Goal: Information Seeking & Learning: Check status

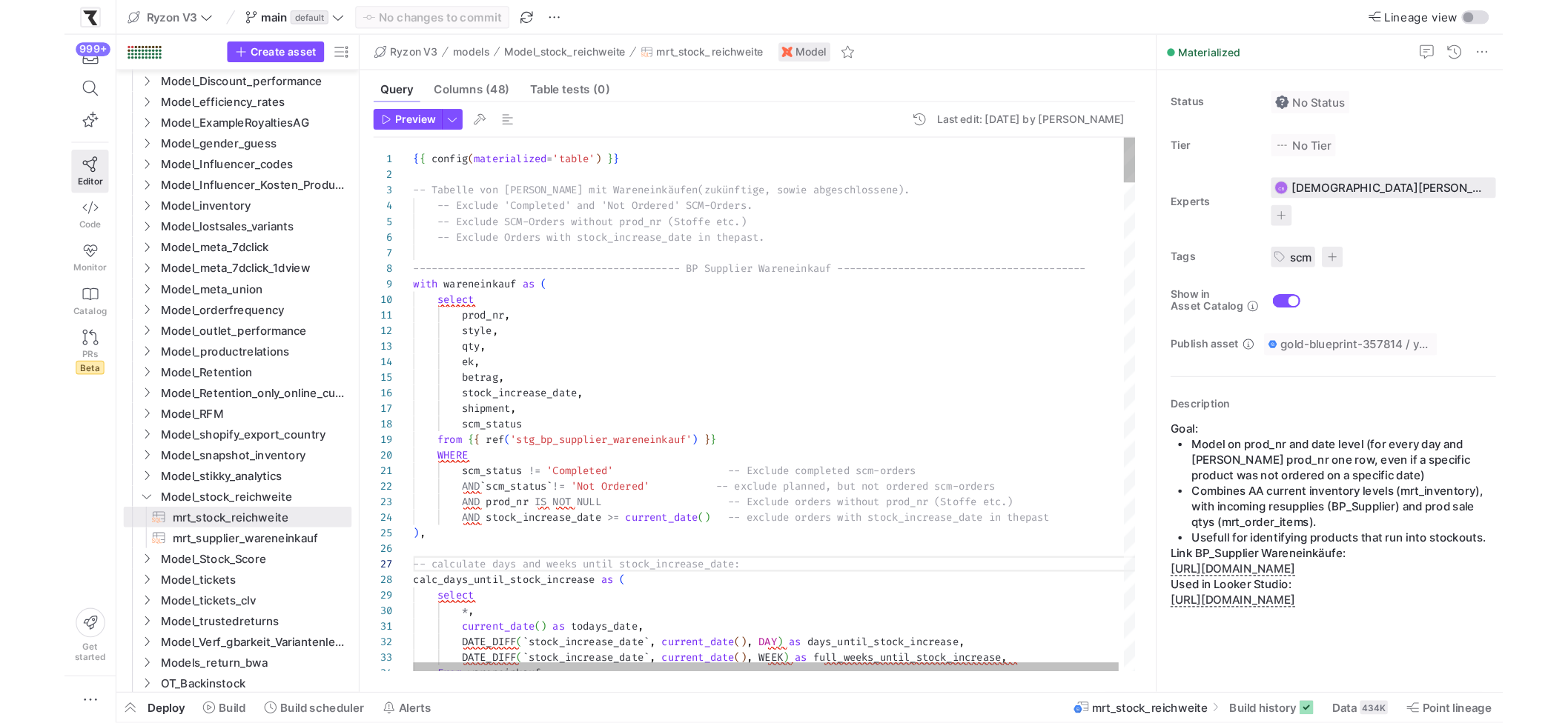
scroll to position [79, 287]
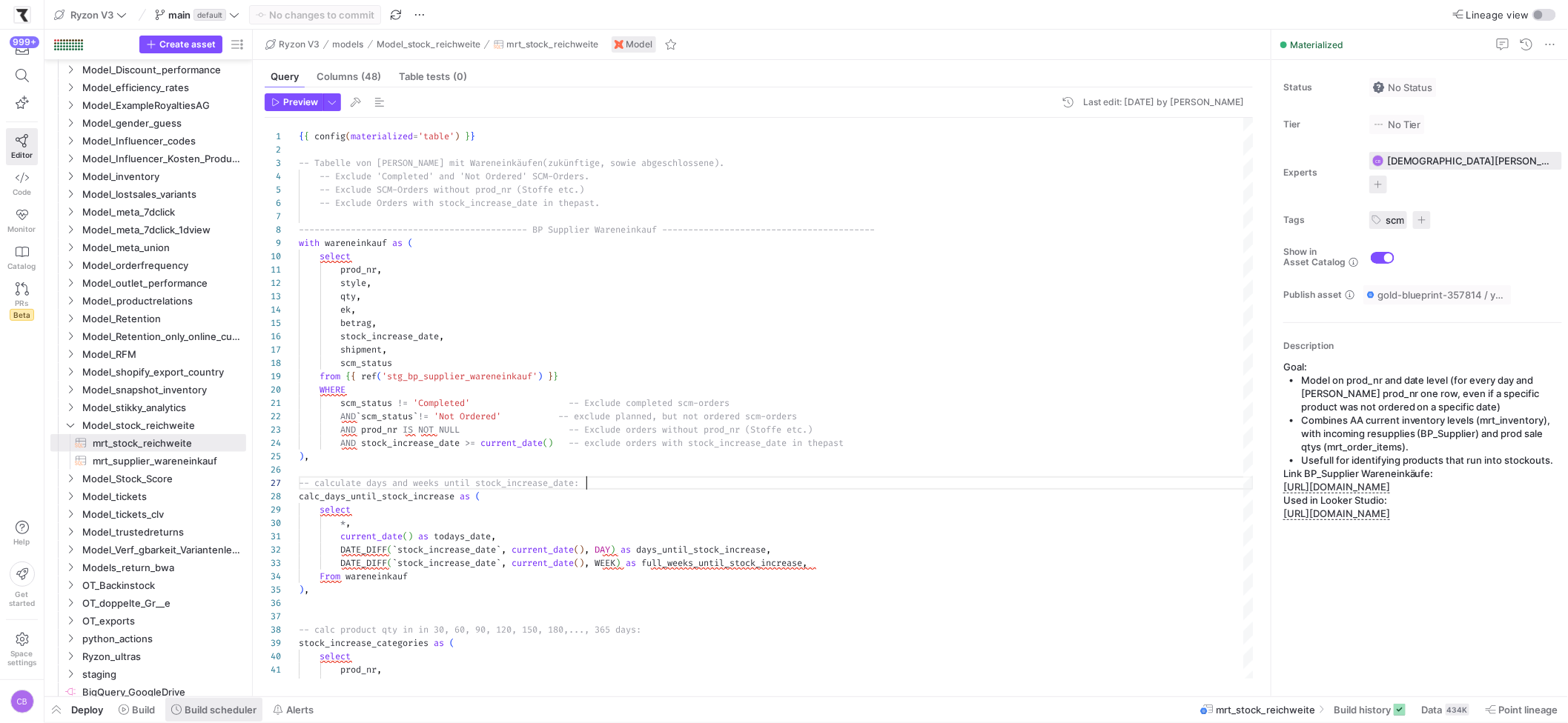
click at [222, 619] on span "Build scheduler" at bounding box center [220, 710] width 72 height 11
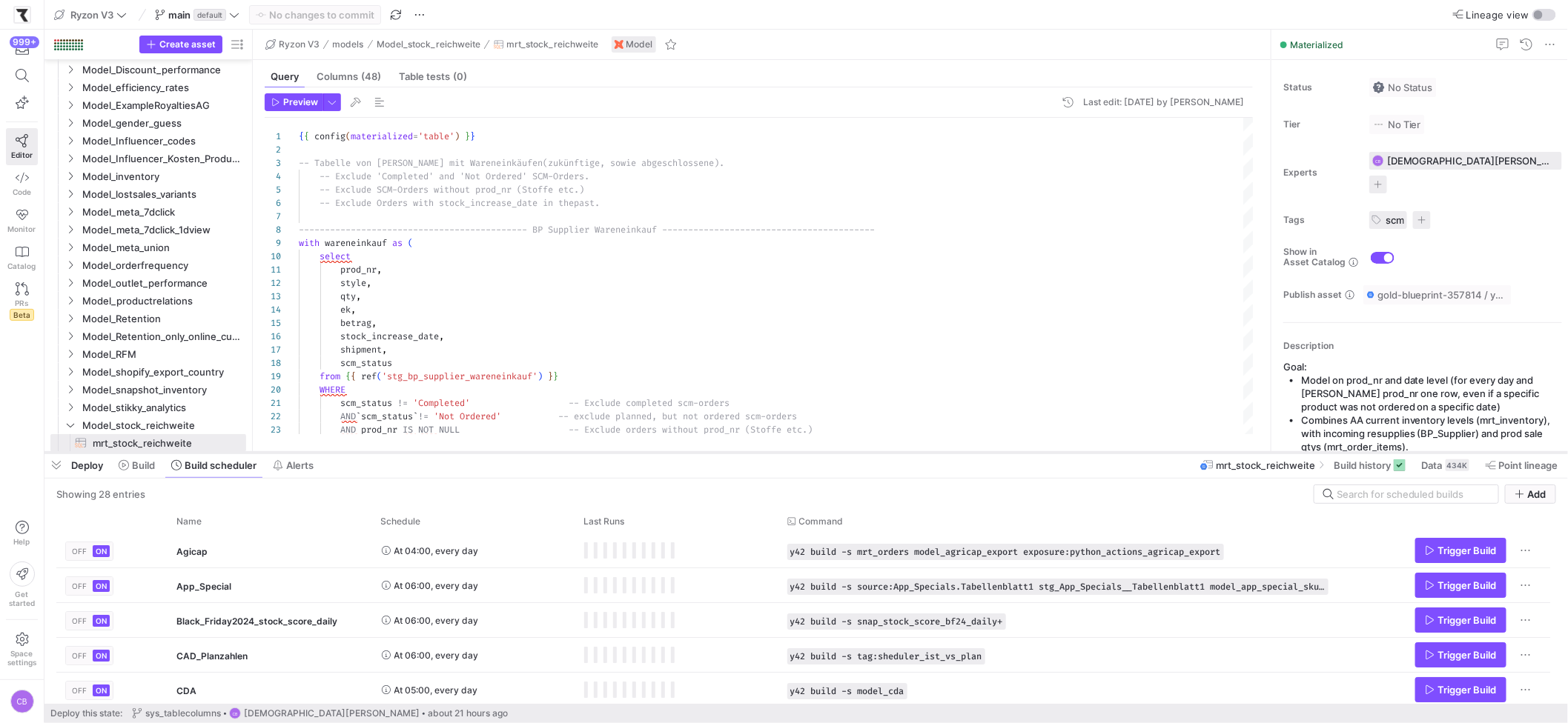
drag, startPoint x: 485, startPoint y: 453, endPoint x: 567, endPoint y: 268, distance: 202.4
click at [567, 450] on div at bounding box center [805, 452] width 1523 height 6
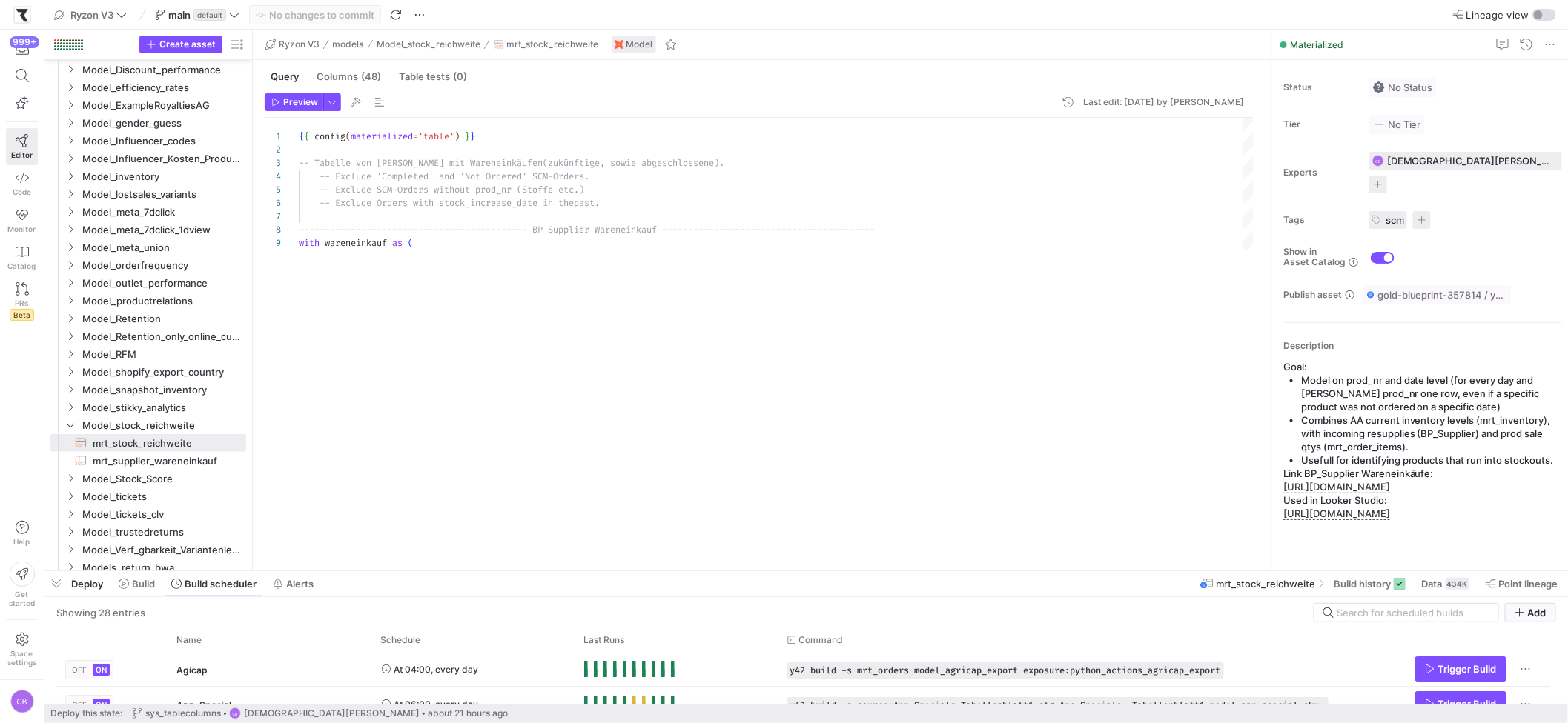
drag, startPoint x: 668, startPoint y: 269, endPoint x: 646, endPoint y: 398, distance: 130.9
click at [699, 572] on div at bounding box center [805, 571] width 1523 height 6
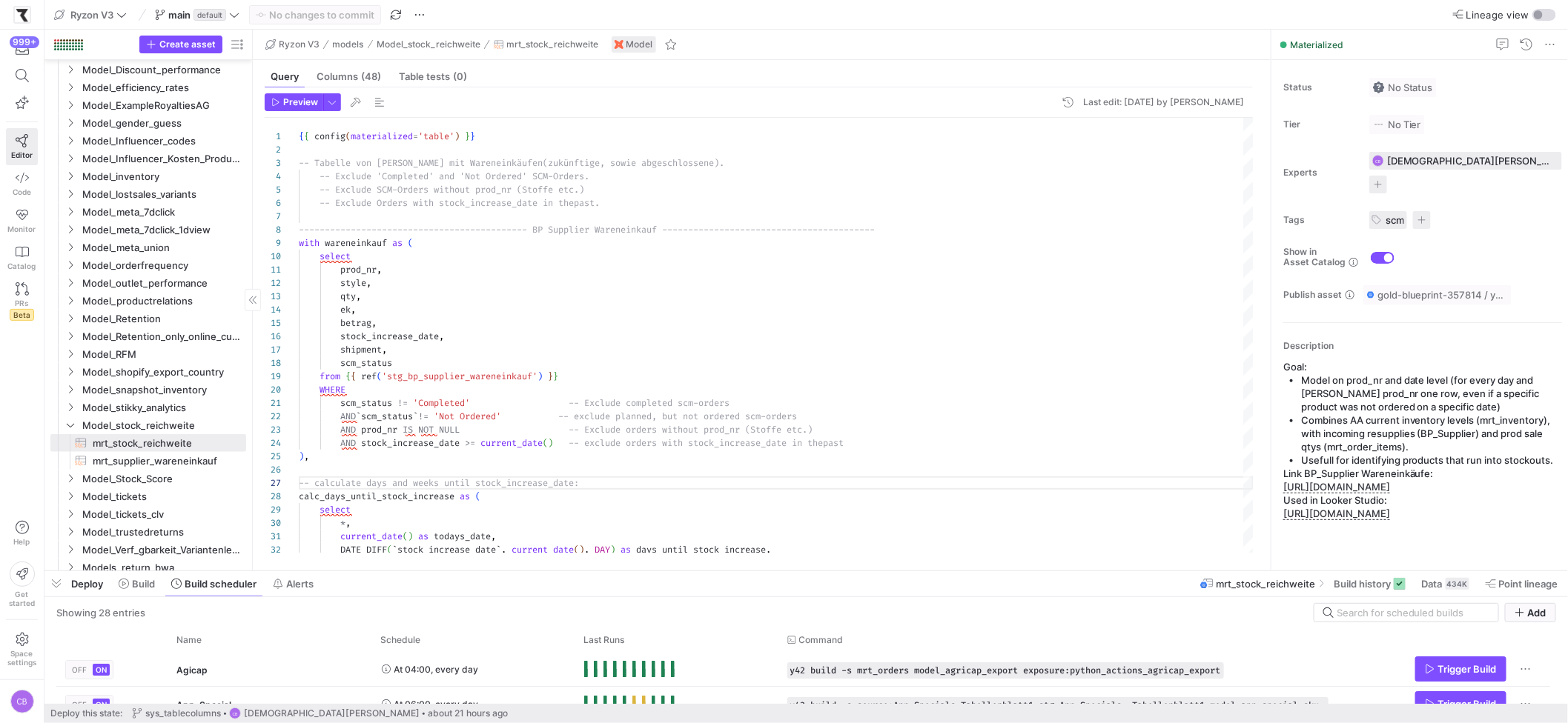
click at [182, 588] on icon at bounding box center [176, 585] width 11 height 11
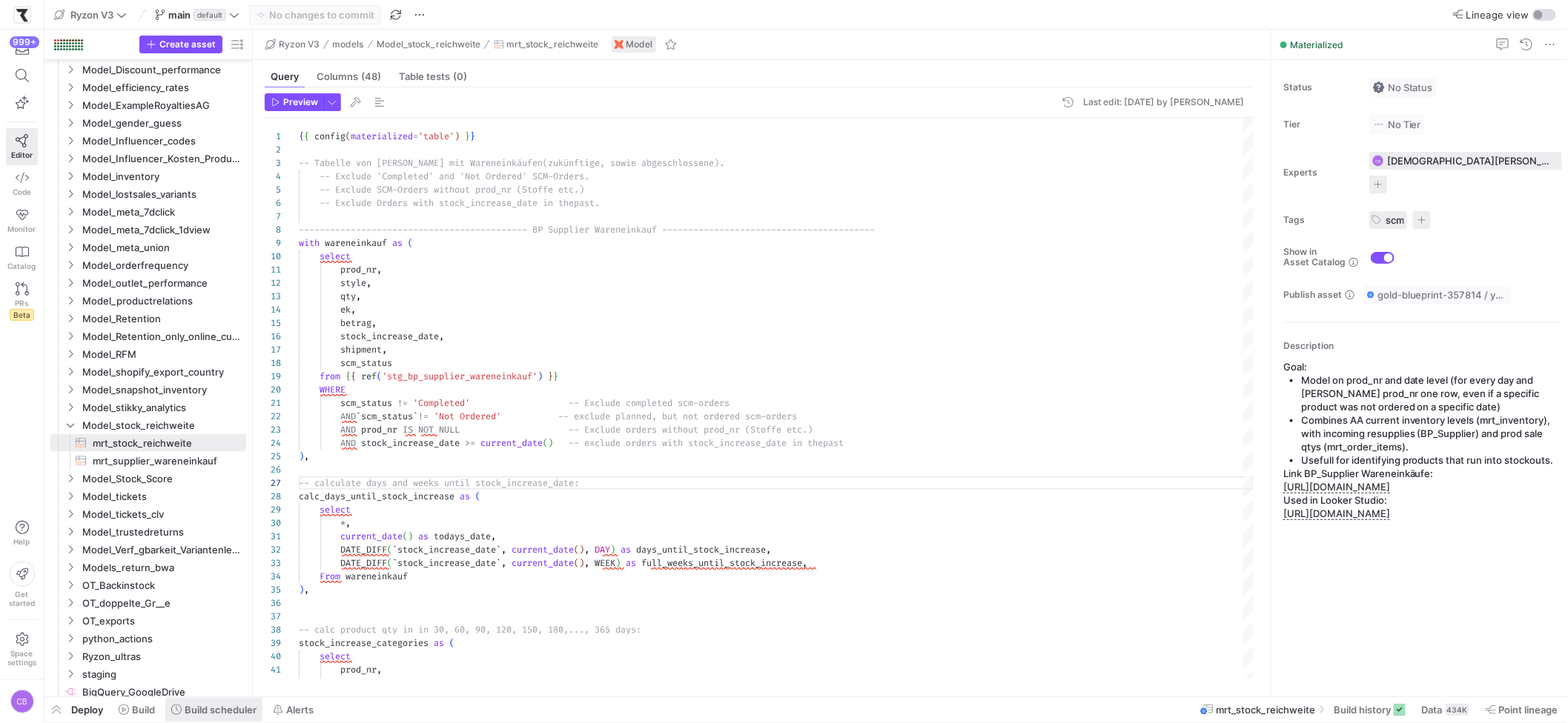
click at [202, 619] on span at bounding box center [213, 710] width 97 height 24
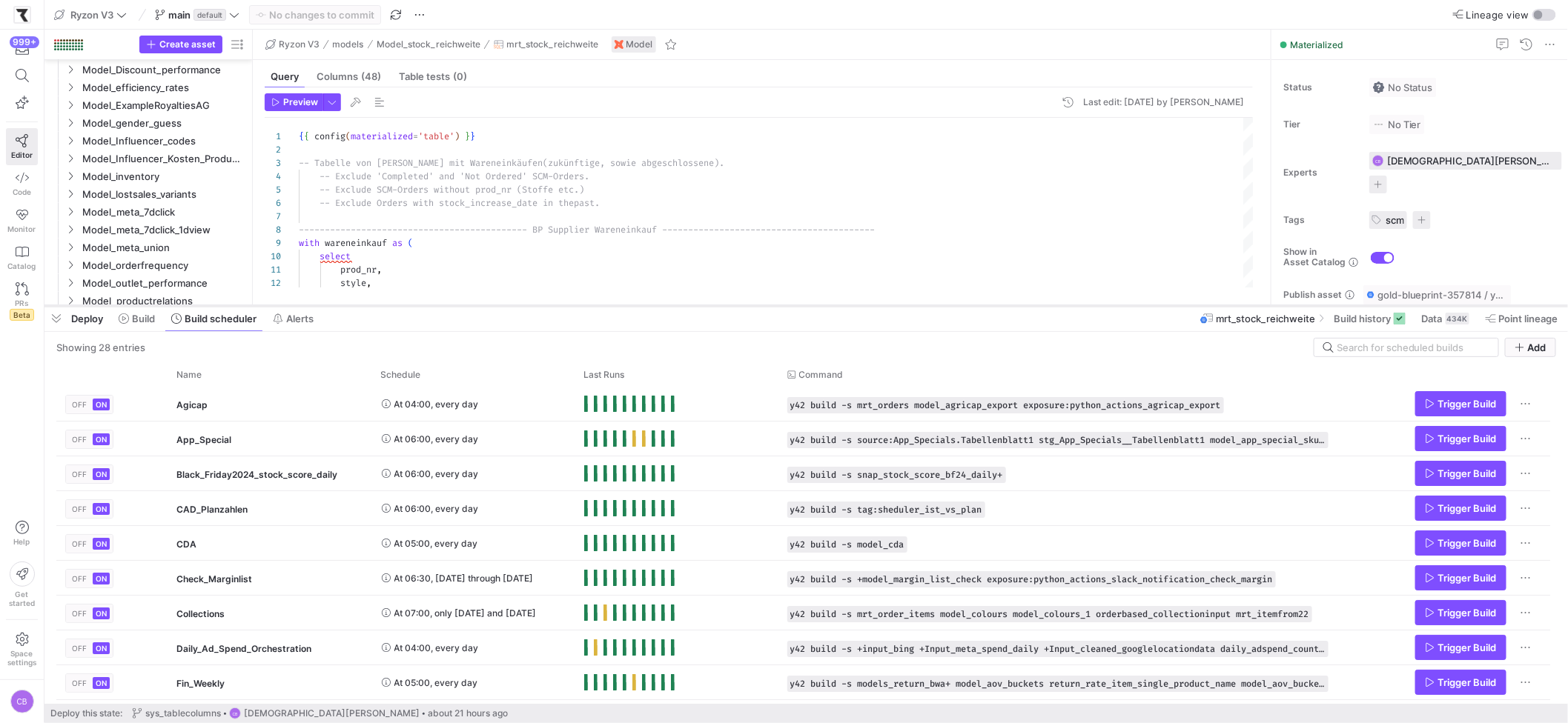
drag, startPoint x: 472, startPoint y: 453, endPoint x: 477, endPoint y: 306, distance: 147.1
click at [477, 306] on div at bounding box center [805, 306] width 1523 height 6
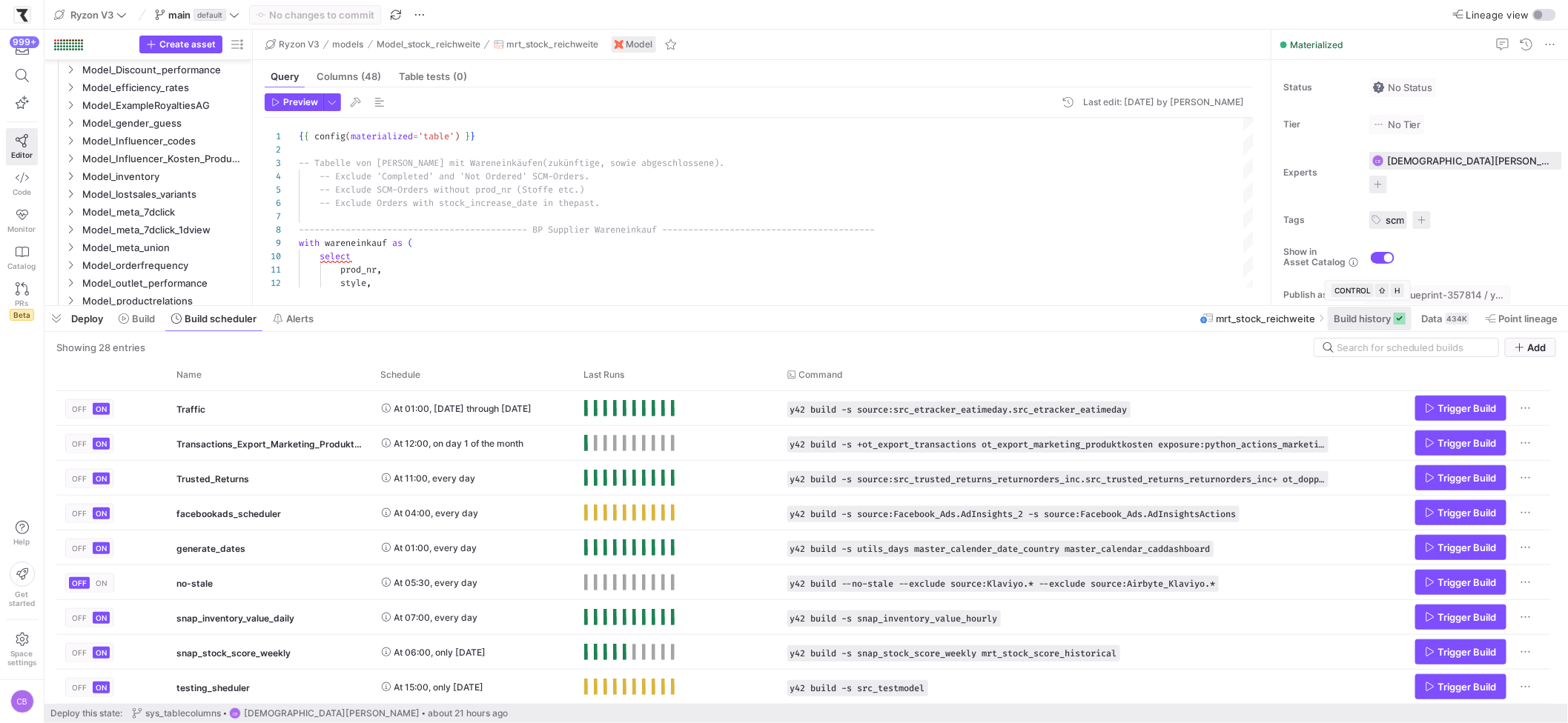
click at [1231, 315] on icon at bounding box center [1399, 318] width 11 height 11
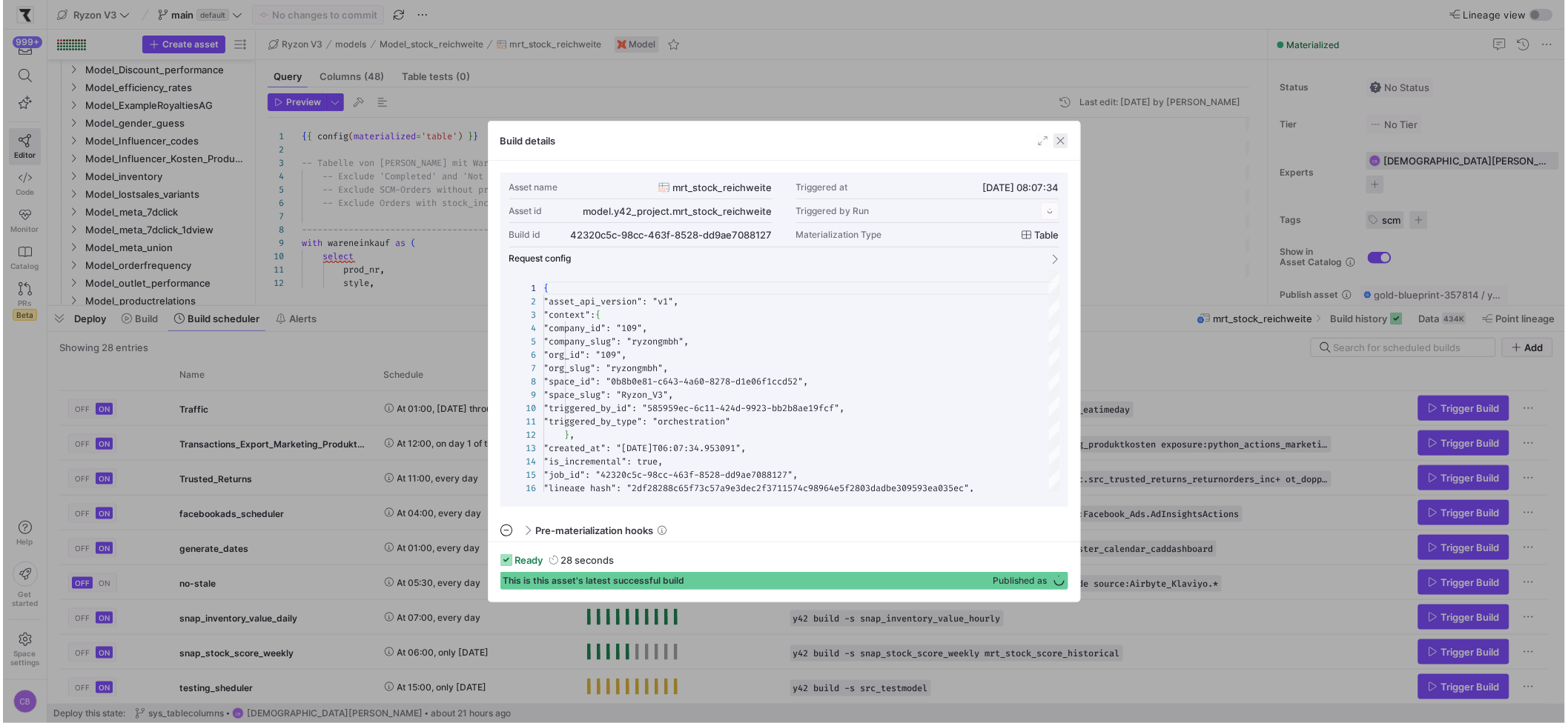
scroll to position [133, 0]
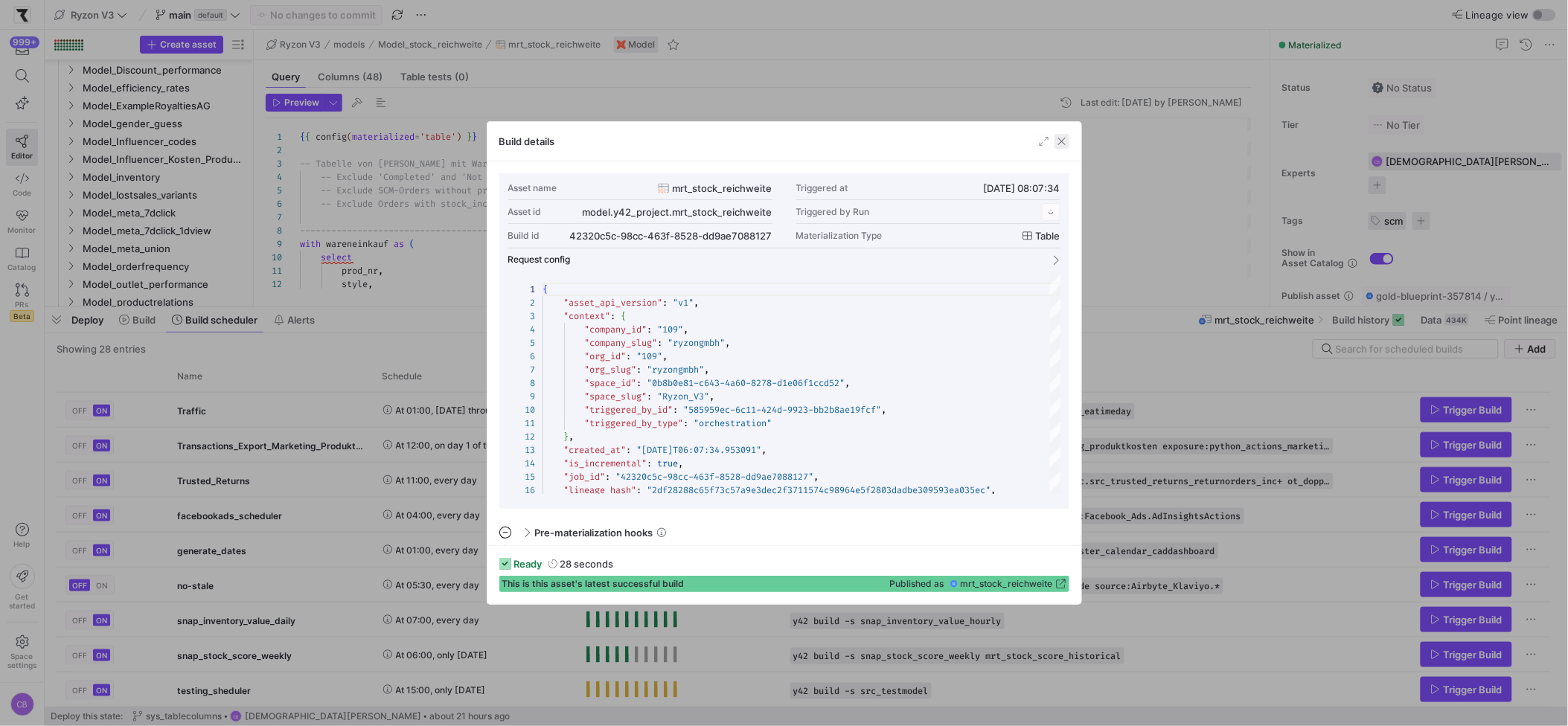
click at [1069, 146] on span "button" at bounding box center [1062, 141] width 15 height 15
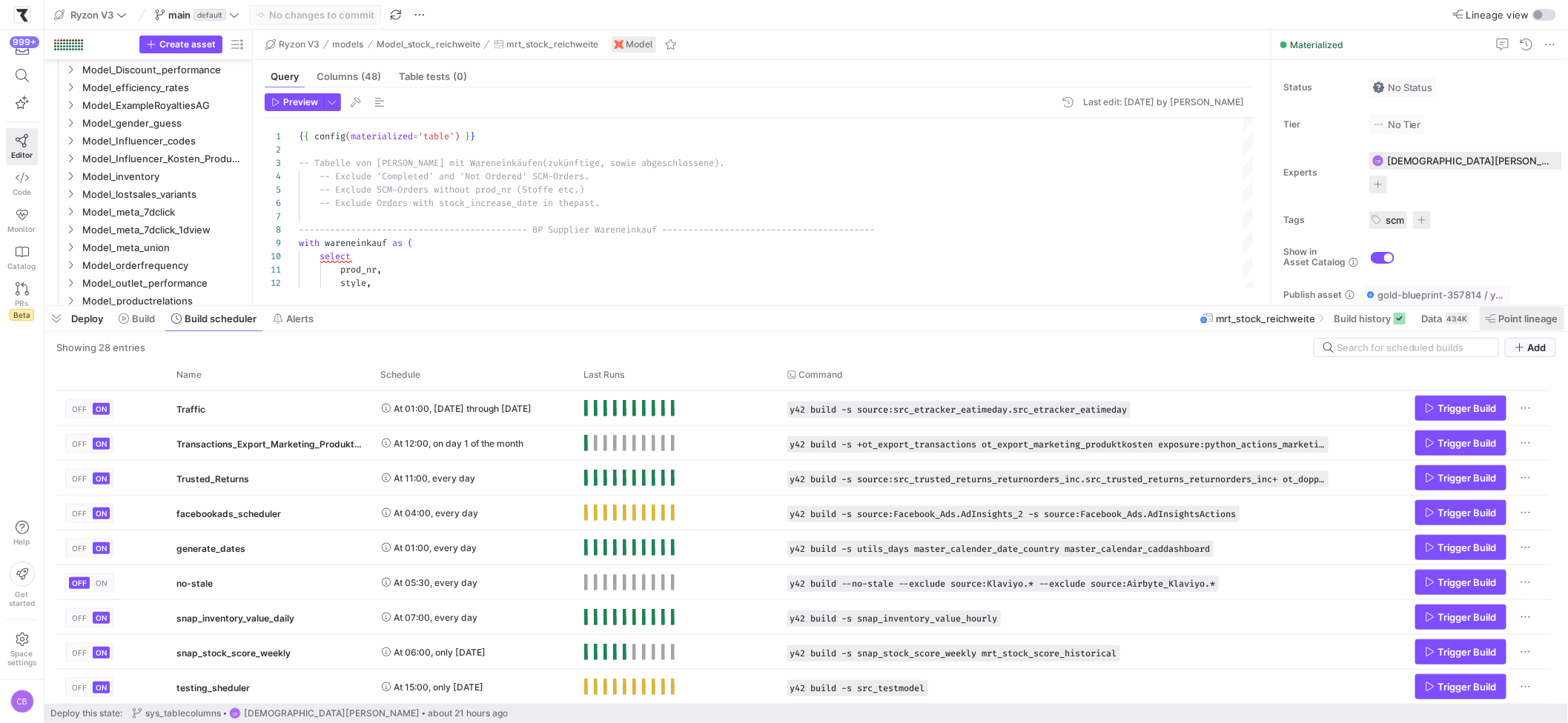
click at [1231, 324] on span "Point lineage" at bounding box center [1528, 318] width 59 height 11
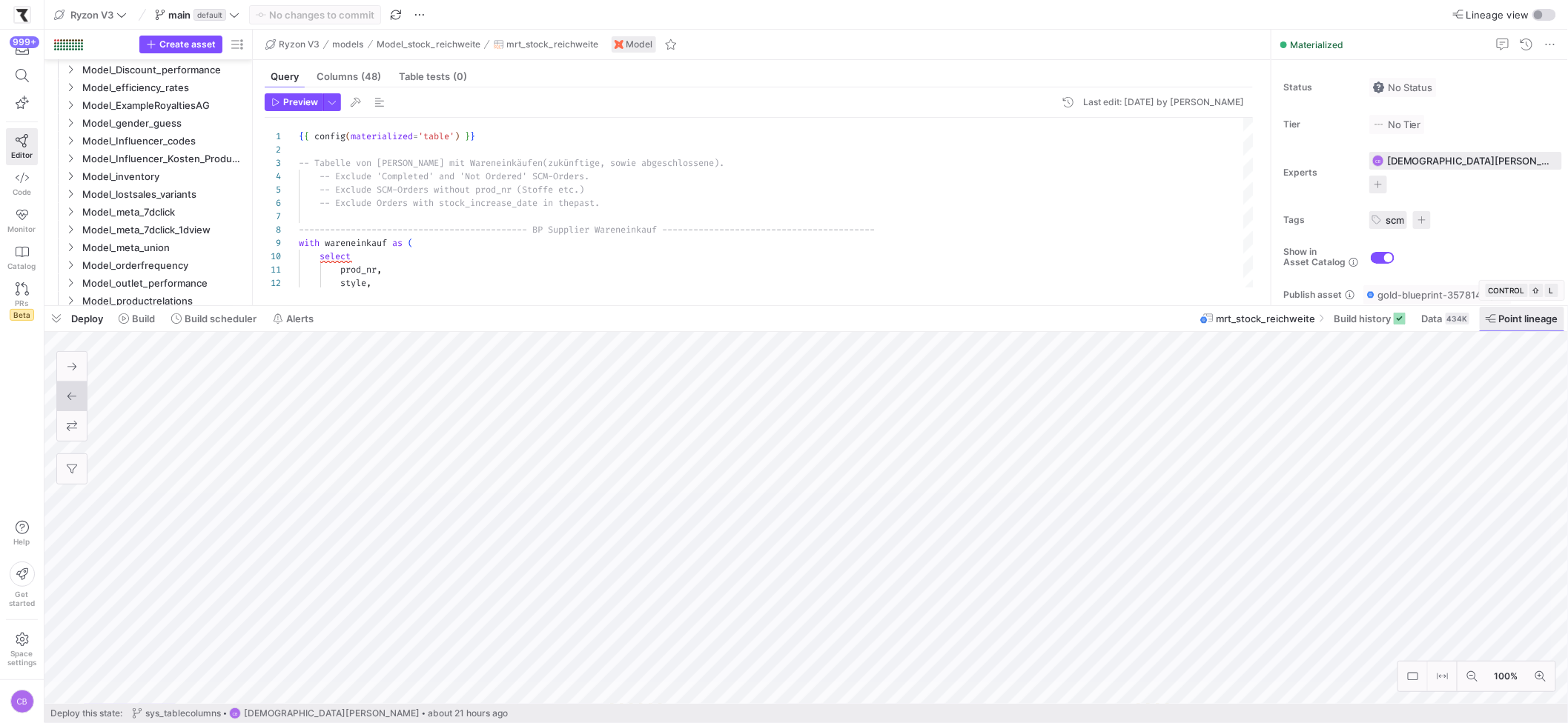
click at [1231, 325] on span at bounding box center [1522, 318] width 85 height 24
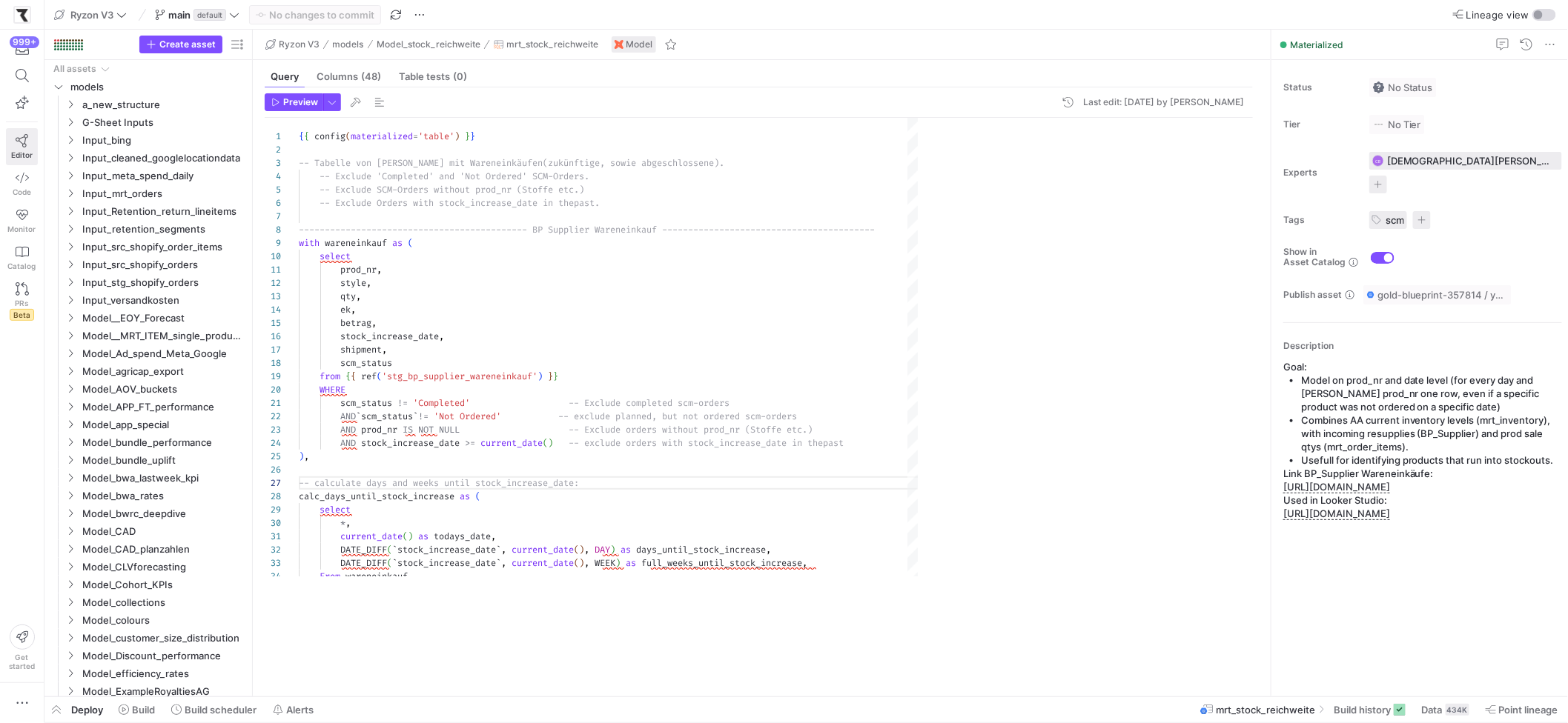
scroll to position [79, 287]
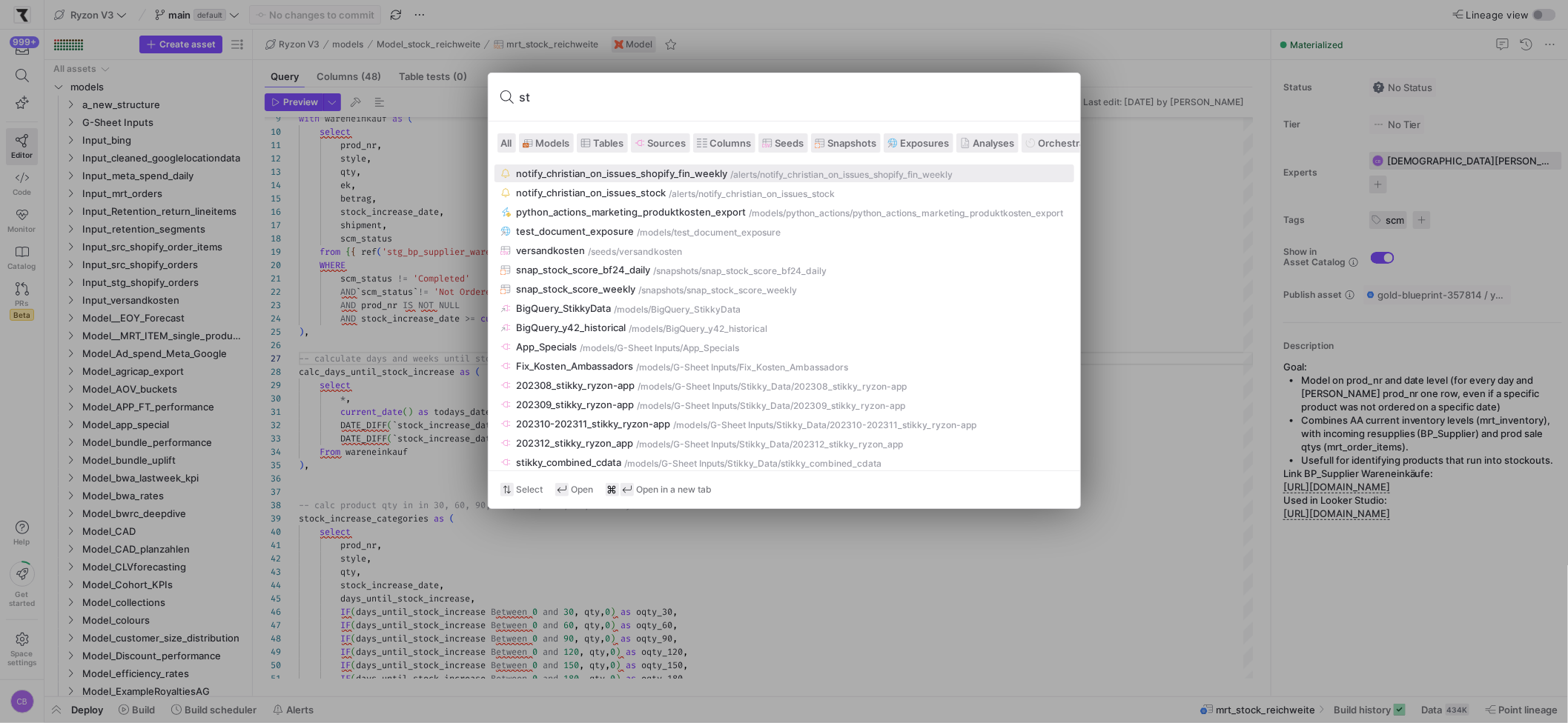
type input "s"
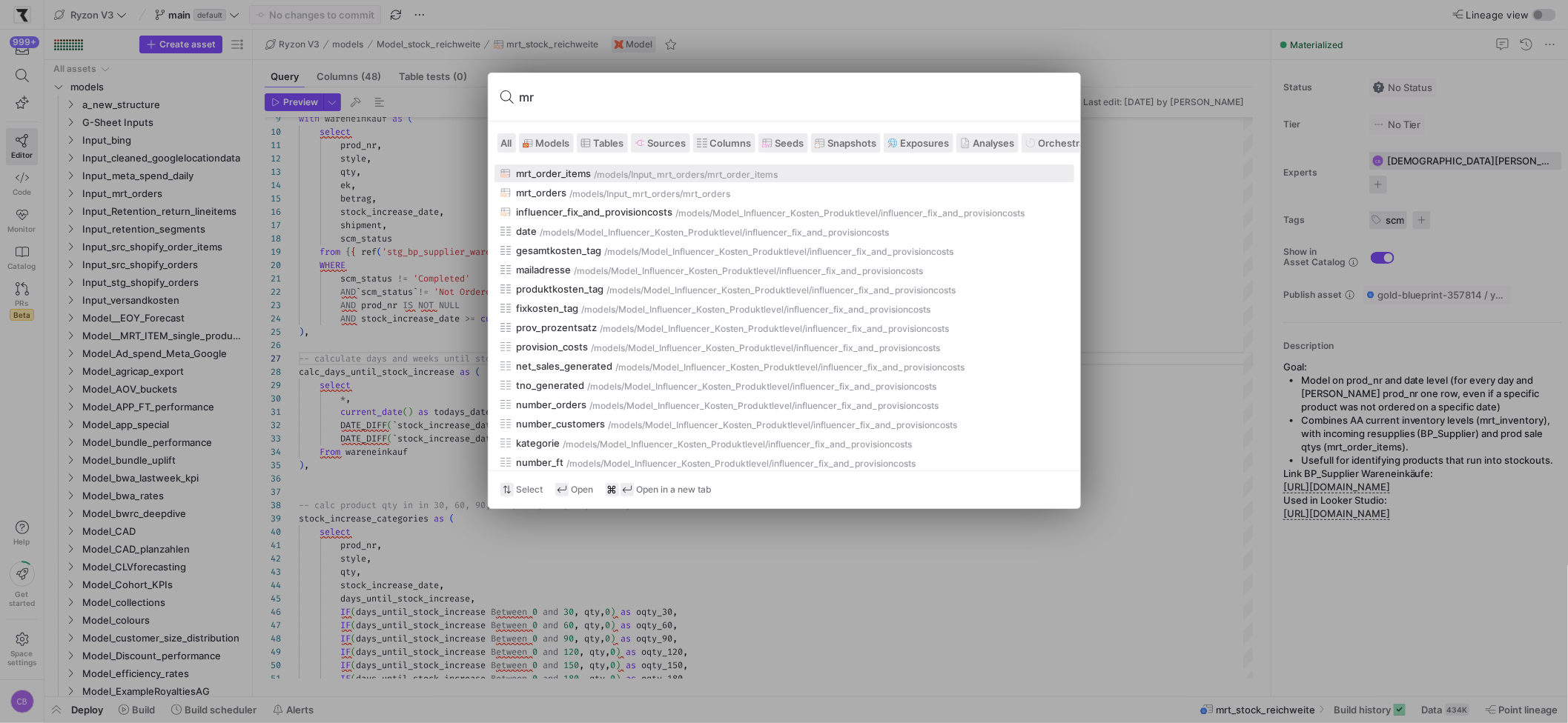
type input "m"
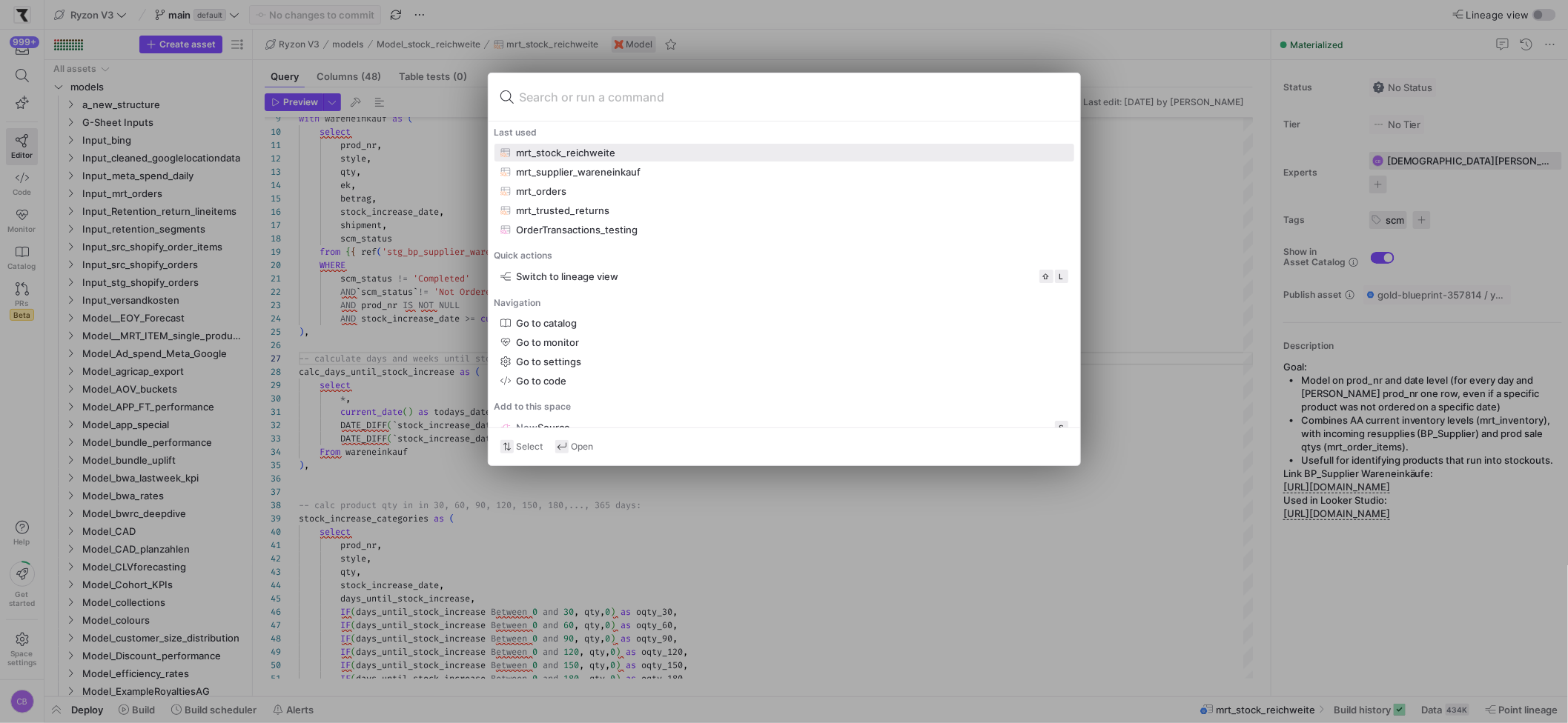
click at [296, 258] on div at bounding box center [784, 362] width 1568 height 723
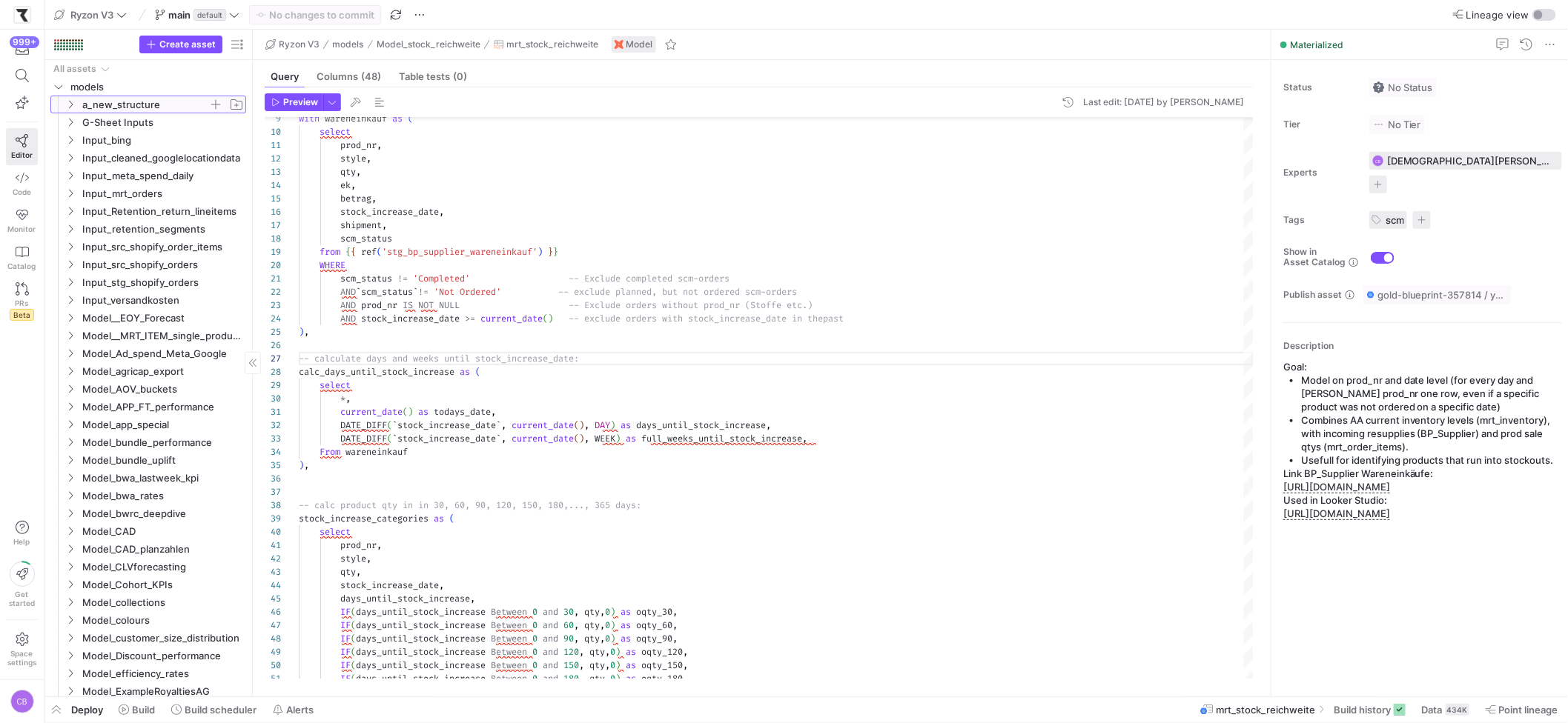
click at [71, 105] on icon "Press SPACE to select this row." at bounding box center [71, 104] width 11 height 9
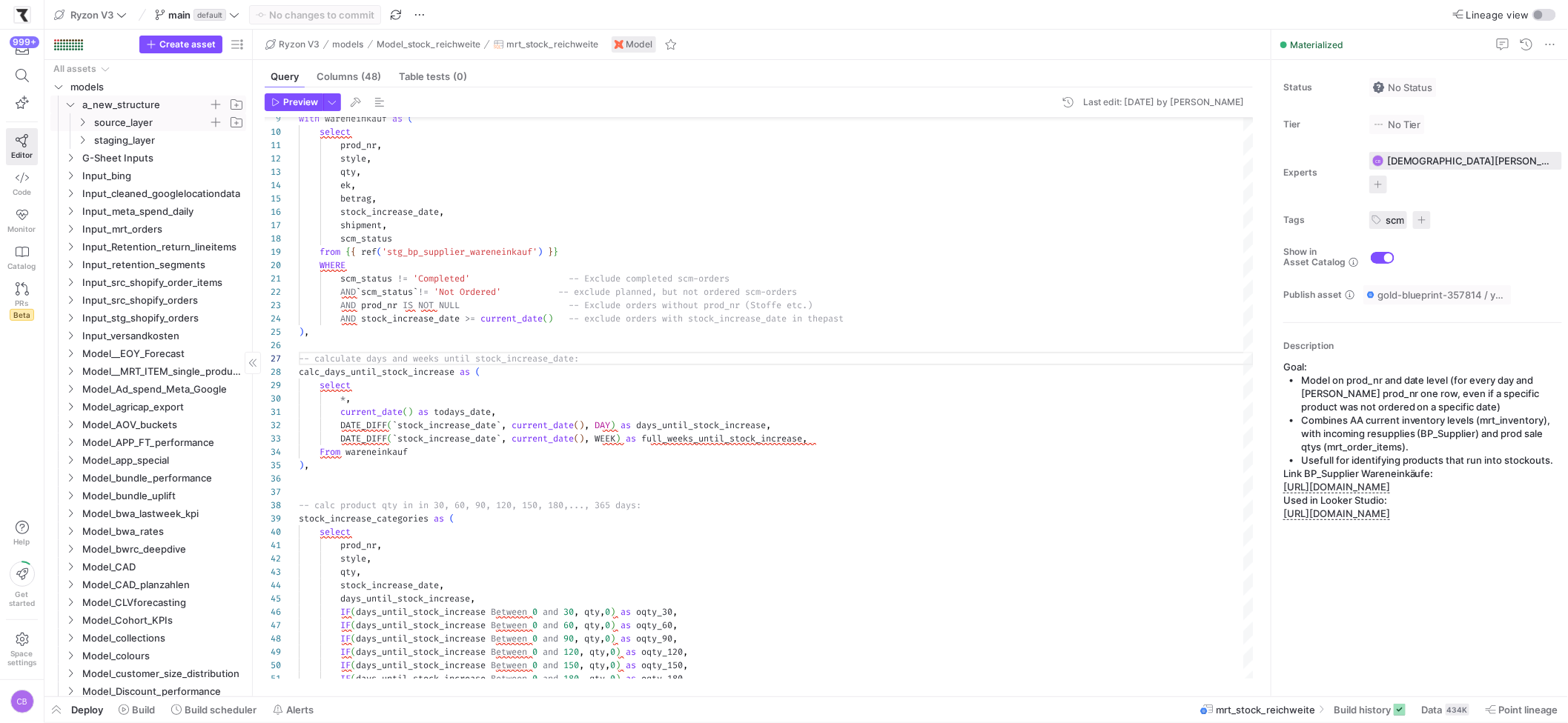
click at [86, 124] on icon "Press SPACE to select this row." at bounding box center [82, 123] width 11 height 9
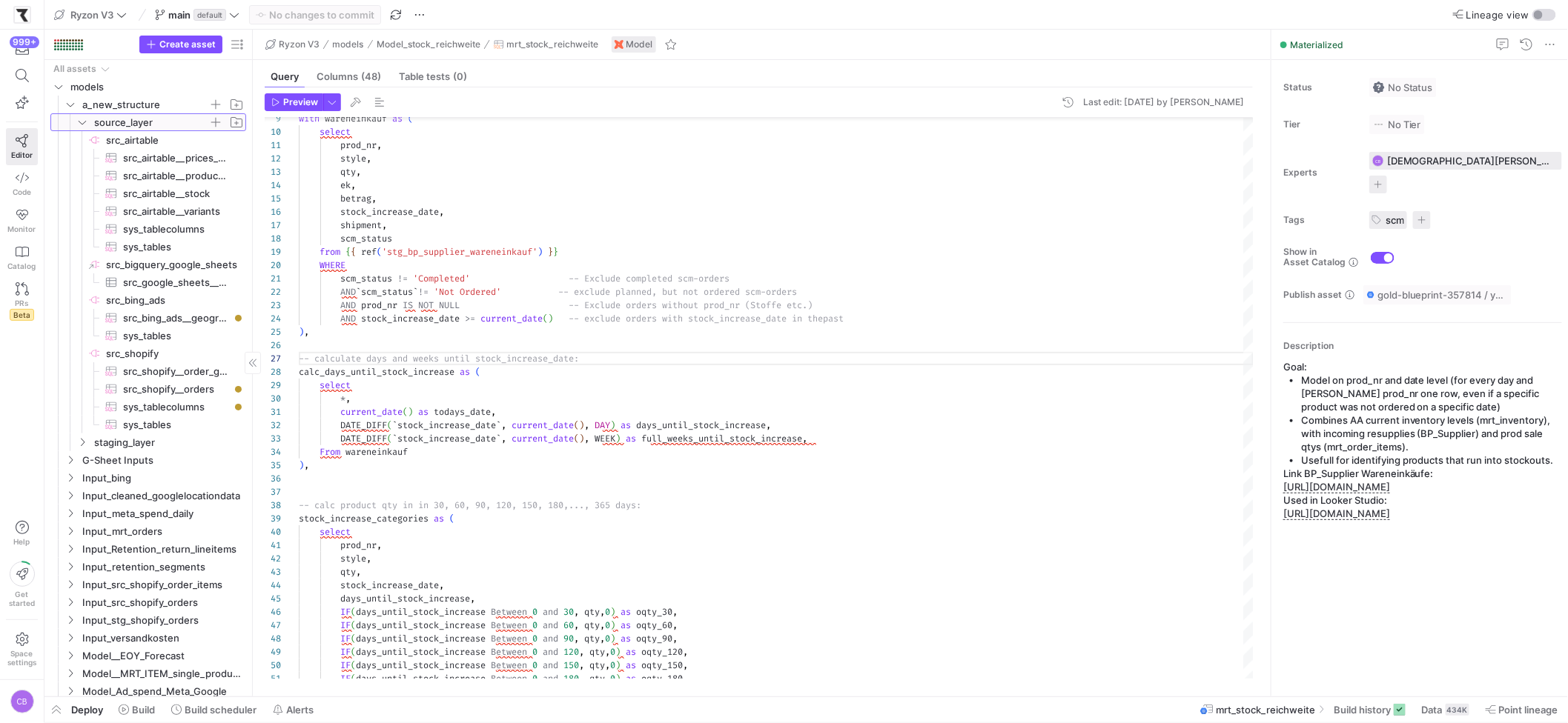
click at [86, 124] on icon at bounding box center [82, 123] width 11 height 9
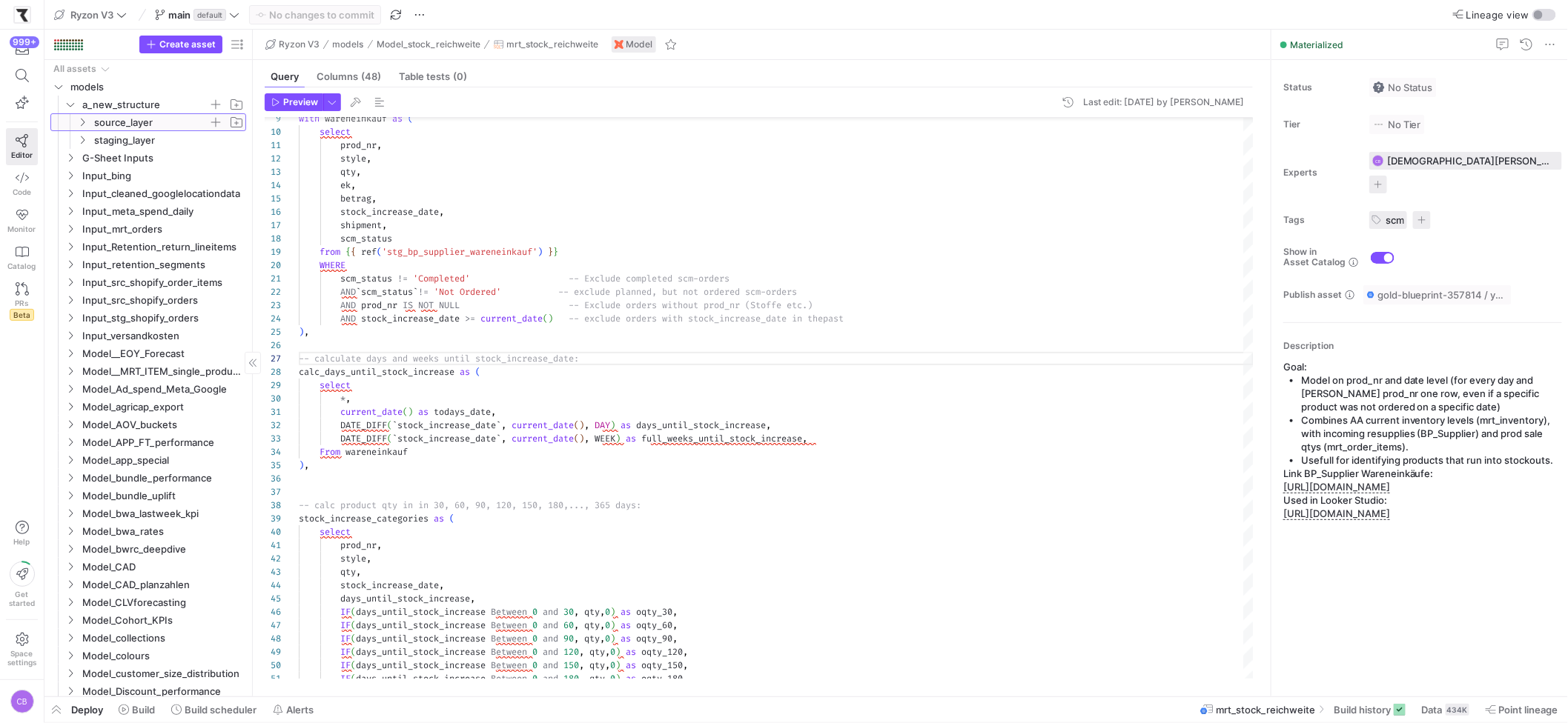
click at [86, 124] on icon at bounding box center [82, 123] width 11 height 9
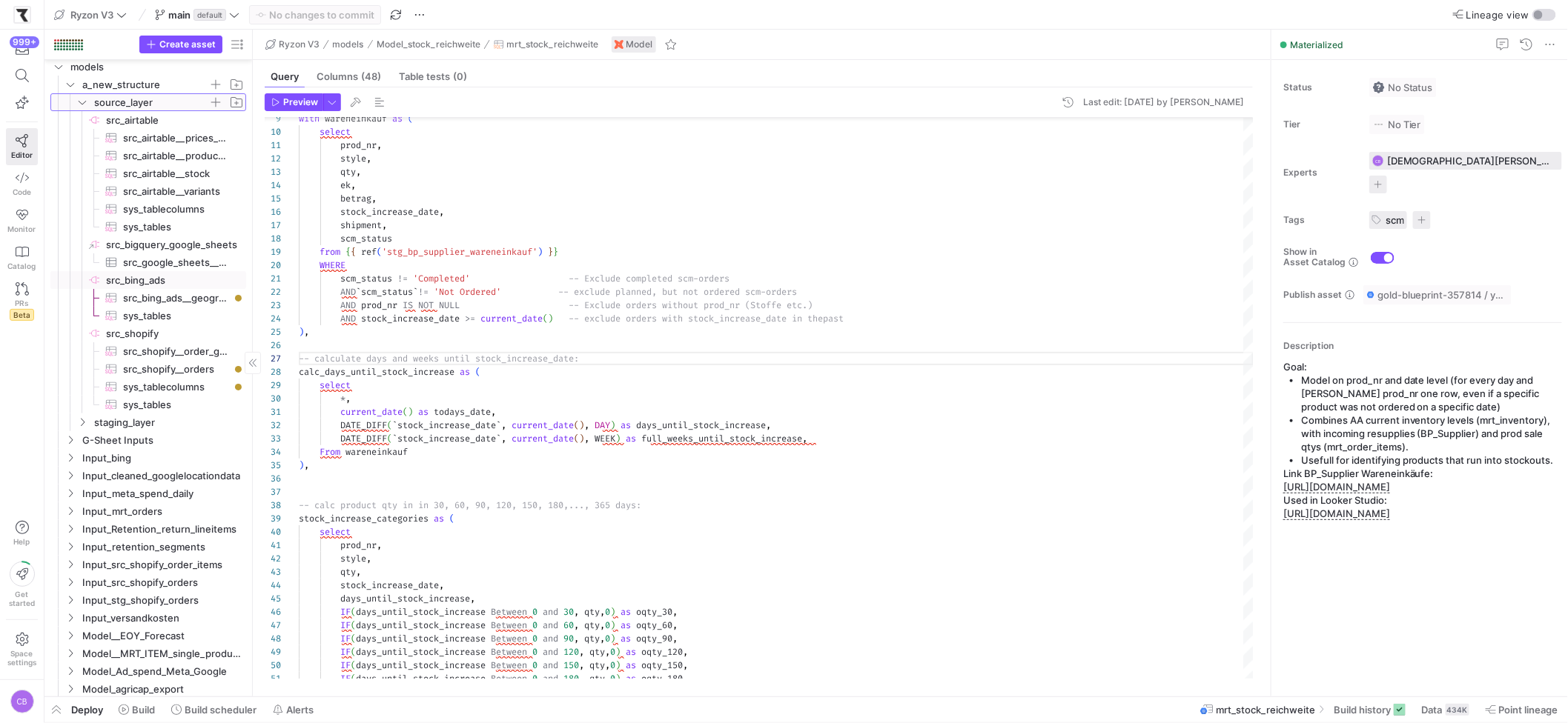
scroll to position [41, 0]
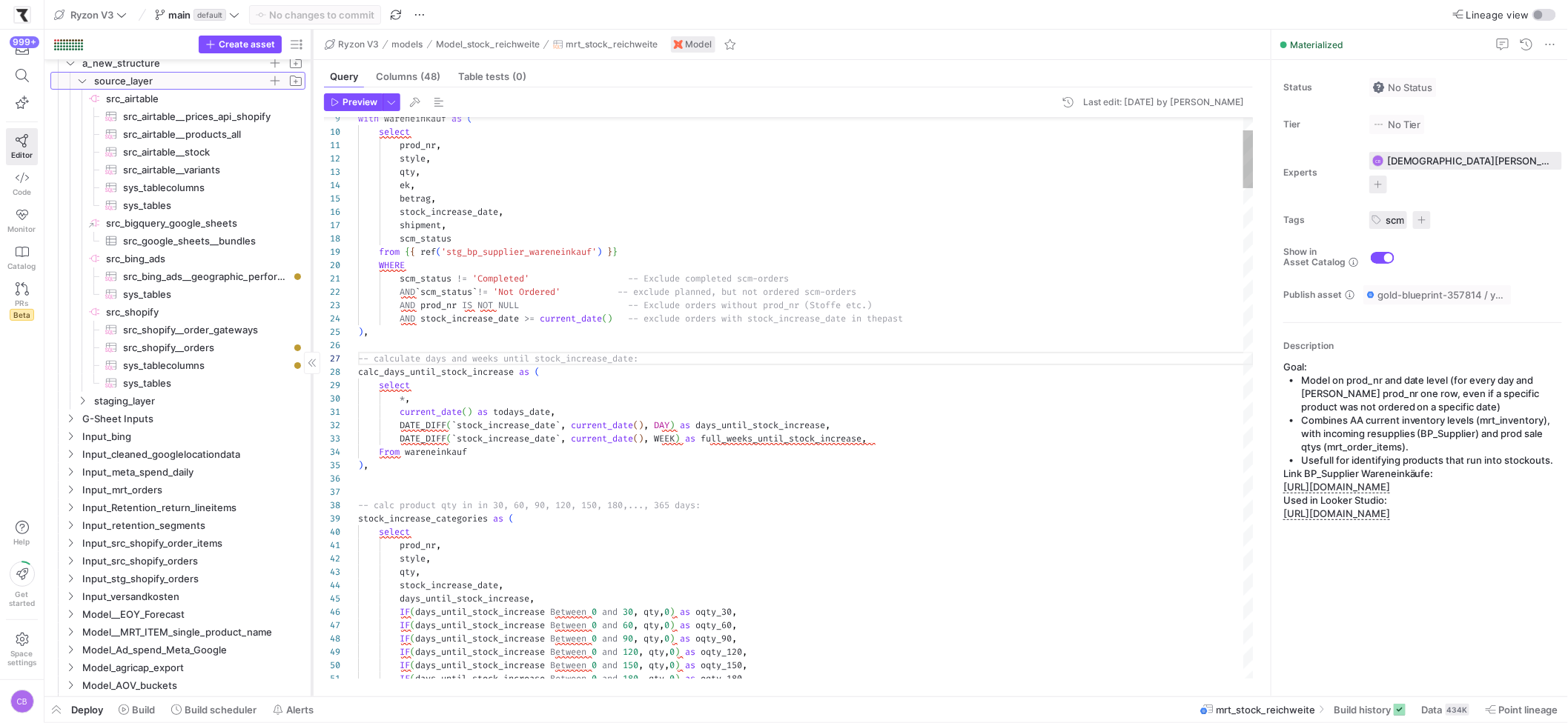
drag, startPoint x: 250, startPoint y: 325, endPoint x: 310, endPoint y: 327, distance: 60.0
click at [311, 327] on div at bounding box center [311, 363] width 1 height 667
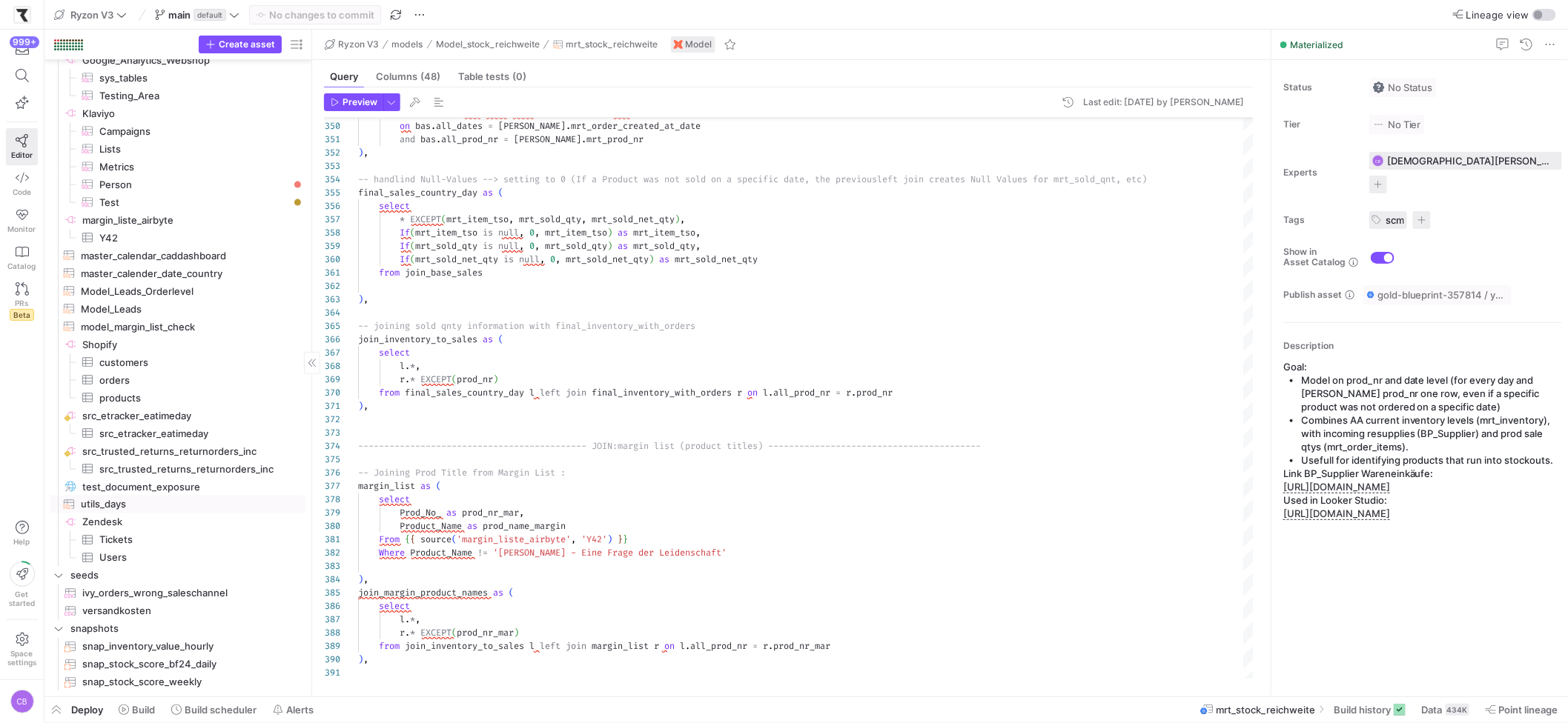
scroll to position [3072, 0]
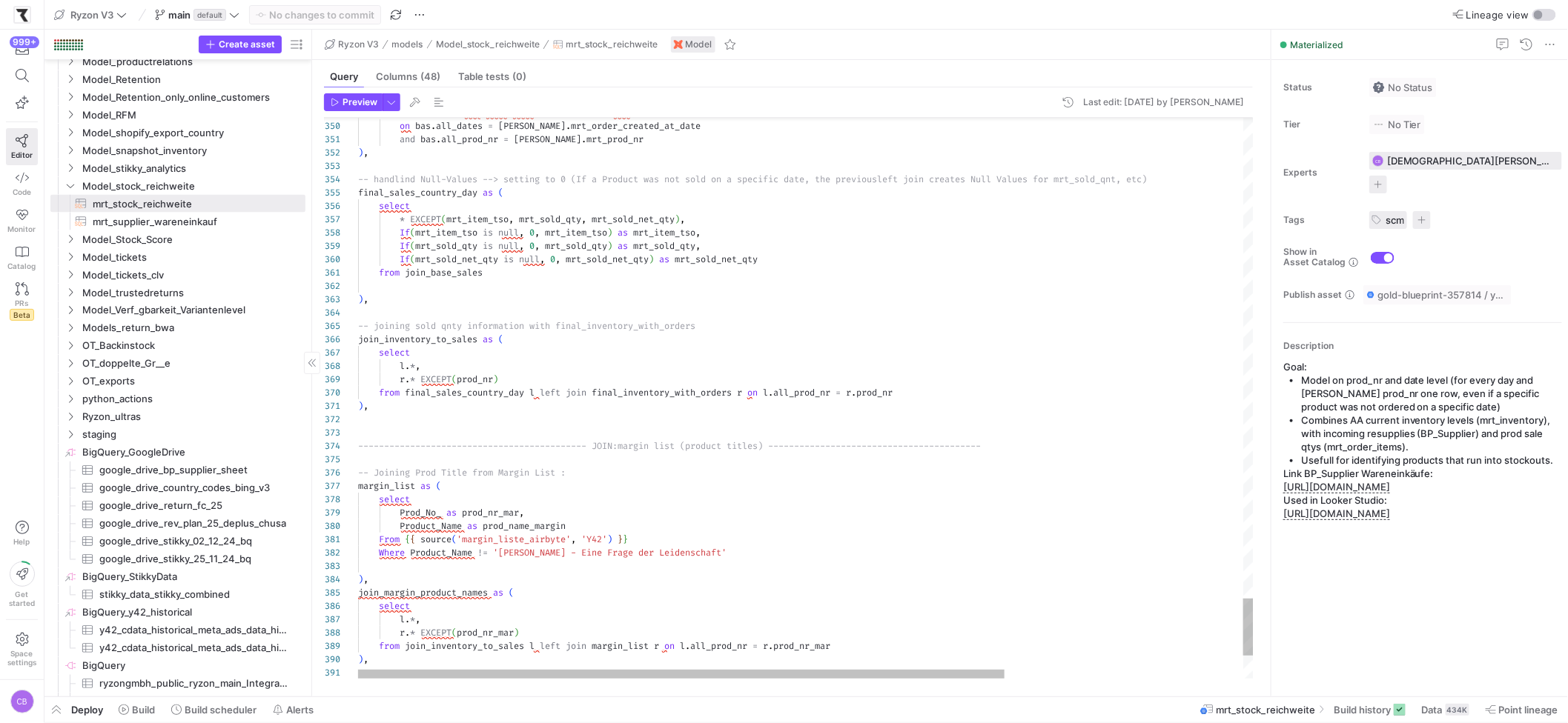
type textarea "from join_base_sales ), -- joining sold qnty information with final_inventory_w…"
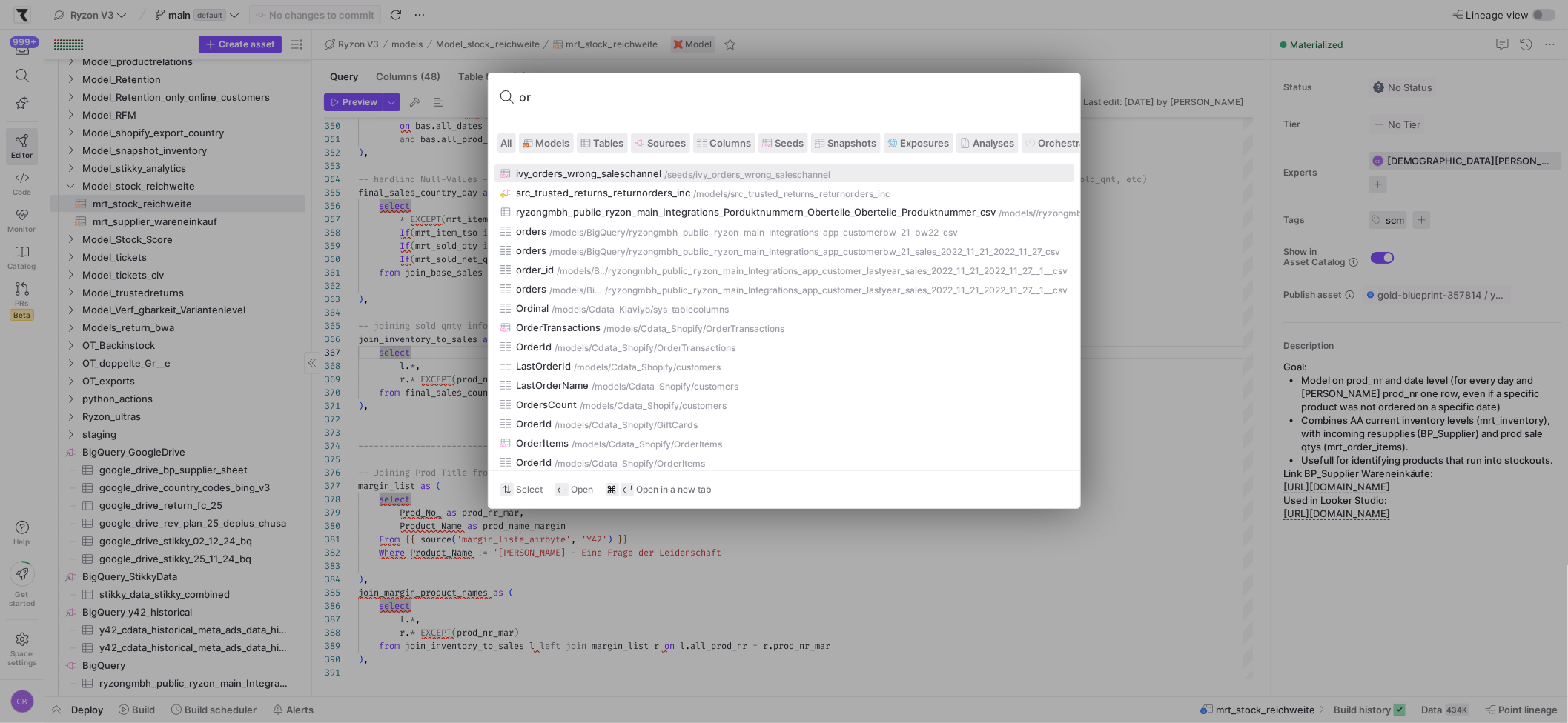
type input "o"
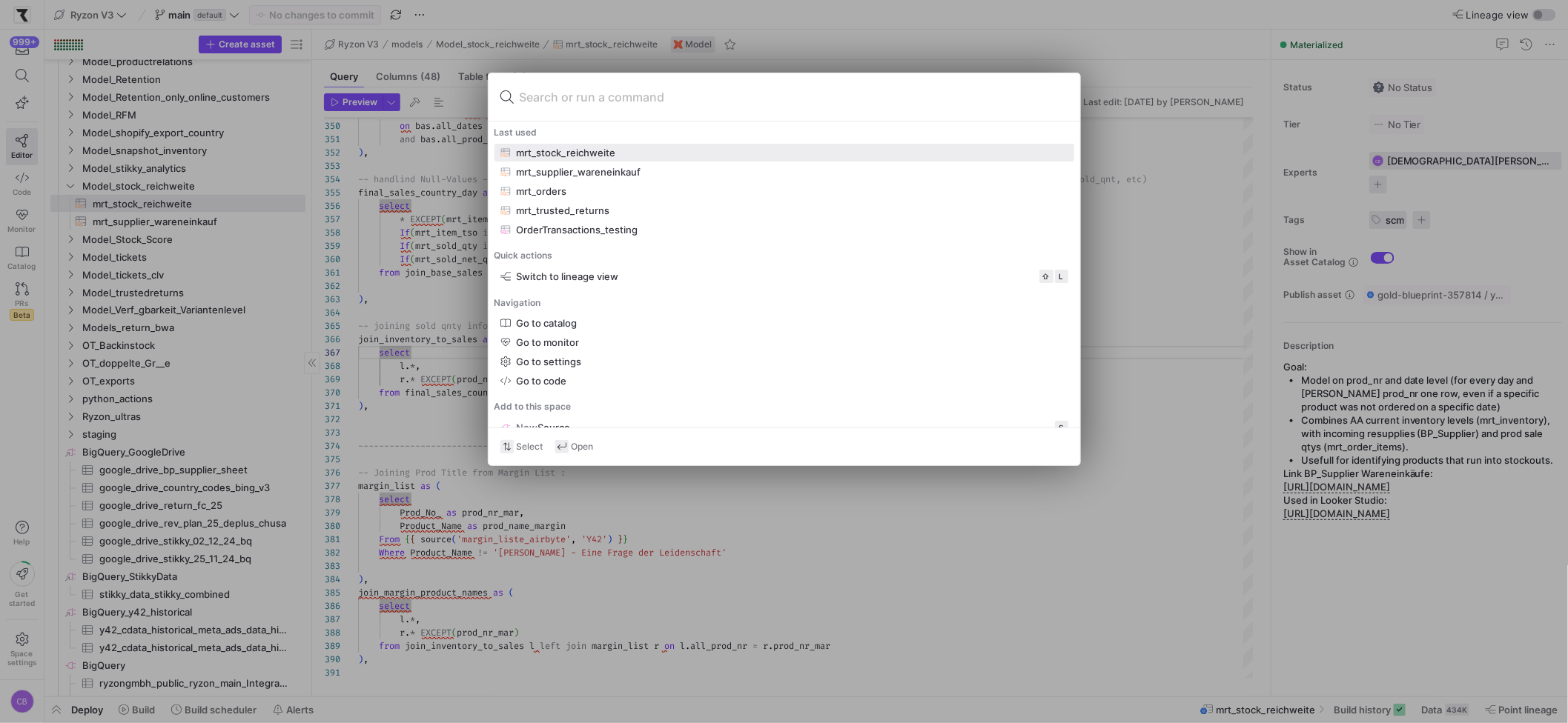
type input "O"
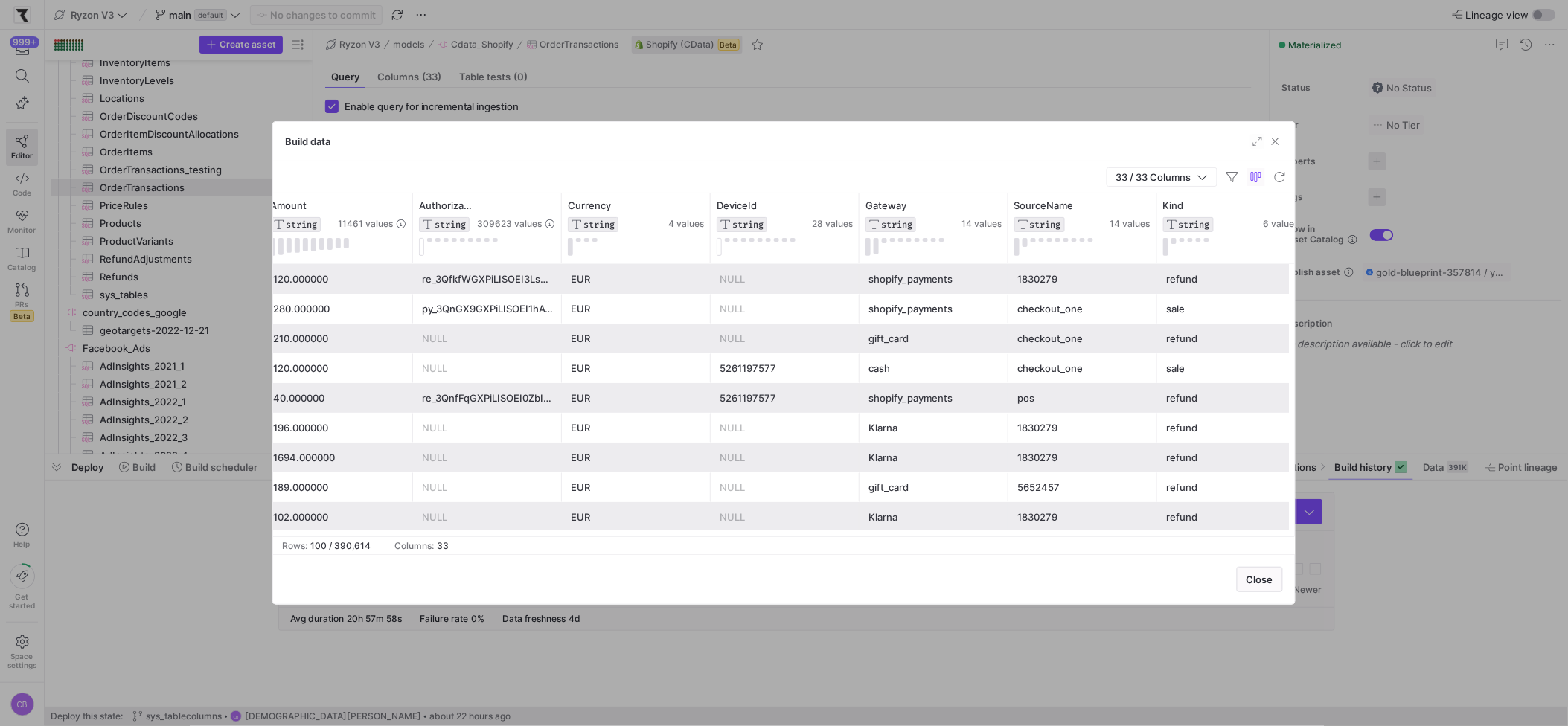
scroll to position [0, 690]
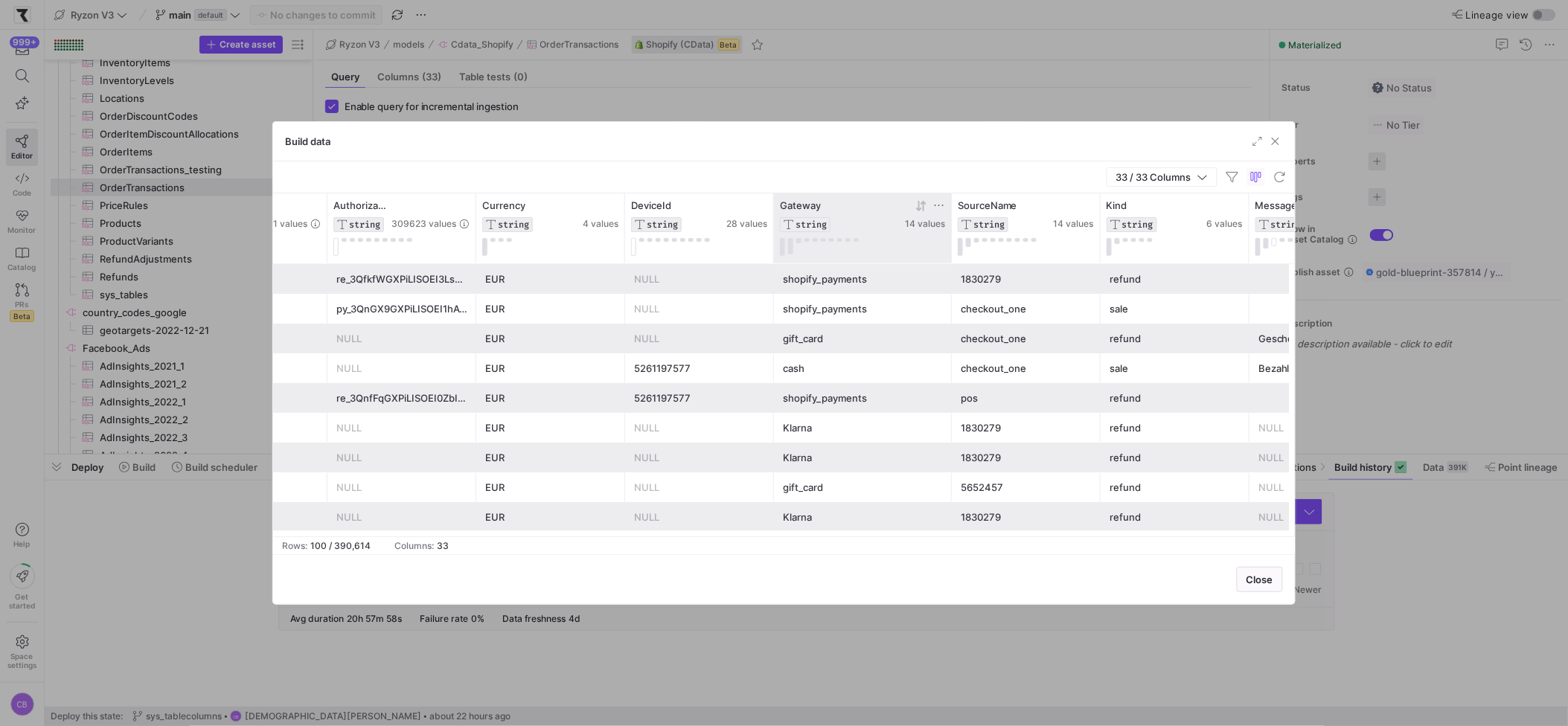
drag, startPoint x: 921, startPoint y: 227, endPoint x: 1013, endPoint y: 247, distance: 94.1
click at [954, 234] on div at bounding box center [951, 228] width 6 height 70
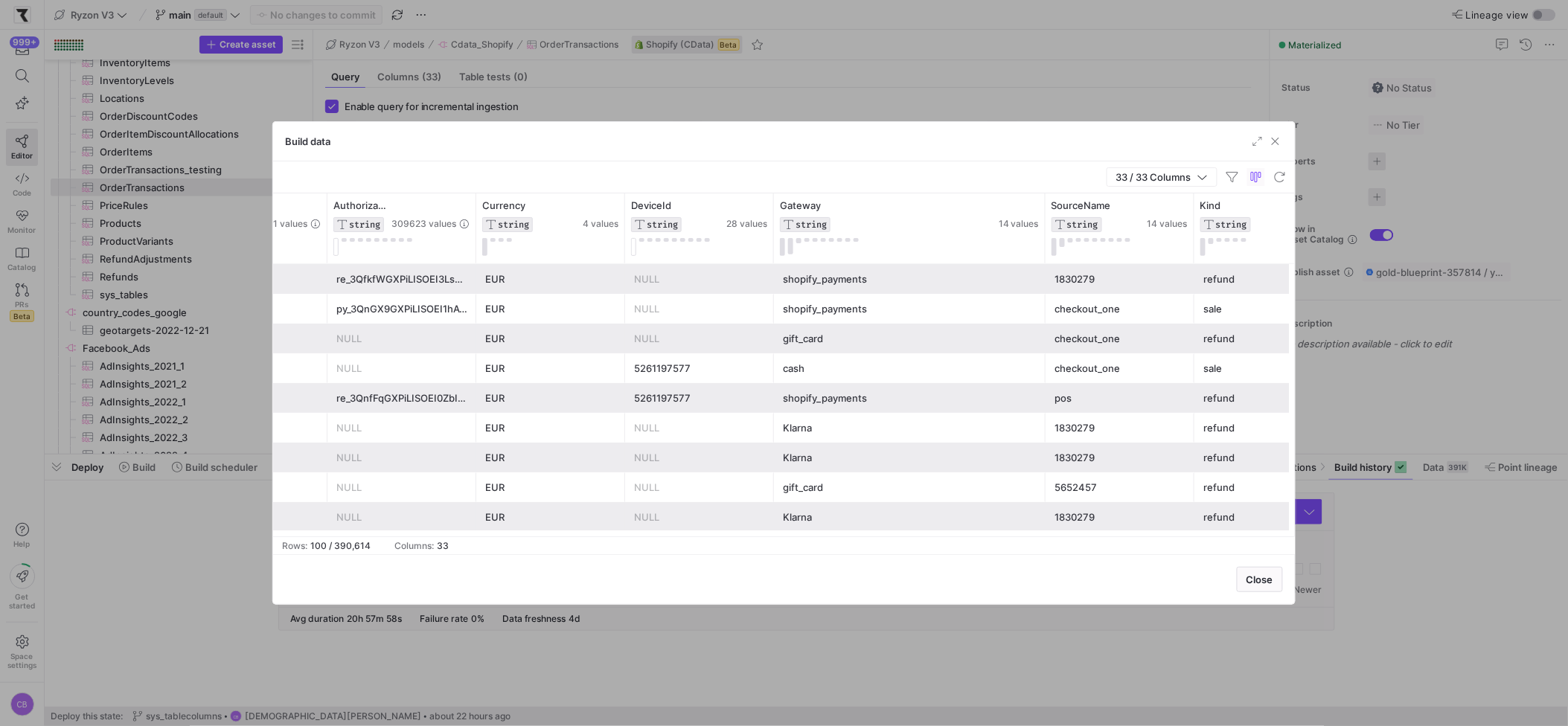
scroll to position [0, 815]
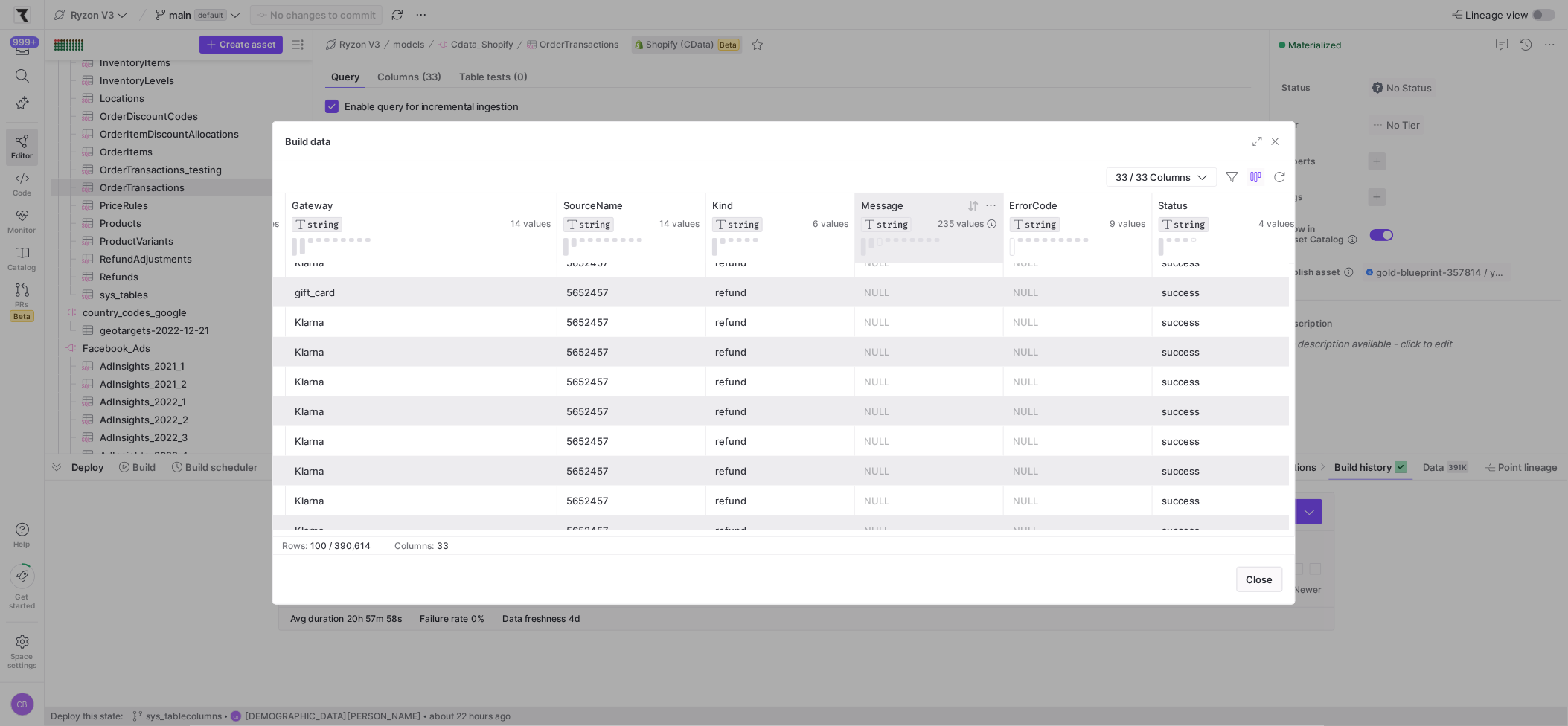
click at [875, 242] on div at bounding box center [930, 247] width 136 height 18
click at [872, 242] on button at bounding box center [872, 243] width 5 height 11
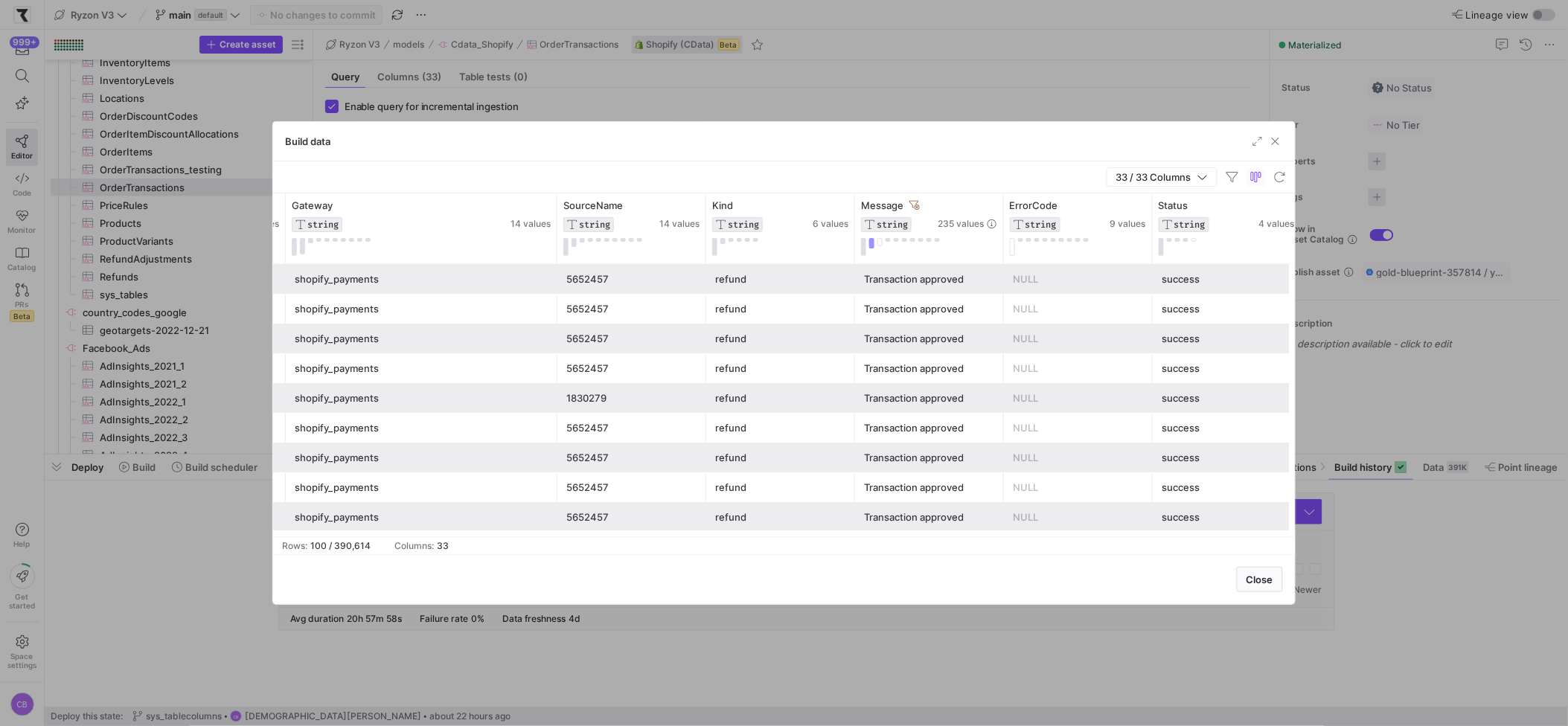
drag, startPoint x: 413, startPoint y: 127, endPoint x: 406, endPoint y: 110, distance: 18.4
click at [406, 110] on div "Build data 33 / 33 Columns Drag here to set row groups Drag here to set column …" at bounding box center [784, 363] width 1568 height 726
click at [1294, 594] on div "Close" at bounding box center [784, 579] width 1022 height 50
click at [1291, 600] on div "Close" at bounding box center [784, 579] width 1022 height 50
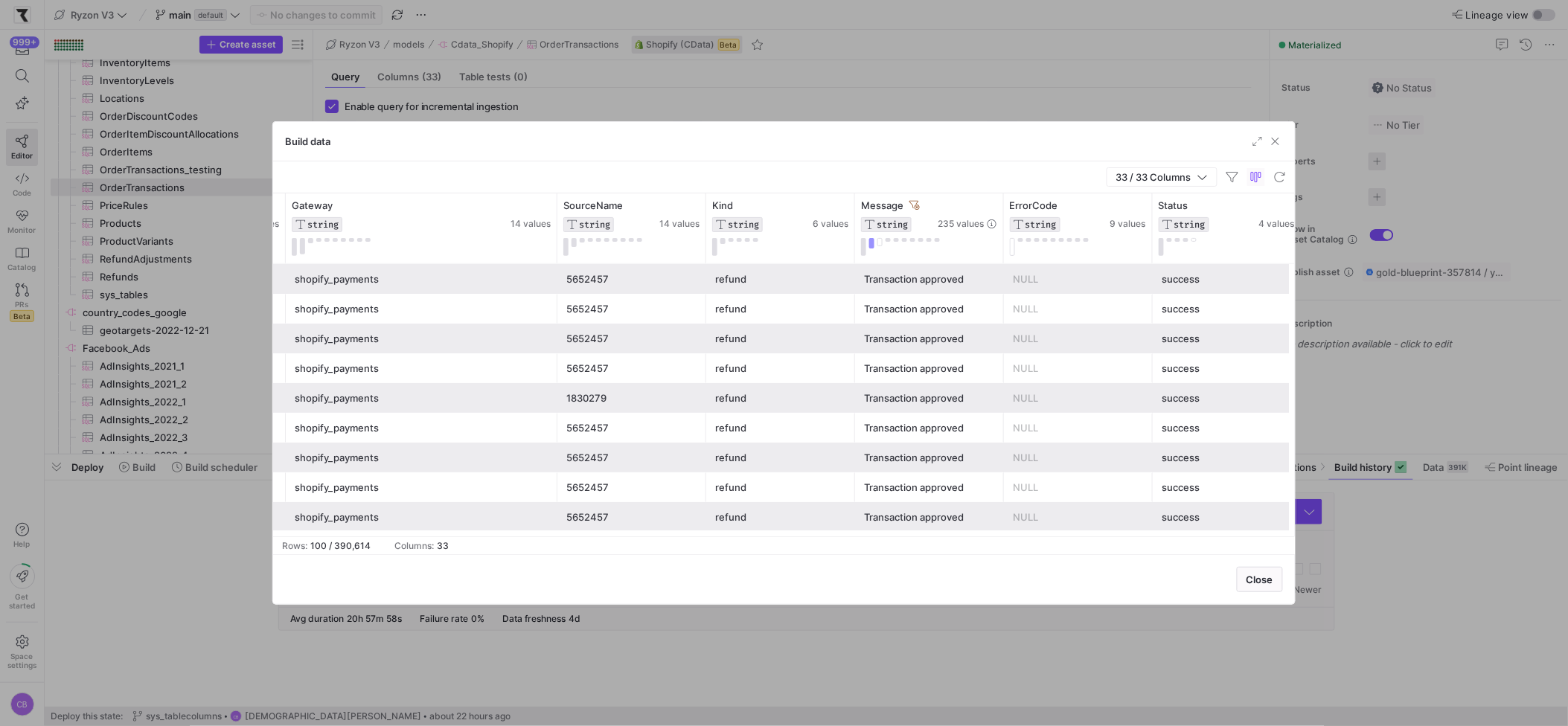
drag, startPoint x: 880, startPoint y: 138, endPoint x: 878, endPoint y: 120, distance: 18.1
click at [878, 121] on div "Build data 33 / 33 Columns Drag here to set row groups Drag here to set column …" at bounding box center [784, 363] width 1023 height 483
click at [876, 138] on div "Build data" at bounding box center [784, 142] width 1022 height 40
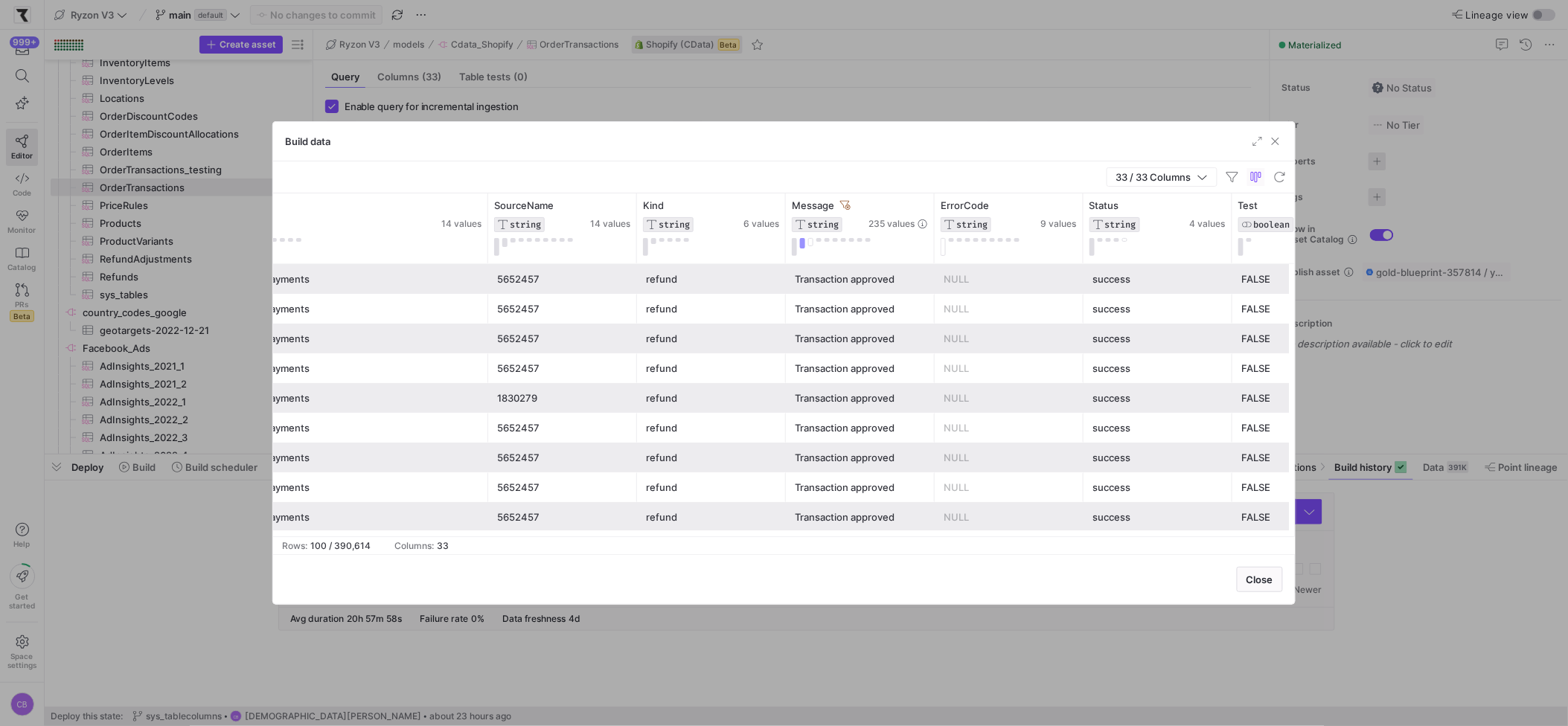
scroll to position [0, 1276]
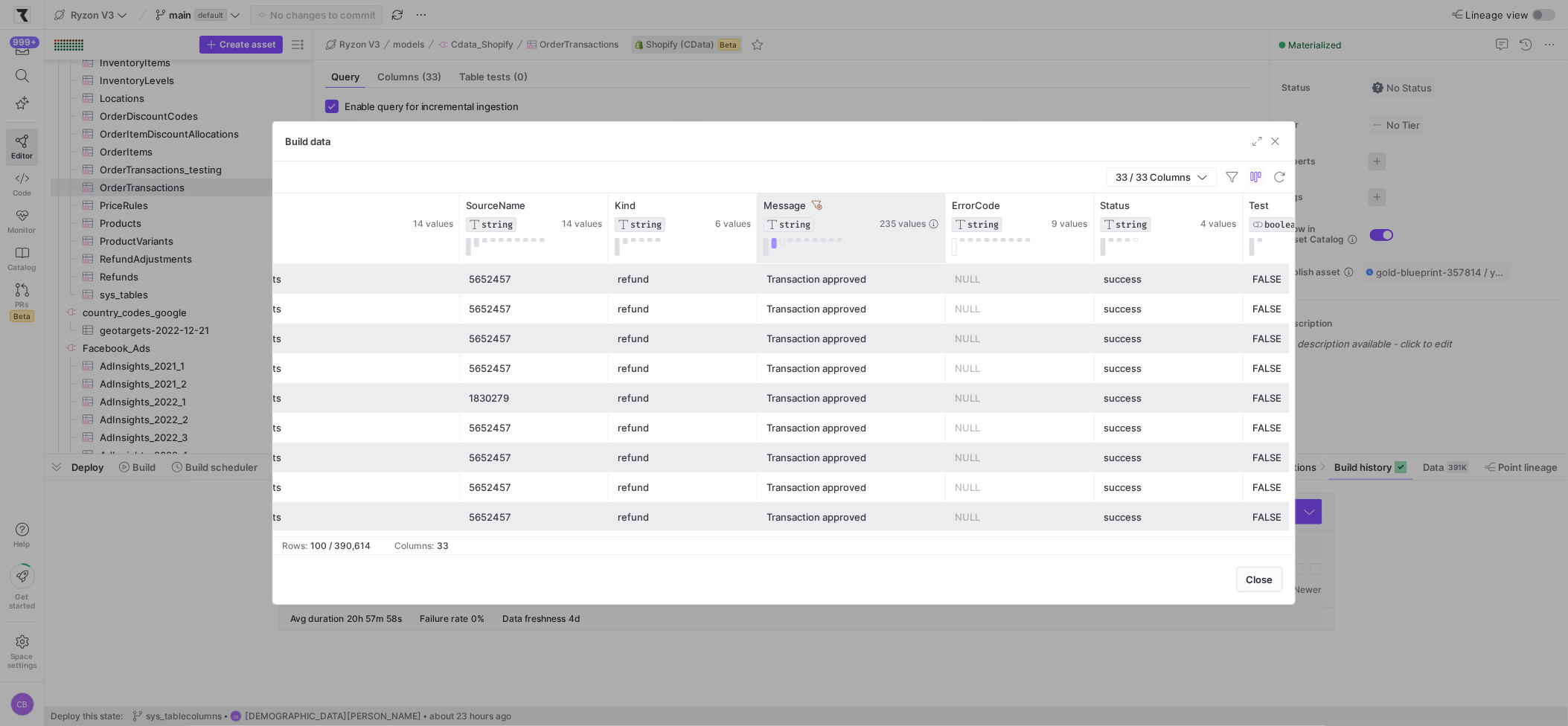
drag, startPoint x: 904, startPoint y: 202, endPoint x: 944, endPoint y: 206, distance: 40.2
click at [944, 206] on div at bounding box center [945, 228] width 6 height 70
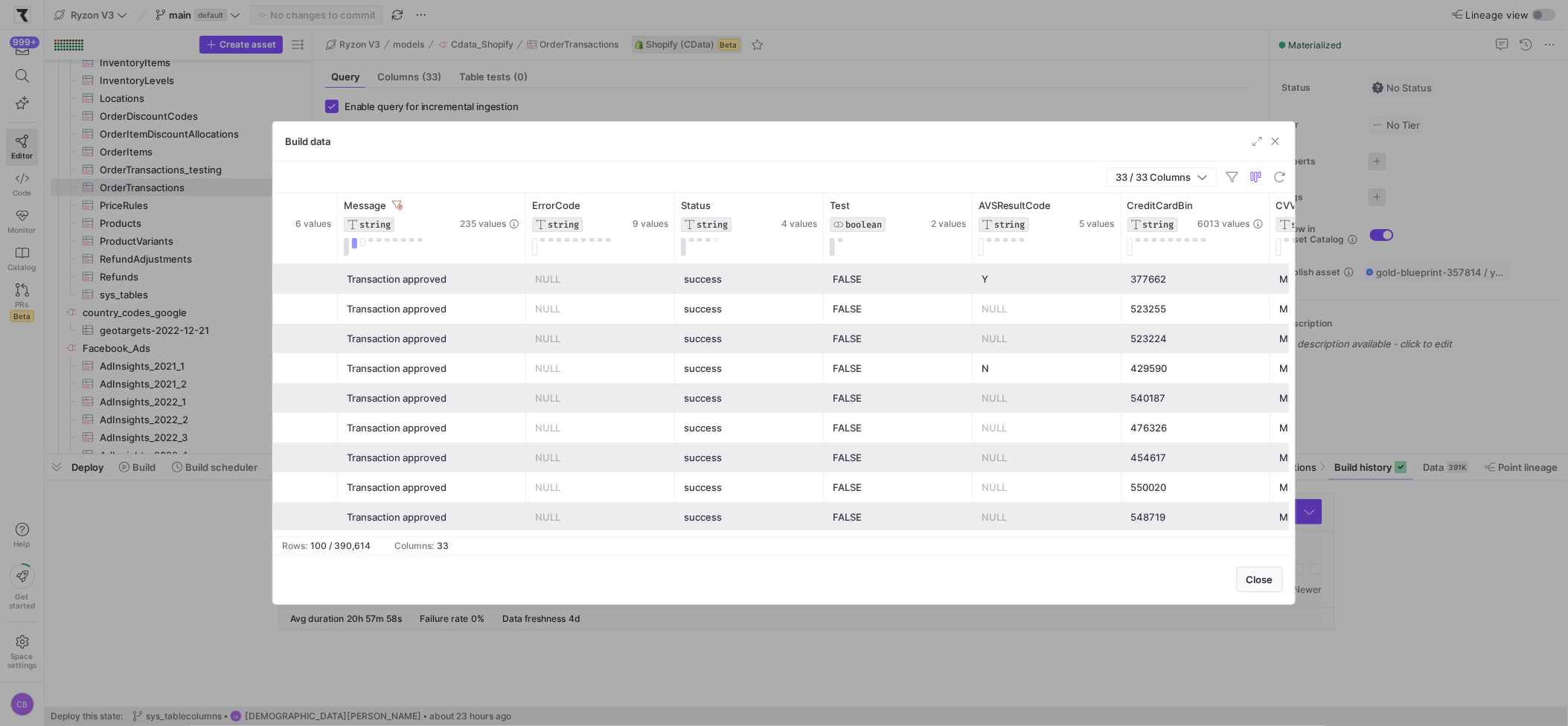
scroll to position [0, 1704]
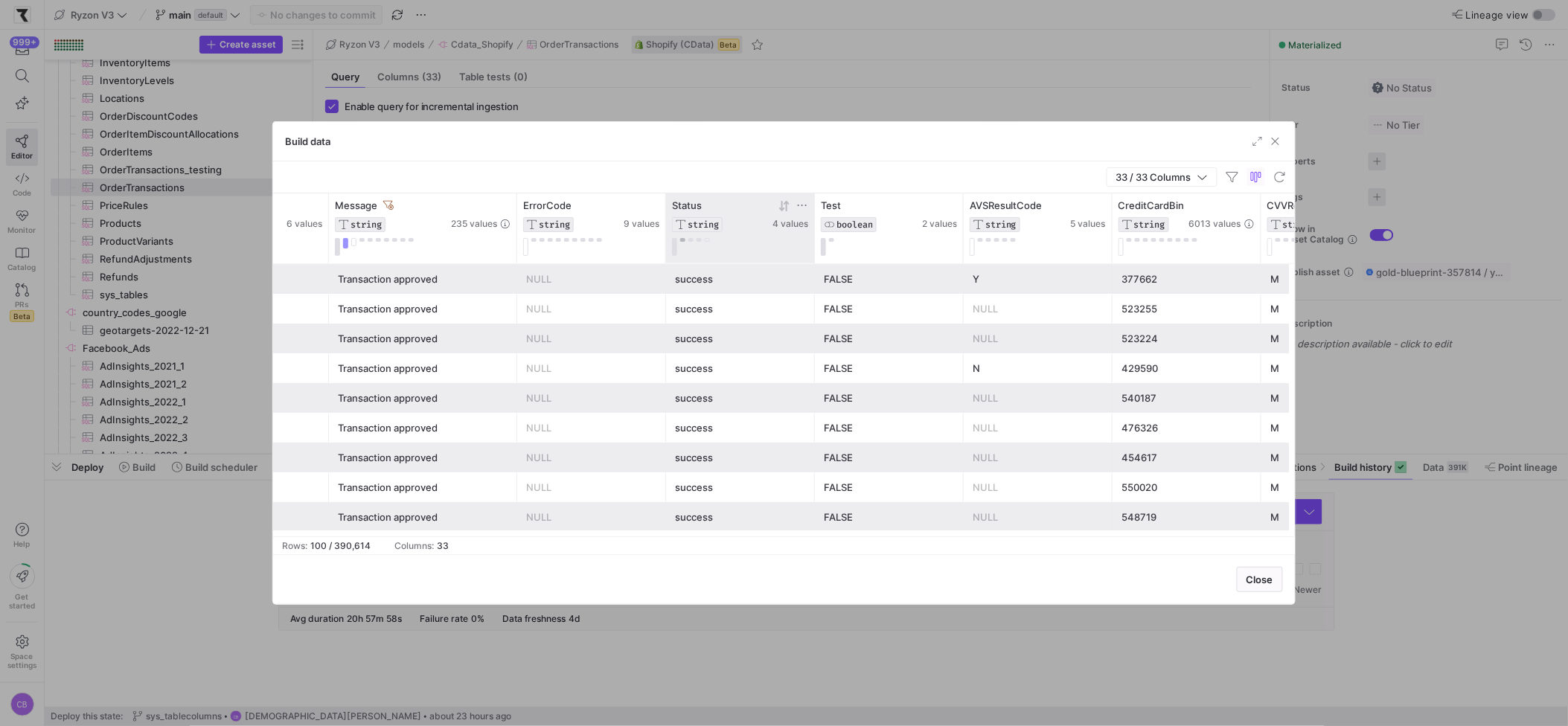
click at [684, 241] on button at bounding box center [683, 240] width 5 height 4
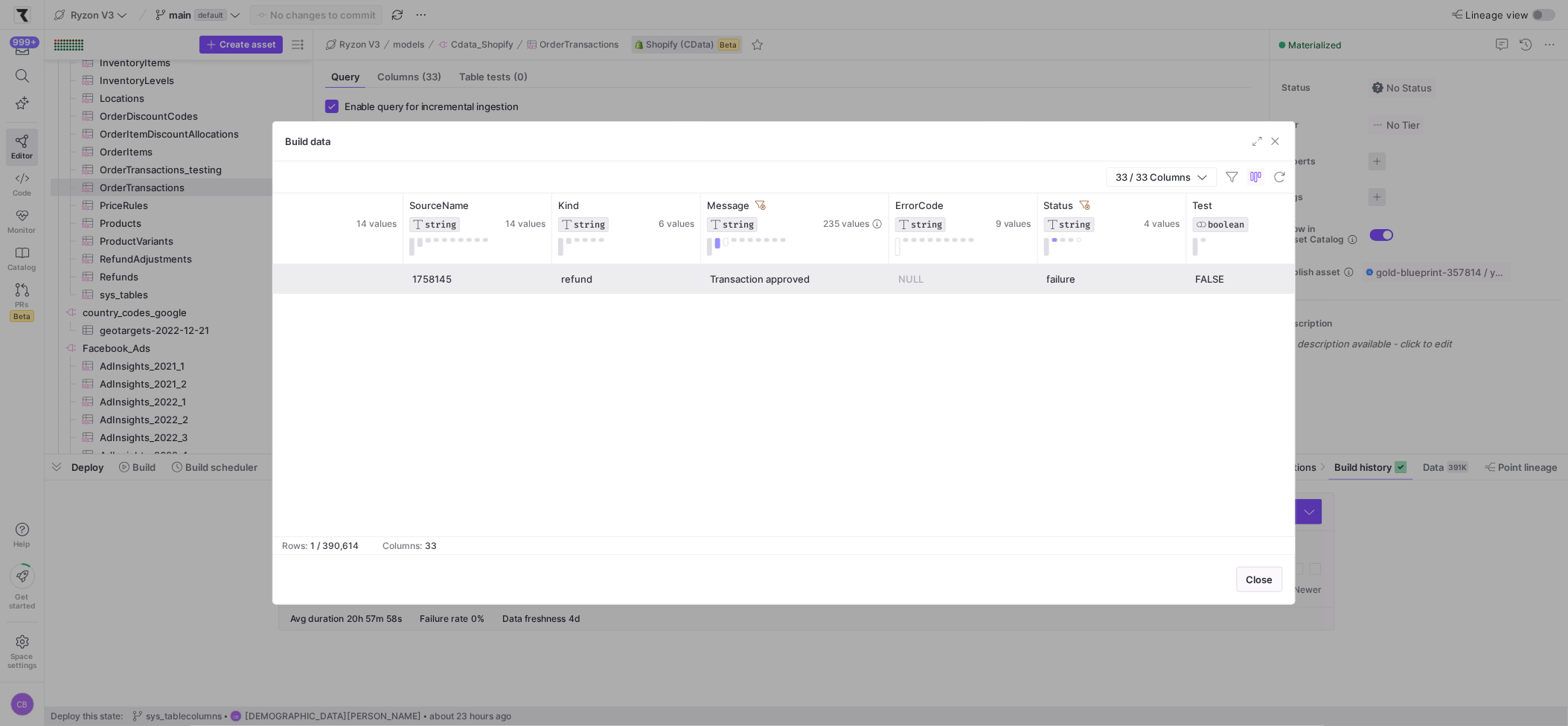
scroll to position [0, 1488]
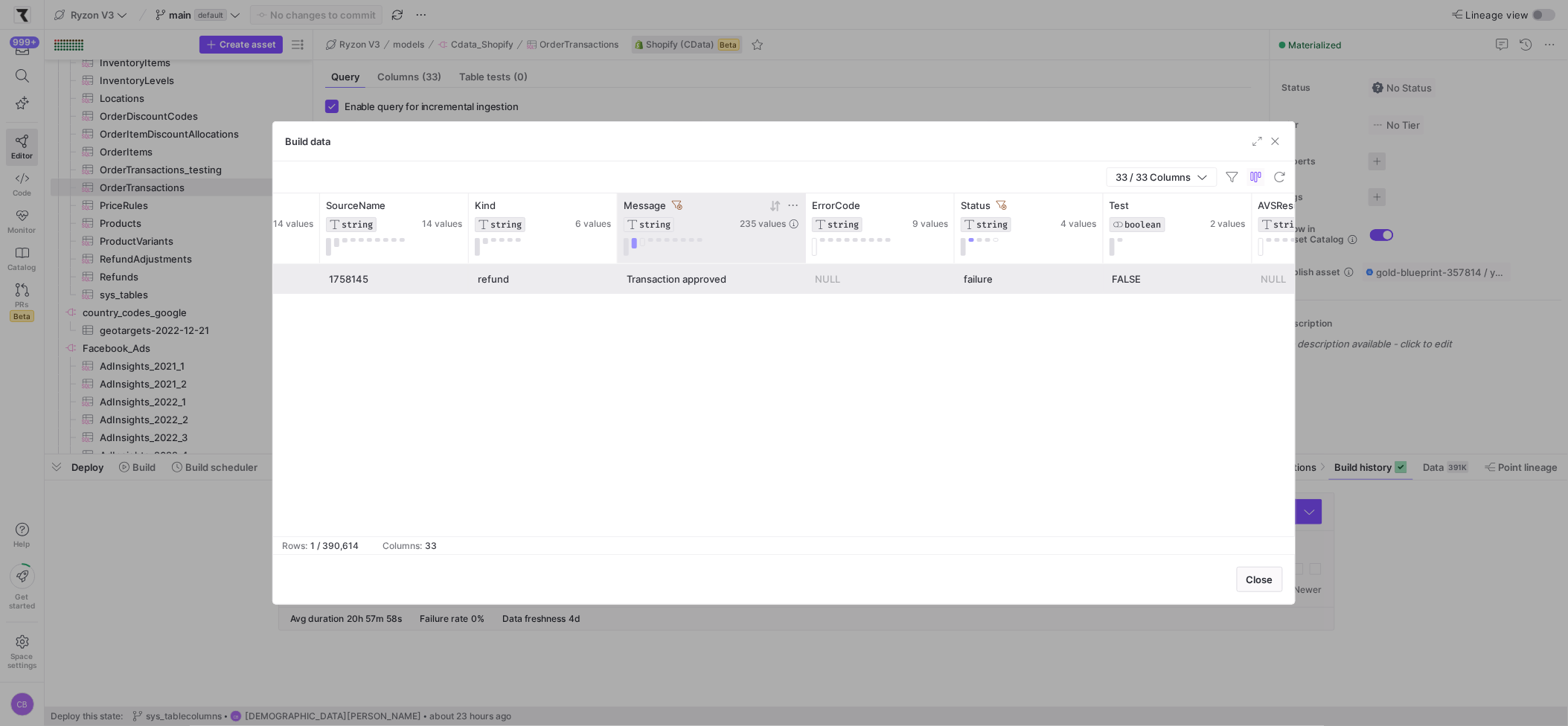
click at [677, 202] on icon at bounding box center [677, 205] width 11 height 9
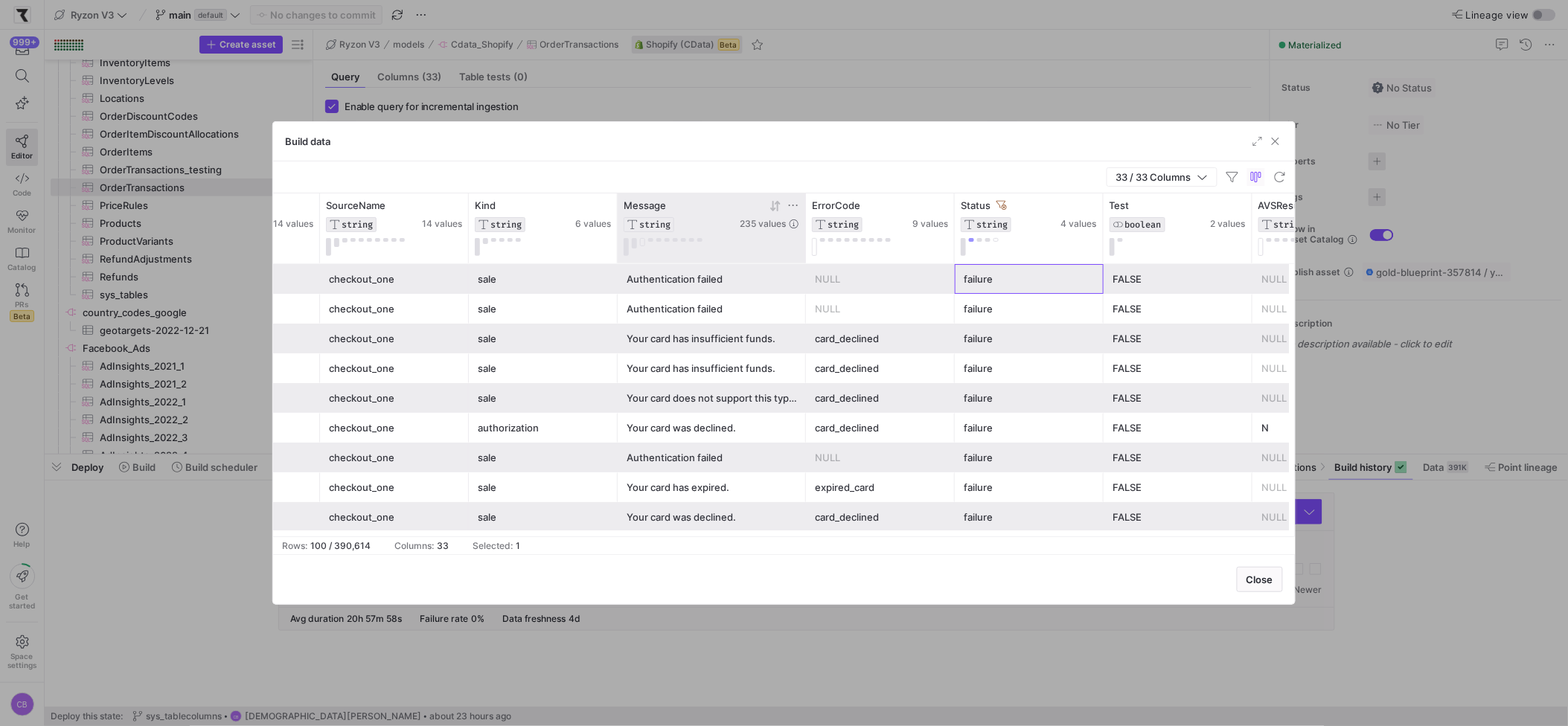
click at [983, 286] on div "failure" at bounding box center [1030, 279] width 131 height 29
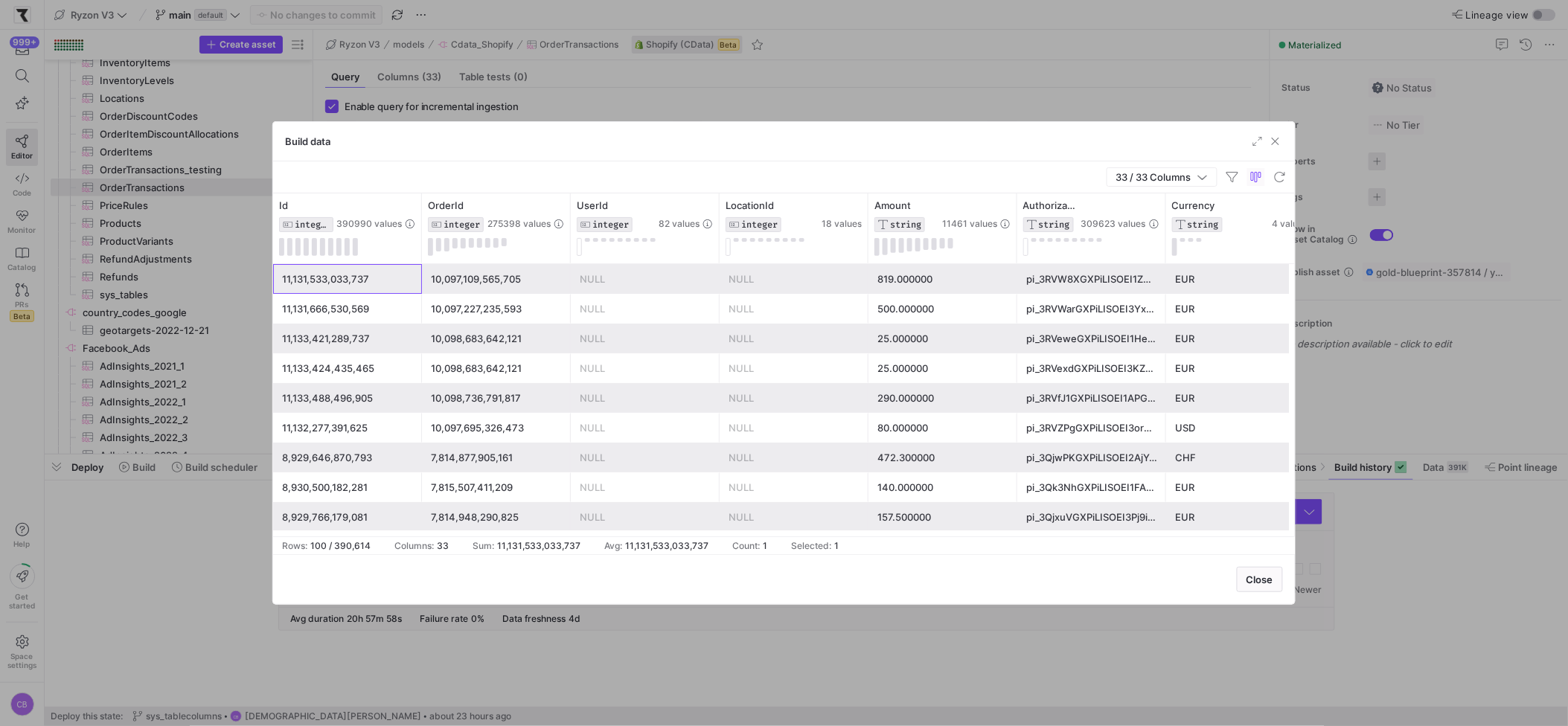
click at [379, 274] on div "11,131,533,033,737" at bounding box center [348, 279] width 131 height 29
click at [520, 200] on div at bounding box center [526, 205] width 77 height 12
click at [499, 275] on div "10,097,109,565,705" at bounding box center [497, 279] width 131 height 29
click at [563, 205] on icon at bounding box center [558, 205] width 12 height 12
click at [569, 258] on input "Filter Value" at bounding box center [628, 255] width 151 height 18
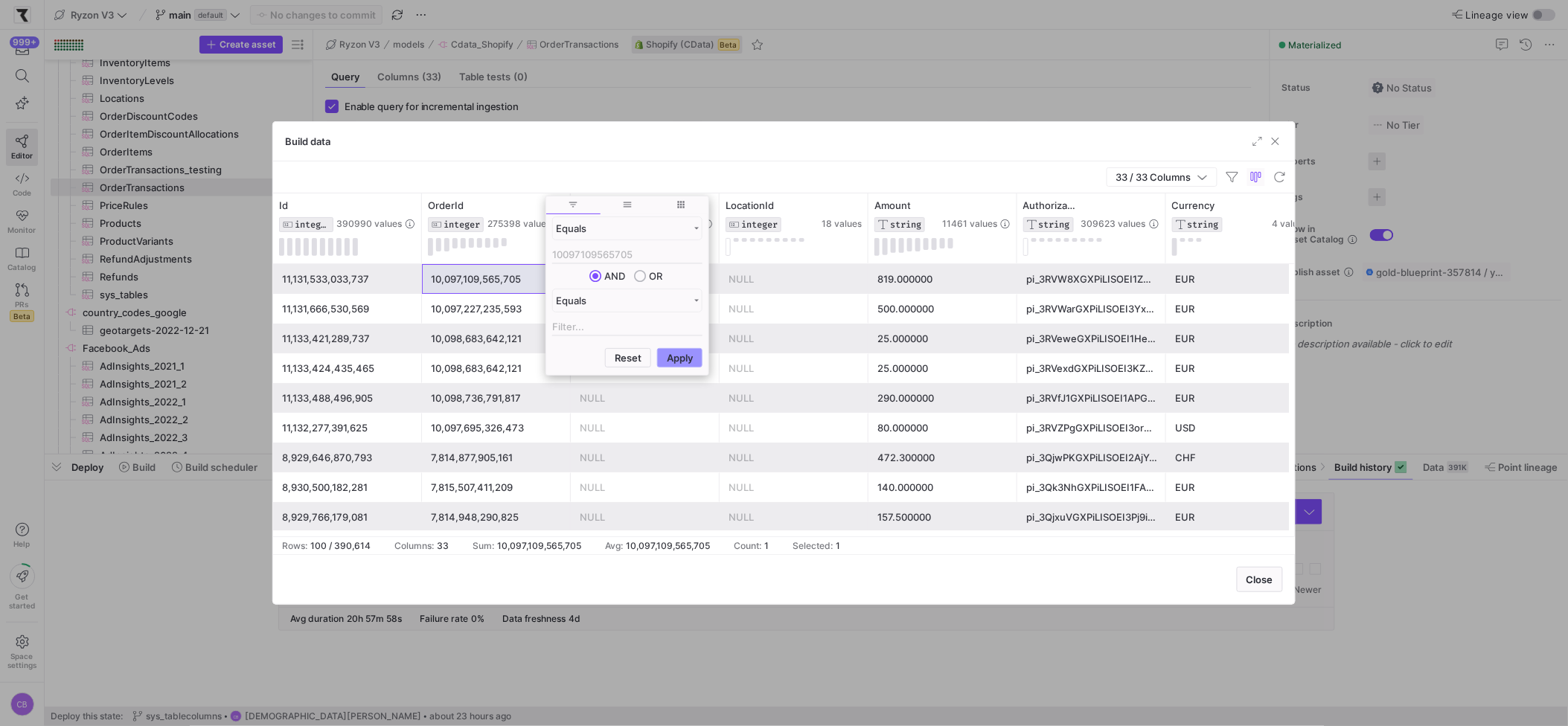
type input "10097109565705"
click at [685, 360] on button "Apply" at bounding box center [679, 358] width 45 height 19
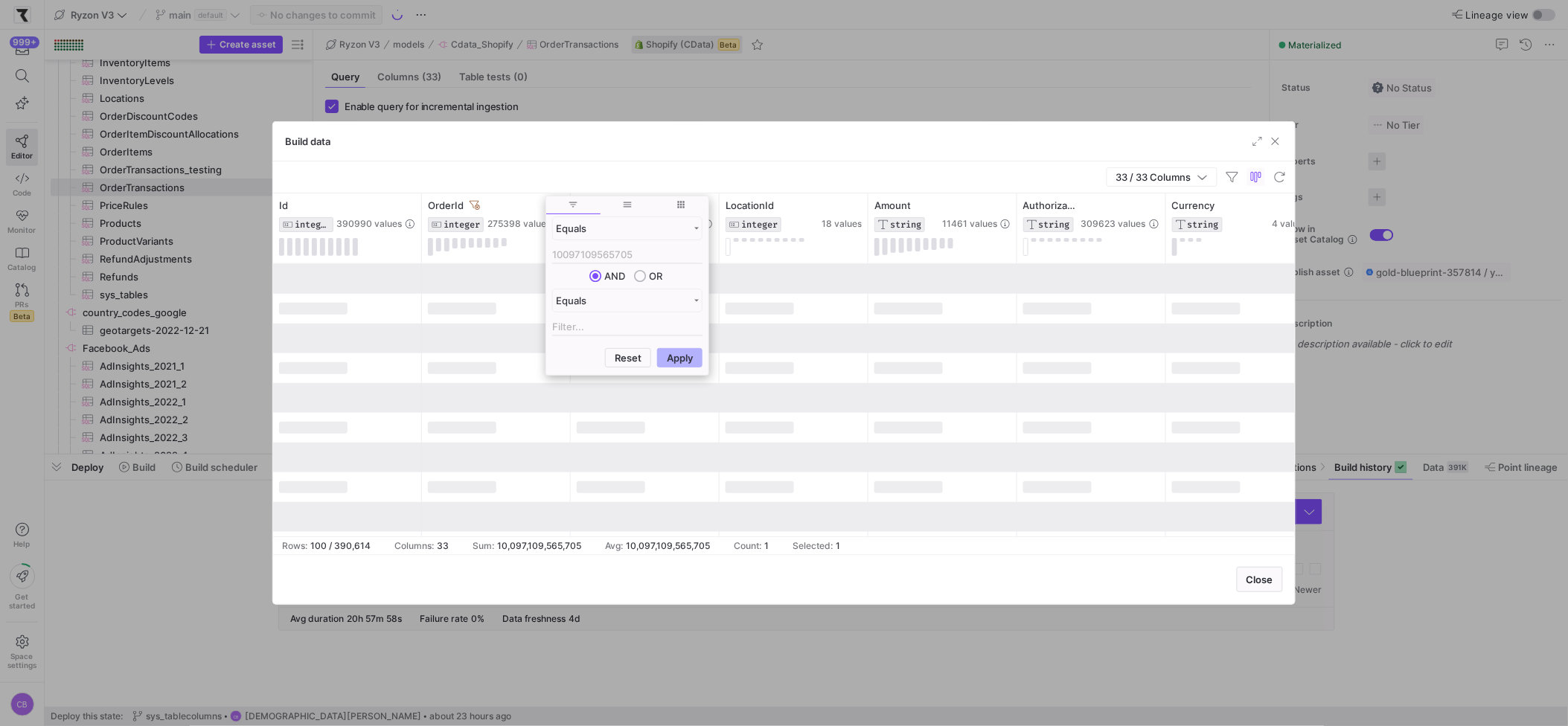
click at [657, 151] on div "Build data" at bounding box center [784, 142] width 1022 height 40
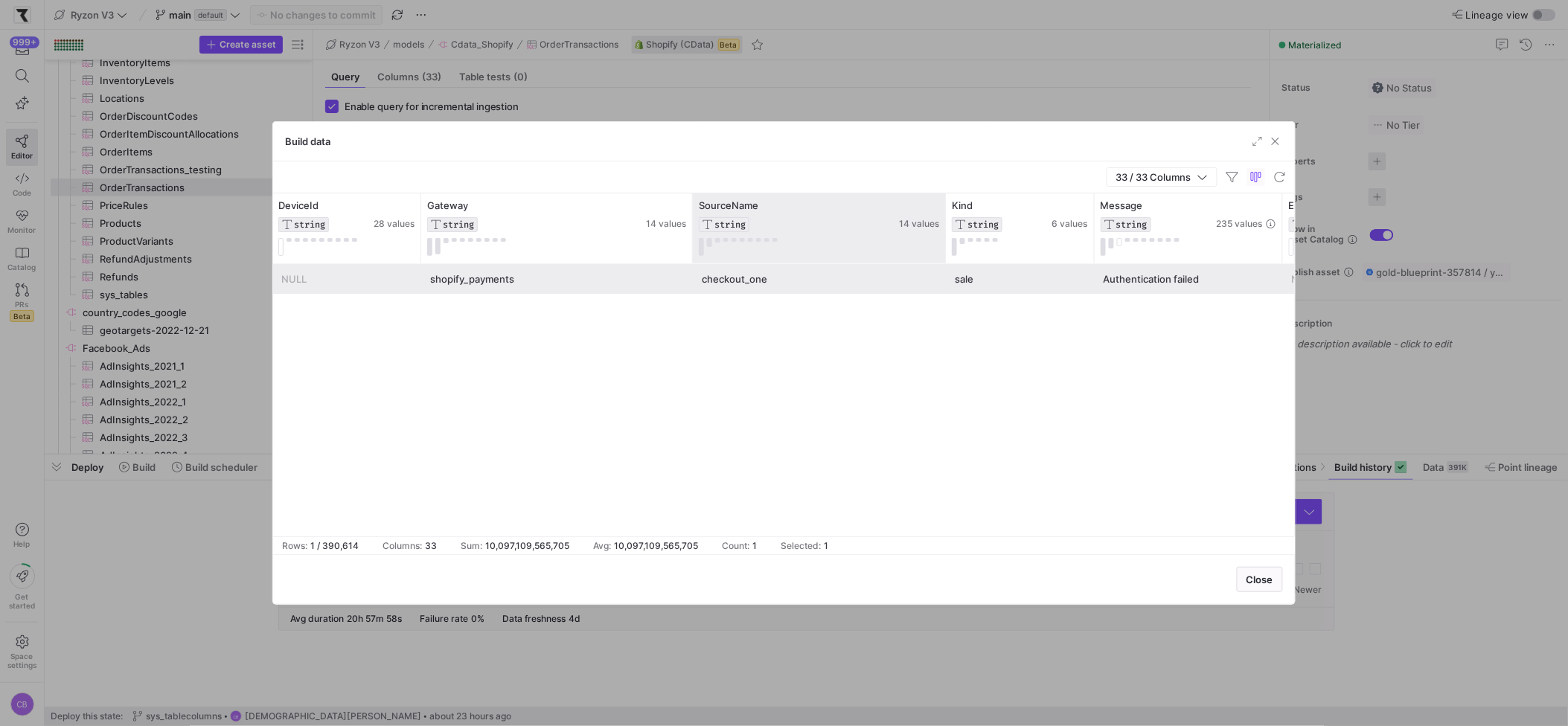
drag, startPoint x: 840, startPoint y: 242, endPoint x: 945, endPoint y: 233, distance: 105.4
click at [945, 233] on div at bounding box center [945, 228] width 6 height 70
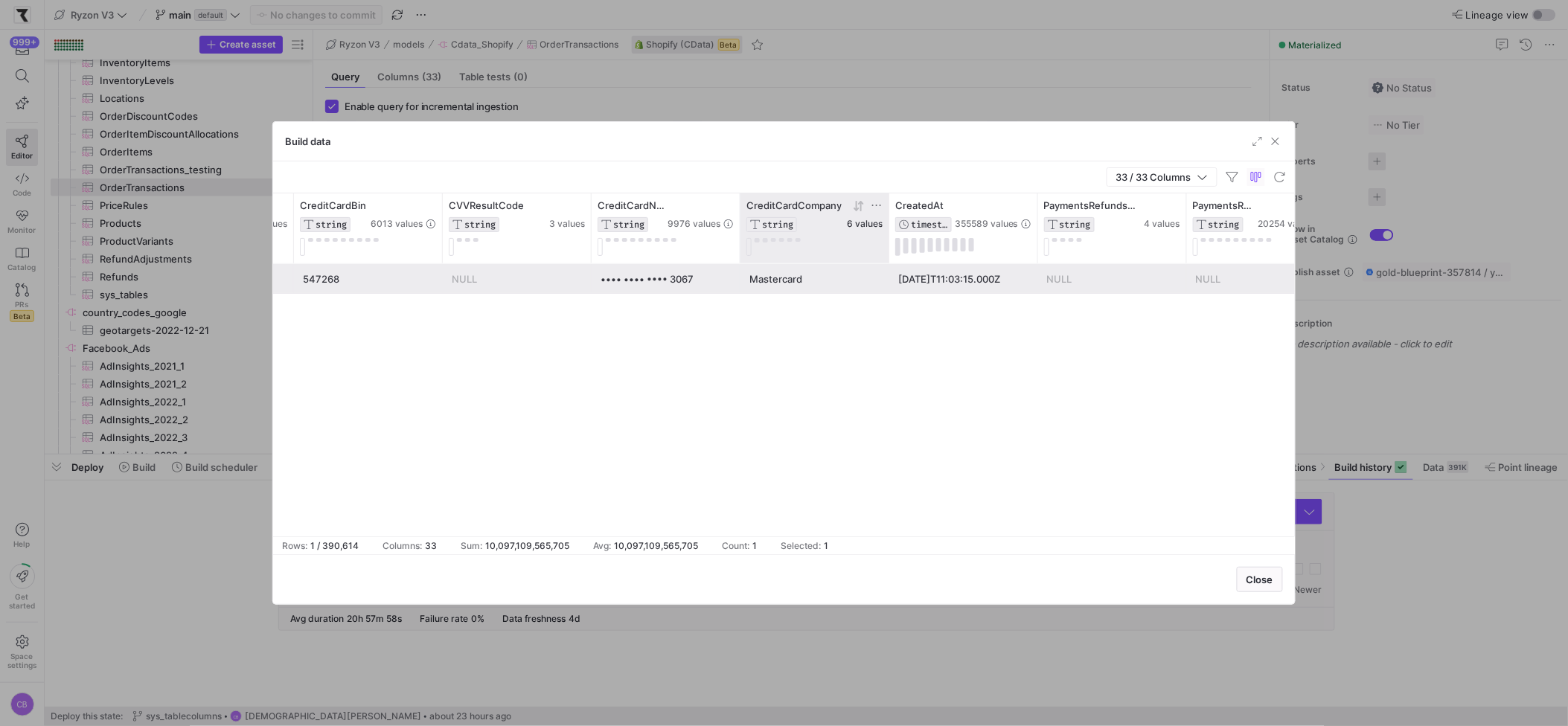
click at [857, 223] on span "6 values" at bounding box center [865, 224] width 35 height 11
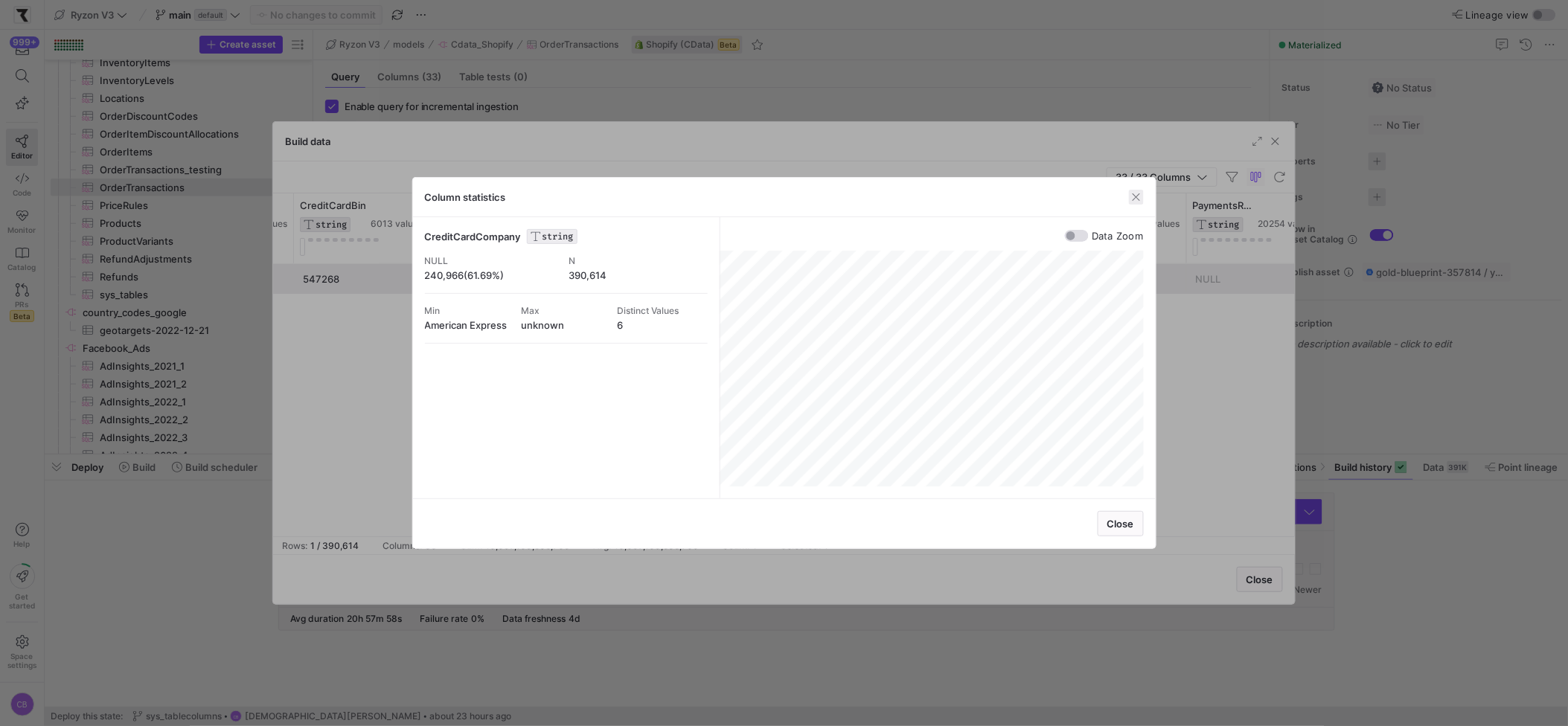
click at [1142, 198] on span "button" at bounding box center [1136, 197] width 15 height 15
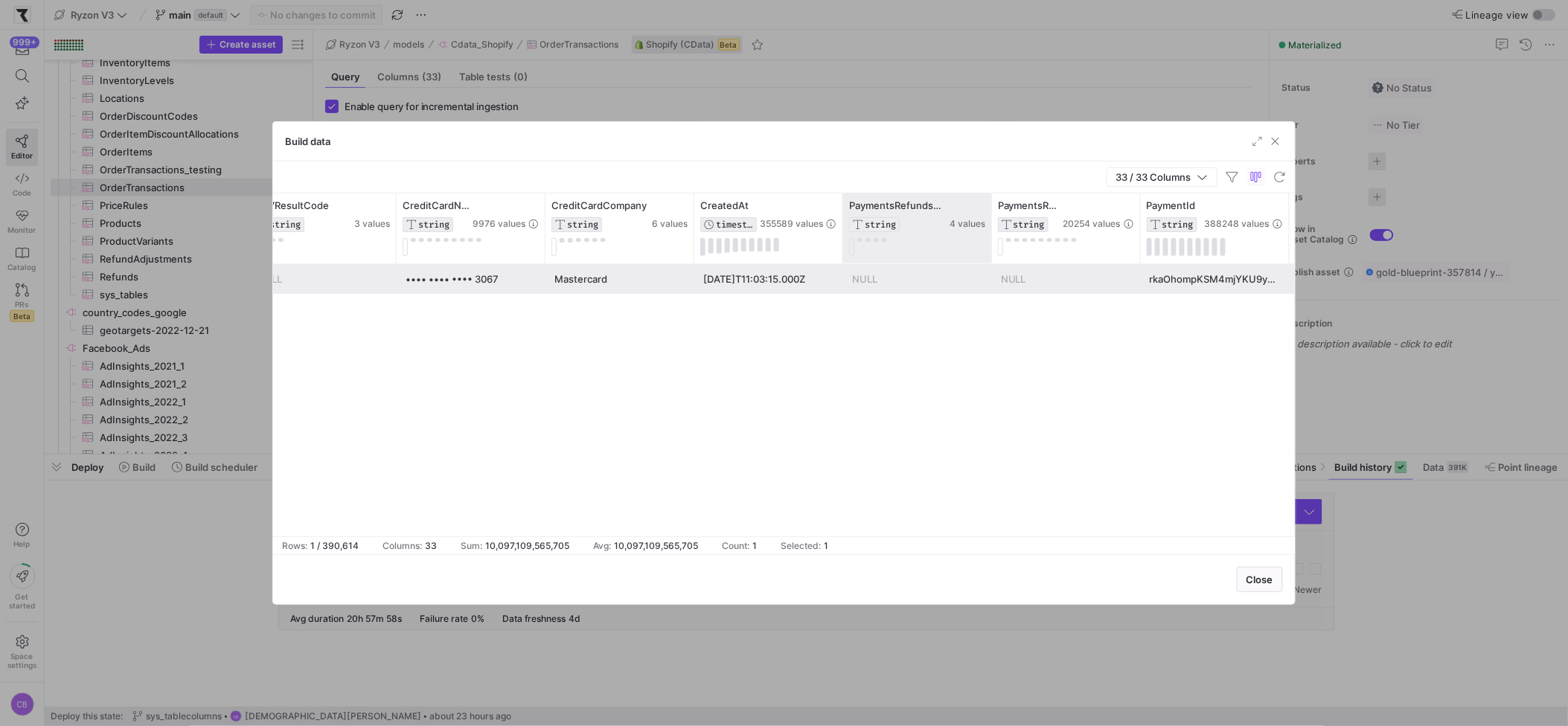
drag, startPoint x: 990, startPoint y: 230, endPoint x: 1070, endPoint y: 236, distance: 80.2
click at [994, 235] on div at bounding box center [991, 228] width 6 height 70
click at [877, 241] on button at bounding box center [877, 240] width 5 height 4
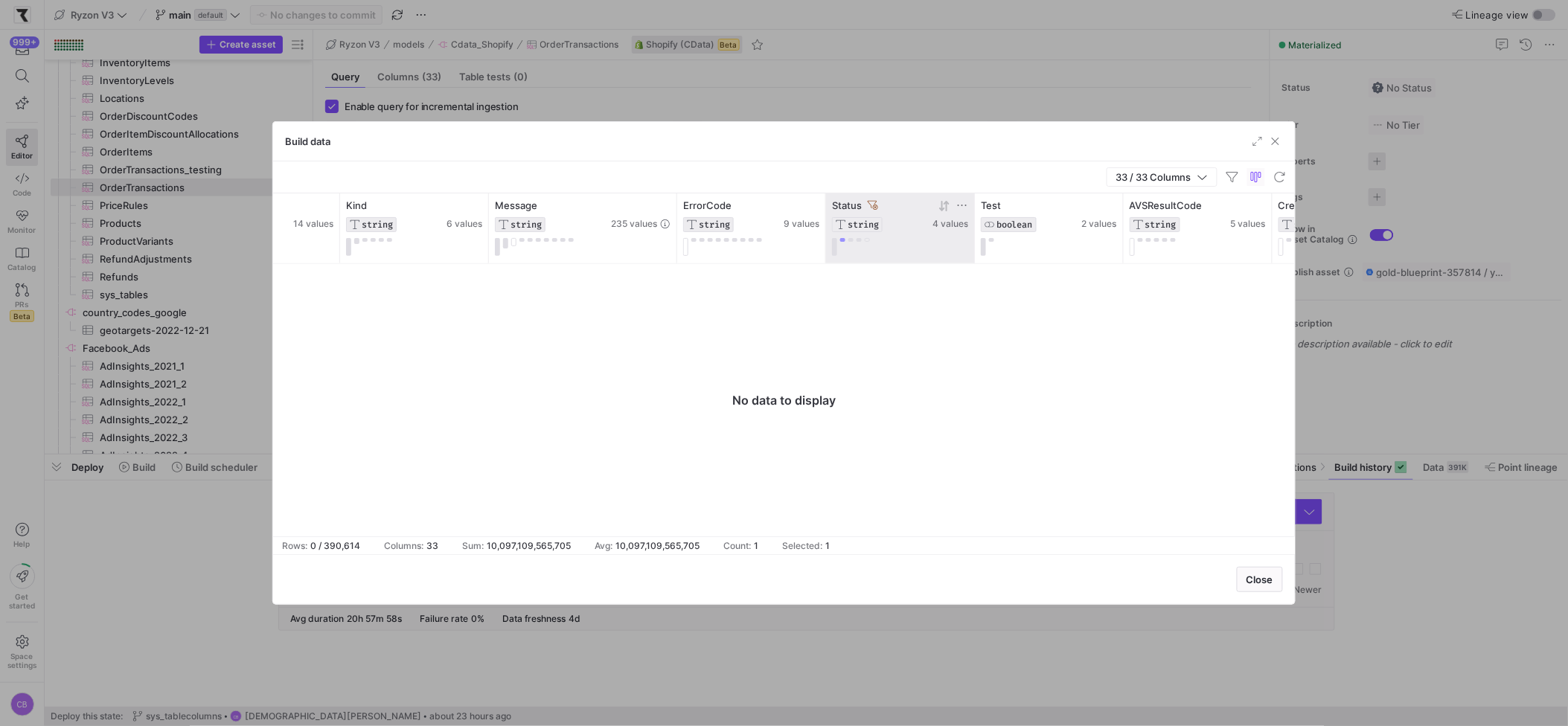
click at [874, 204] on icon at bounding box center [873, 205] width 11 height 11
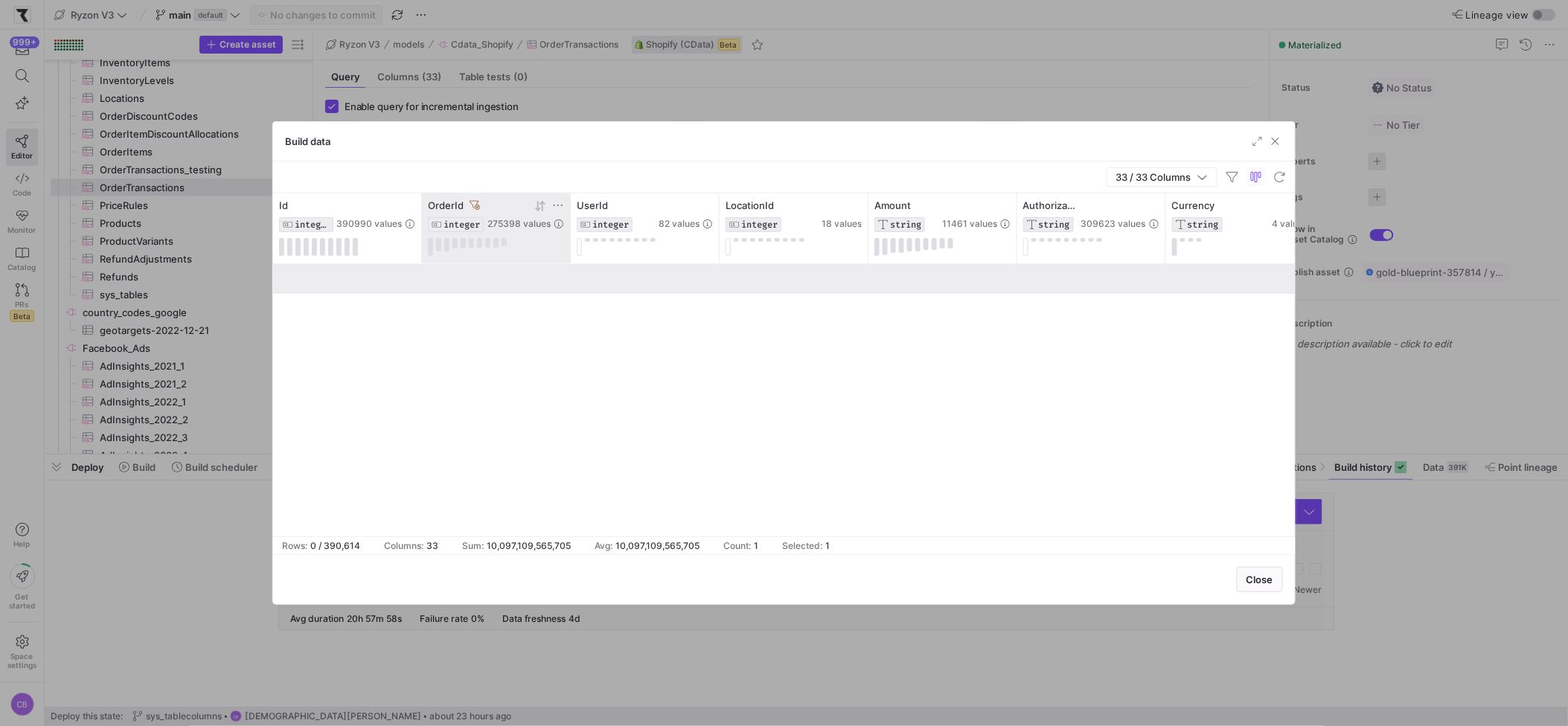
click at [475, 201] on icon at bounding box center [475, 205] width 11 height 11
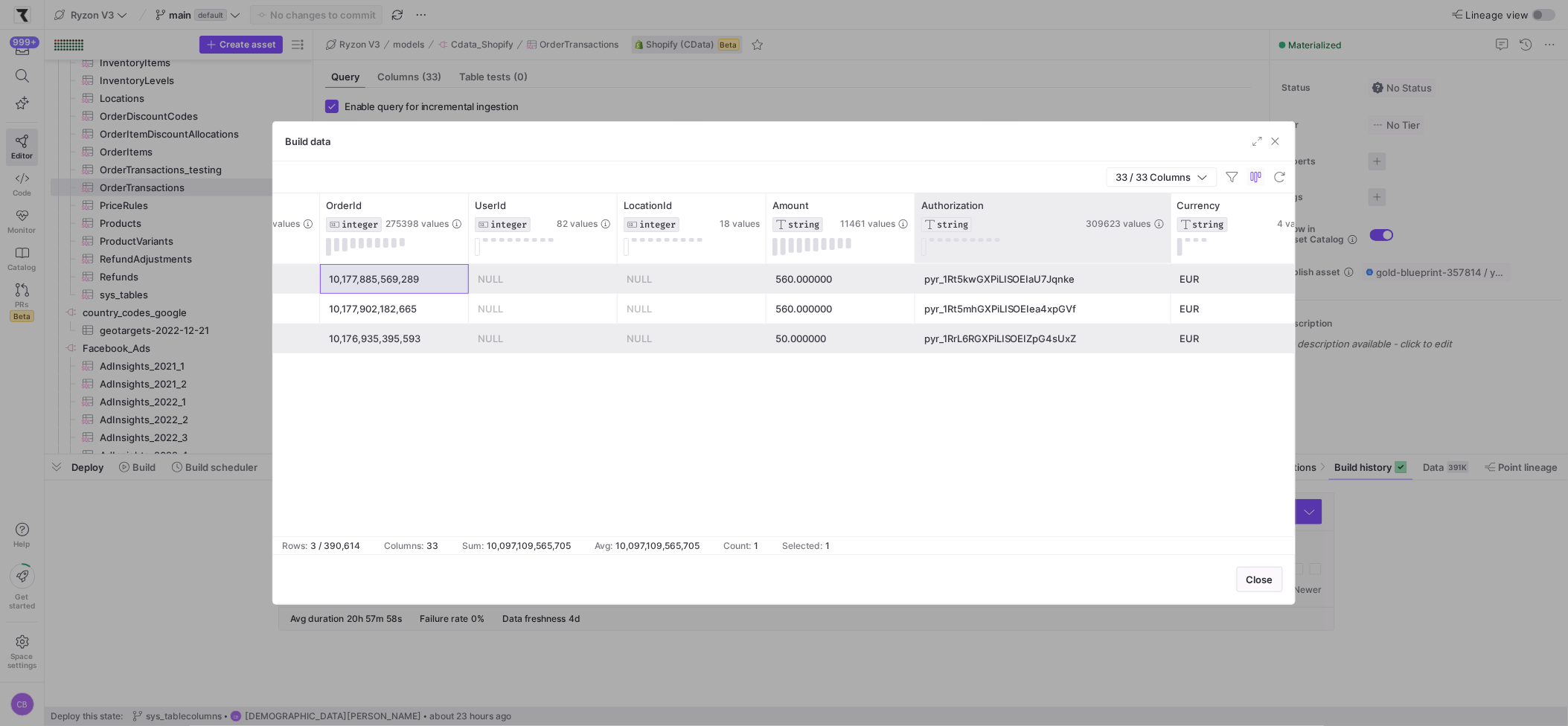
drag, startPoint x: 1062, startPoint y: 234, endPoint x: 1169, endPoint y: 241, distance: 107.2
click at [1169, 241] on div at bounding box center [1170, 228] width 6 height 70
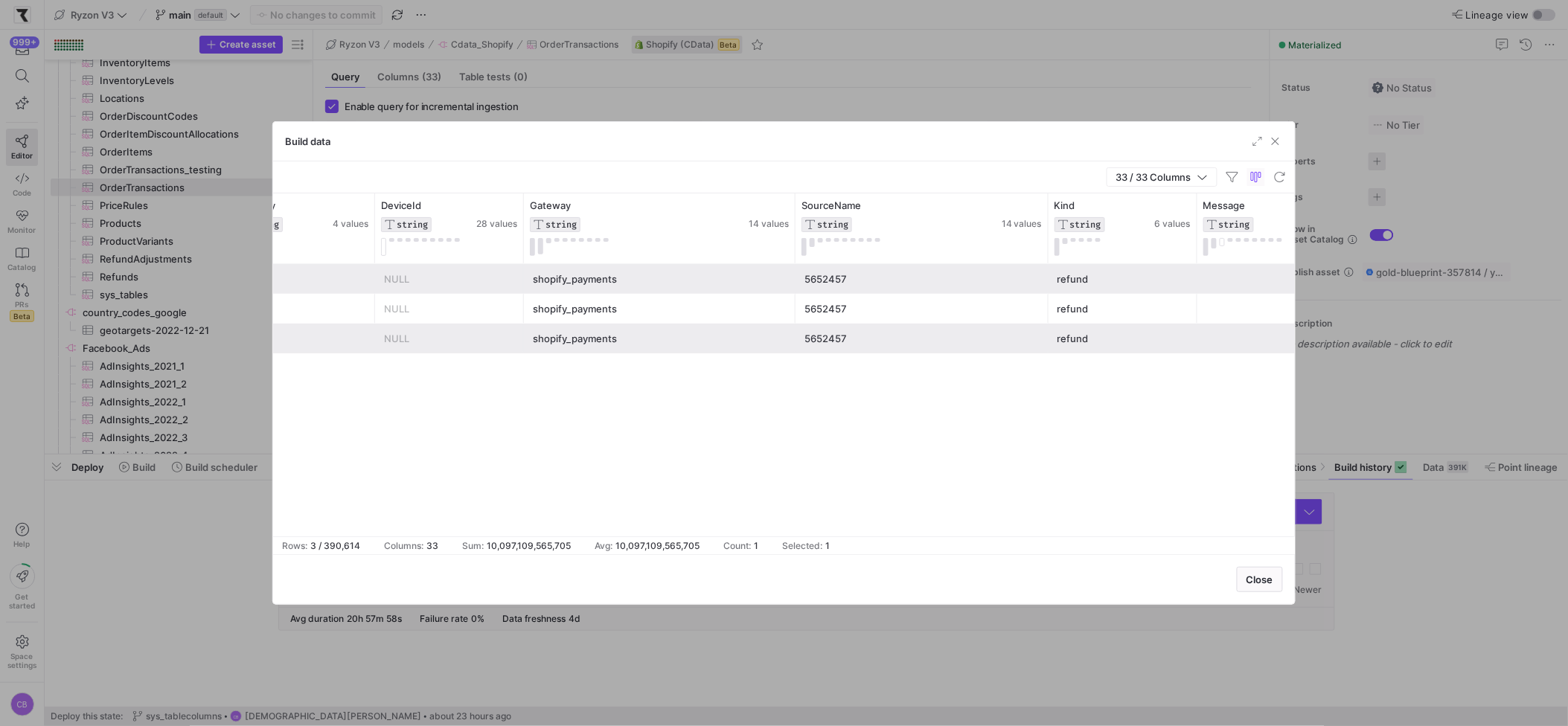
click at [890, 279] on div "5652457" at bounding box center [923, 279] width 236 height 29
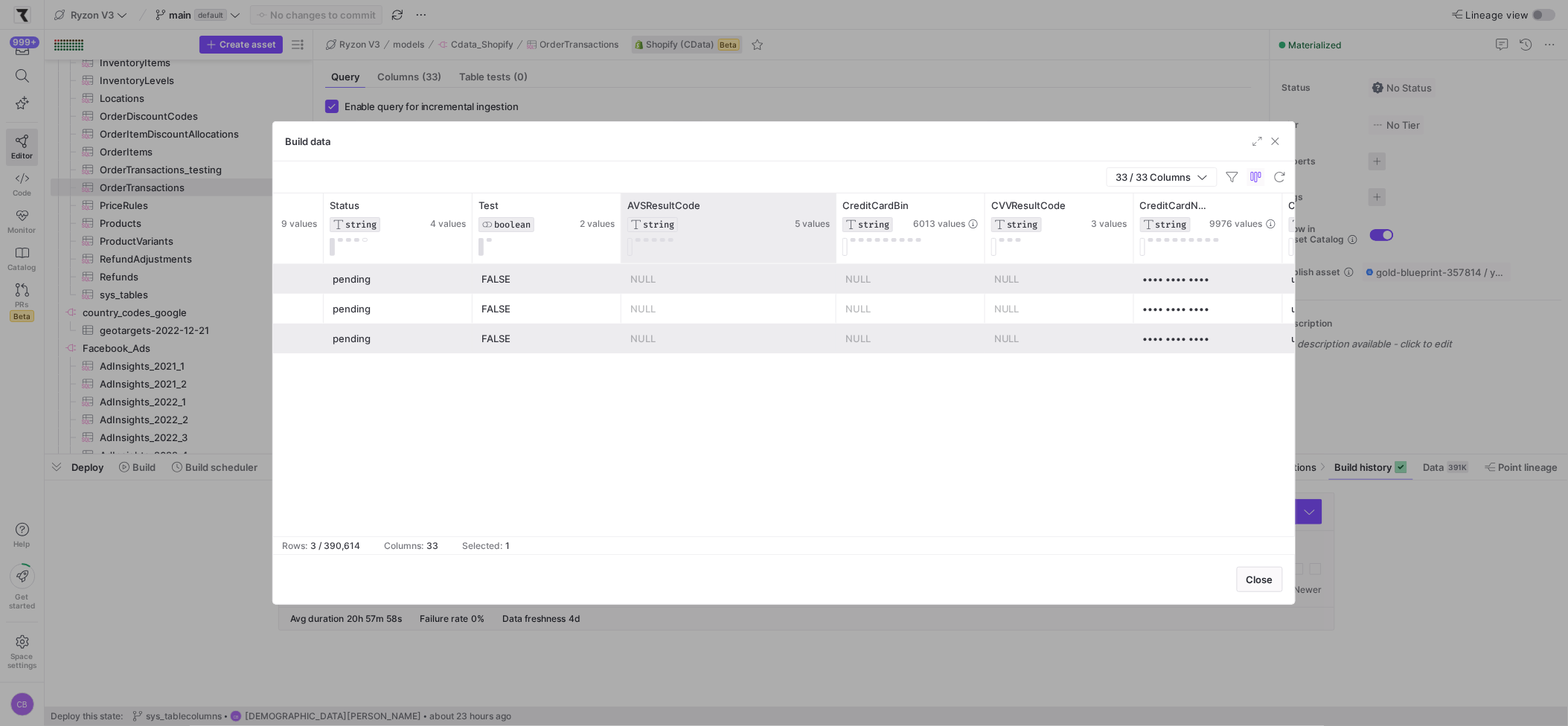
drag, startPoint x: 769, startPoint y: 245, endPoint x: 847, endPoint y: 236, distance: 78.5
click at [838, 236] on div at bounding box center [836, 228] width 6 height 70
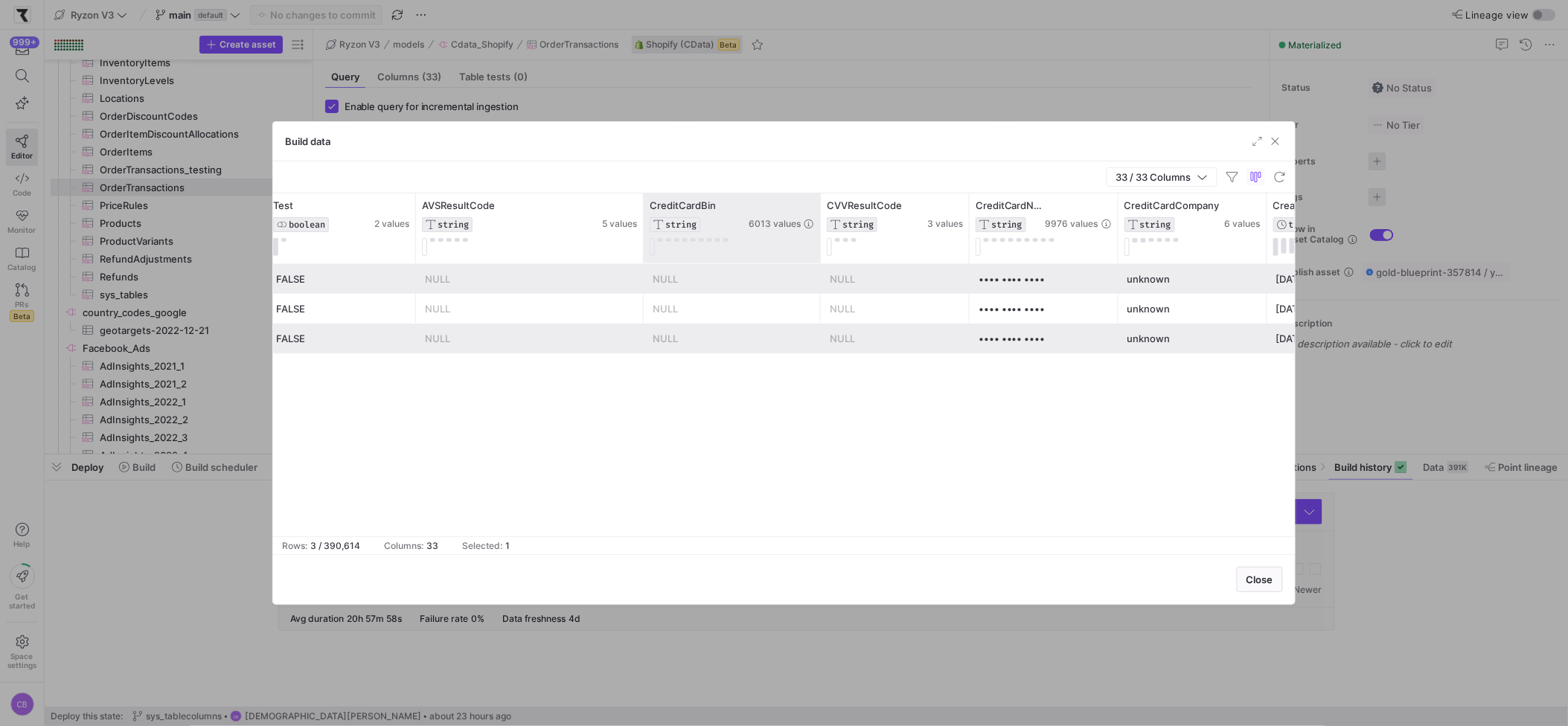
drag, startPoint x: 788, startPoint y: 242, endPoint x: 847, endPoint y: 254, distance: 60.2
click at [821, 254] on div "CreditCardBin STRING 6013 values" at bounding box center [732, 228] width 177 height 70
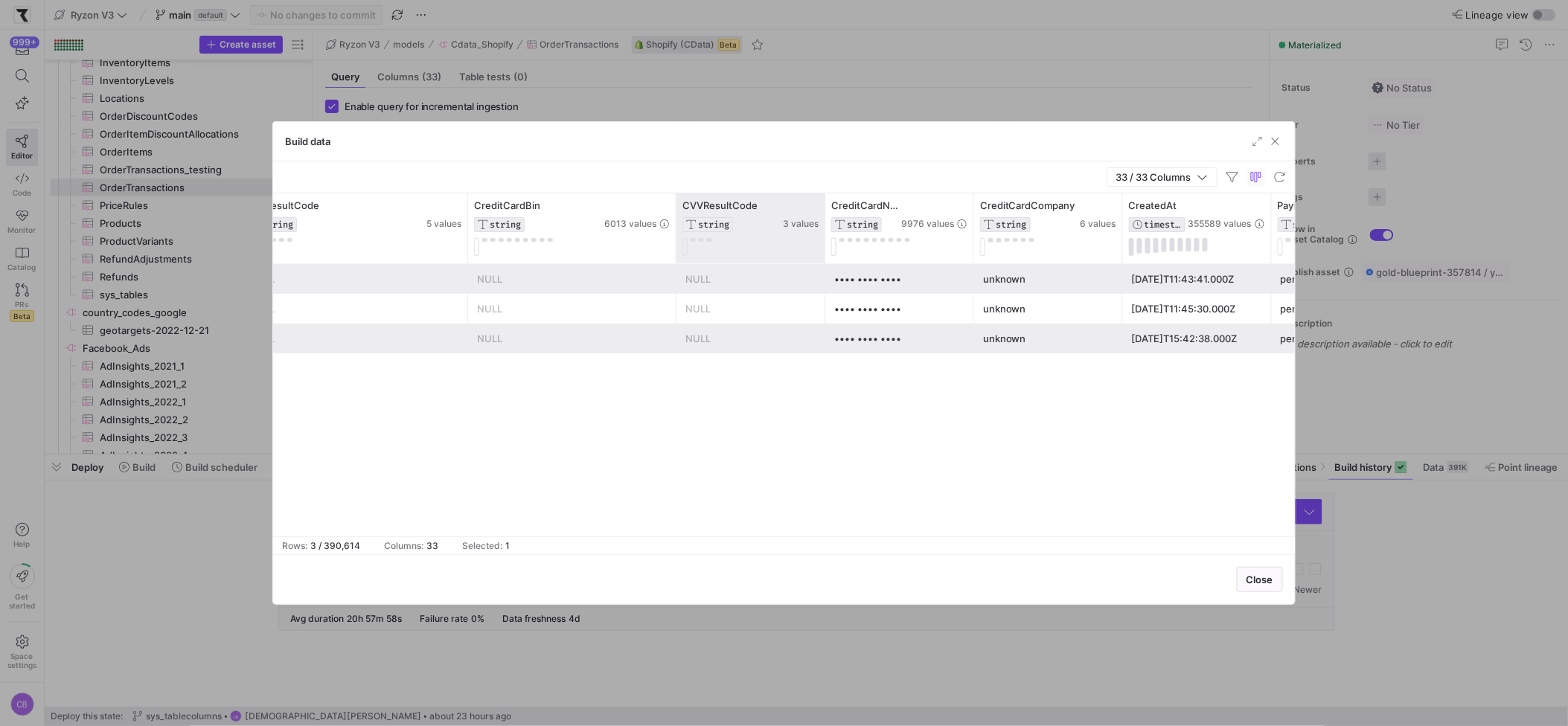
drag, startPoint x: 822, startPoint y: 236, endPoint x: 857, endPoint y: 240, distance: 35.2
click at [828, 240] on div at bounding box center [824, 228] width 6 height 70
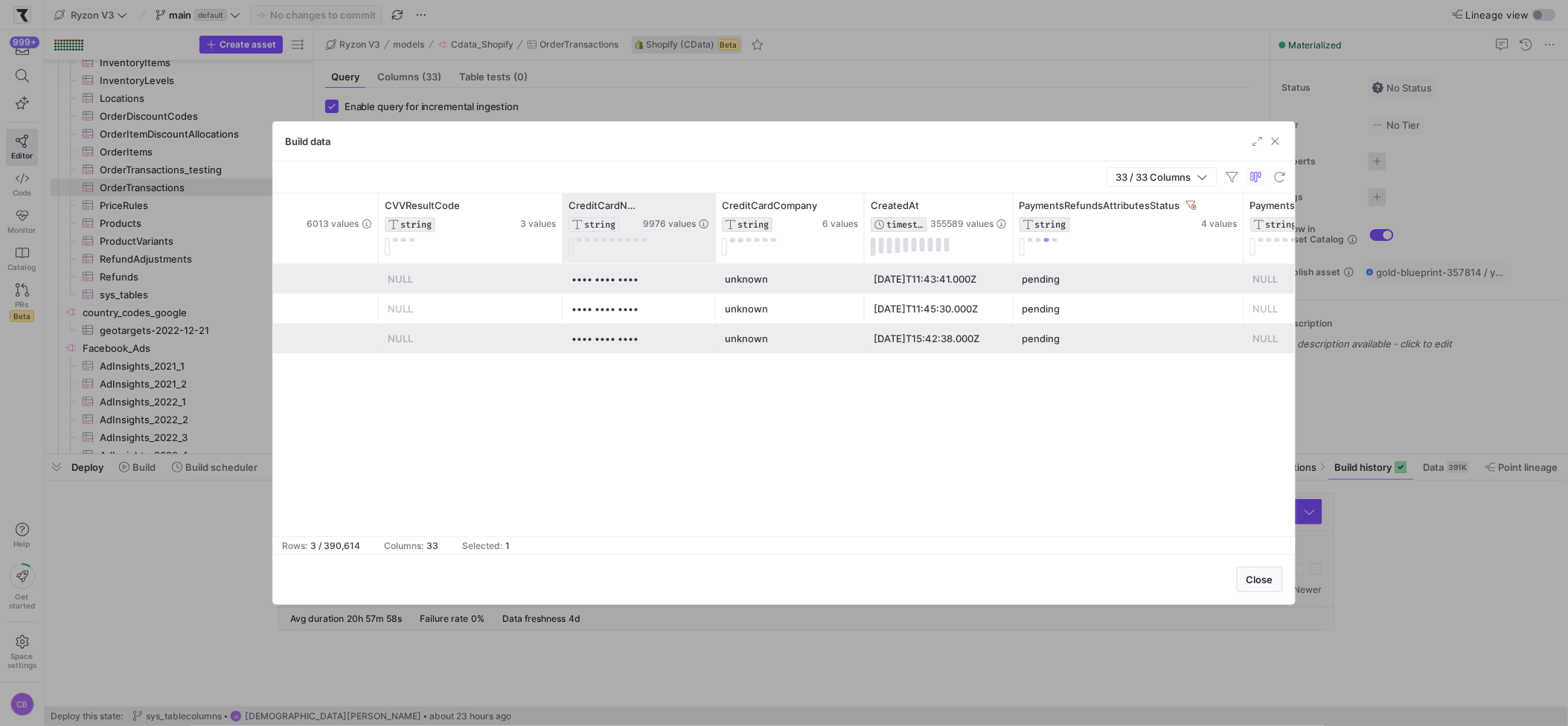
drag, startPoint x: 707, startPoint y: 208, endPoint x: 811, endPoint y: 225, distance: 105.4
click at [718, 225] on div at bounding box center [714, 228] width 6 height 70
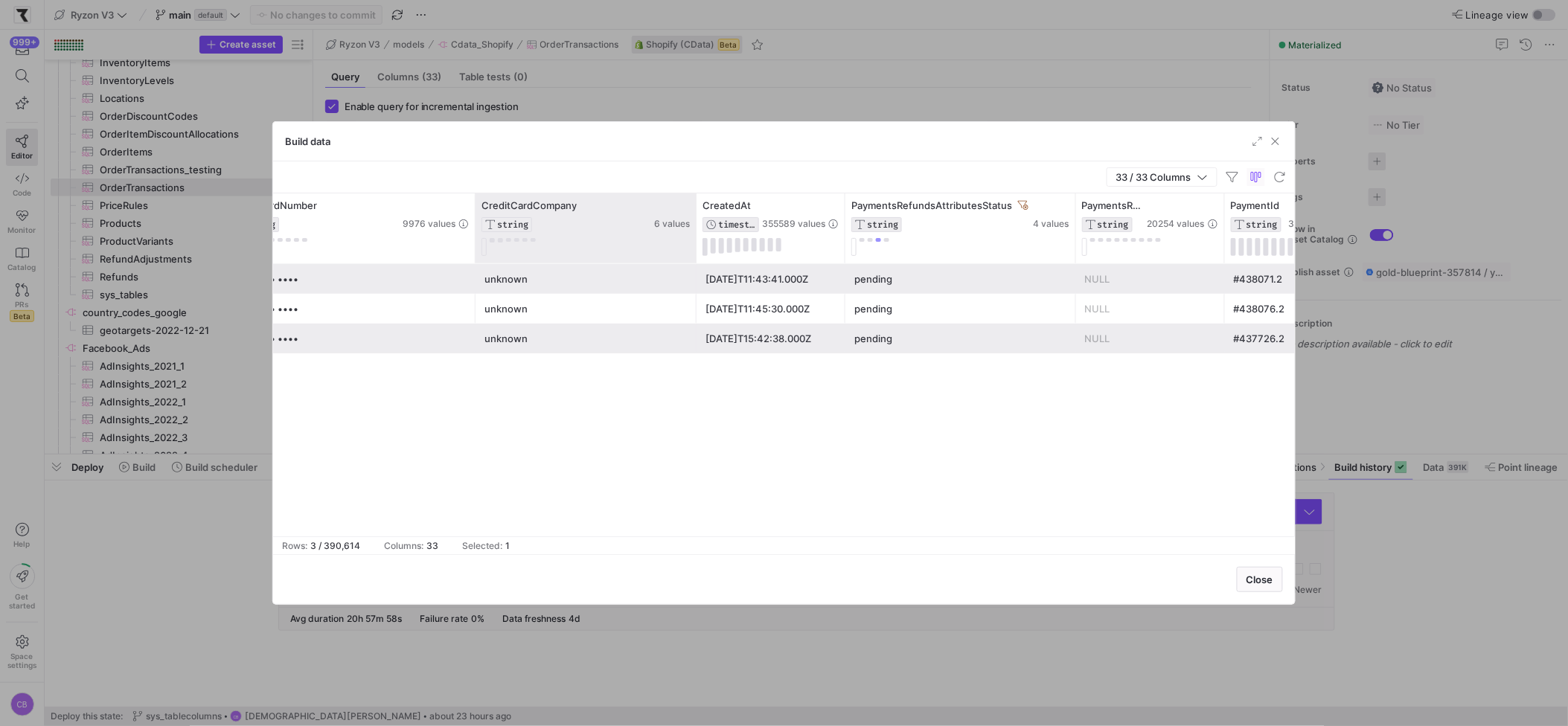
drag, startPoint x: 622, startPoint y: 216, endPoint x: 693, endPoint y: 229, distance: 72.2
click at [693, 229] on div at bounding box center [696, 228] width 6 height 70
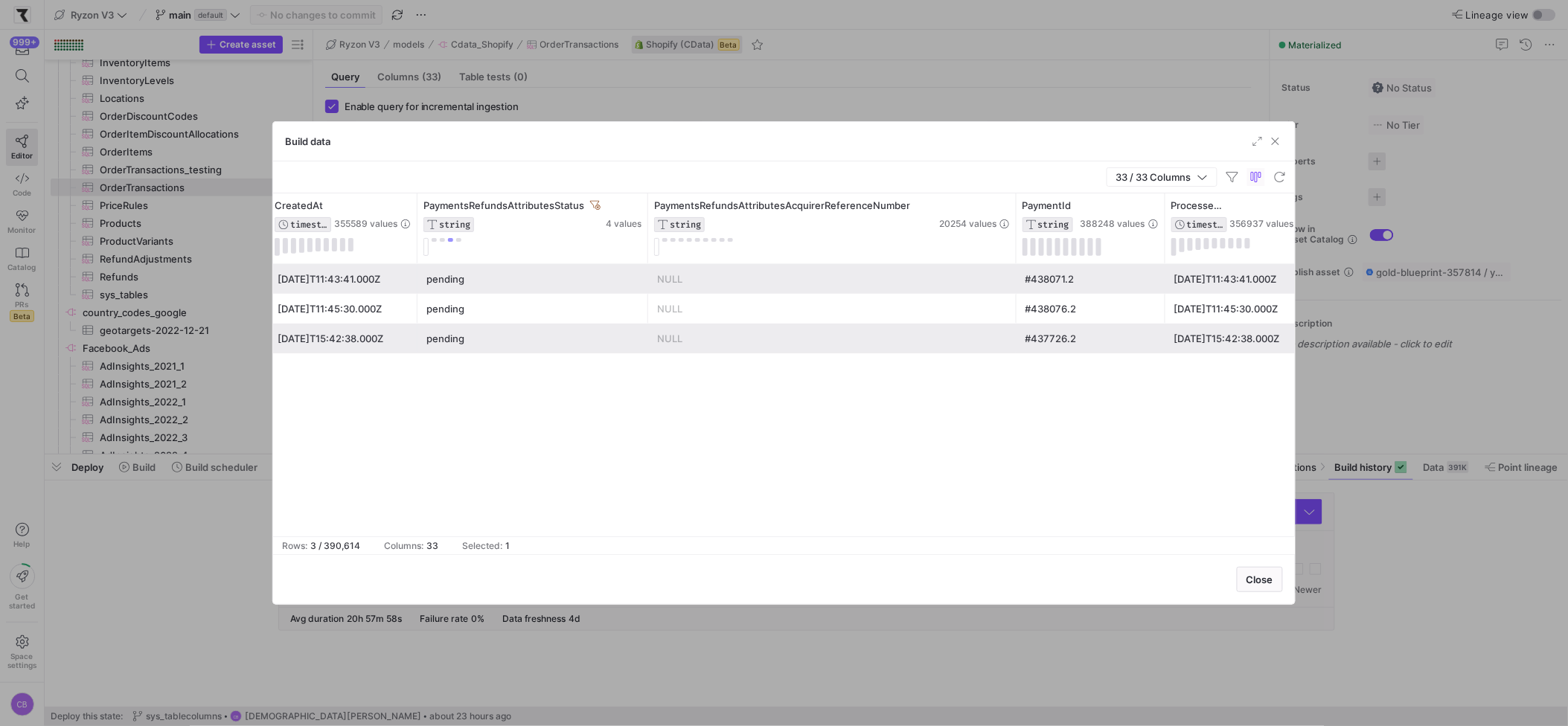
drag, startPoint x: 792, startPoint y: 237, endPoint x: 1054, endPoint y: 269, distance: 263.9
click at [1054, 269] on div "CreditCardCompany STRING 6 values CreatedAt TIMESTAMP 355589 values PaymentsRef…" at bounding box center [784, 366] width 1022 height 344
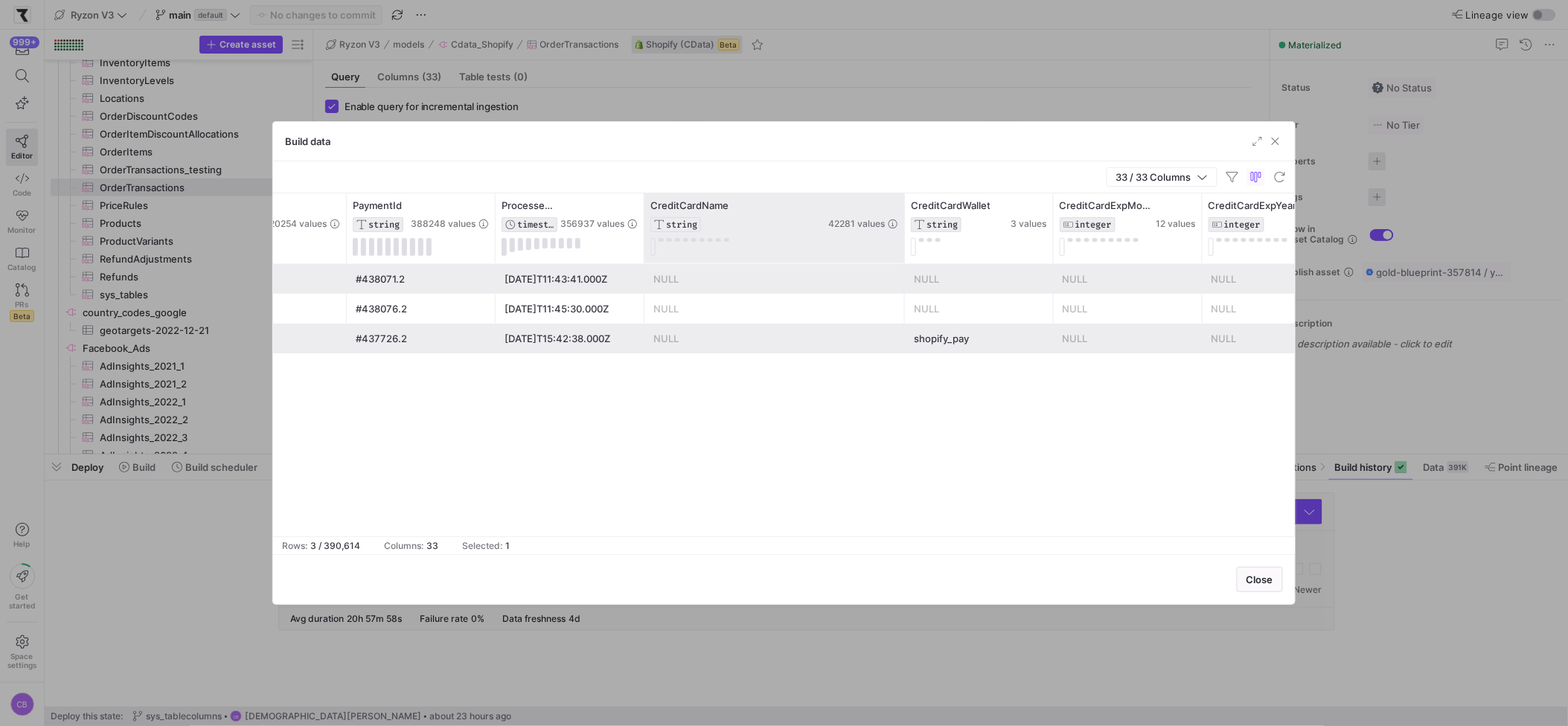
drag, startPoint x: 790, startPoint y: 242, endPoint x: 901, endPoint y: 253, distance: 111.5
click at [901, 253] on div at bounding box center [904, 228] width 6 height 70
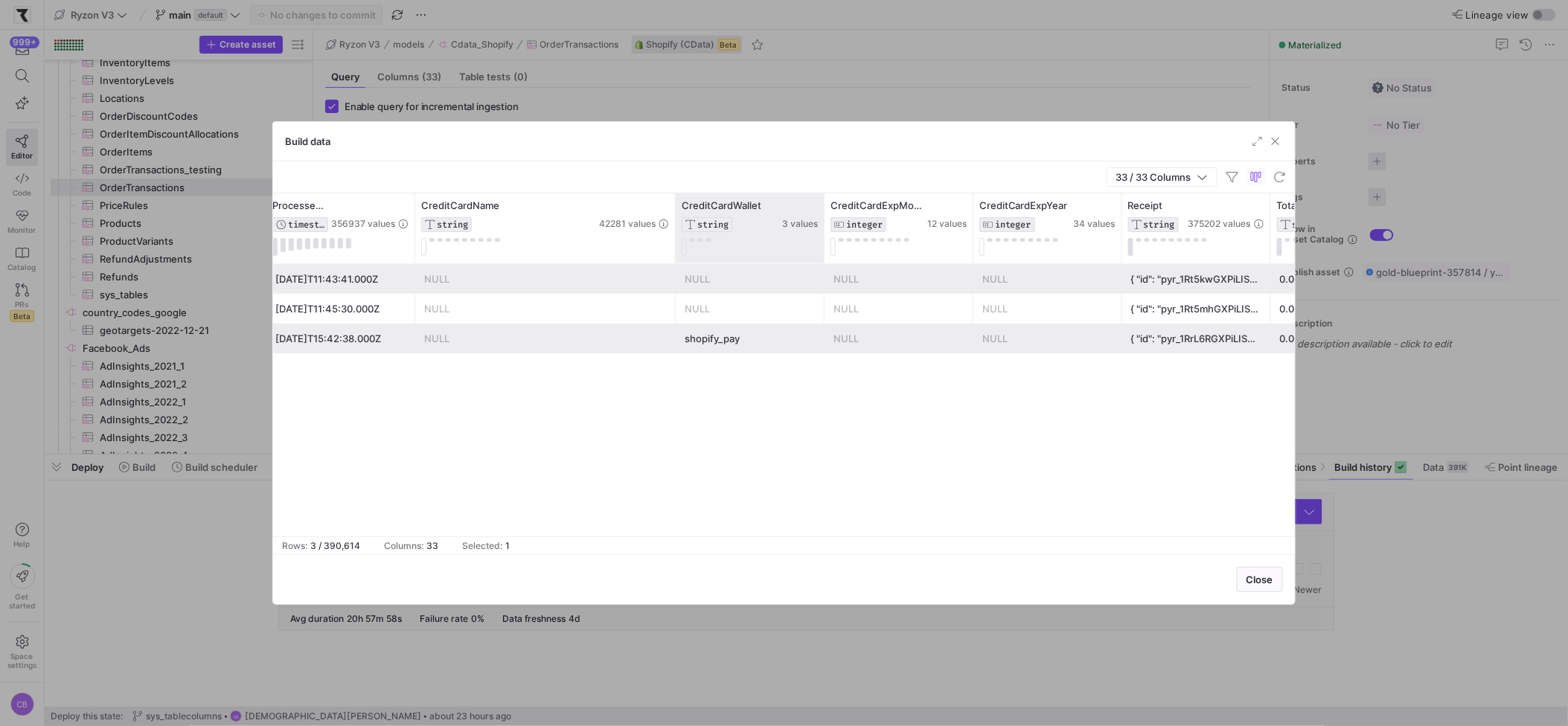
drag, startPoint x: 823, startPoint y: 231, endPoint x: 927, endPoint y: 243, distance: 104.7
click at [827, 242] on div at bounding box center [823, 228] width 6 height 70
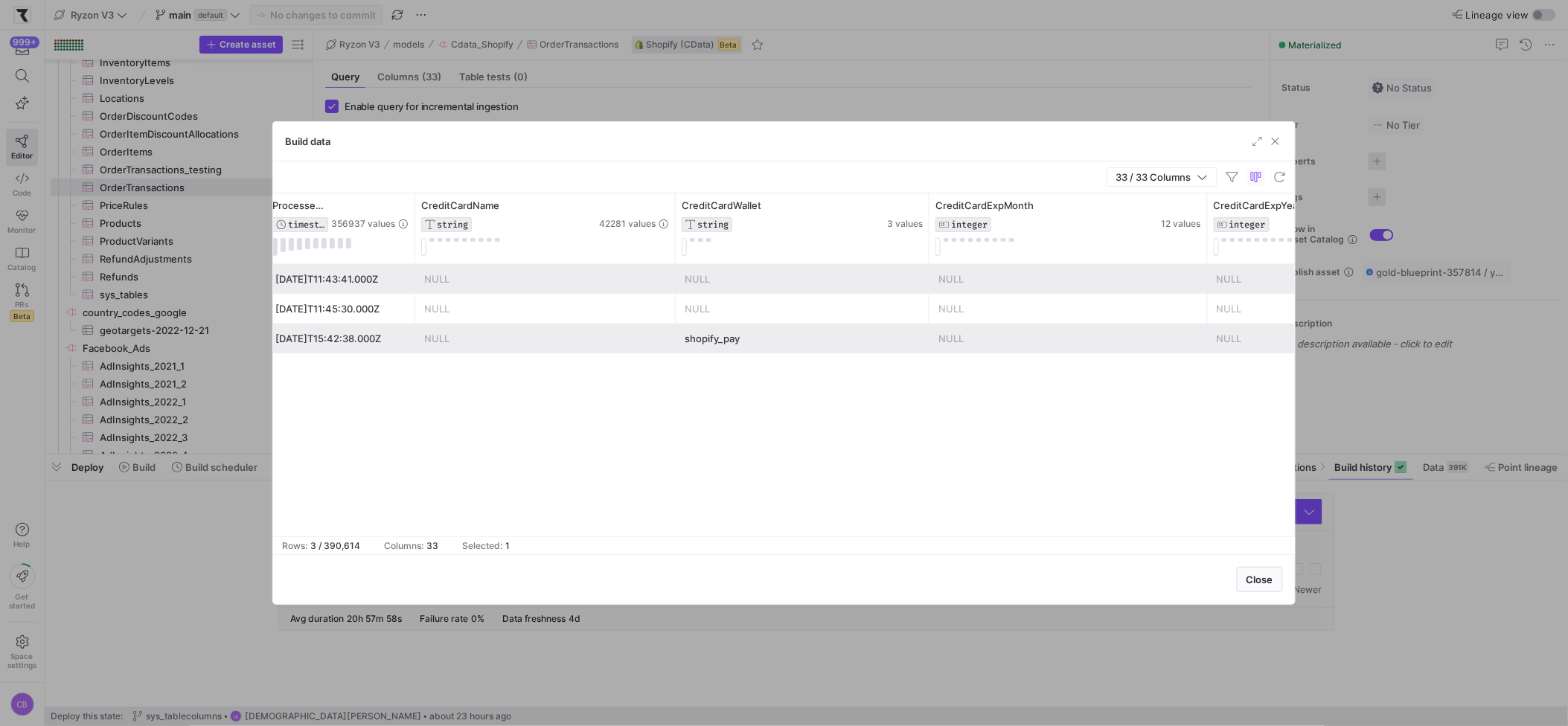
drag, startPoint x: 1076, startPoint y: 236, endPoint x: 1180, endPoint y: 271, distance: 109.7
click at [1204, 252] on div at bounding box center [1207, 228] width 6 height 70
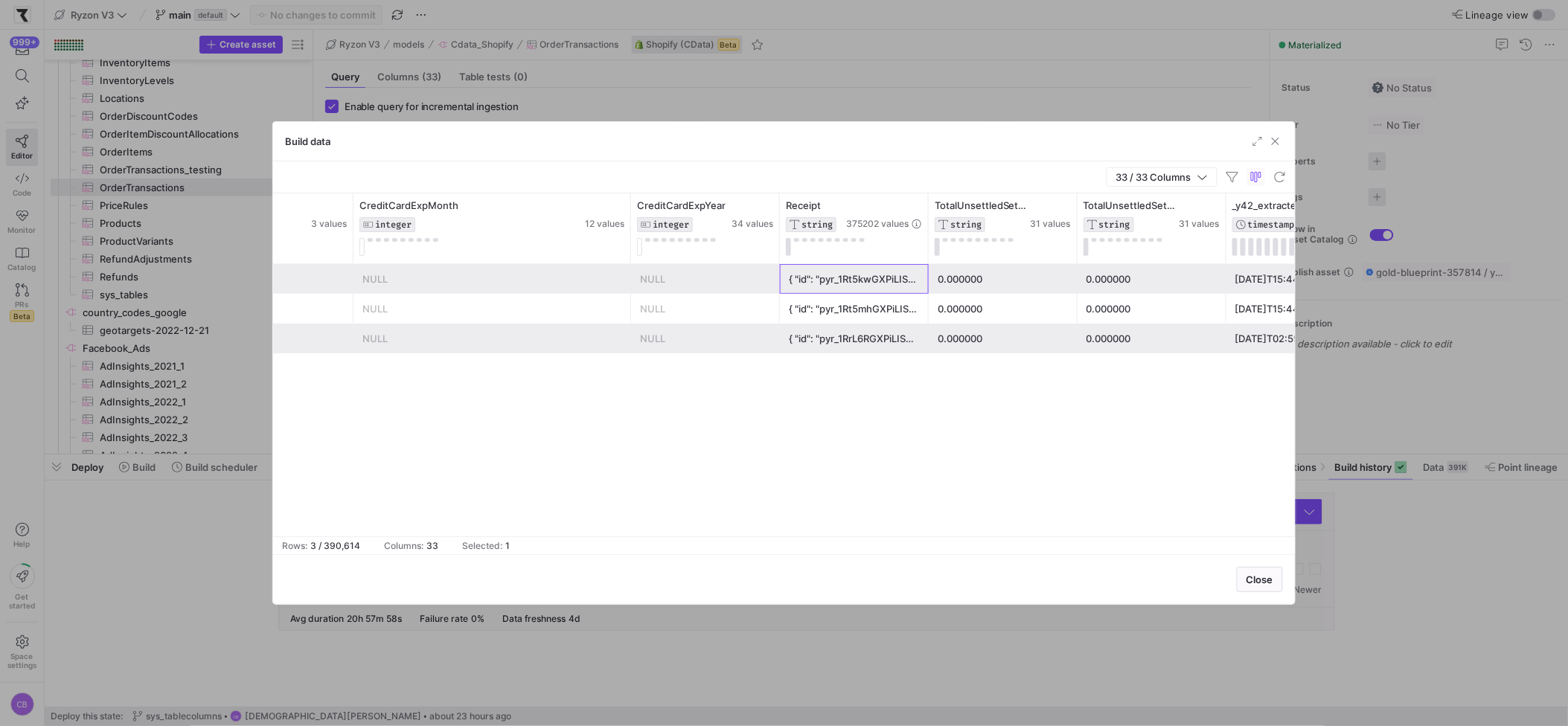
click at [852, 282] on div "{ "id": "pyr_1Rt5kwGXPiLISOEIaU7Jqnke", "object": "refund", "amount": 56000, "b…" at bounding box center [854, 279] width 131 height 29
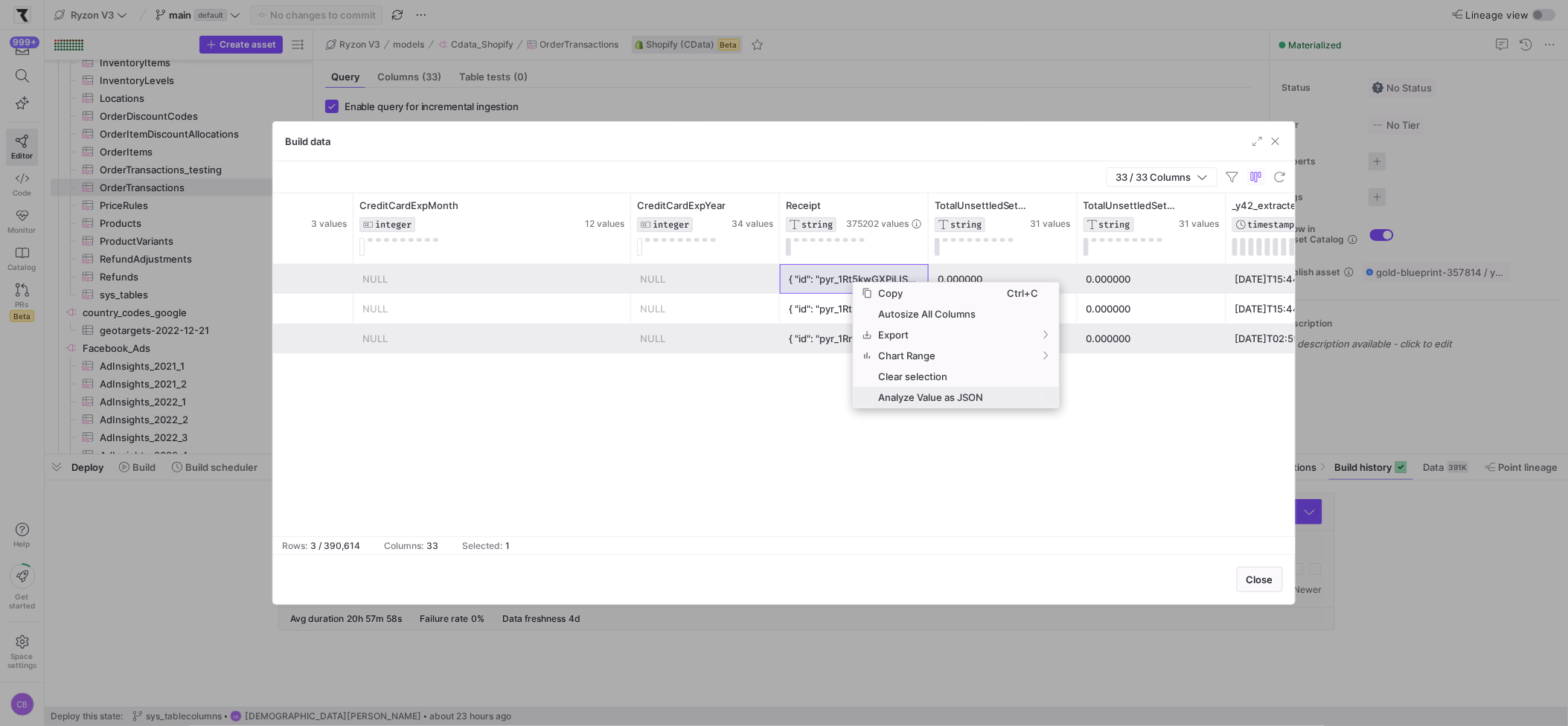
click at [931, 395] on span "Analyze Value as JSON" at bounding box center [940, 398] width 135 height 21
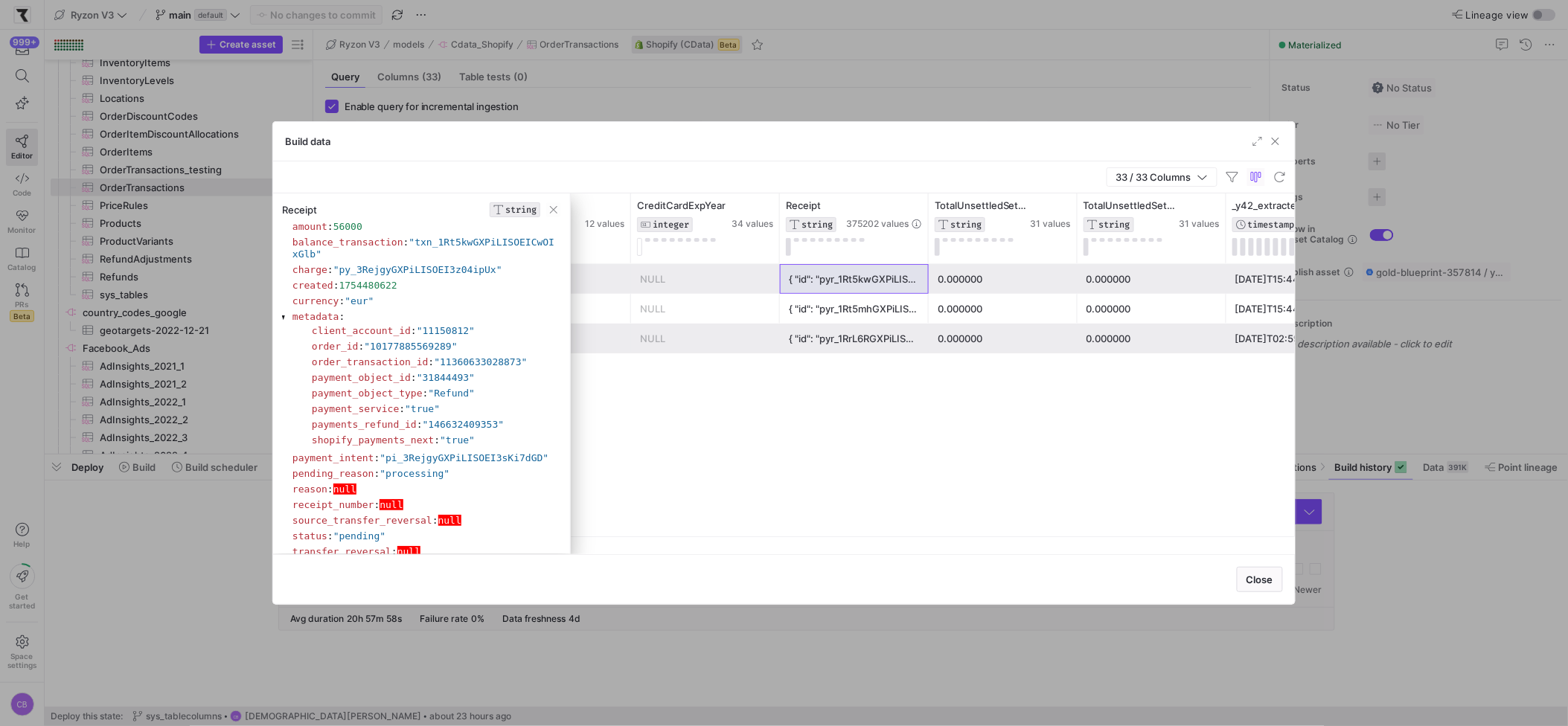
click at [522, 477] on section "pending_reason : "processing"" at bounding box center [425, 474] width 266 height 12
click at [834, 320] on div "{ "id": "pyr_1Rt5mhGXPiLISOEIea4xpGVf", "object": "refund", "amount": 56000, "b…" at bounding box center [854, 309] width 131 height 29
click at [556, 215] on span "button" at bounding box center [553, 210] width 15 height 15
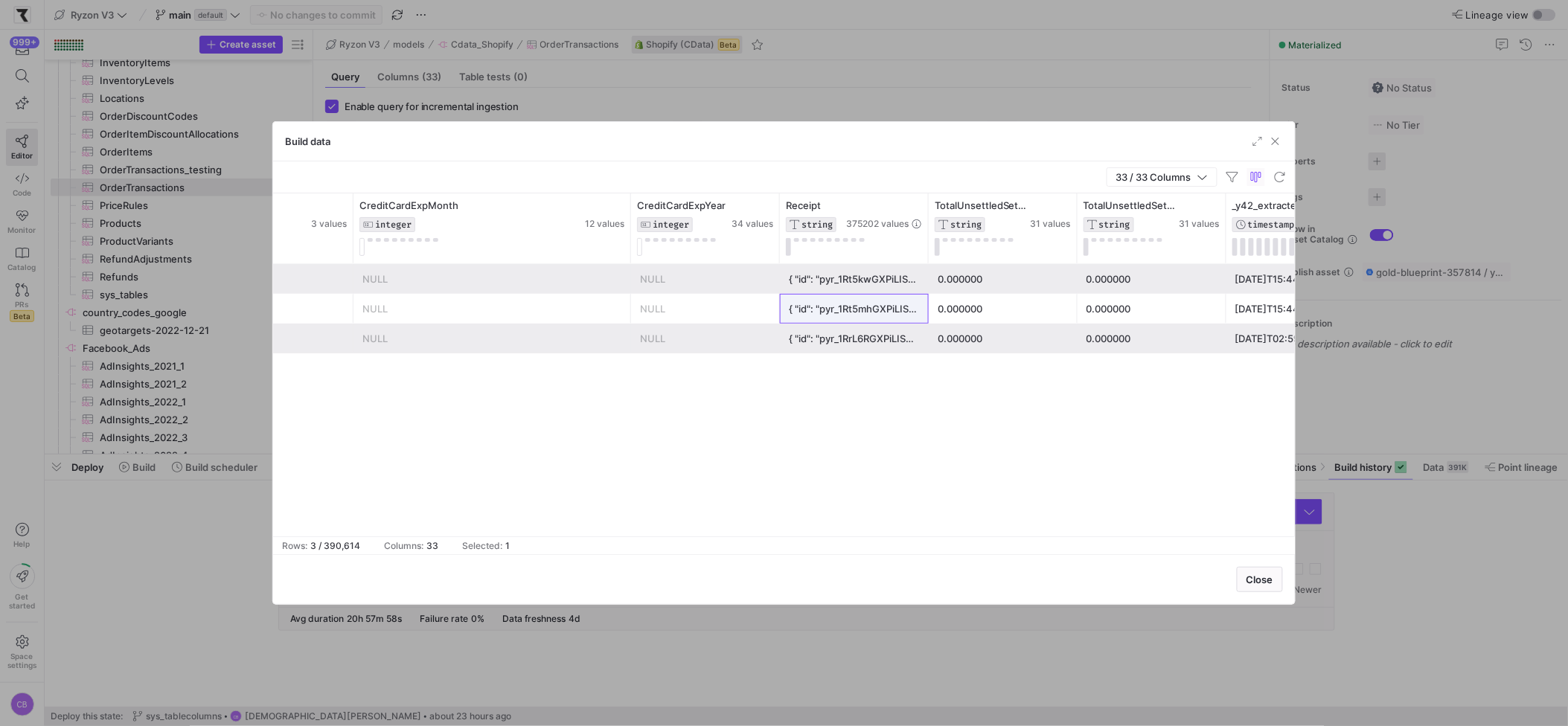
click at [874, 341] on div "{ "id": "pyr_1RrL6RGXPiLISOEIZpG4sUxZ", "object": "refund", "amount": 5000, "ba…" at bounding box center [854, 339] width 131 height 29
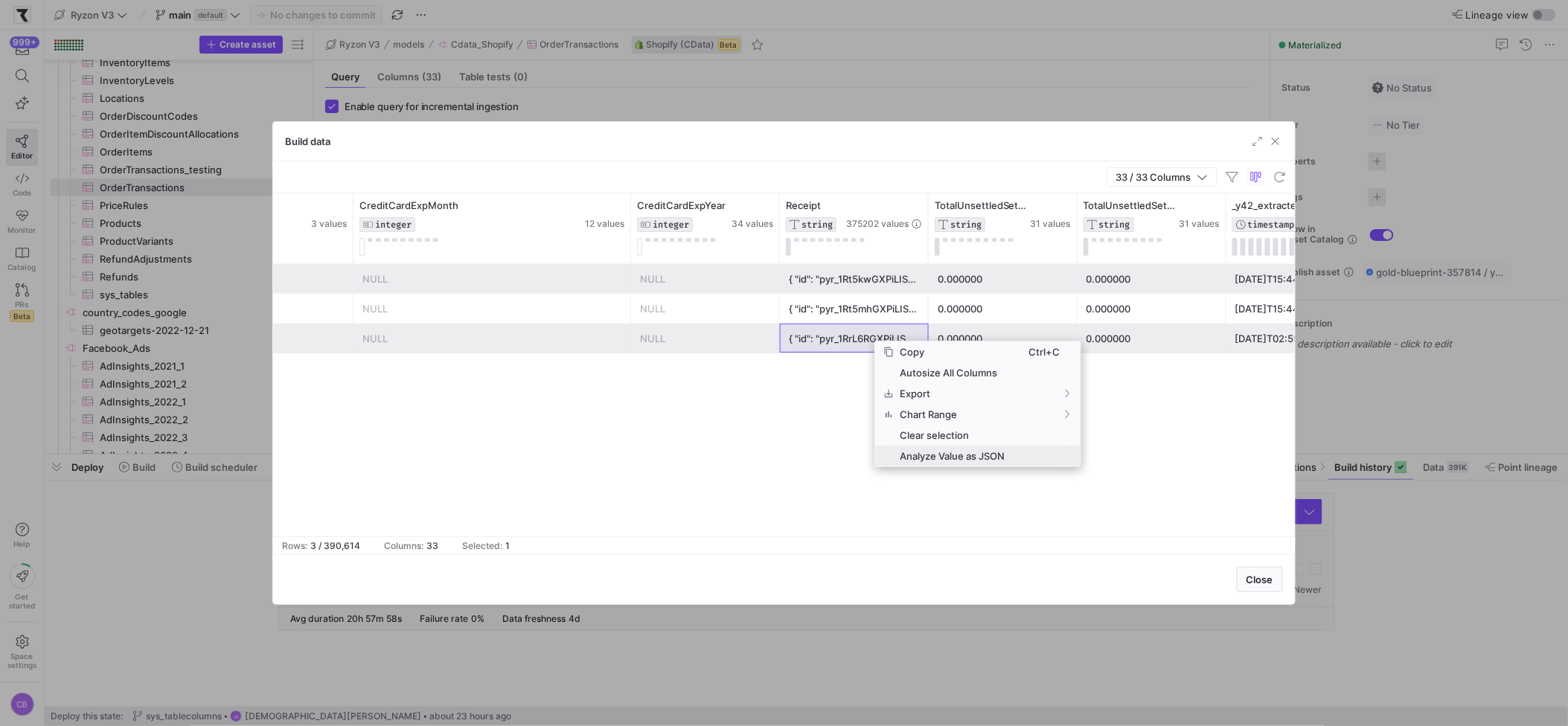
click at [914, 459] on span "Analyze Value as JSON" at bounding box center [962, 457] width 135 height 21
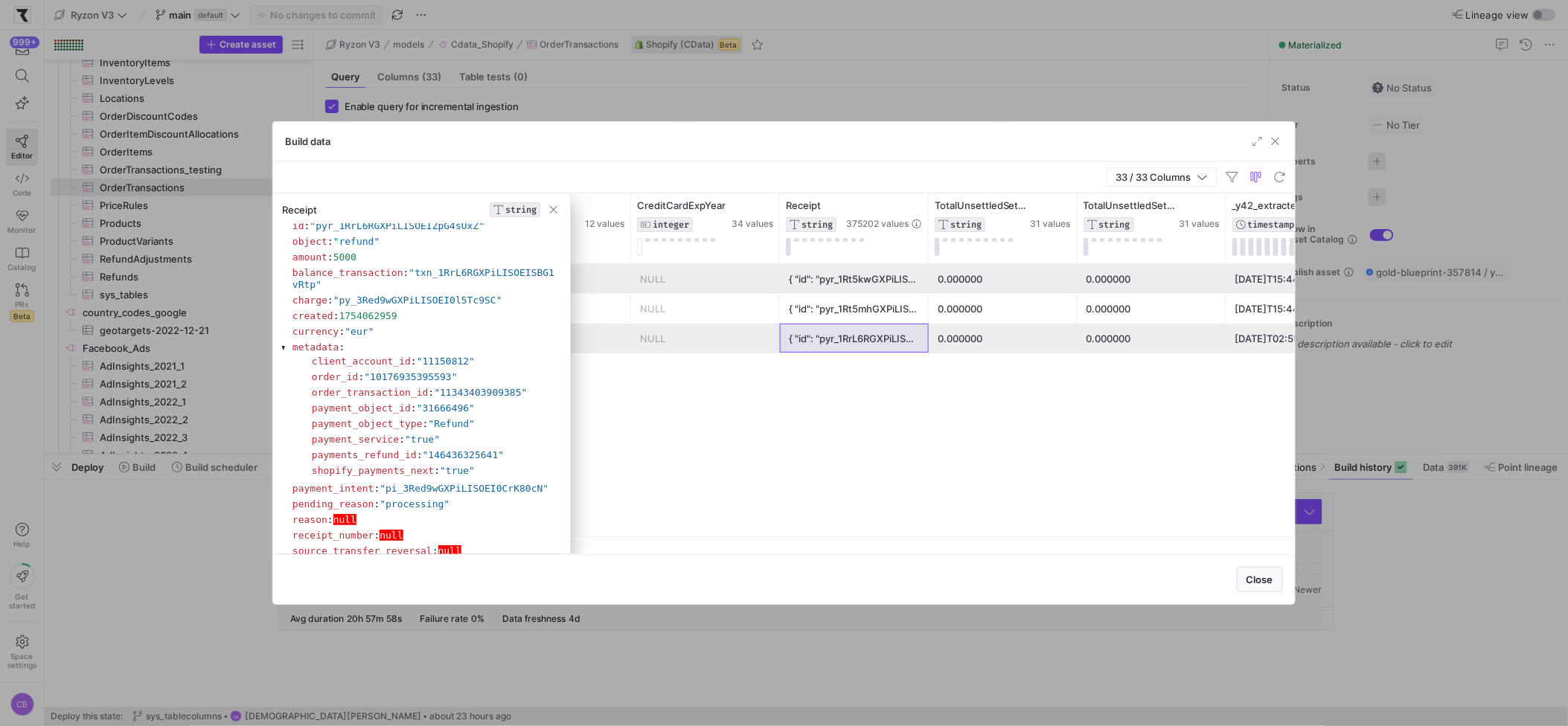
scroll to position [0, 0]
click at [558, 207] on span "button" at bounding box center [553, 210] width 15 height 15
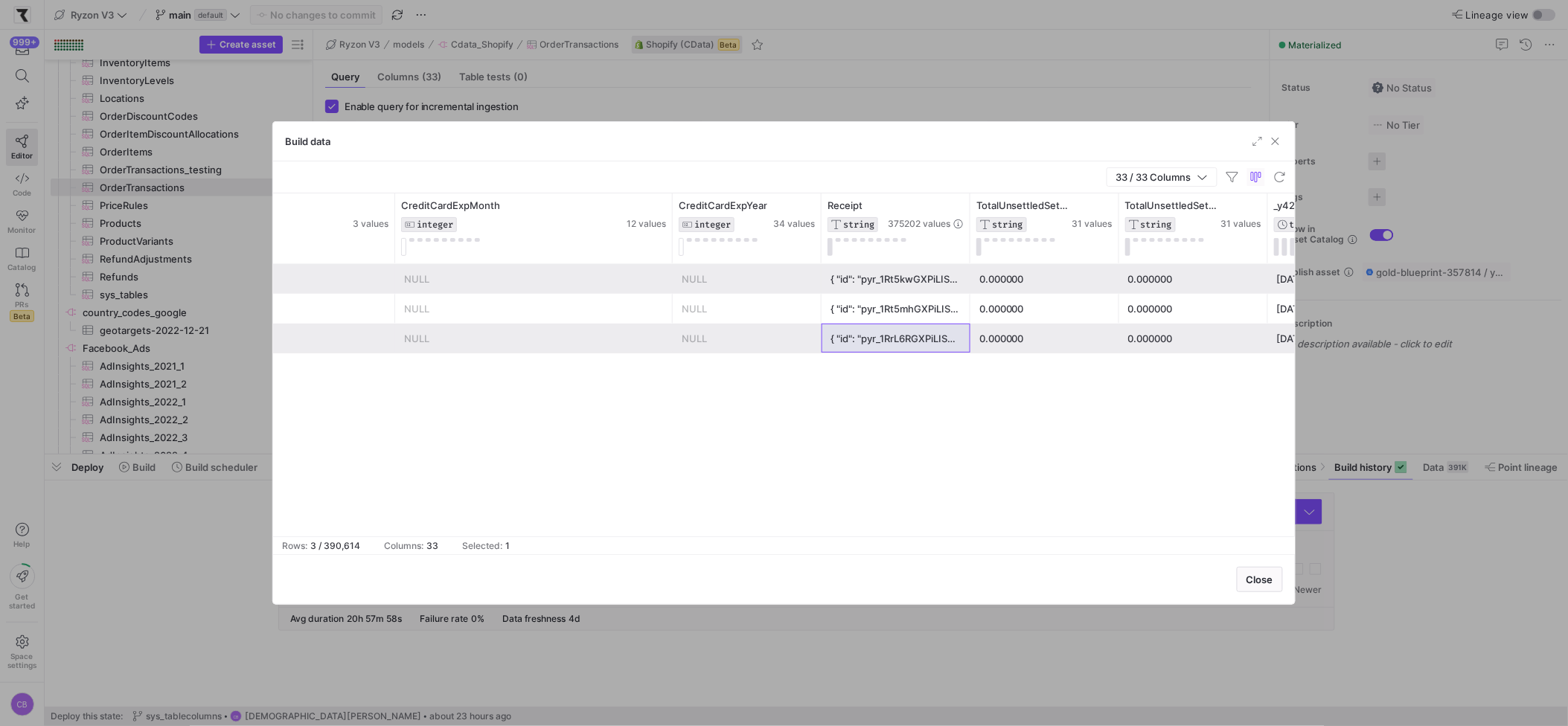
scroll to position [0, 5197]
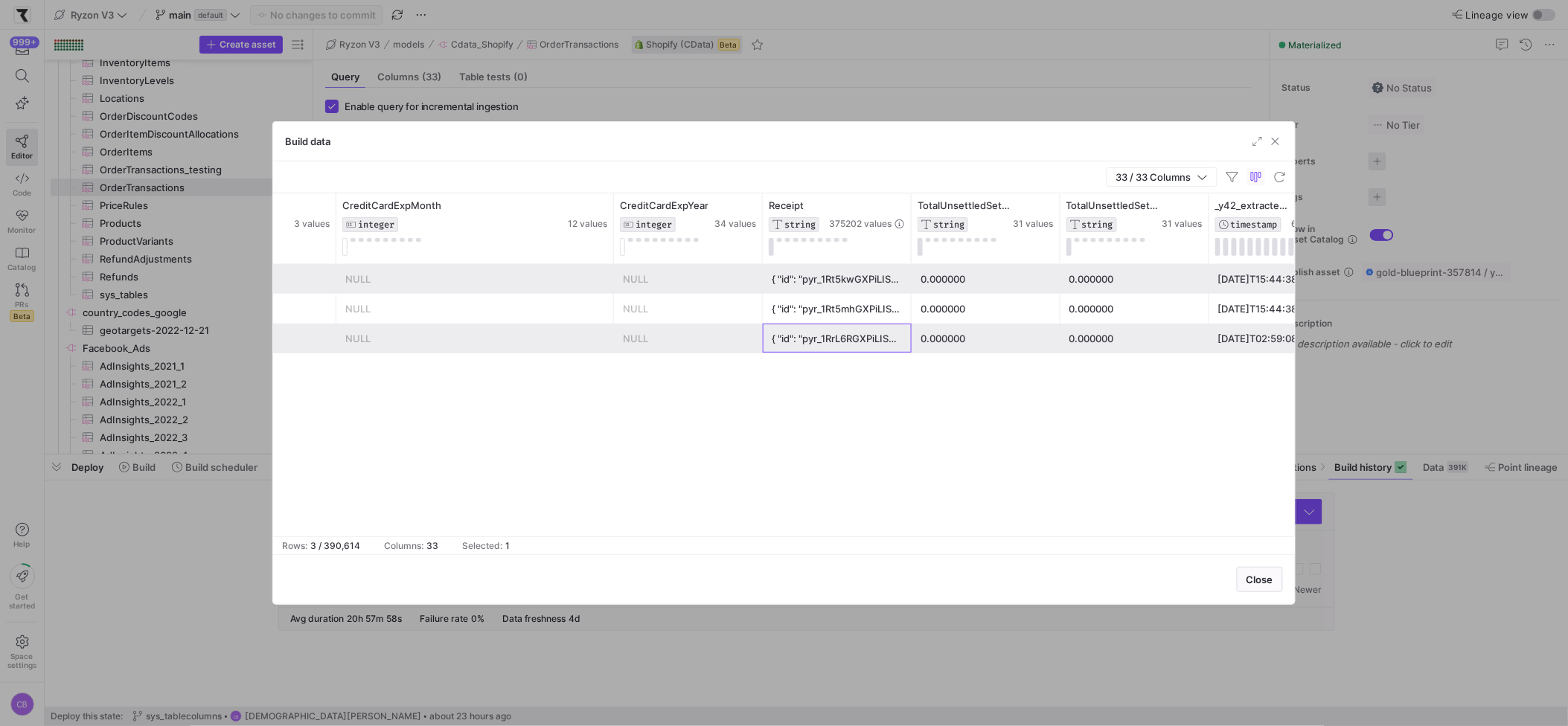
click at [859, 329] on div "{ "id": "pyr_1RrL6RGXPiLISOEIZpG4sUxZ", "object": "refund", "amount": 5000, "ba…" at bounding box center [838, 339] width 131 height 29
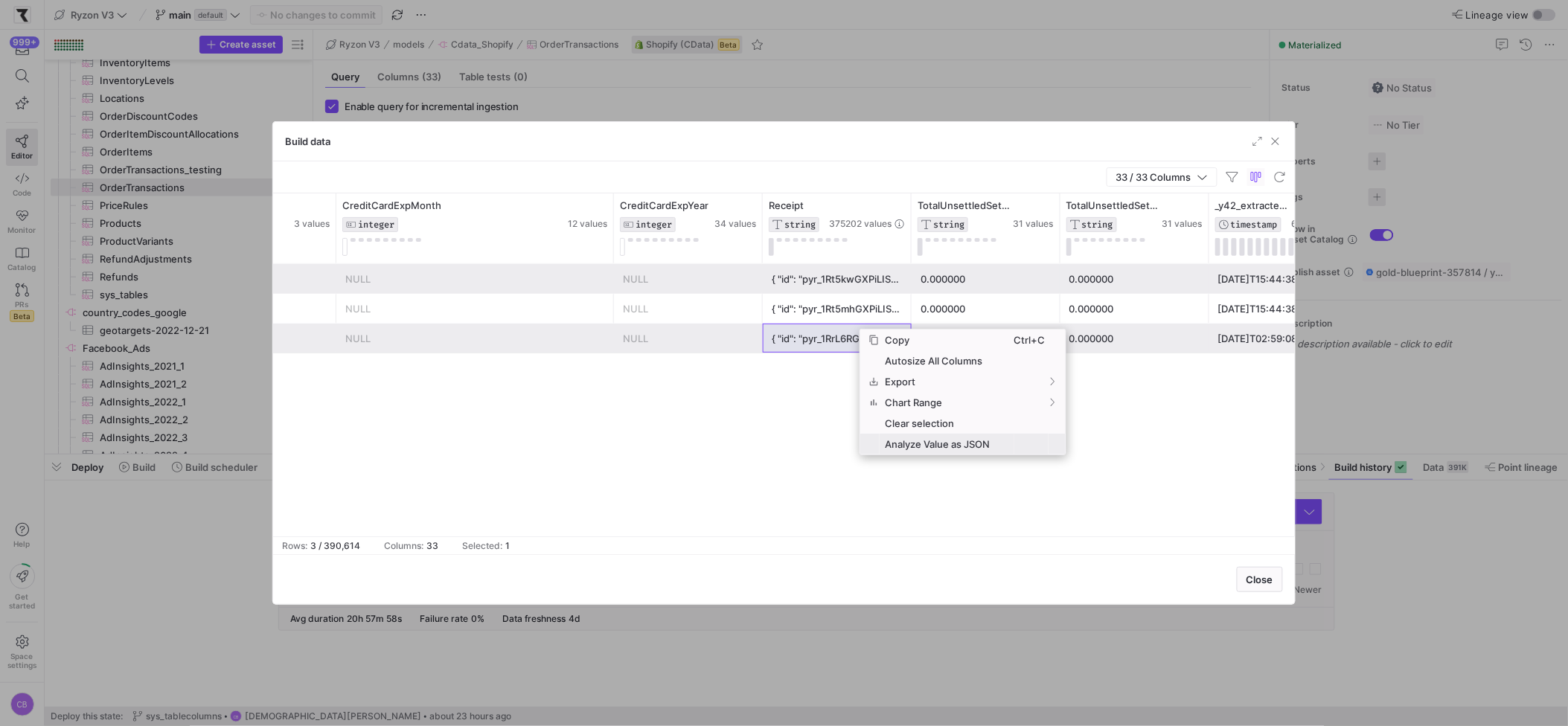
click at [918, 450] on span "Analyze Value as JSON" at bounding box center [947, 444] width 135 height 21
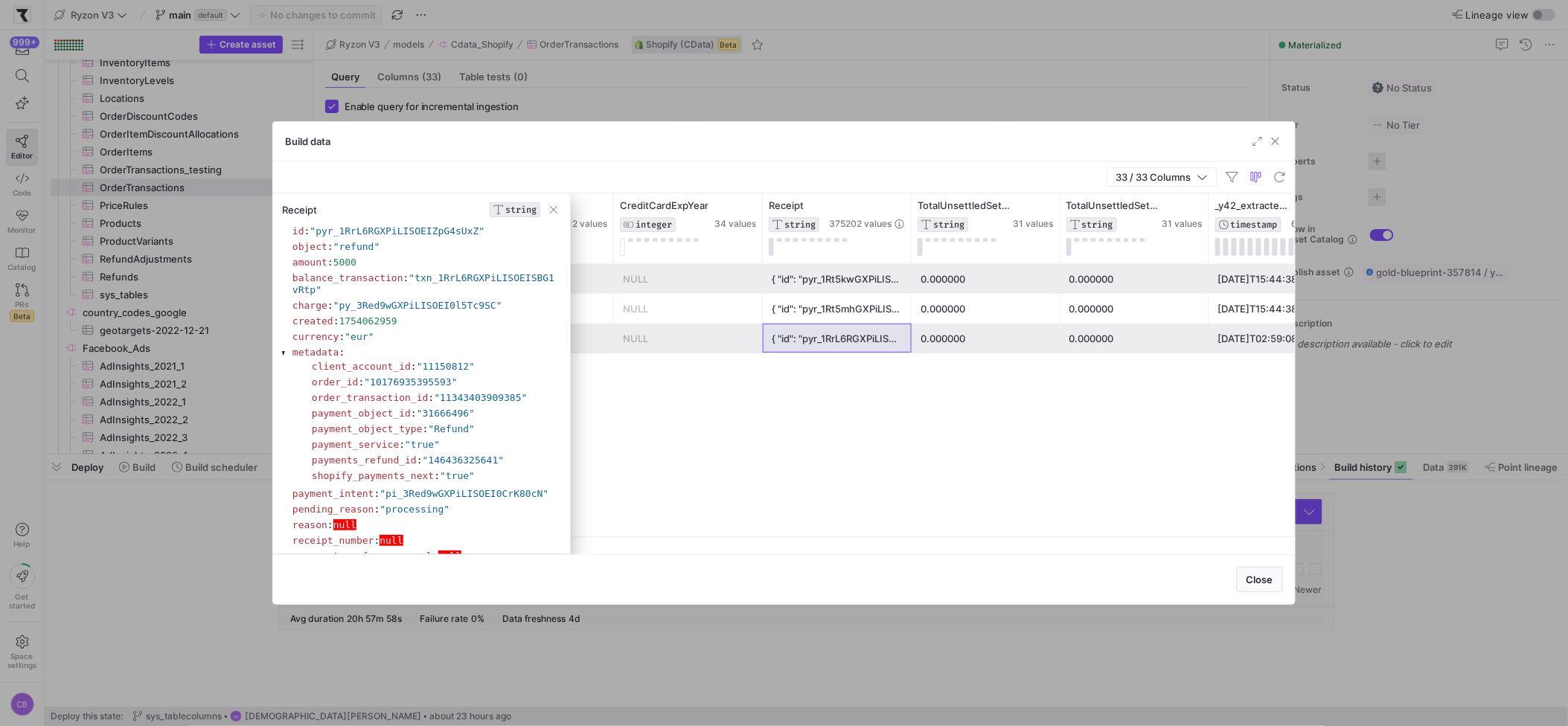
scroll to position [48, 0]
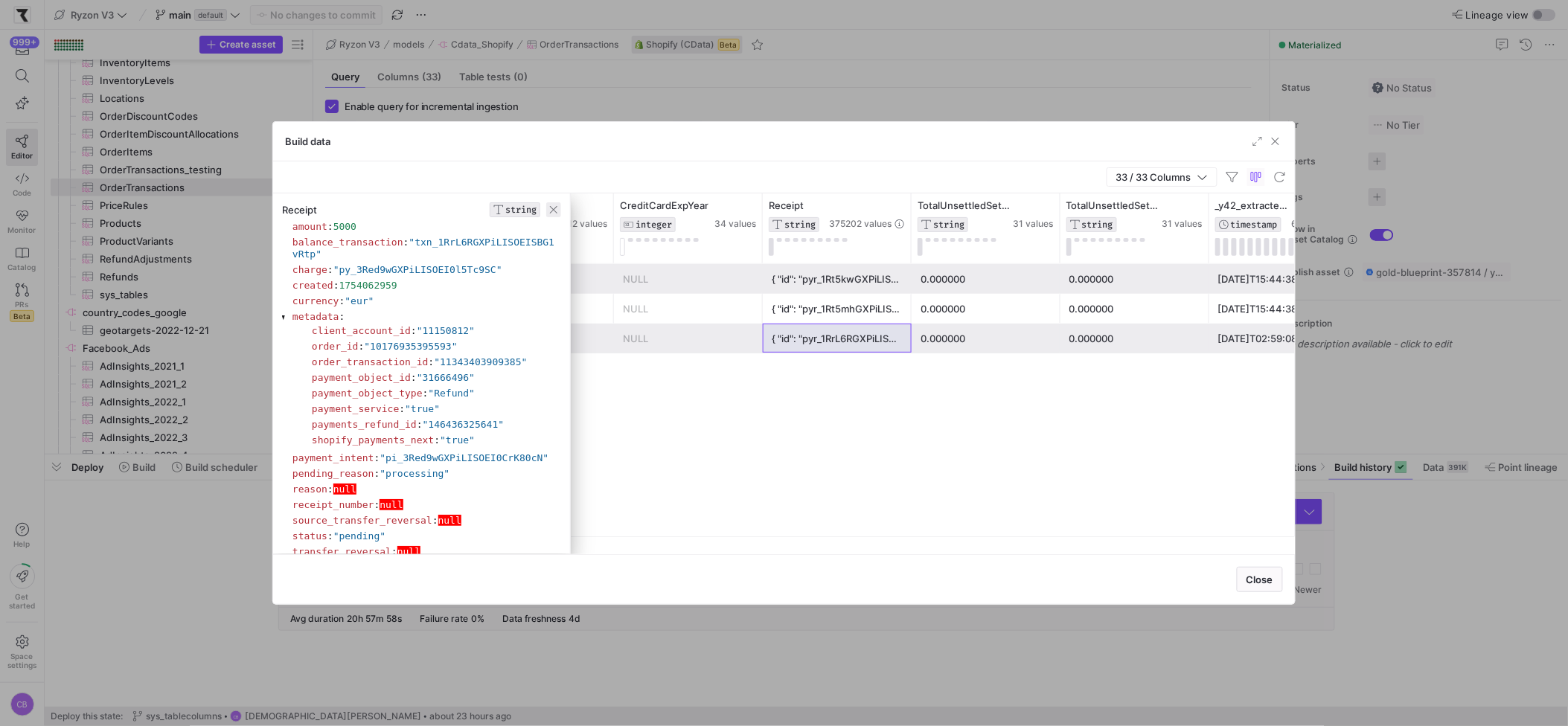
click at [557, 213] on span "button" at bounding box center [553, 210] width 15 height 15
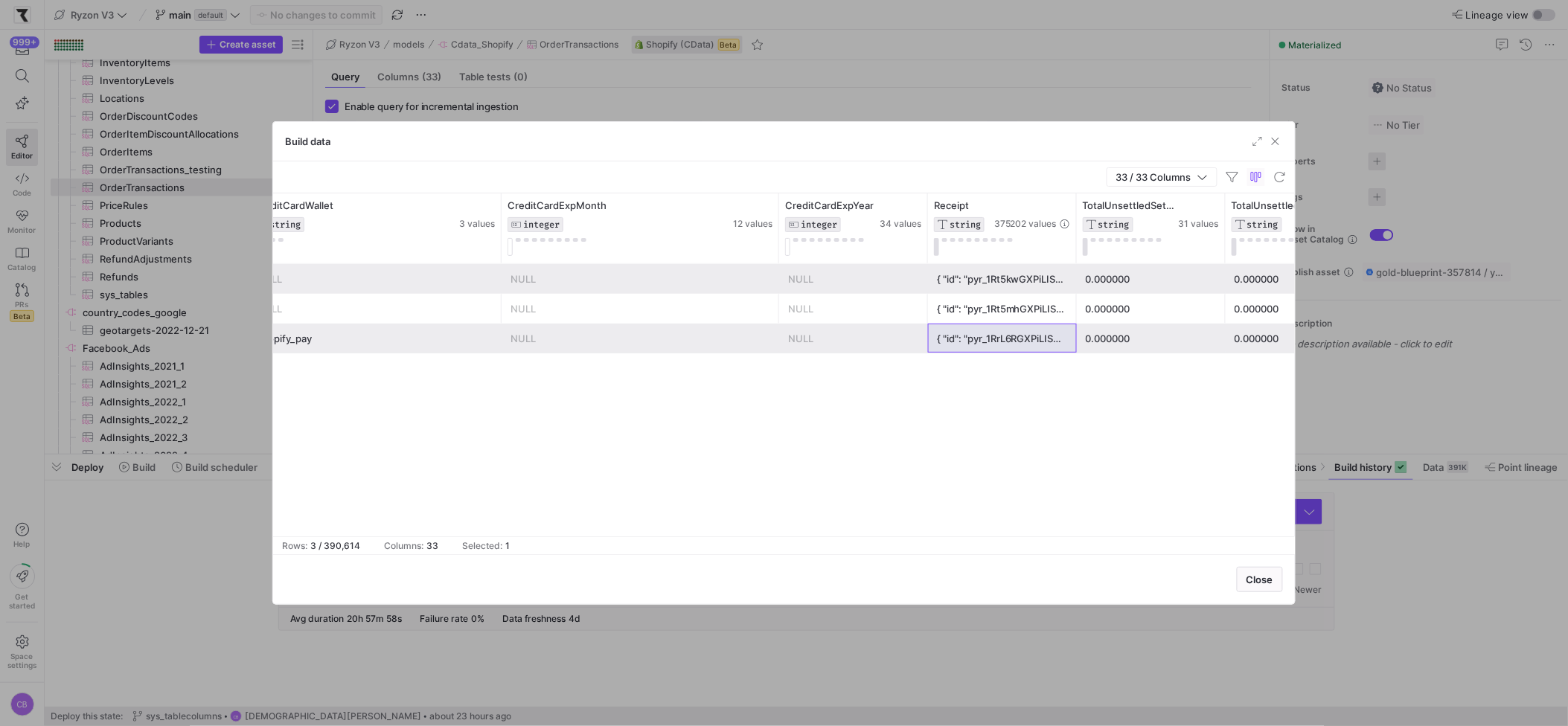
scroll to position [0, 5031]
click at [993, 331] on div "{ "id": "pyr_1RrL6RGXPiLISOEIZpG4sUxZ", "object": "refund", "amount": 5000, "ba…" at bounding box center [1003, 339] width 131 height 29
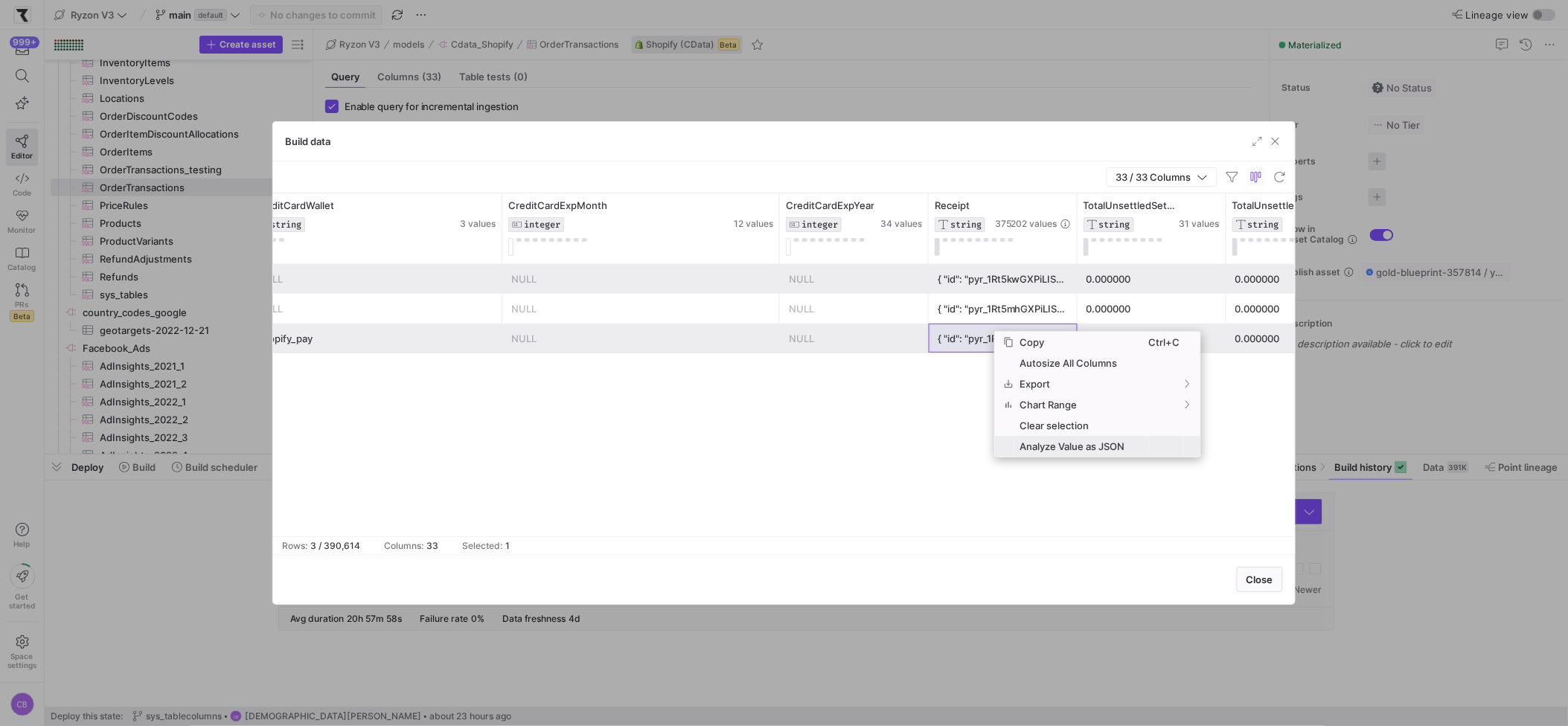
click at [1015, 442] on span "Analyze Value as JSON" at bounding box center [1082, 447] width 135 height 21
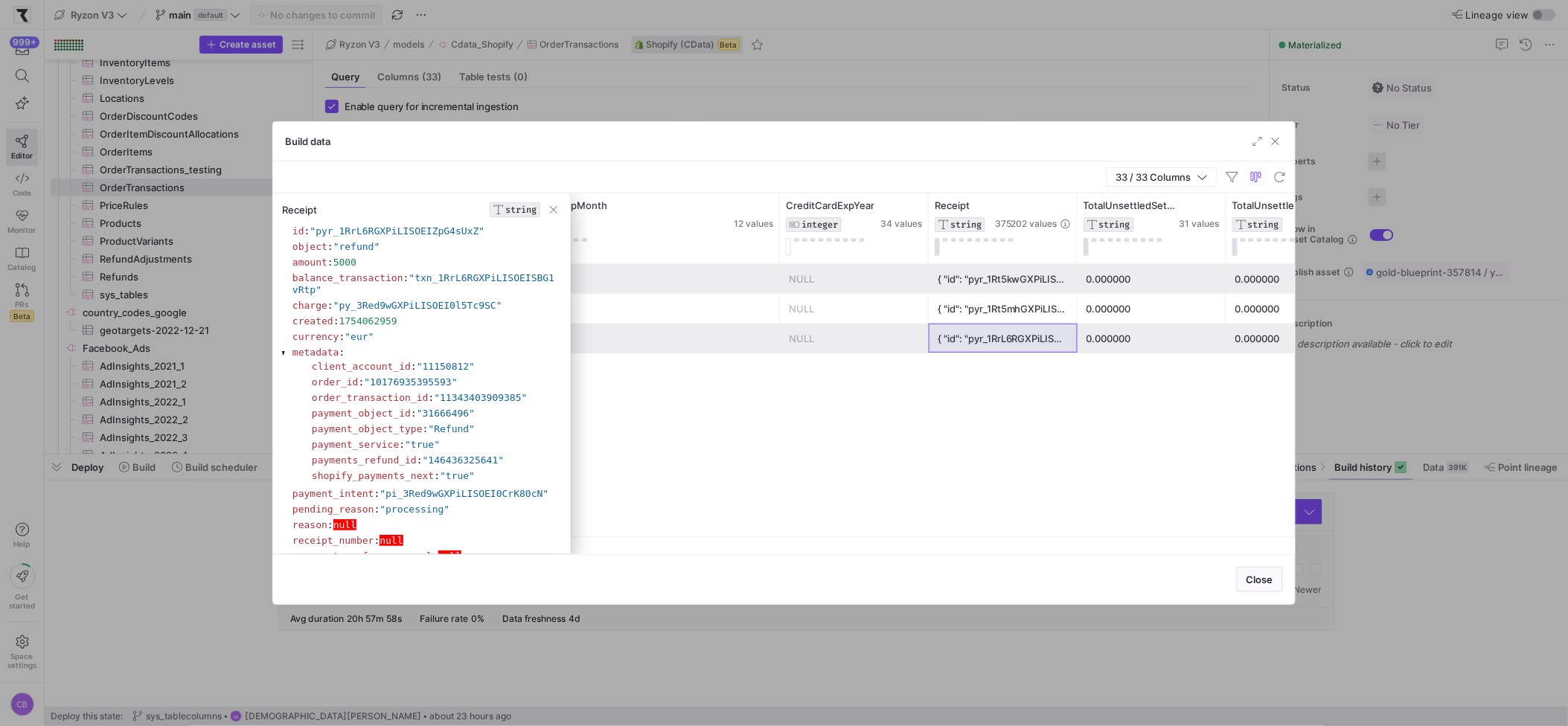
scroll to position [48, 0]
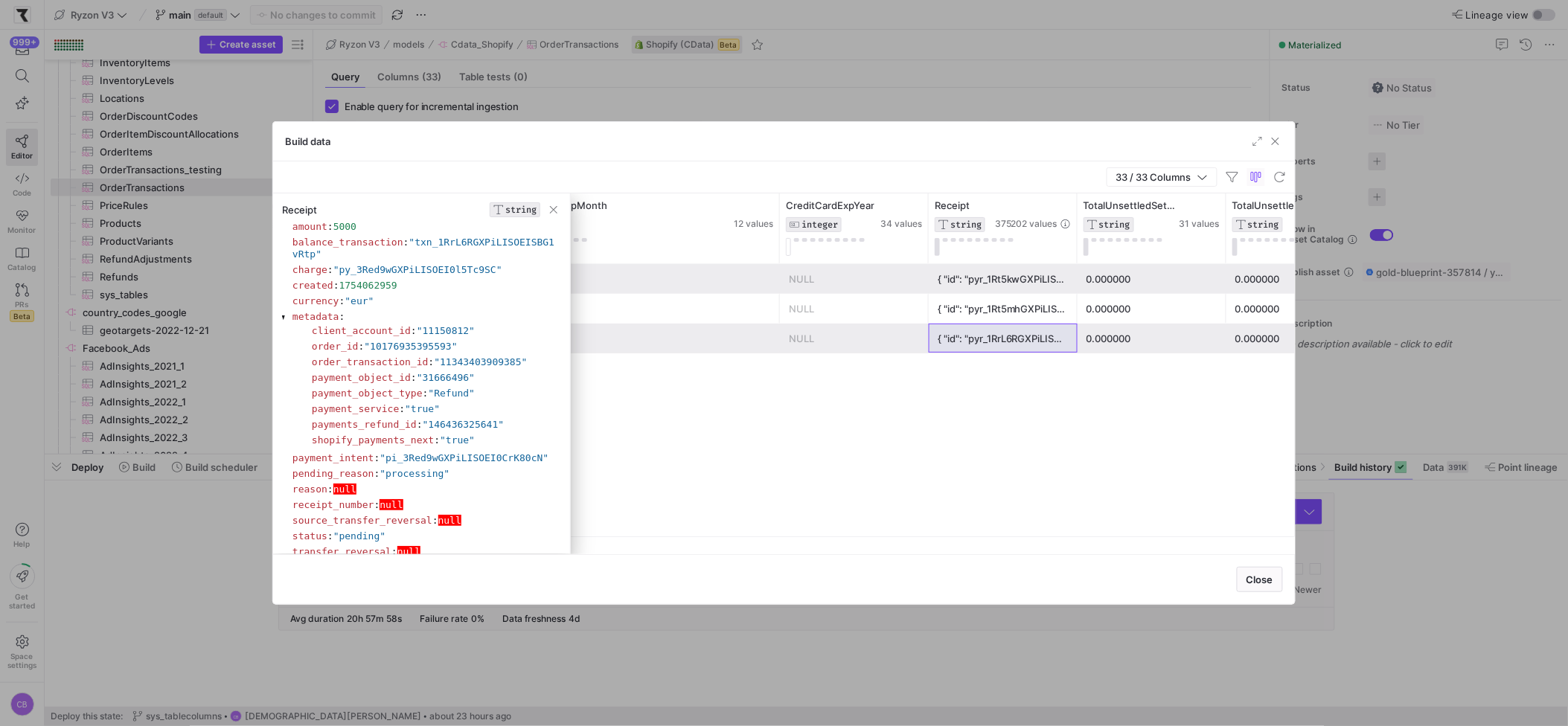
click at [520, 388] on section "payment_object_type : "Refund"" at bounding box center [434, 393] width 245 height 12
click at [554, 214] on span "button" at bounding box center [553, 210] width 15 height 15
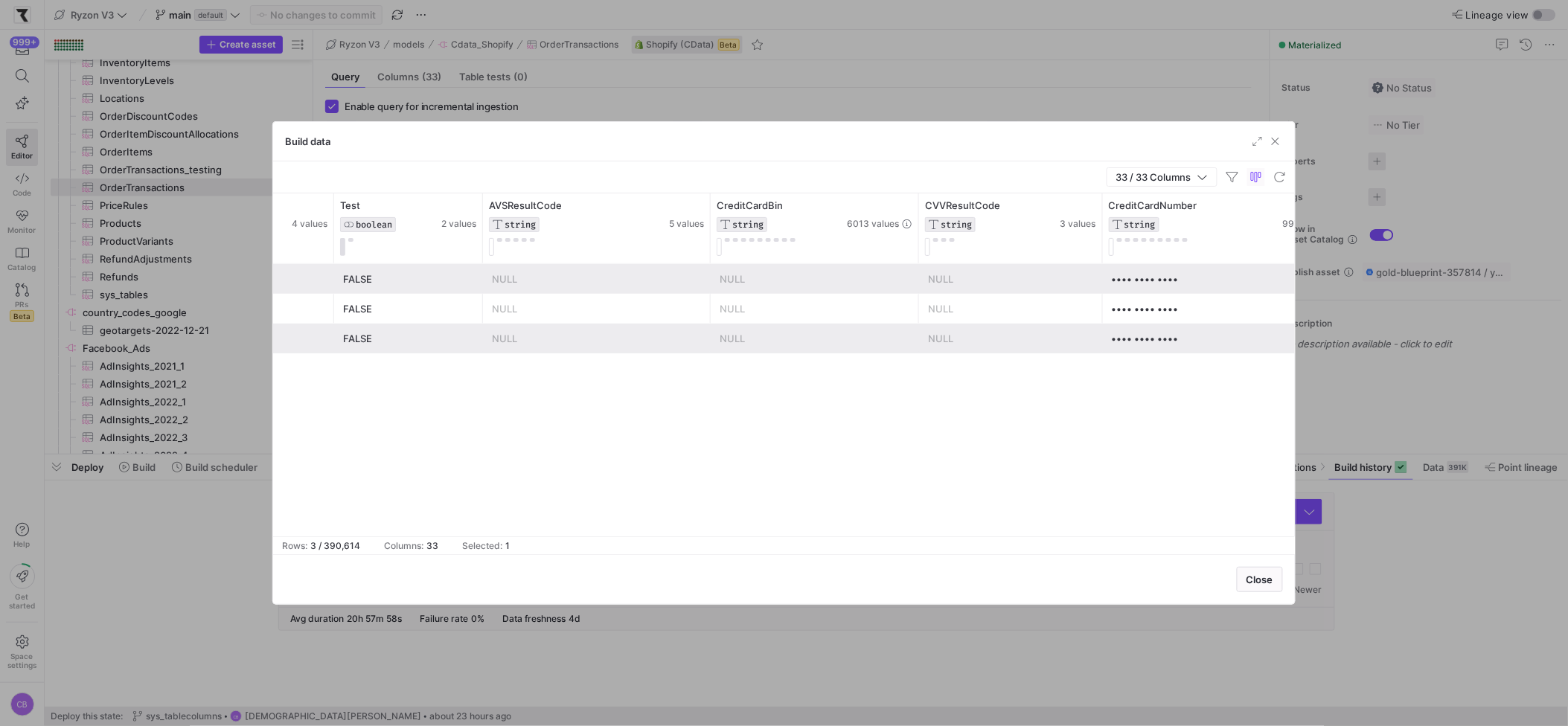
scroll to position [0, 2252]
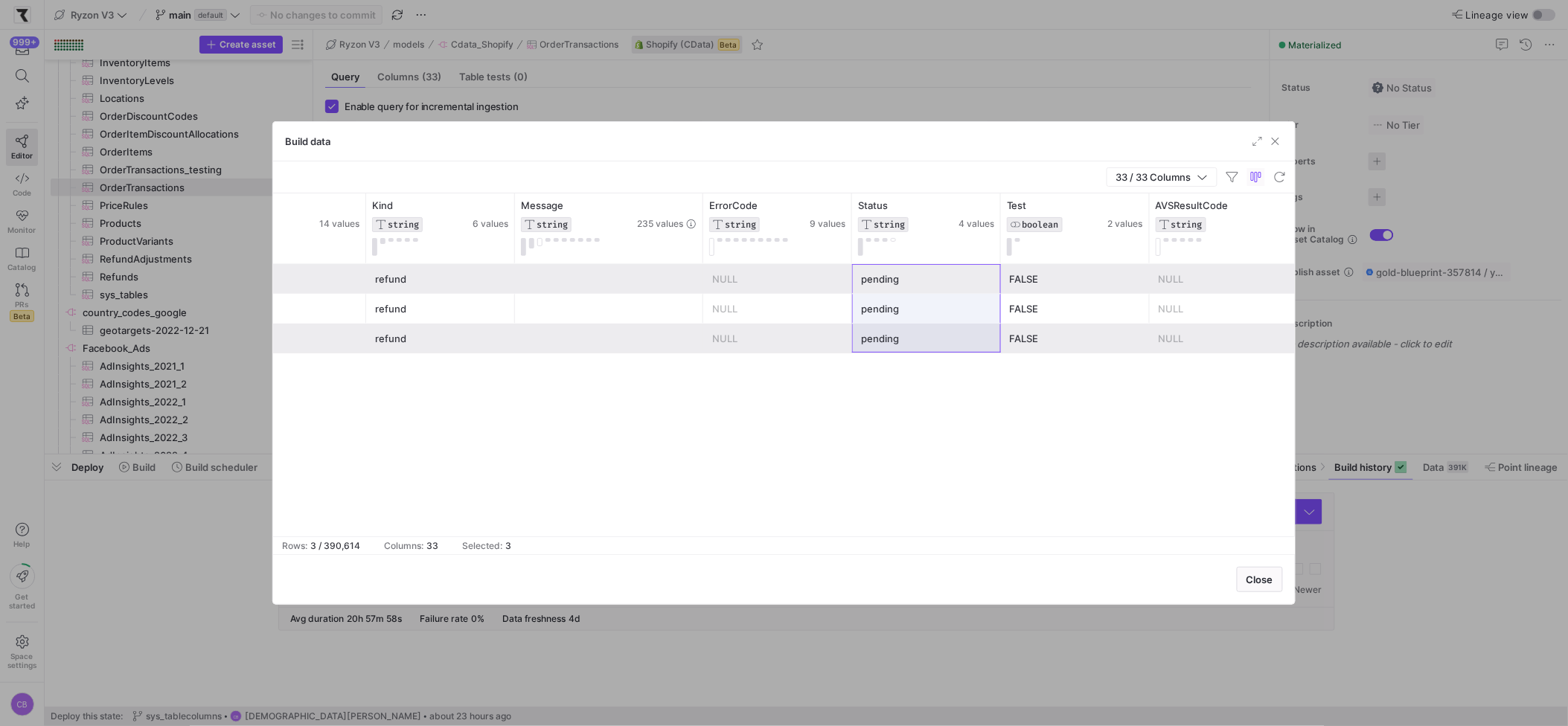
drag, startPoint x: 913, startPoint y: 273, endPoint x: 924, endPoint y: 341, distance: 68.9
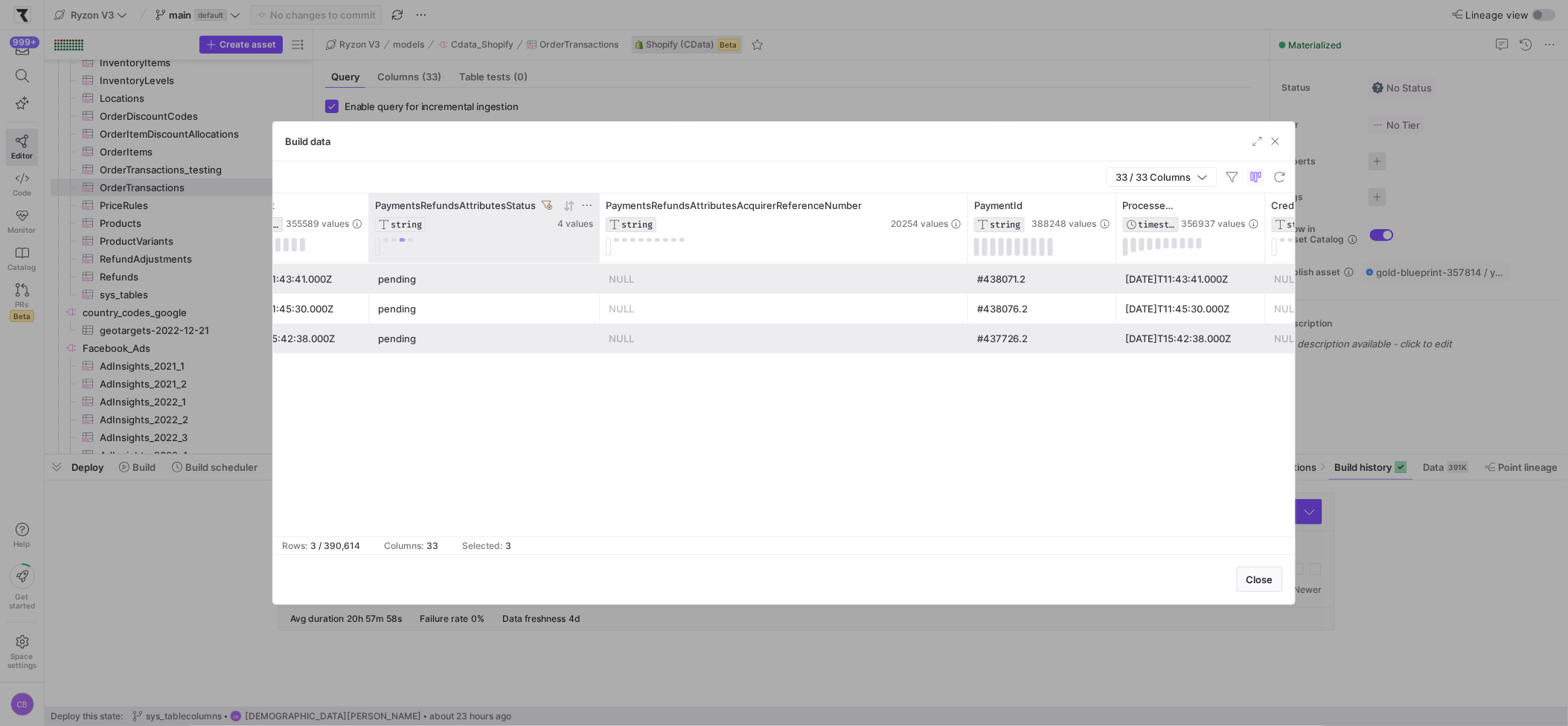
click at [549, 206] on icon at bounding box center [547, 205] width 11 height 11
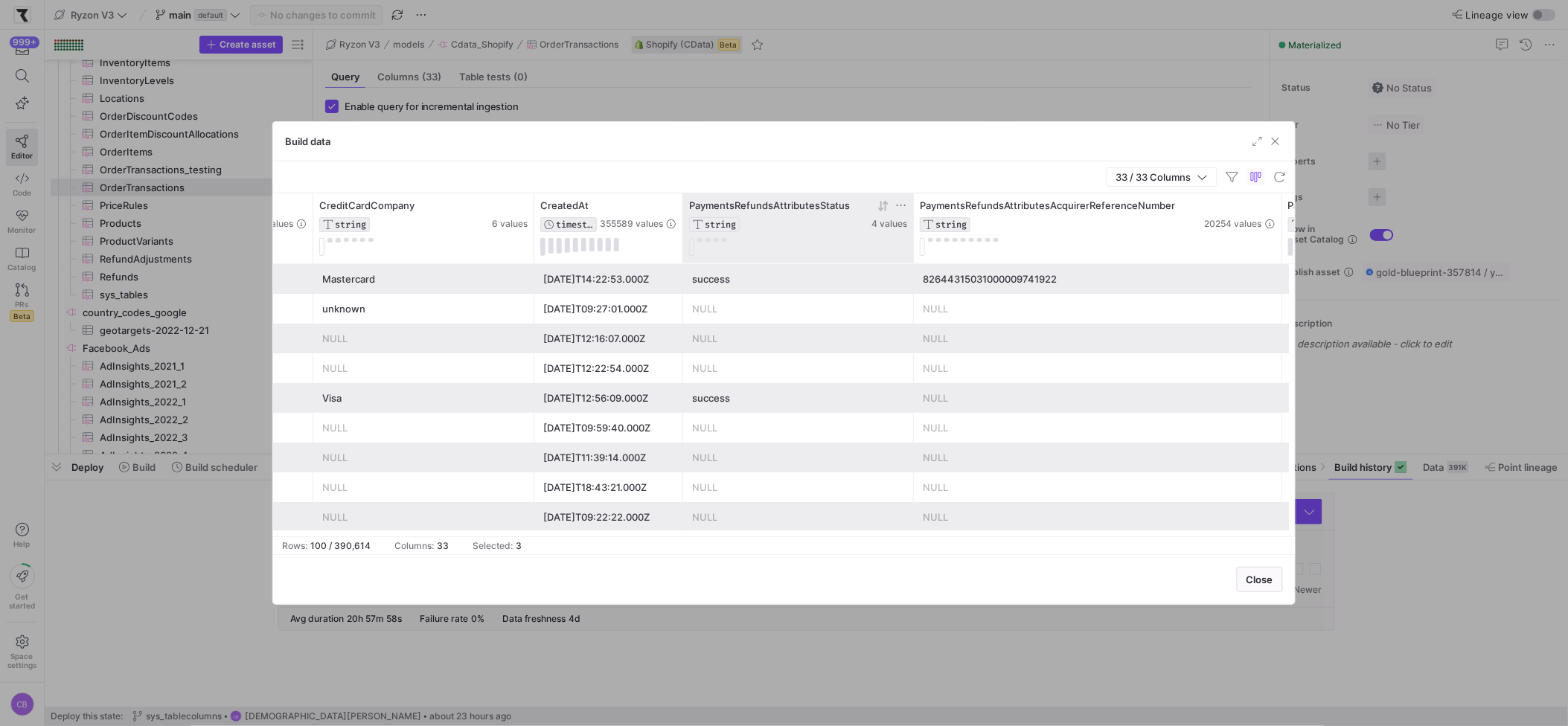
click at [747, 282] on div "success" at bounding box center [799, 279] width 212 height 29
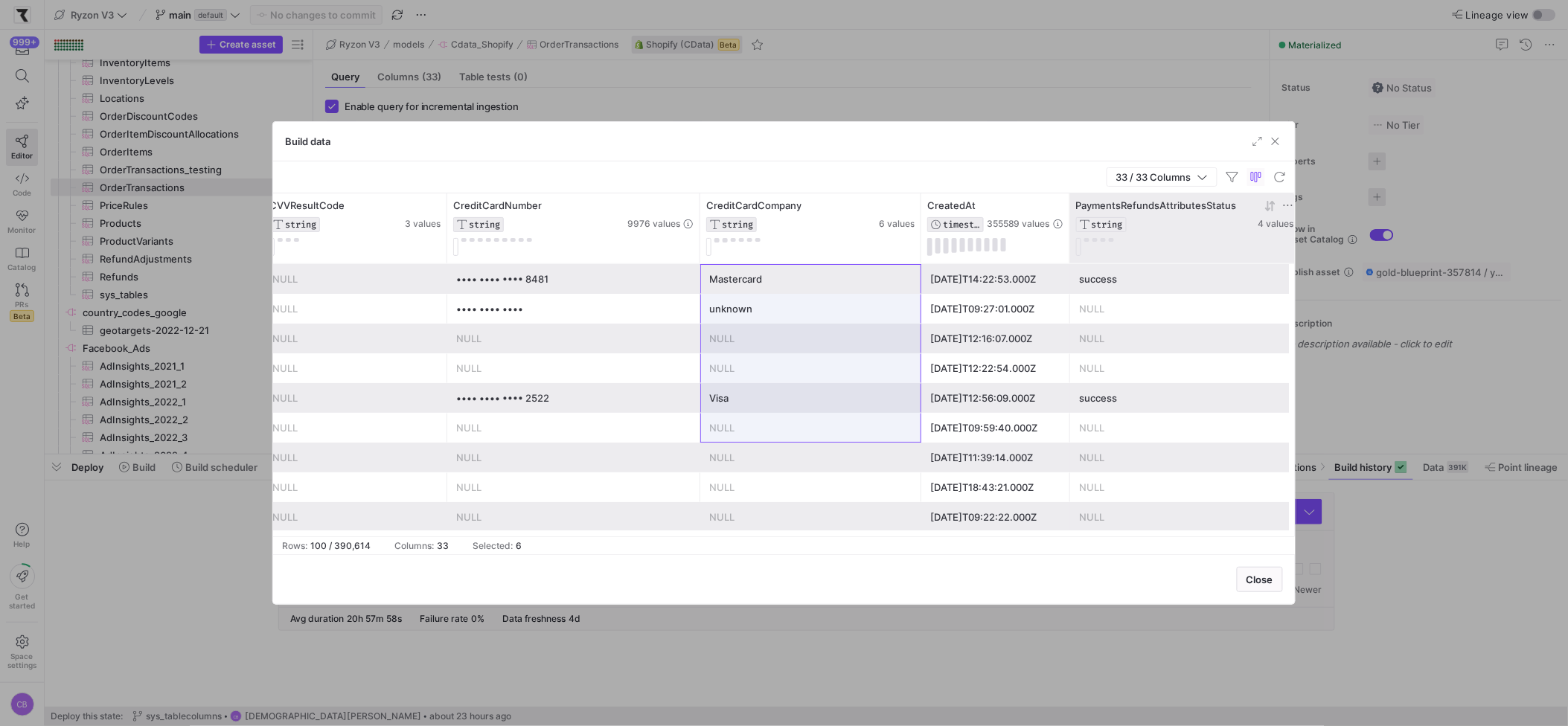
drag, startPoint x: 747, startPoint y: 282, endPoint x: 766, endPoint y: 428, distance: 147.2
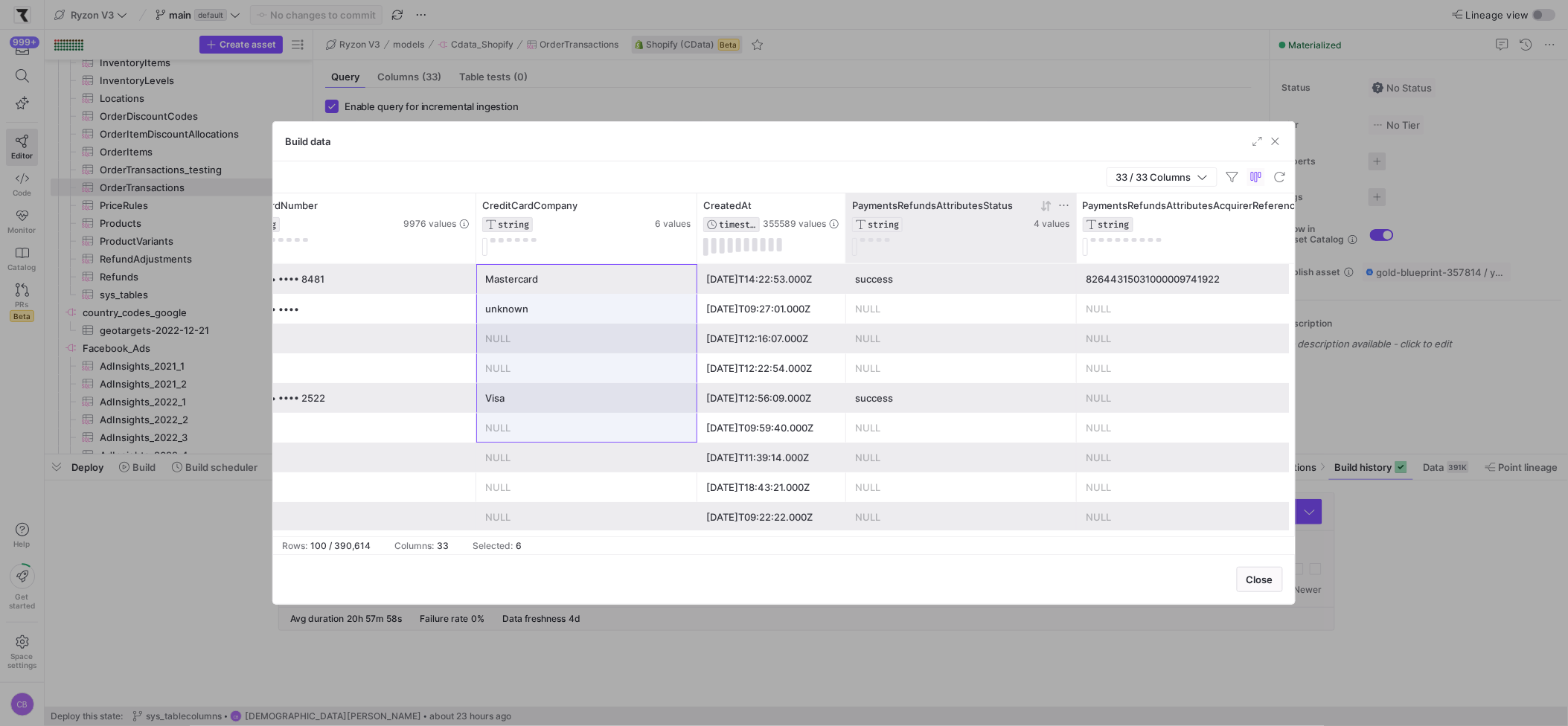
click at [867, 398] on div "success" at bounding box center [962, 398] width 212 height 29
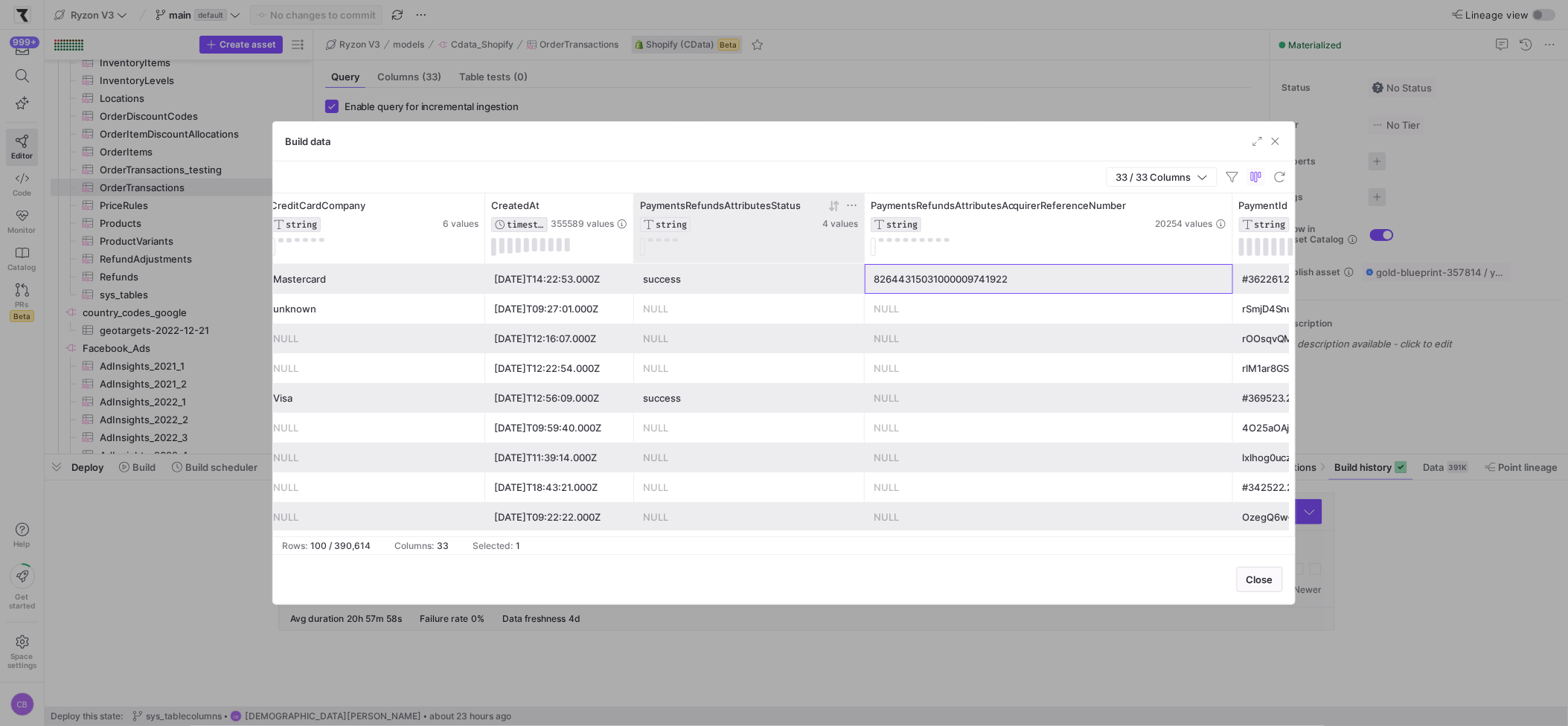
click at [953, 284] on div "82644315031000009741922" at bounding box center [1049, 279] width 351 height 29
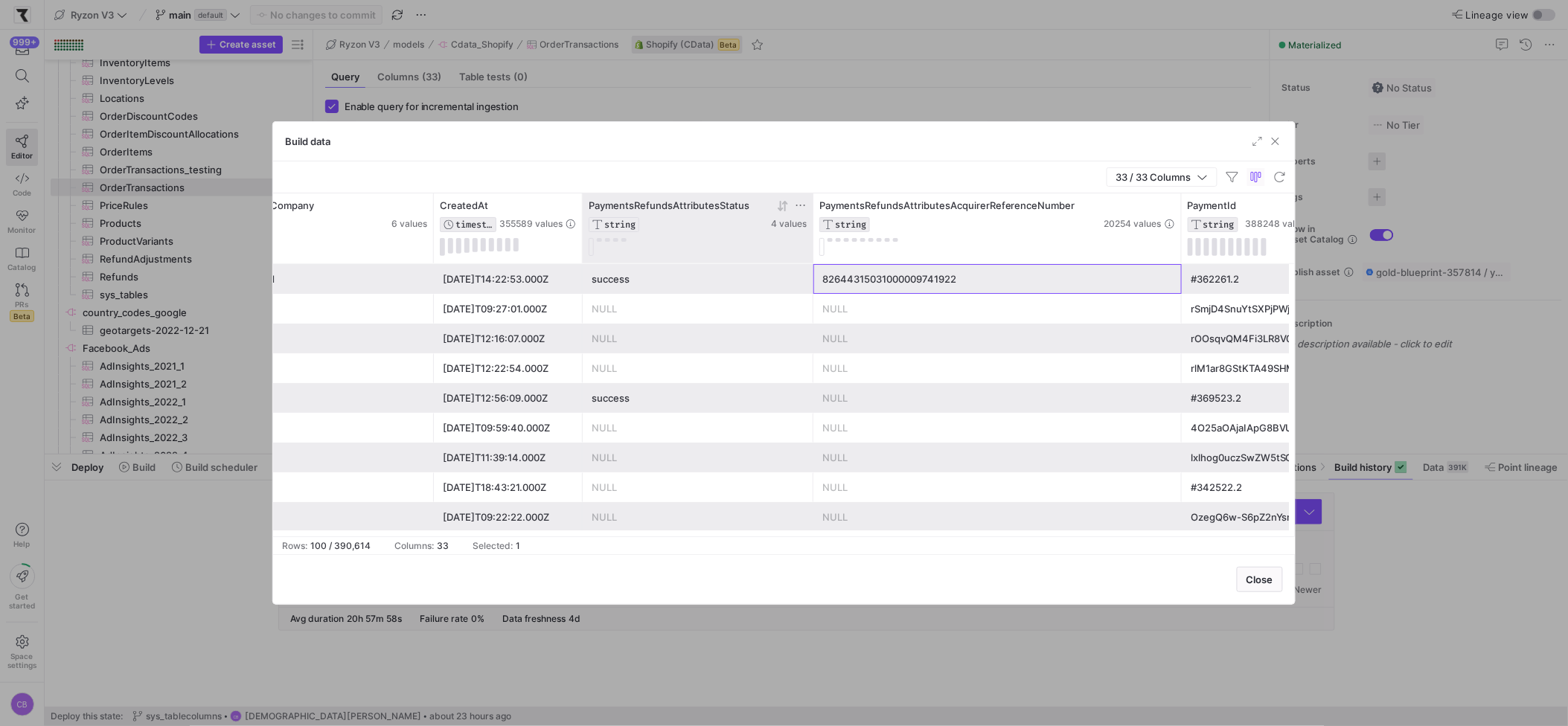
click at [645, 279] on div "success" at bounding box center [698, 279] width 212 height 29
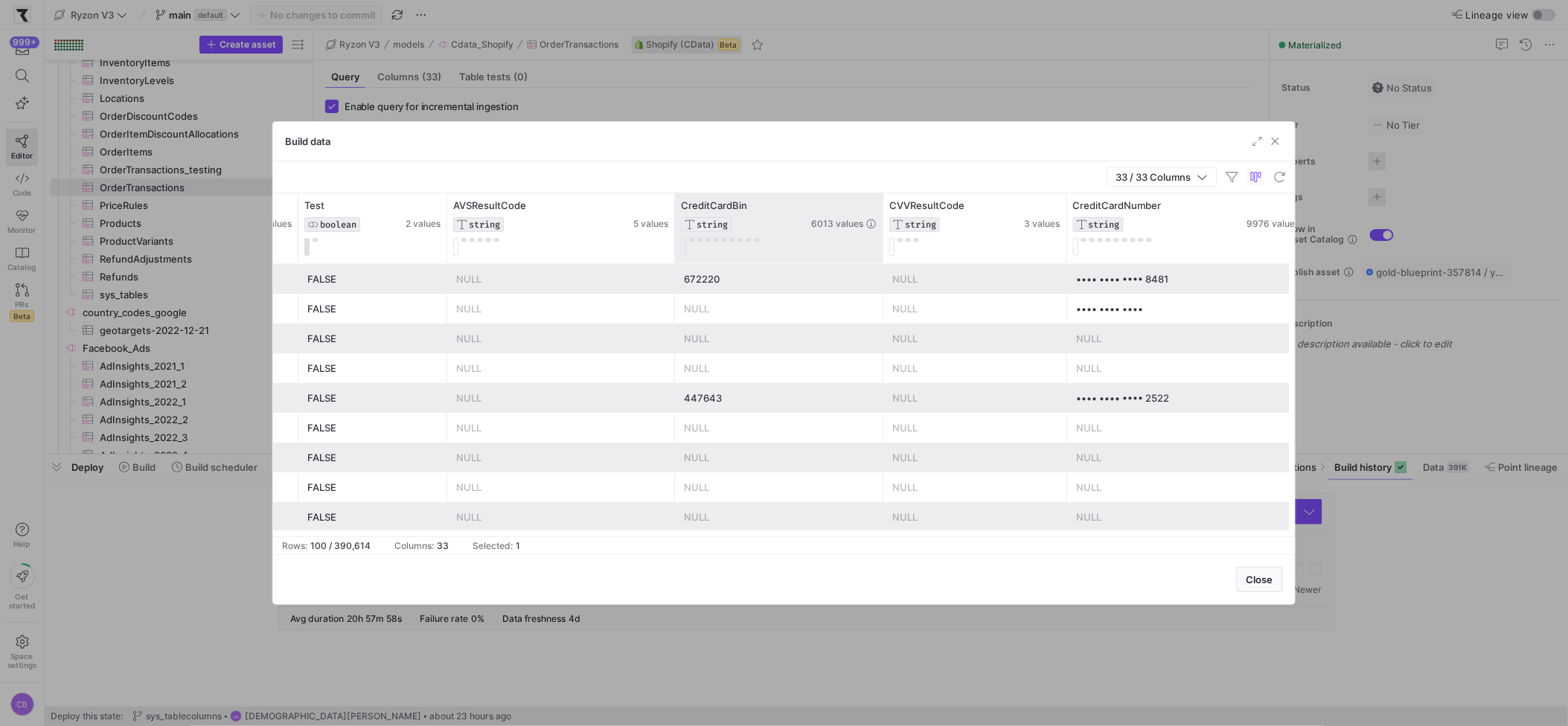
drag, startPoint x: 881, startPoint y: 221, endPoint x: 927, endPoint y: 228, distance: 46.5
click at [885, 228] on div at bounding box center [883, 228] width 6 height 70
drag, startPoint x: 739, startPoint y: 198, endPoint x: 745, endPoint y: 232, distance: 34.5
click at [739, 199] on div "CreditCardBin STRING 6013 values" at bounding box center [801, 228] width 254 height 70
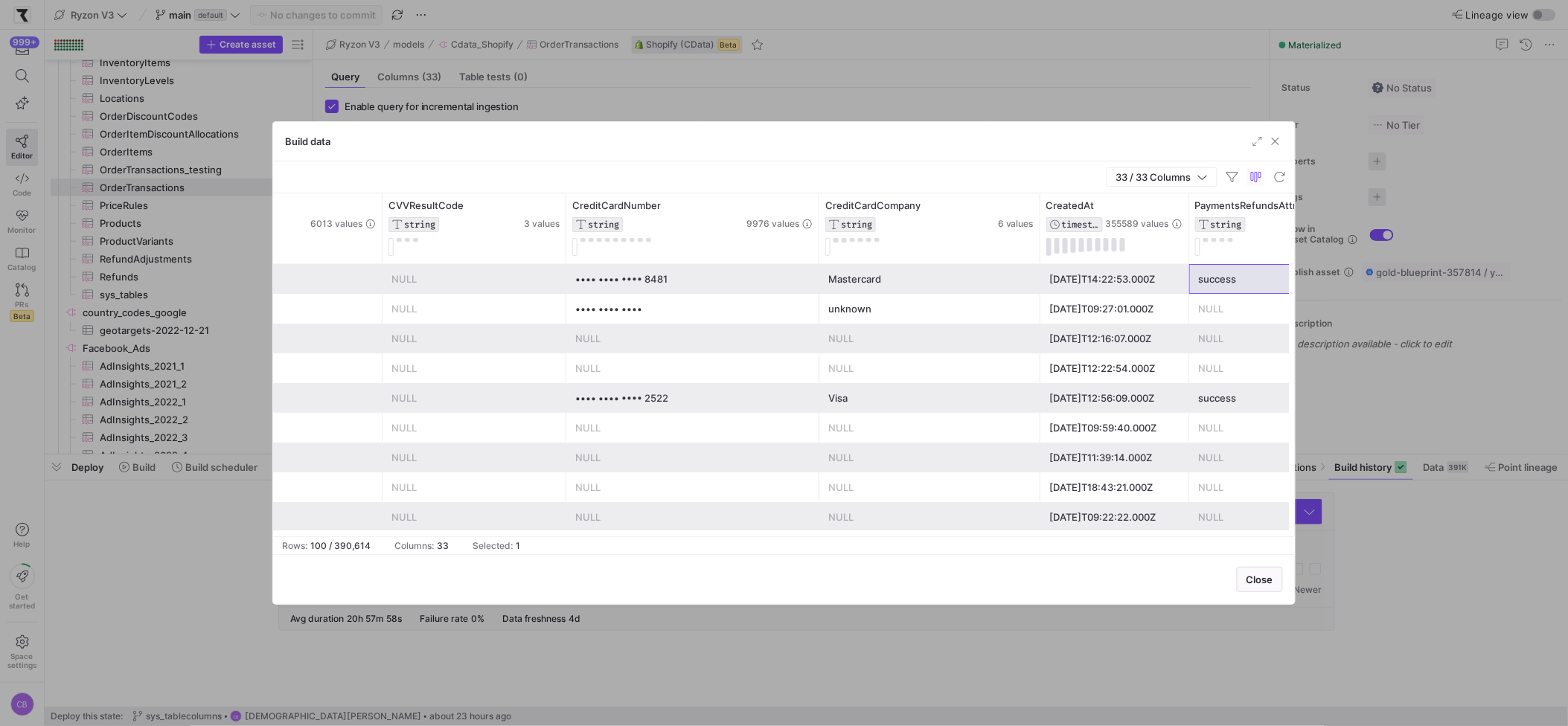
click at [669, 407] on div "•••• •••• •••• 2522" at bounding box center [693, 398] width 236 height 29
click at [668, 403] on div "•••• •••• •••• 2522" at bounding box center [693, 398] width 236 height 29
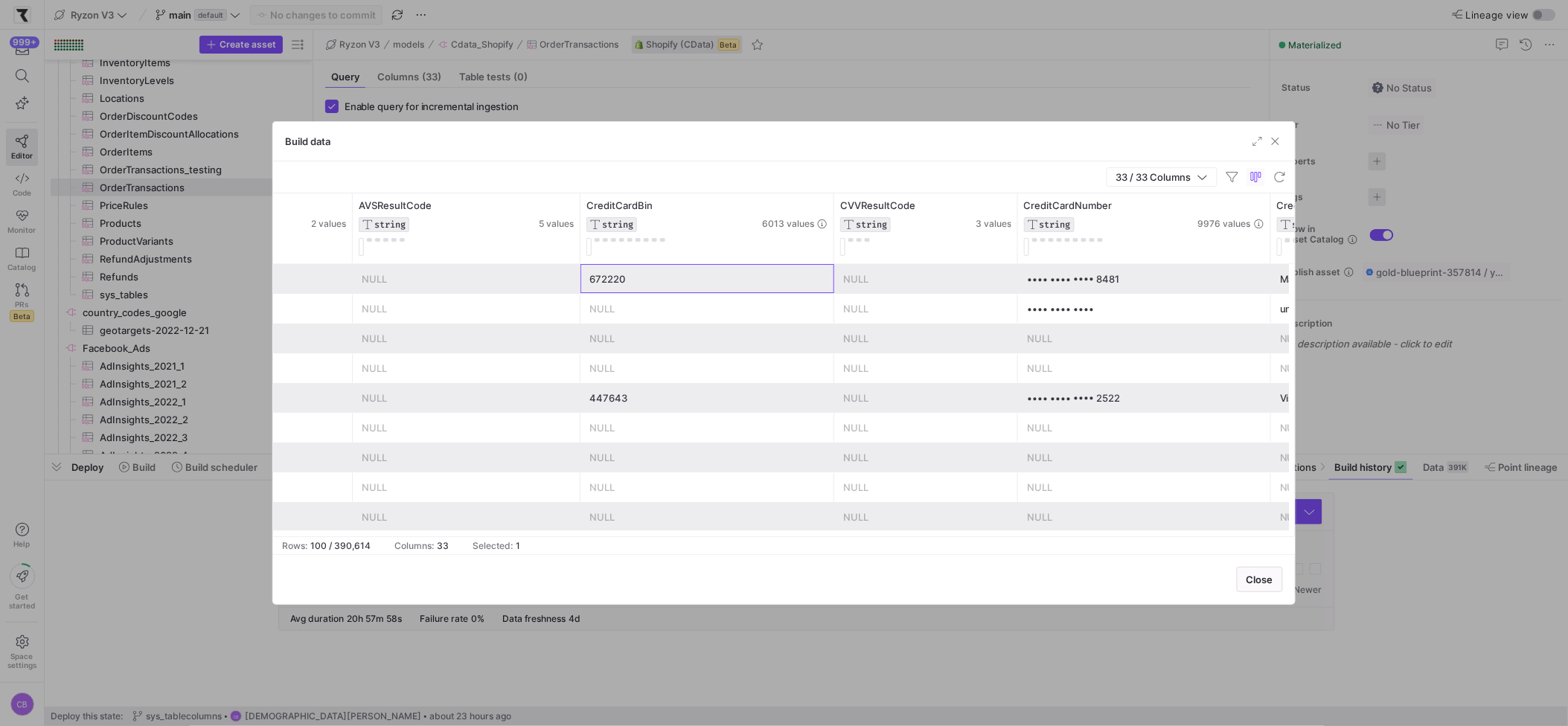
click at [622, 284] on div "672220" at bounding box center [707, 279] width 236 height 29
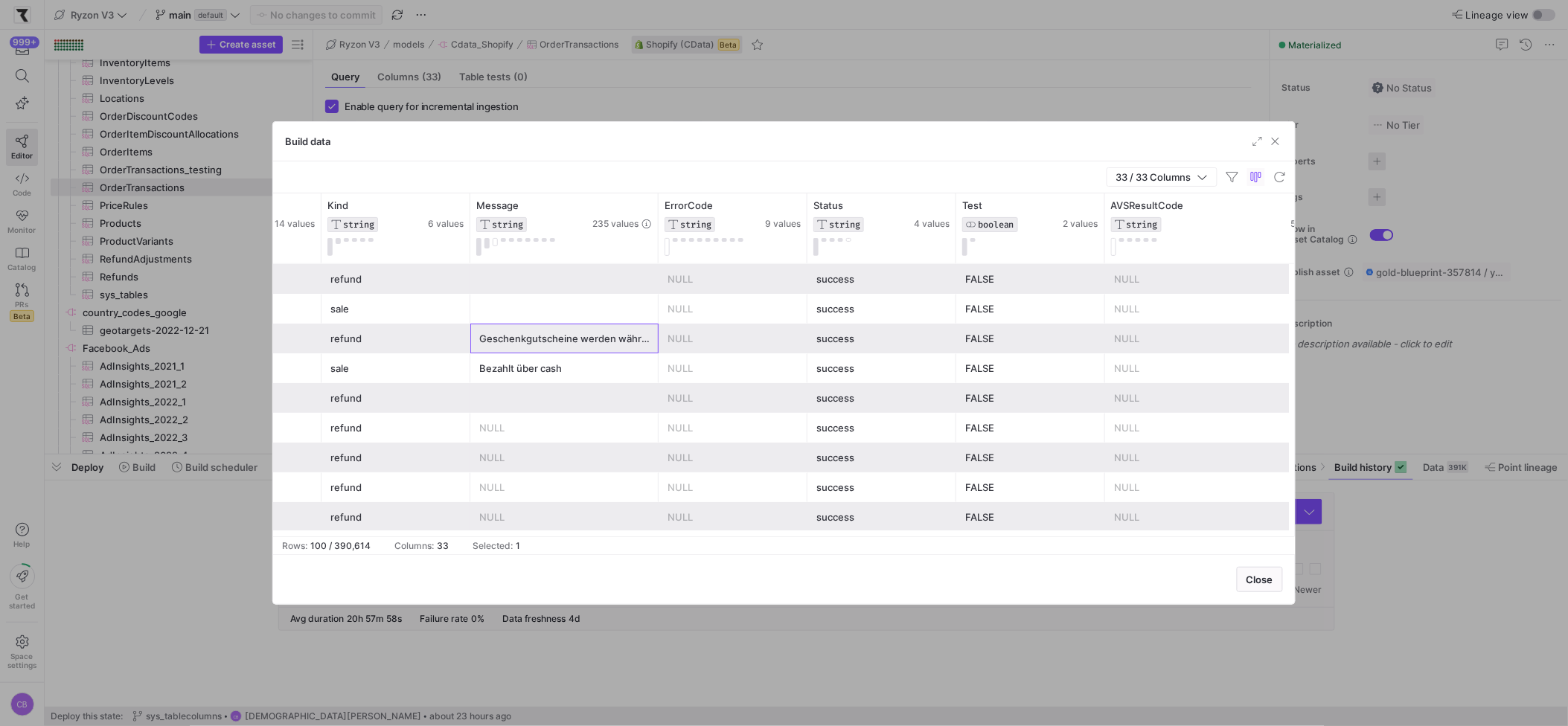
click at [530, 344] on div "Geschenkgutscheine werden während der 3DS-Verifizierung zurückerstattet und ern…" at bounding box center [564, 339] width 170 height 29
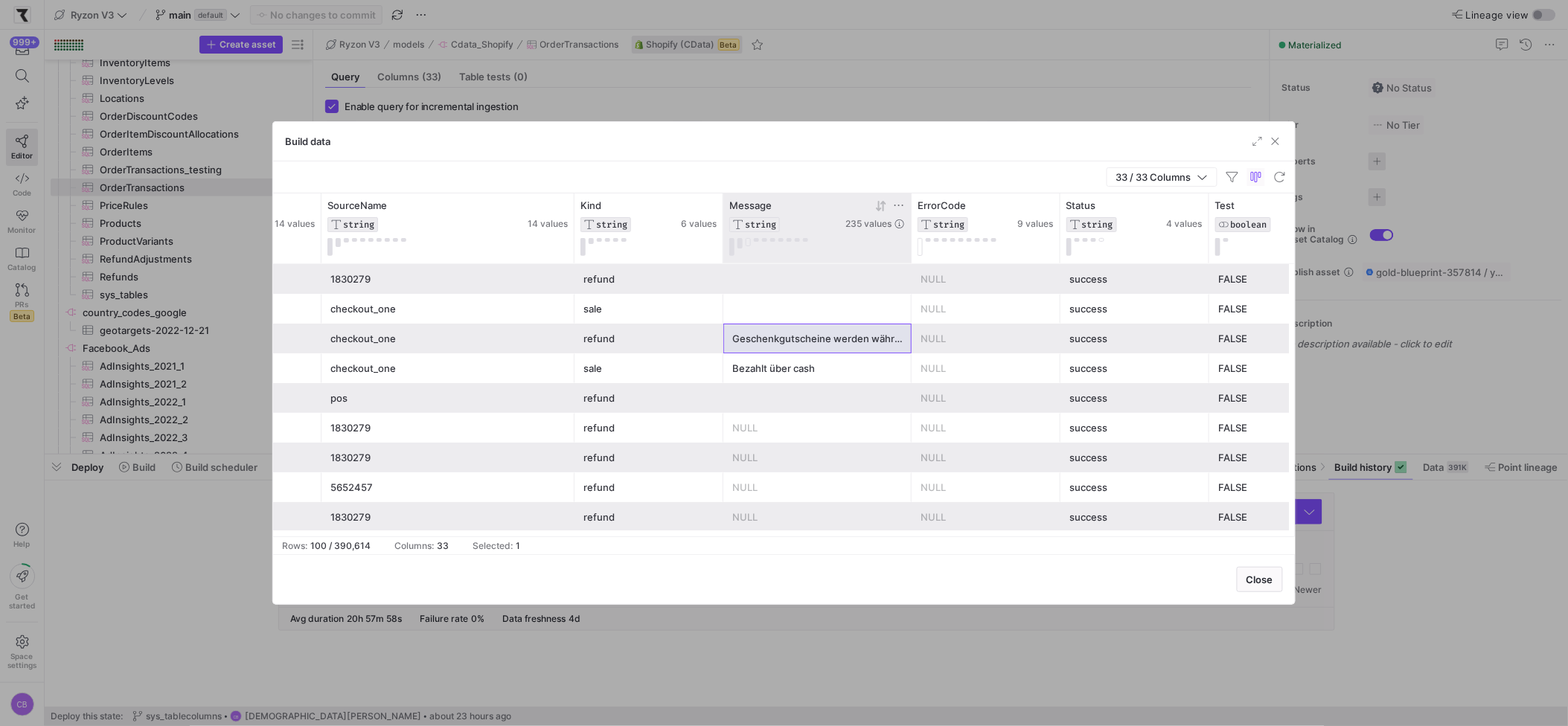
drag, startPoint x: 908, startPoint y: 228, endPoint x: 987, endPoint y: 236, distance: 79.4
click at [914, 231] on div at bounding box center [911, 228] width 6 height 70
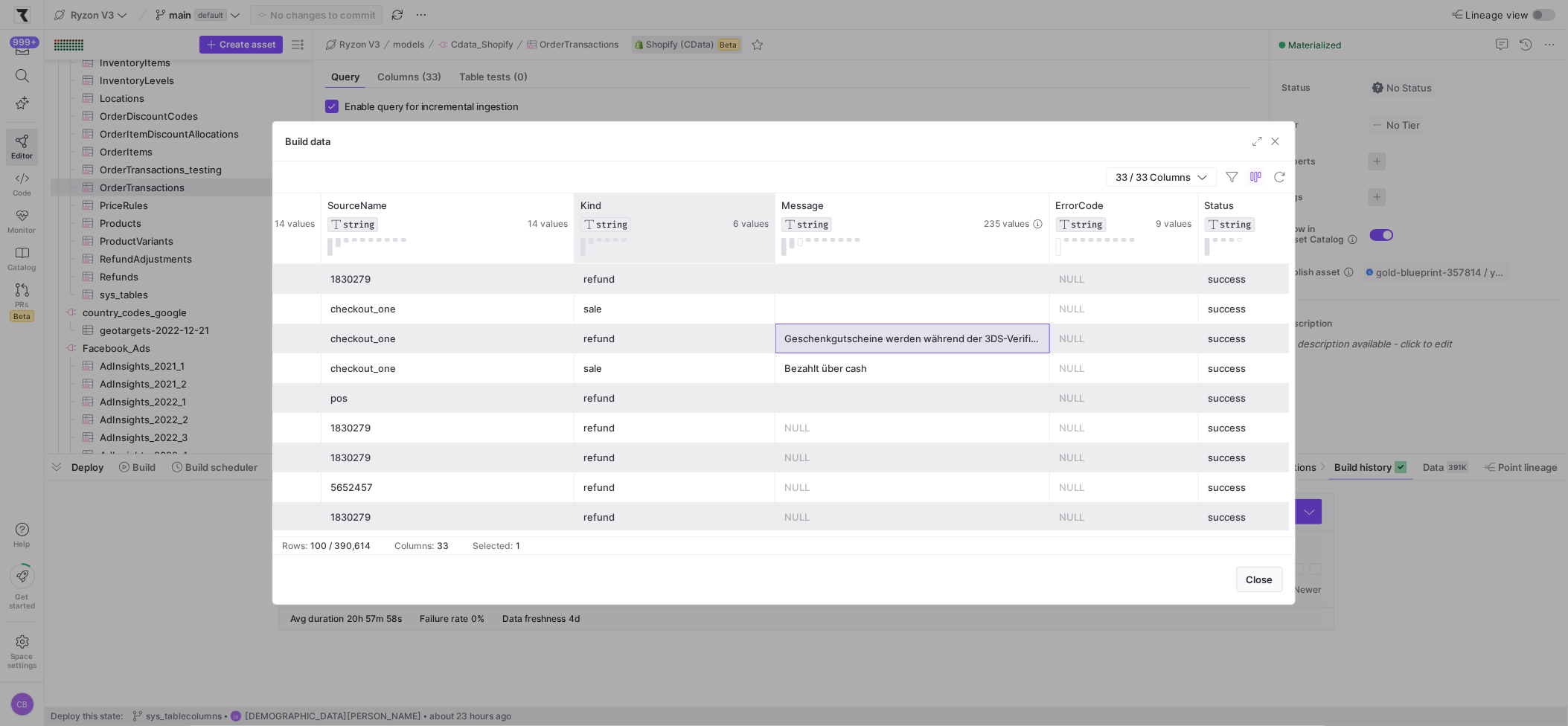
drag, startPoint x: 720, startPoint y: 223, endPoint x: 792, endPoint y: 238, distance: 73.5
click at [777, 237] on div at bounding box center [775, 228] width 6 height 70
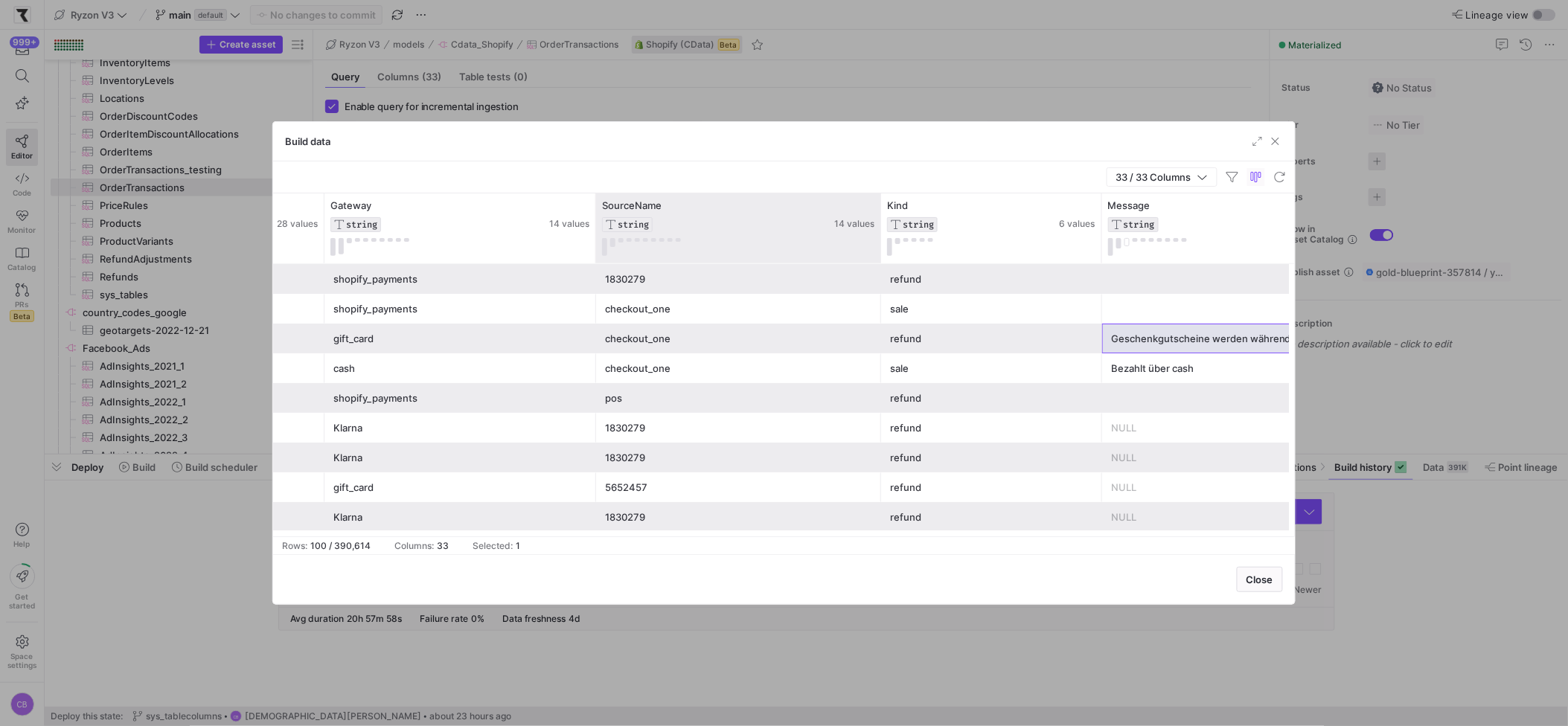
drag, startPoint x: 846, startPoint y: 248, endPoint x: 896, endPoint y: 255, distance: 50.5
click at [884, 252] on div at bounding box center [880, 228] width 6 height 70
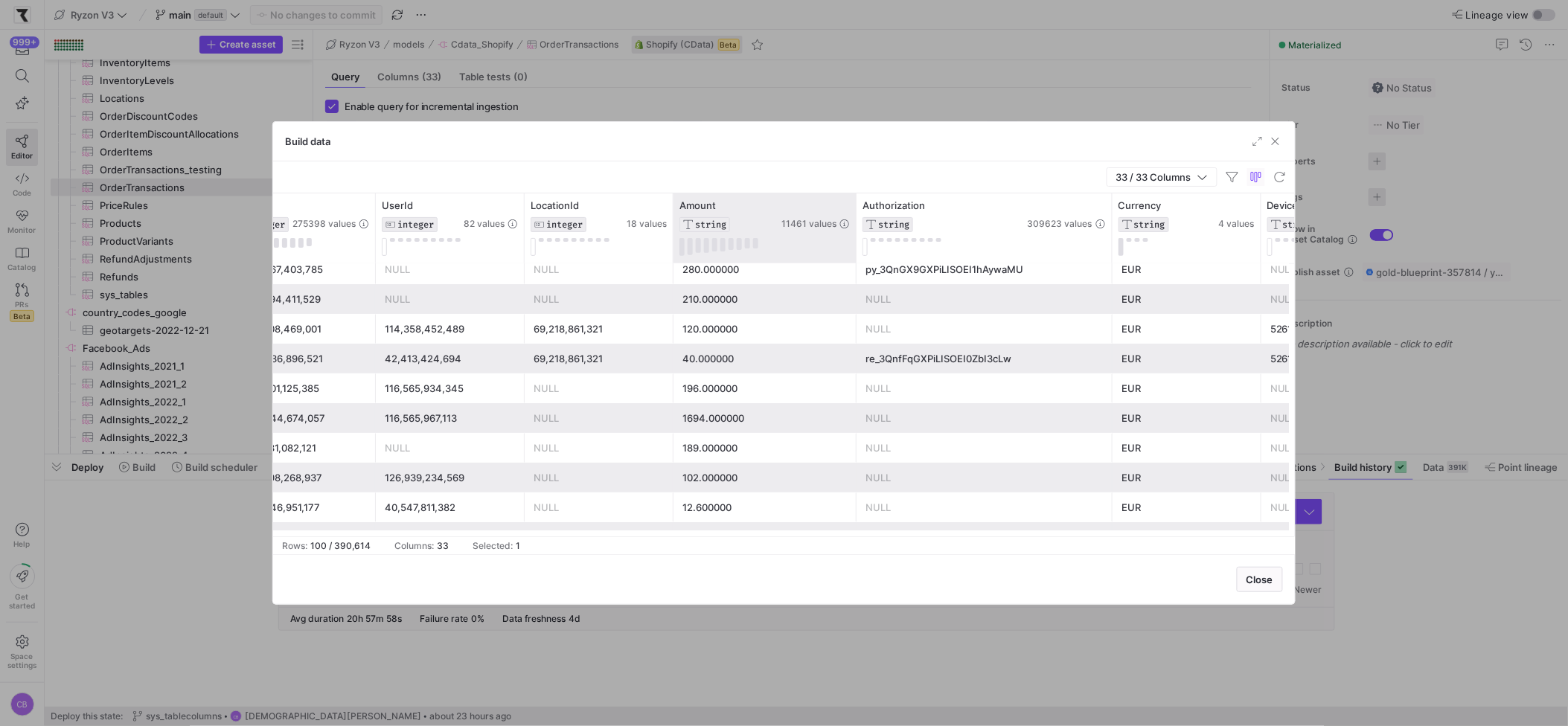
drag, startPoint x: 820, startPoint y: 218, endPoint x: 872, endPoint y: 223, distance: 52.2
click at [859, 223] on div at bounding box center [855, 228] width 6 height 70
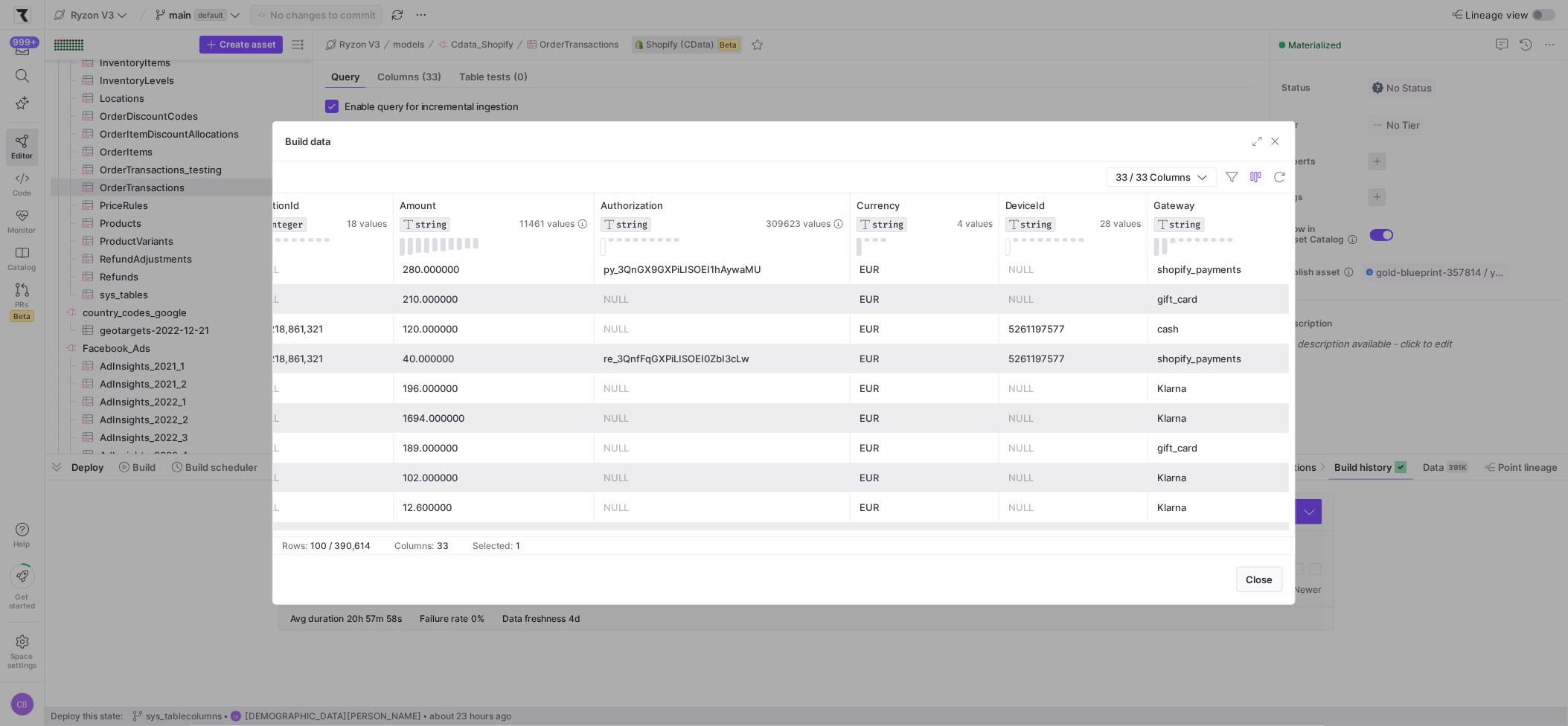
scroll to position [0, 542]
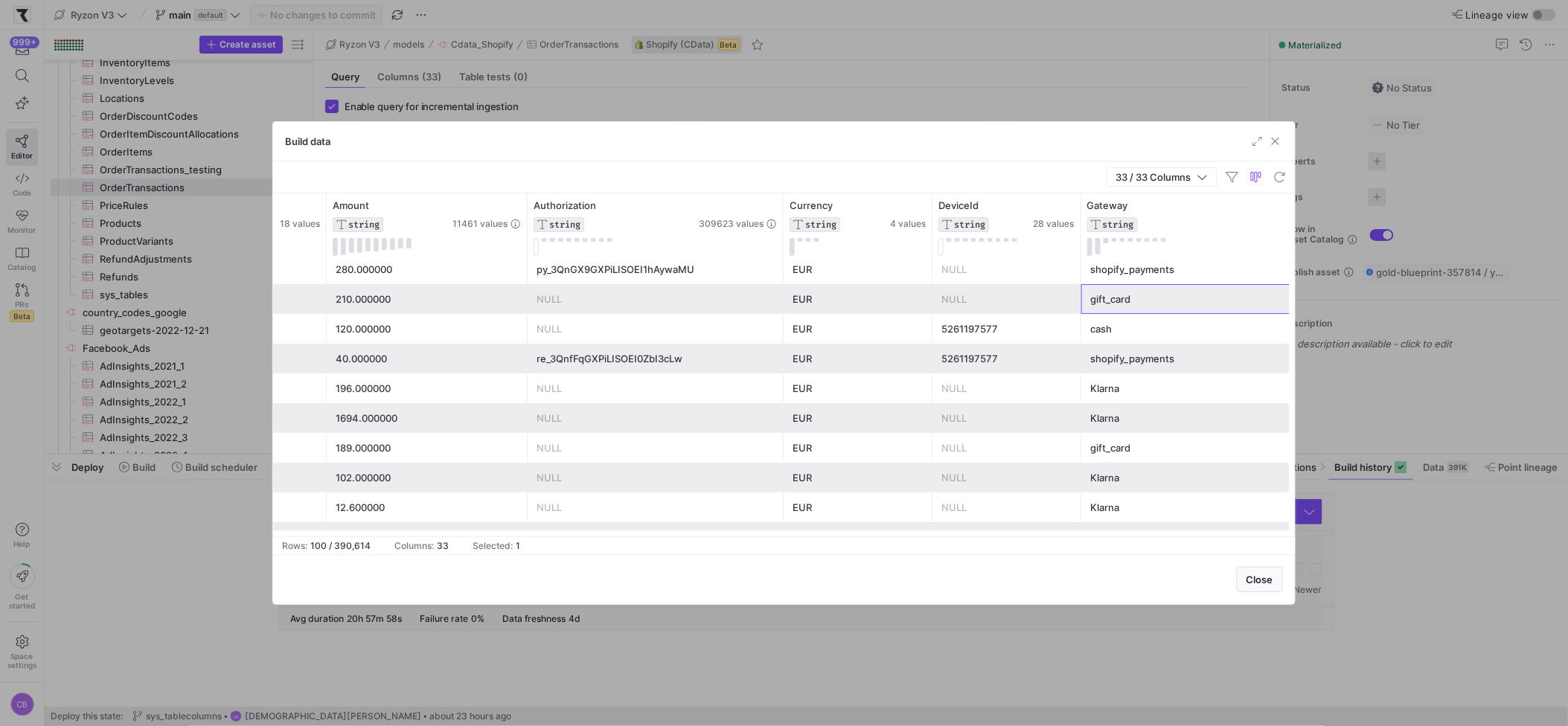
click at [1116, 301] on div "gift_card" at bounding box center [1217, 299] width 254 height 29
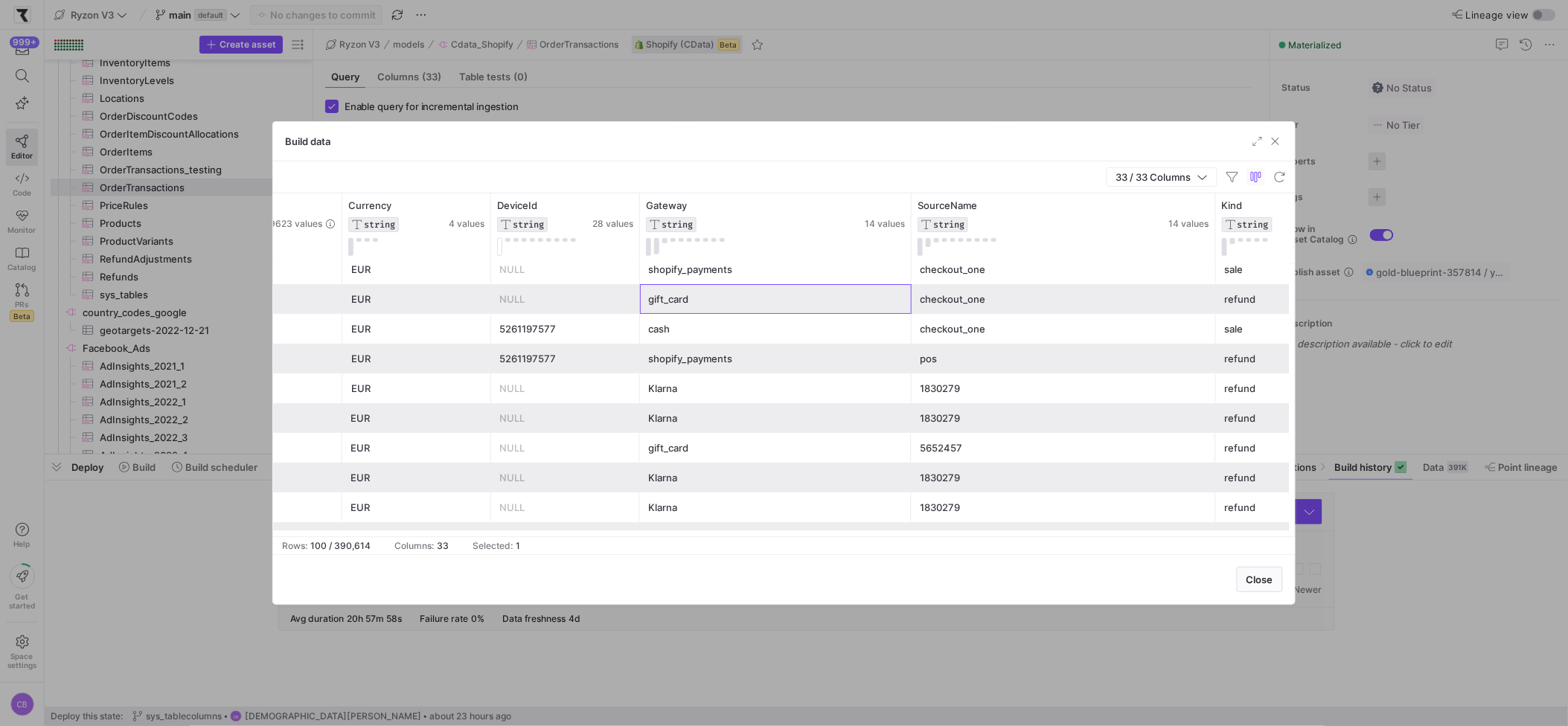
scroll to position [0, 1084]
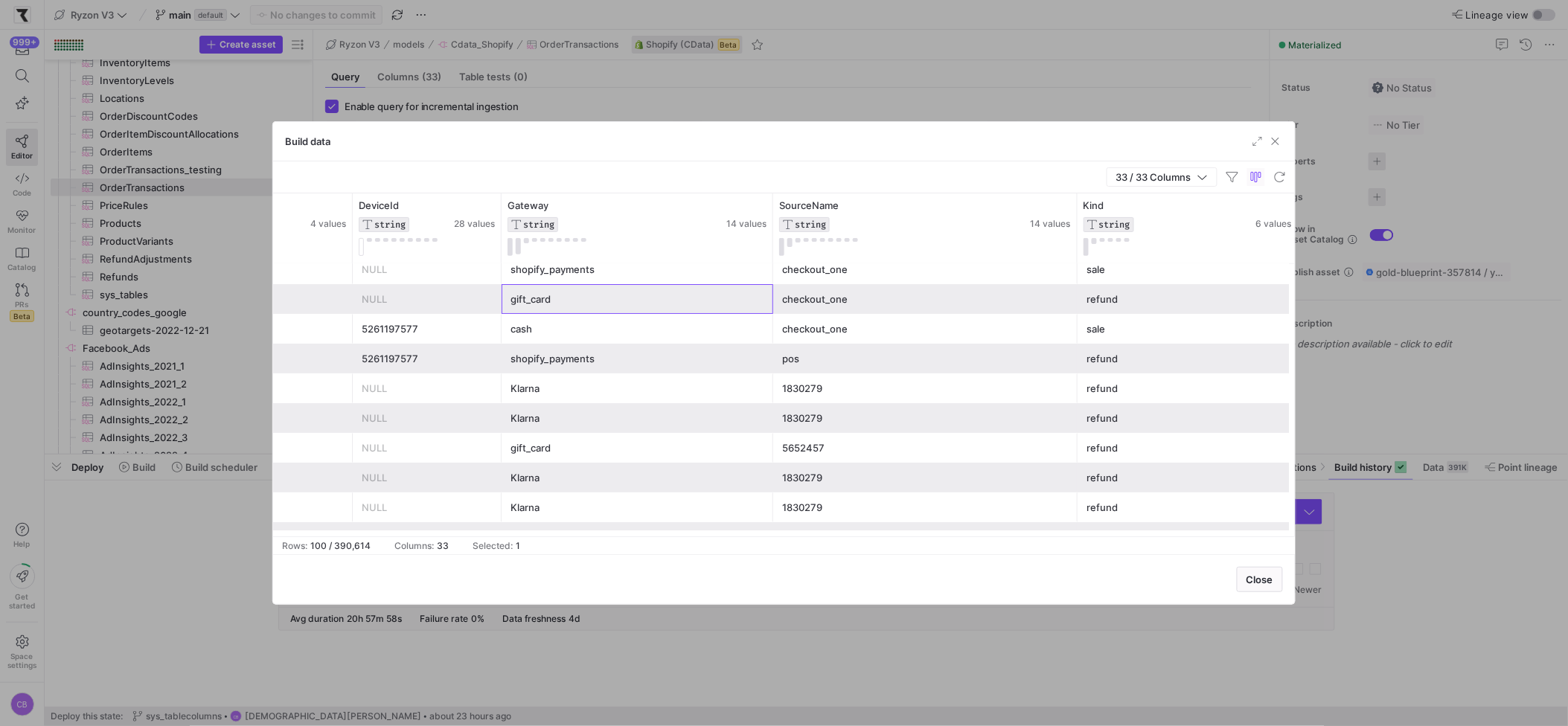
click at [734, 348] on div "shopify_payments" at bounding box center [637, 359] width 254 height 29
click at [743, 294] on div "gift_card" at bounding box center [637, 299] width 254 height 29
click at [862, 290] on div "checkout_one" at bounding box center [925, 299] width 287 height 29
click at [714, 455] on div "gift_card" at bounding box center [637, 448] width 254 height 29
click at [799, 451] on div "5652457" at bounding box center [925, 448] width 287 height 29
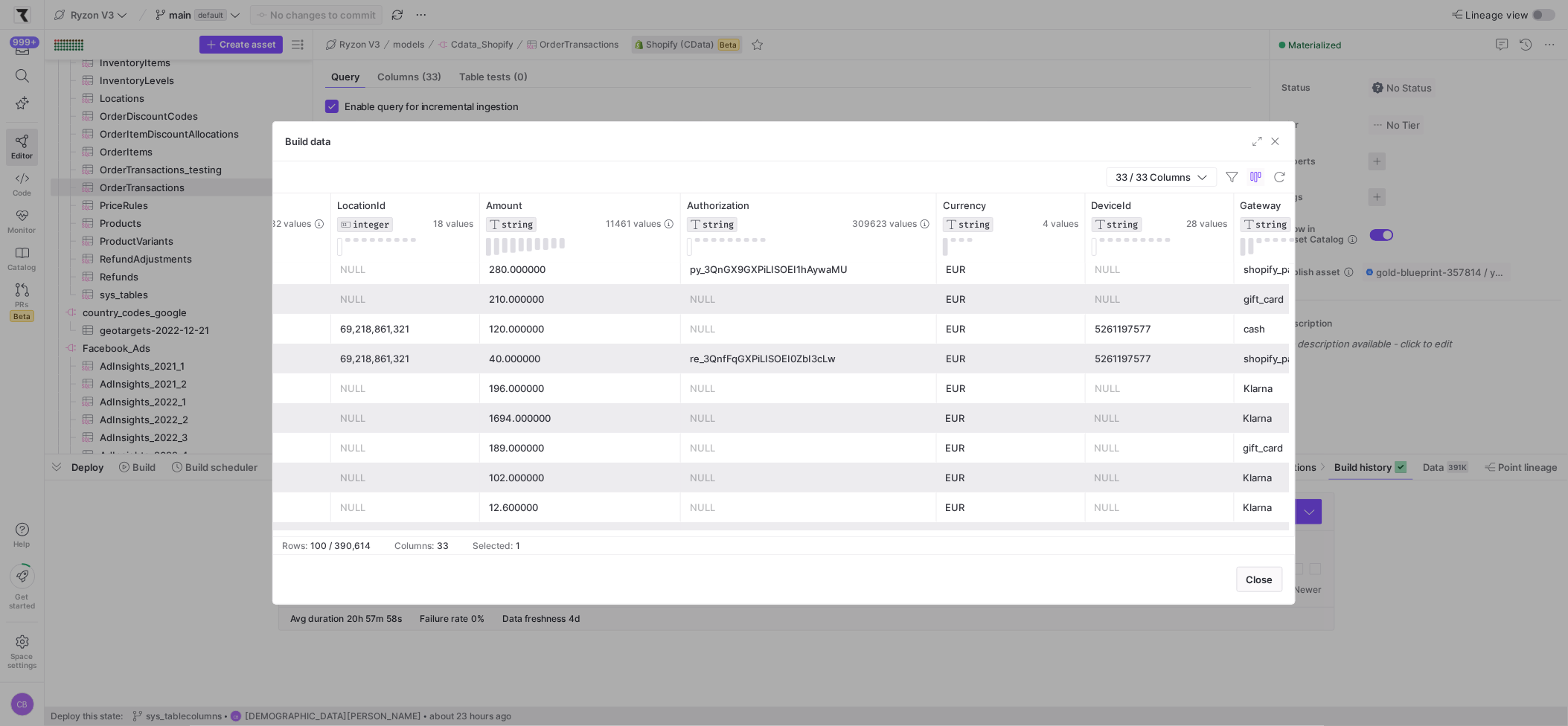
scroll to position [0, 351]
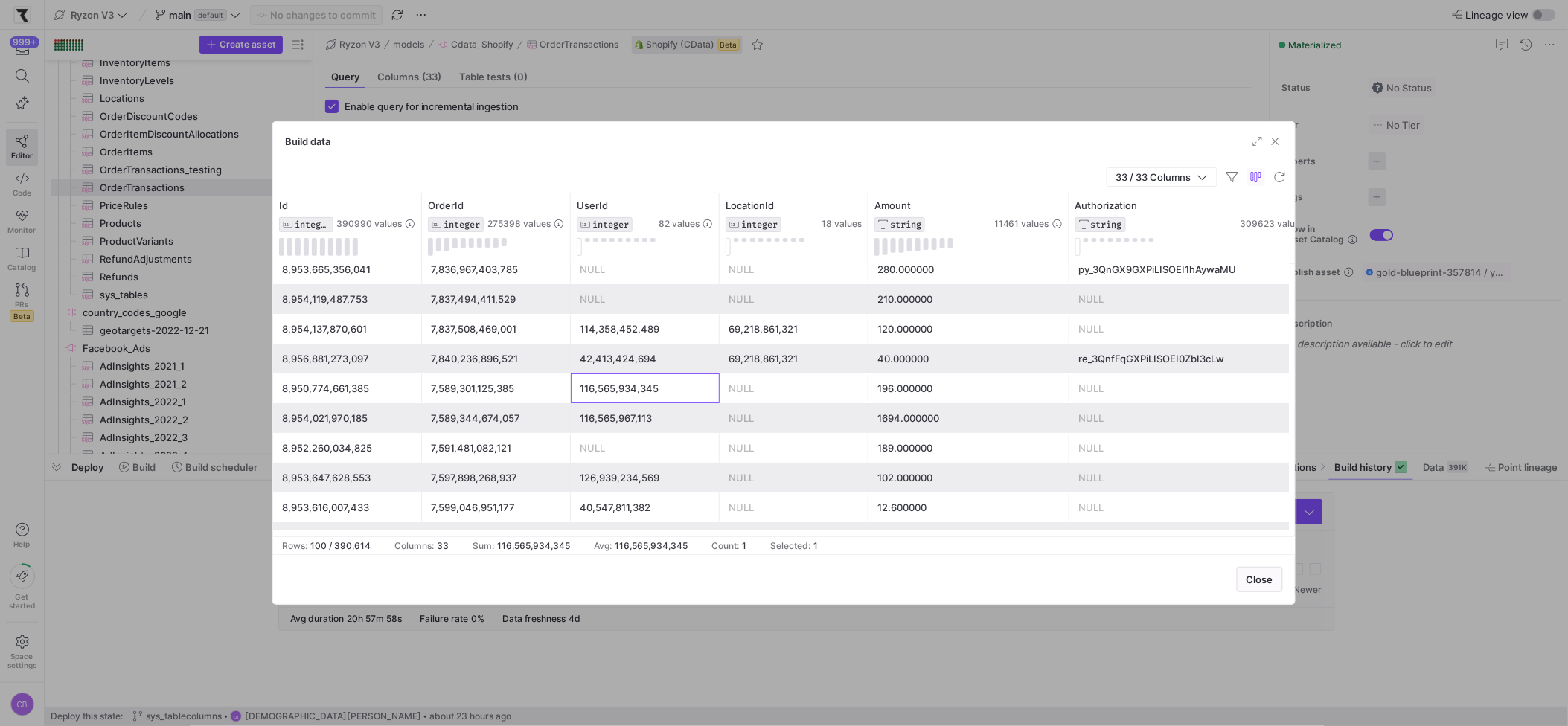
click at [660, 402] on div "116,565,934,345" at bounding box center [645, 389] width 131 height 29
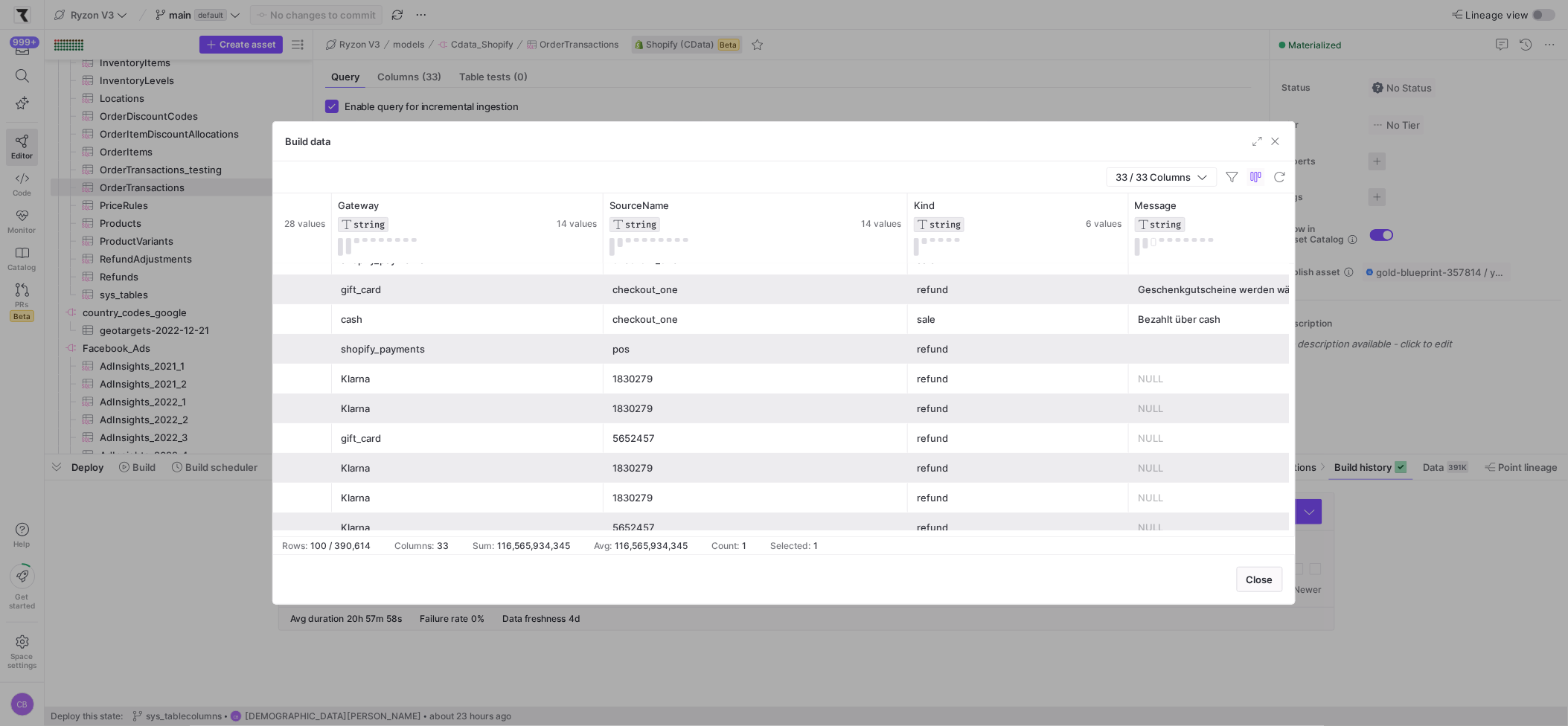
scroll to position [0, 1404]
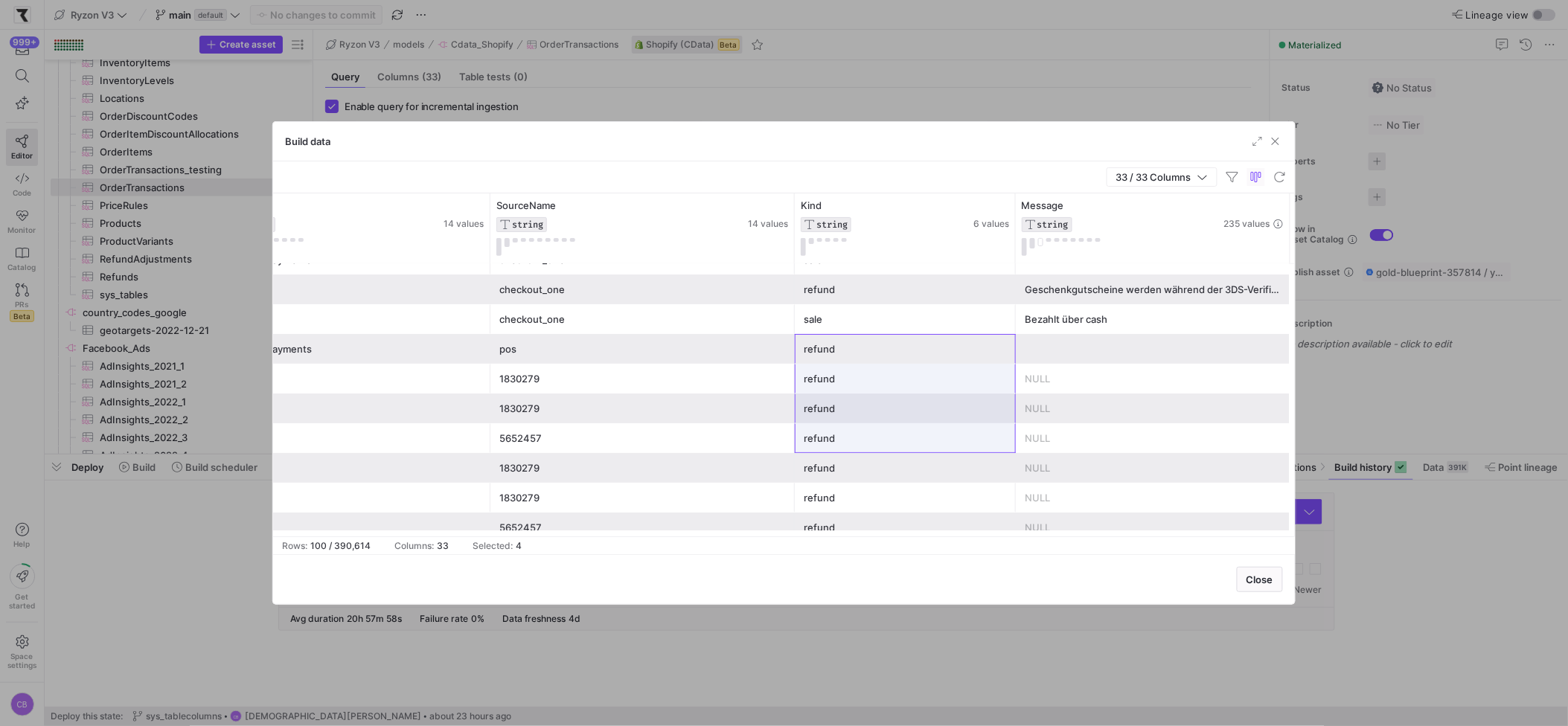
drag, startPoint x: 842, startPoint y: 354, endPoint x: 846, endPoint y: 445, distance: 91.1
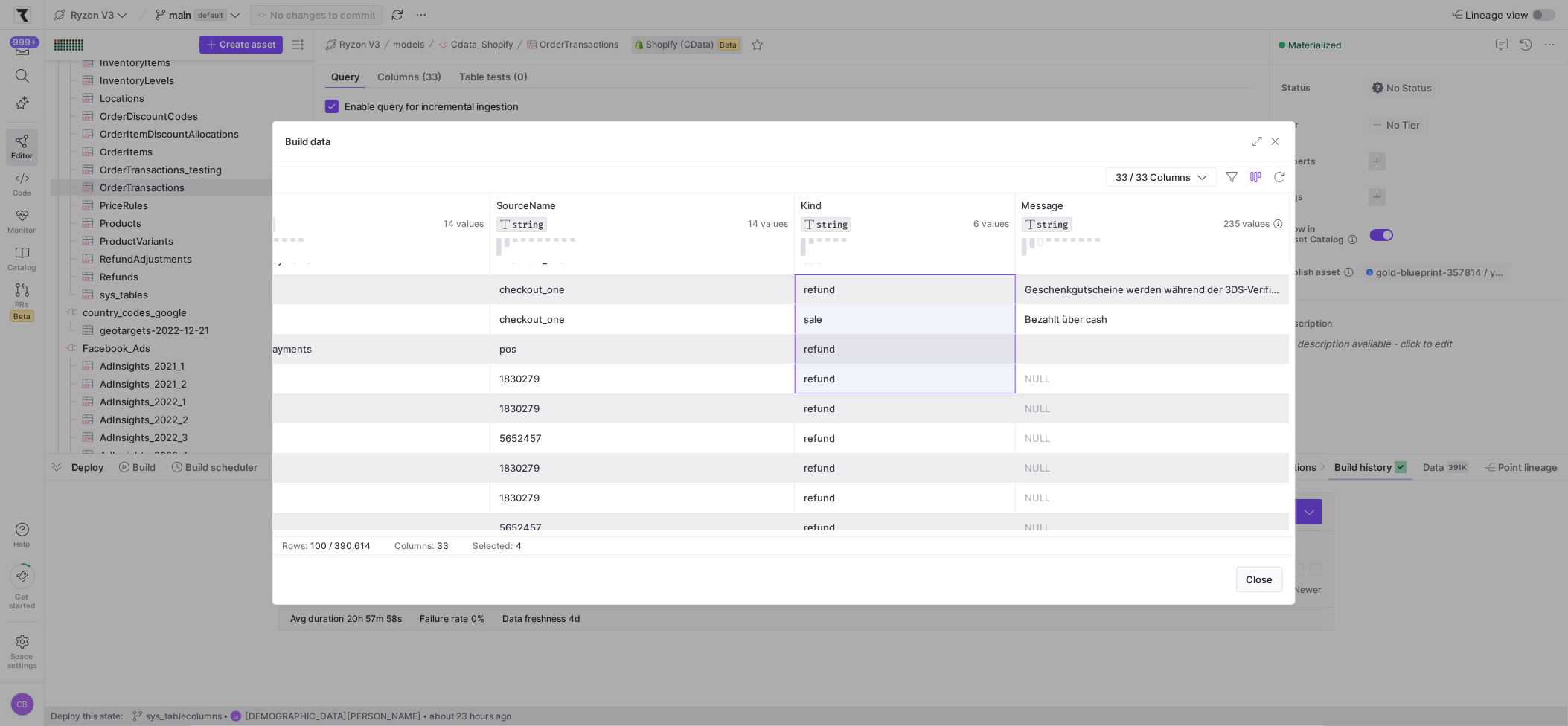
drag, startPoint x: 861, startPoint y: 298, endPoint x: 862, endPoint y: 392, distance: 94.0
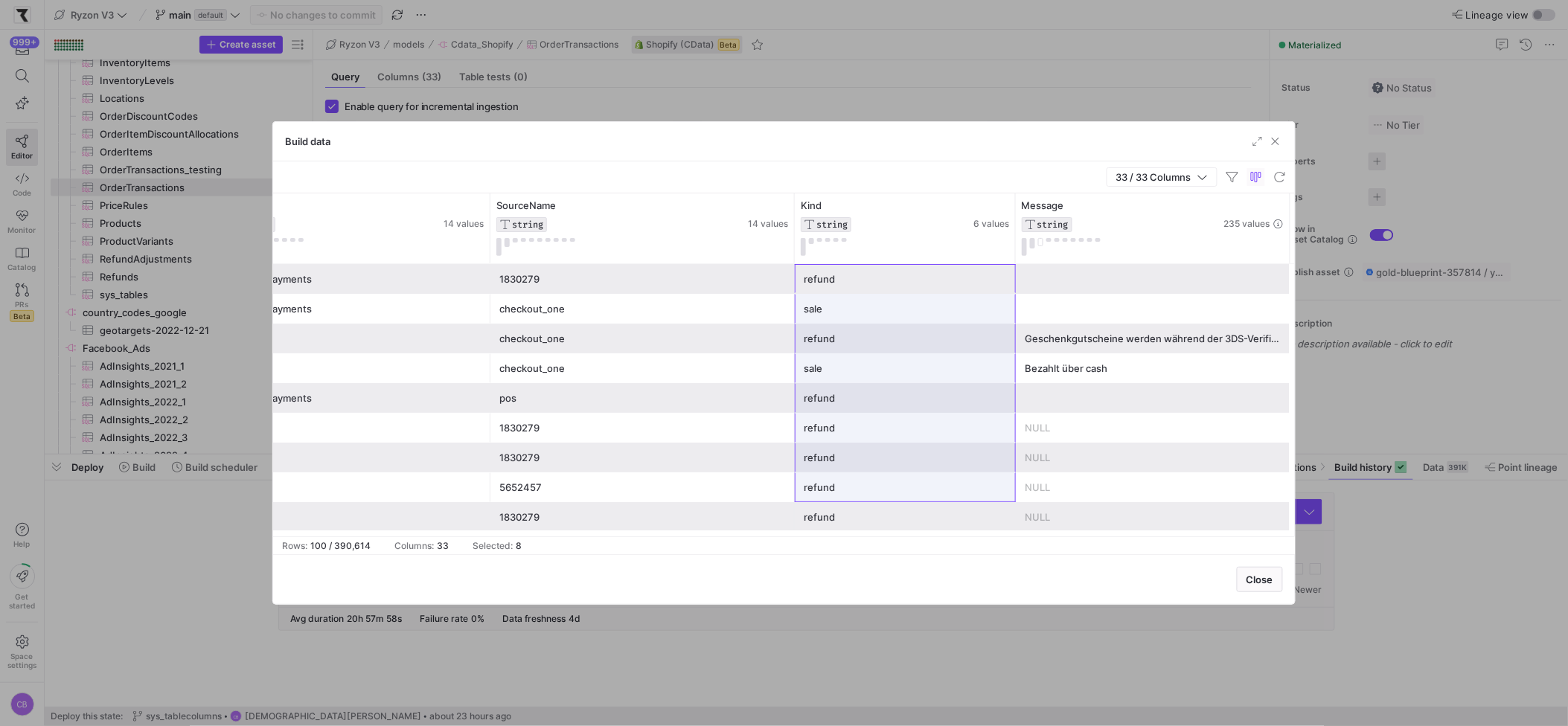
drag, startPoint x: 890, startPoint y: 281, endPoint x: 892, endPoint y: 494, distance: 213.0
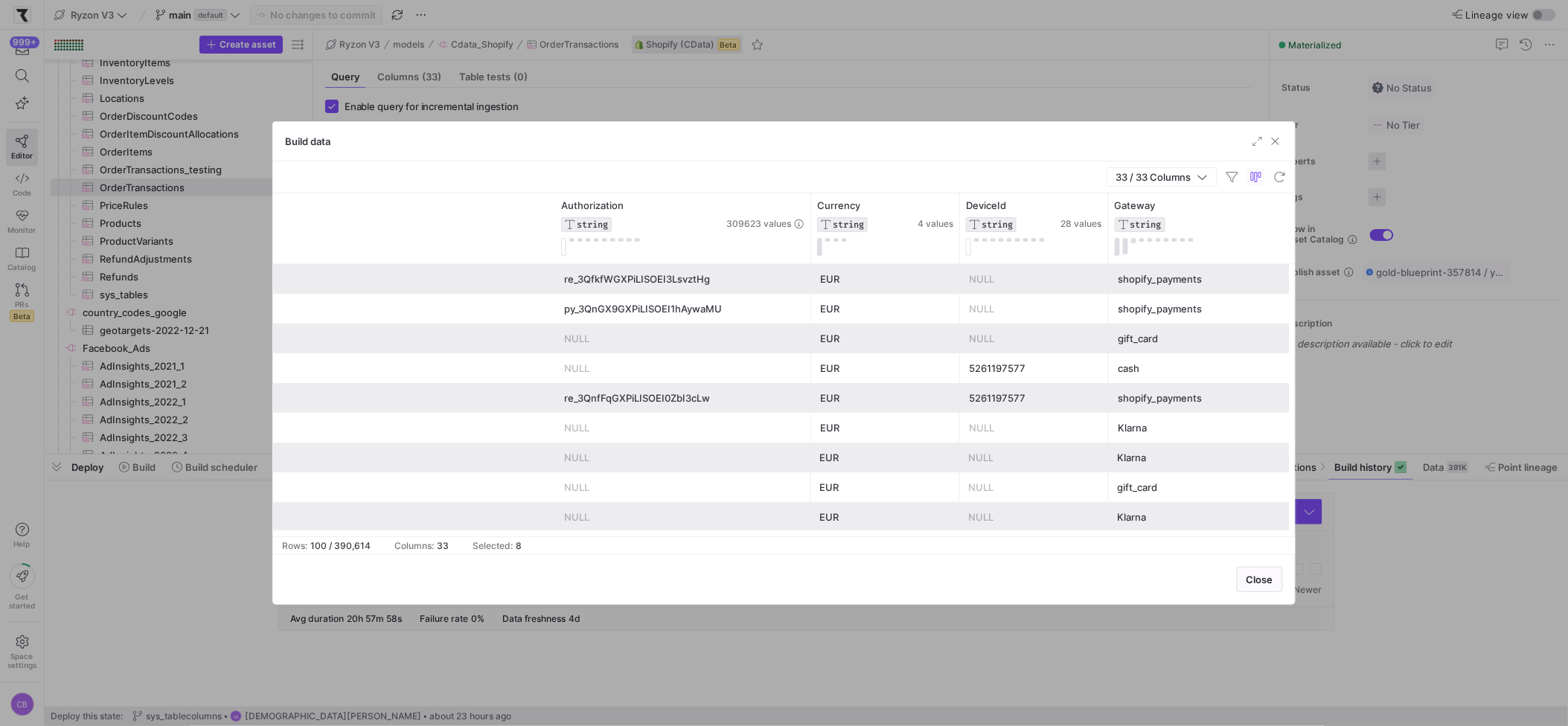
scroll to position [0, 471]
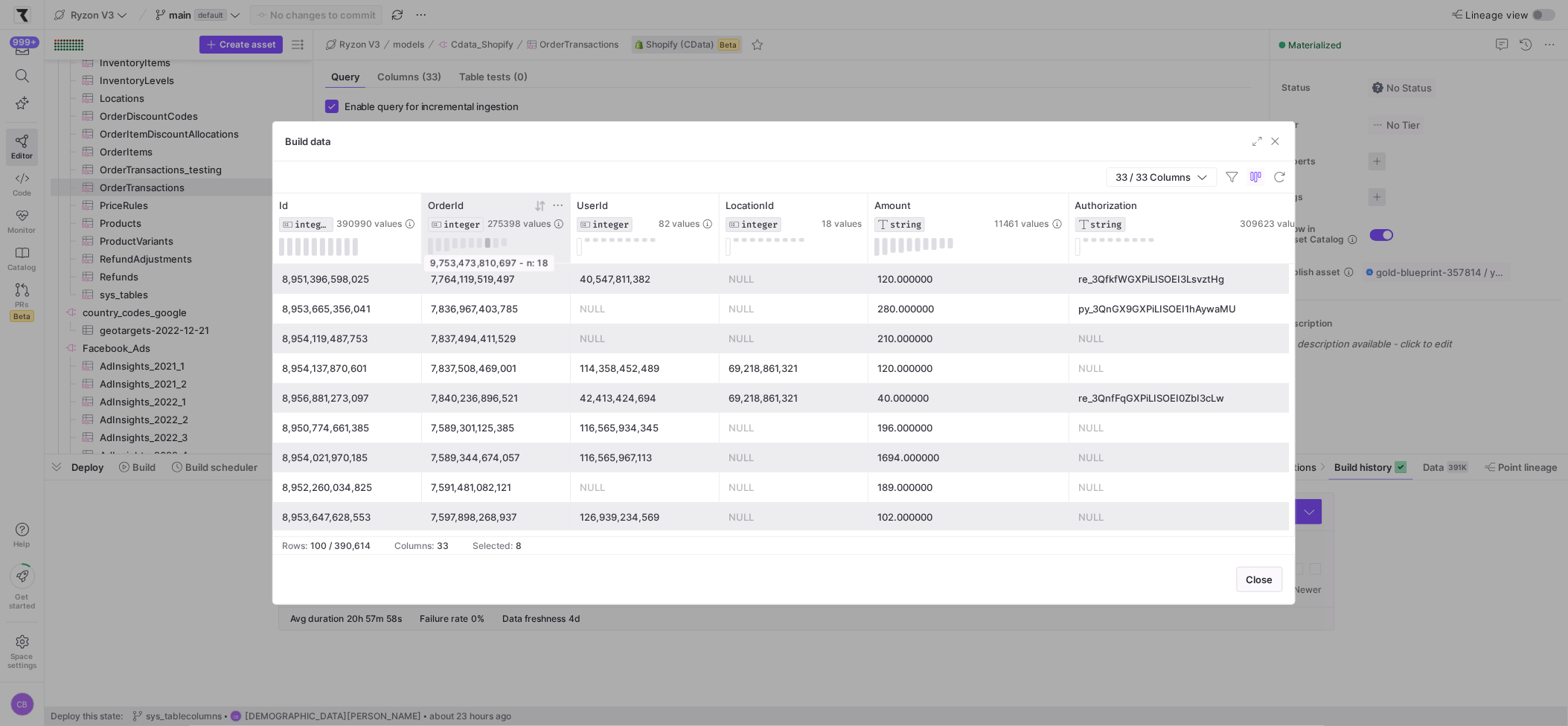
click at [488, 243] on button at bounding box center [488, 243] width 5 height 10
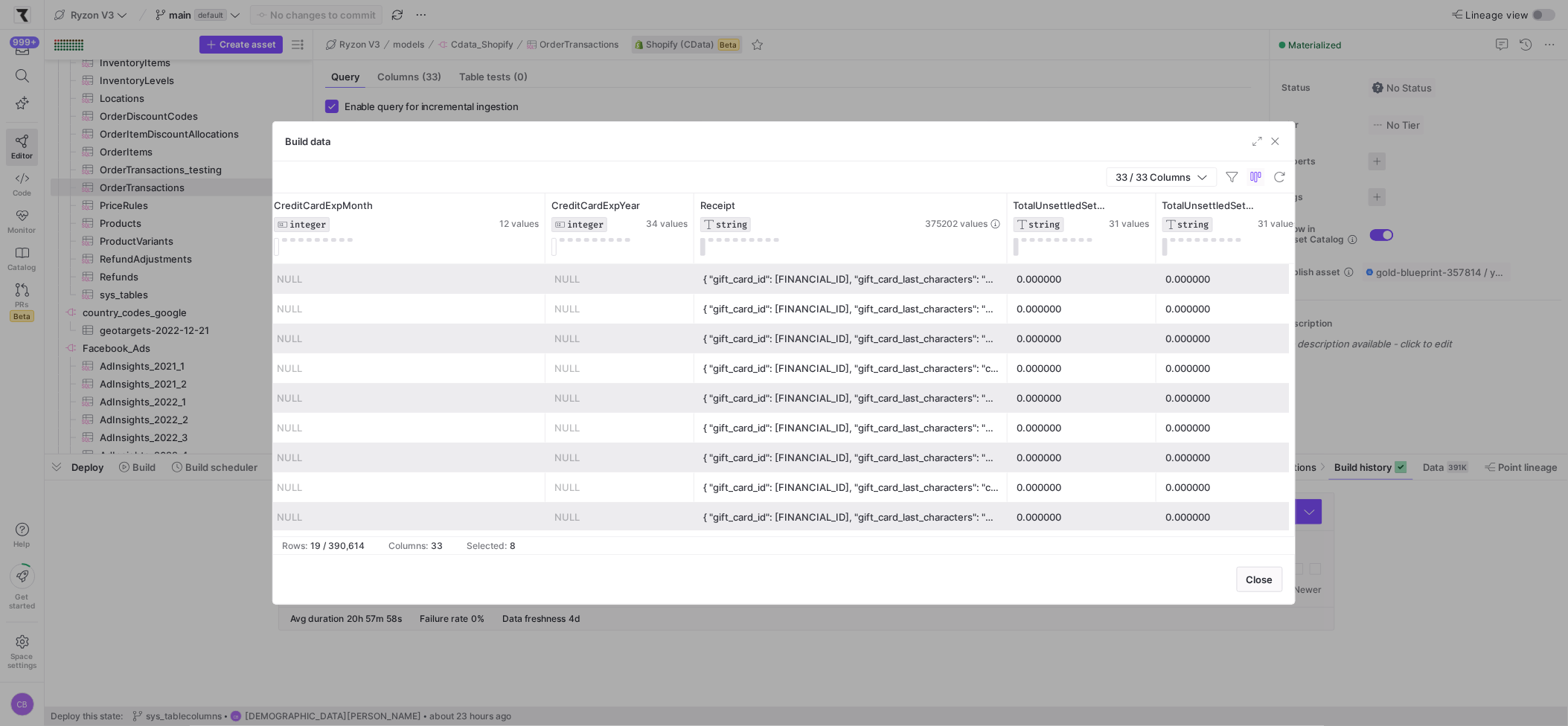
drag, startPoint x: 841, startPoint y: 234, endPoint x: 1006, endPoint y: 270, distance: 168.9
click at [1006, 270] on div "OrderId INTEGER 275398 values CreditCardWallet STRING 3 values CreditCardExpMon…" at bounding box center [784, 366] width 1022 height 344
click at [907, 402] on div "{ "gift_card_id": 582436782345, "gift_card_last_characters": "5b7f" }" at bounding box center [851, 398] width 296 height 29
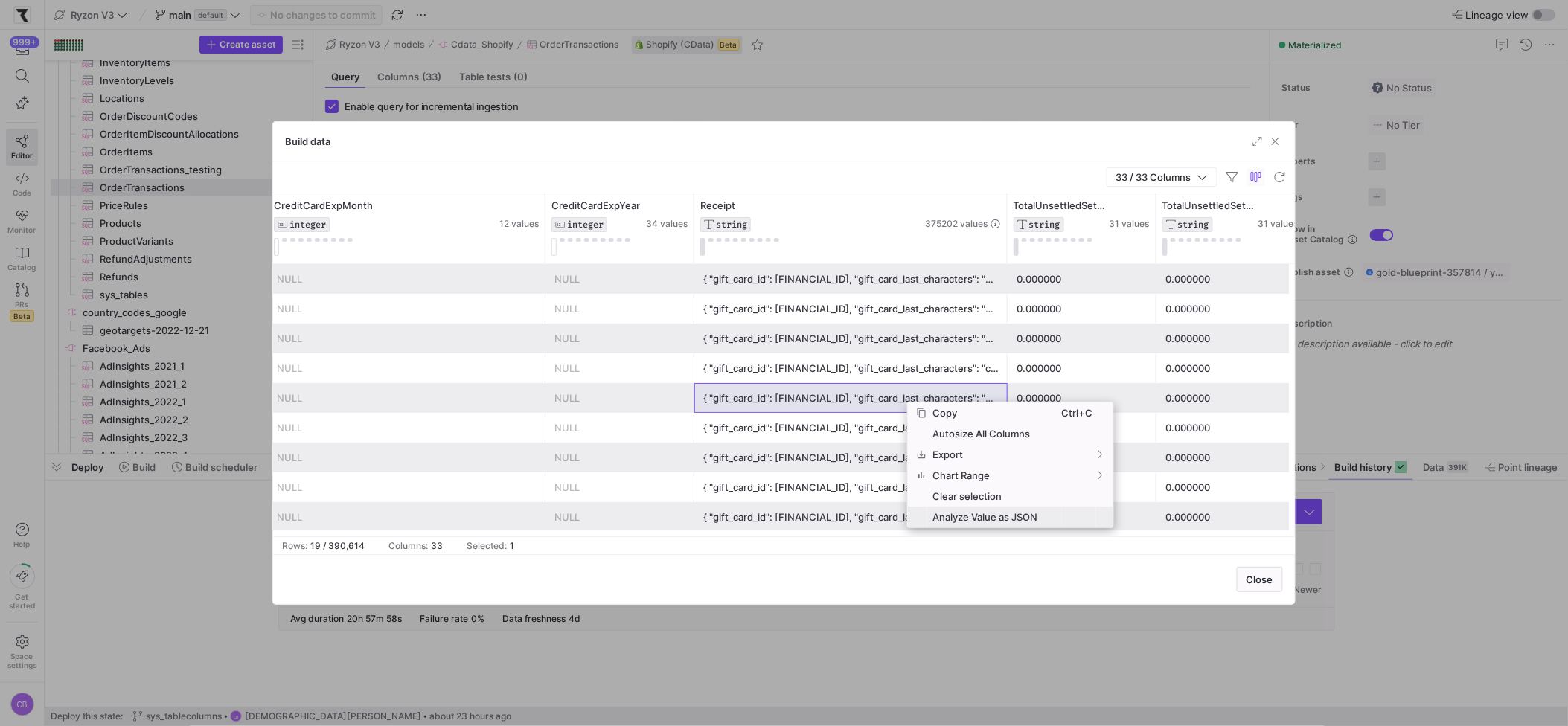
click at [1025, 520] on span "Analyze Value as JSON" at bounding box center [994, 517] width 135 height 21
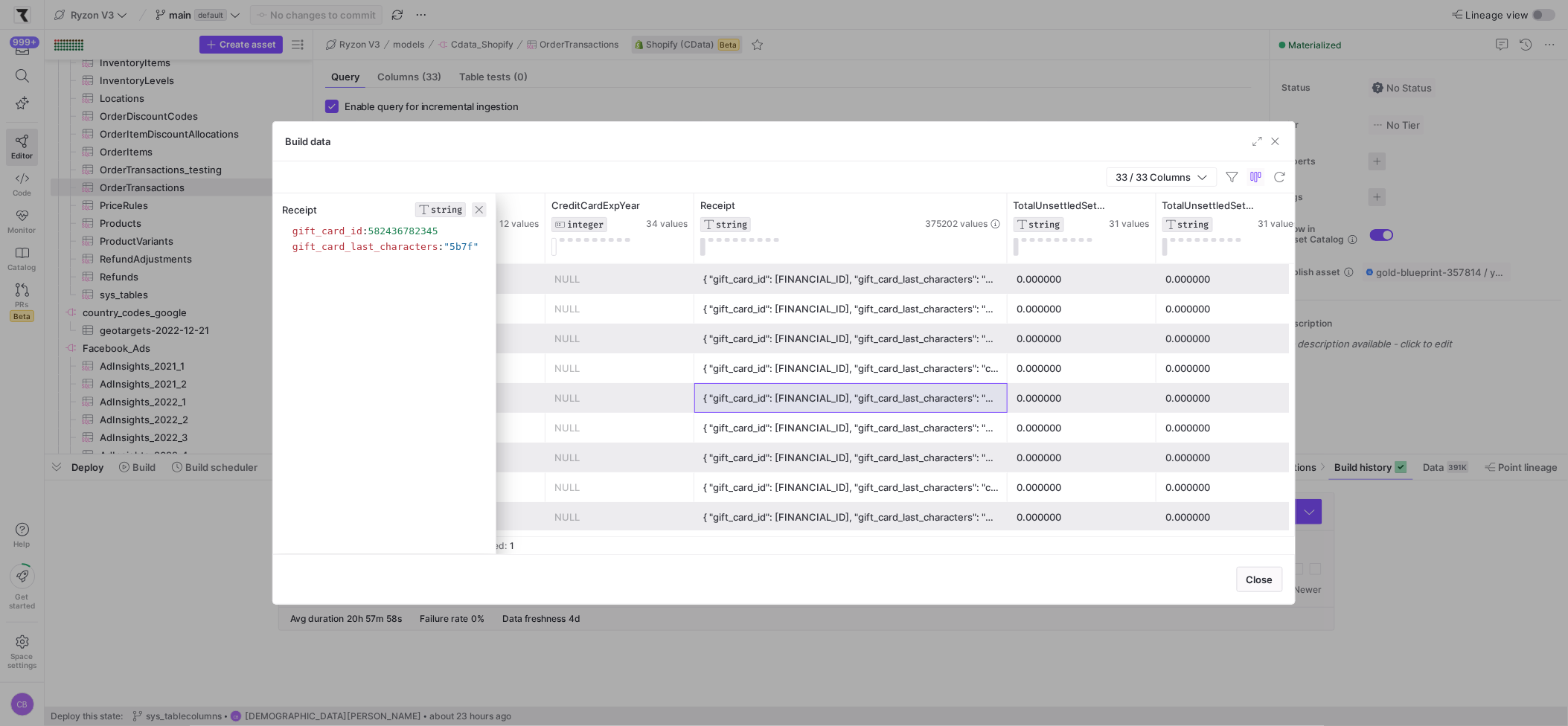
click at [483, 213] on span "button" at bounding box center [479, 210] width 15 height 15
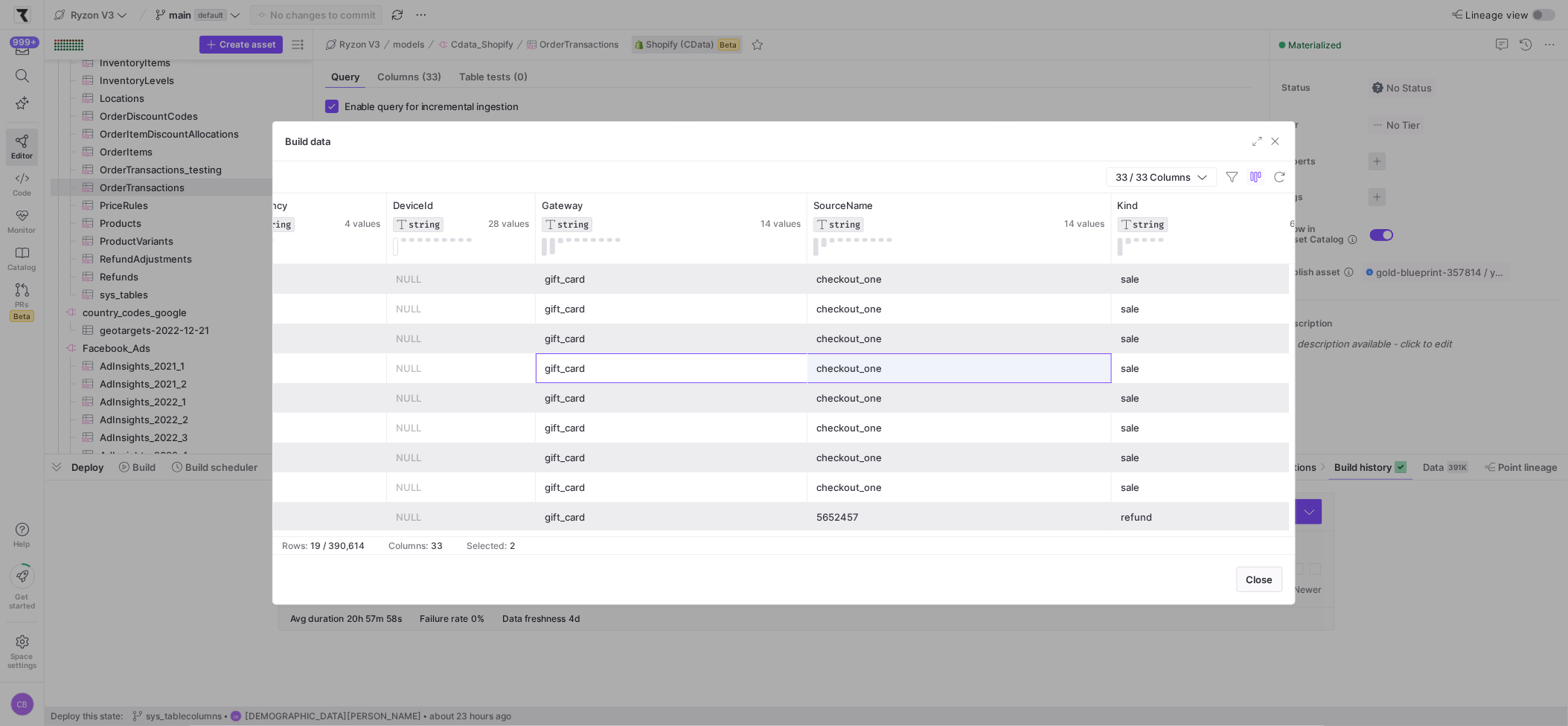
drag, startPoint x: 794, startPoint y: 362, endPoint x: 897, endPoint y: 361, distance: 103.0
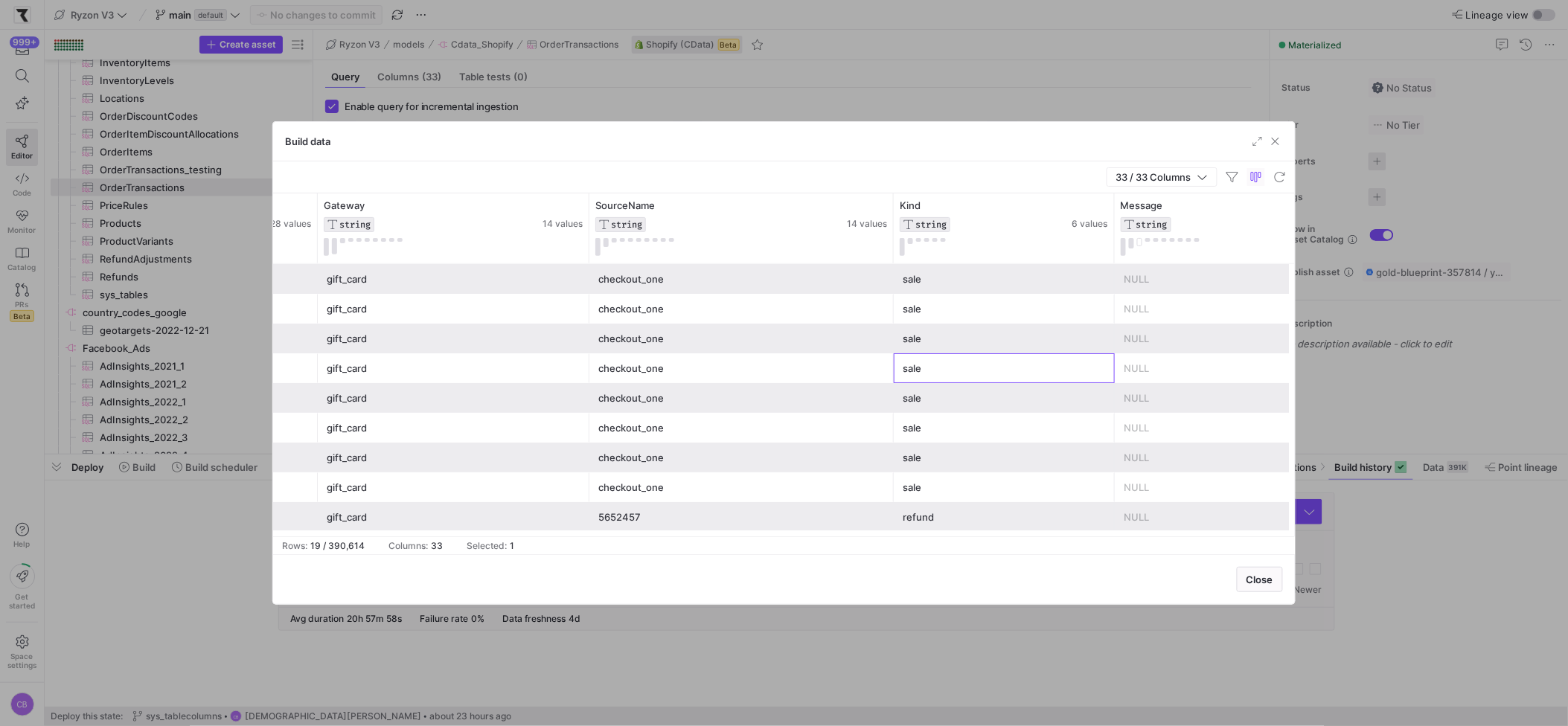
click at [898, 368] on div "sale" at bounding box center [1005, 368] width 221 height 30
click at [800, 371] on div "checkout_one" at bounding box center [742, 368] width 287 height 29
drag, startPoint x: 536, startPoint y: 384, endPoint x: 782, endPoint y: 386, distance: 246.0
drag, startPoint x: 945, startPoint y: 374, endPoint x: 591, endPoint y: 377, distance: 354.0
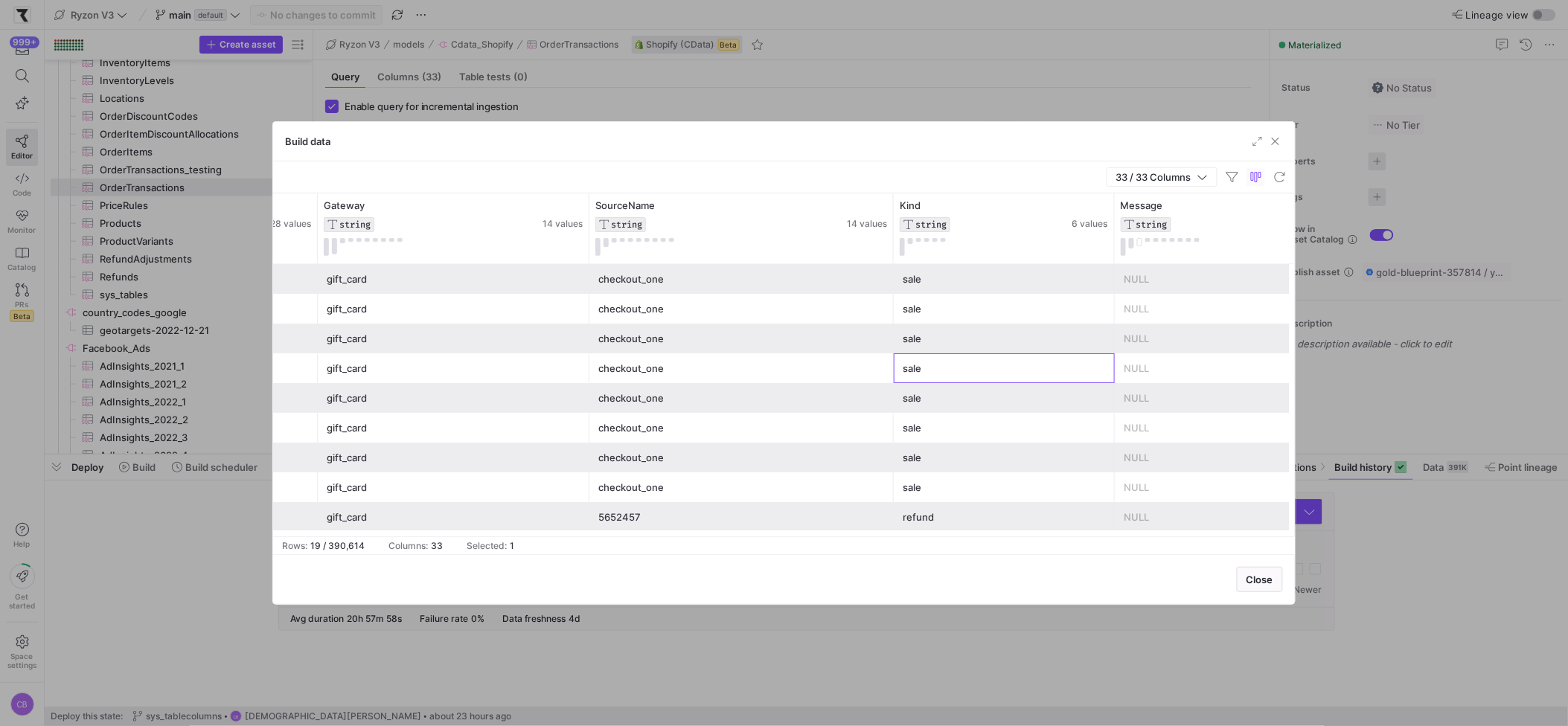
click at [944, 375] on div "sale" at bounding box center [1004, 368] width 203 height 29
drag, startPoint x: 440, startPoint y: 374, endPoint x: 954, endPoint y: 365, distance: 514.1
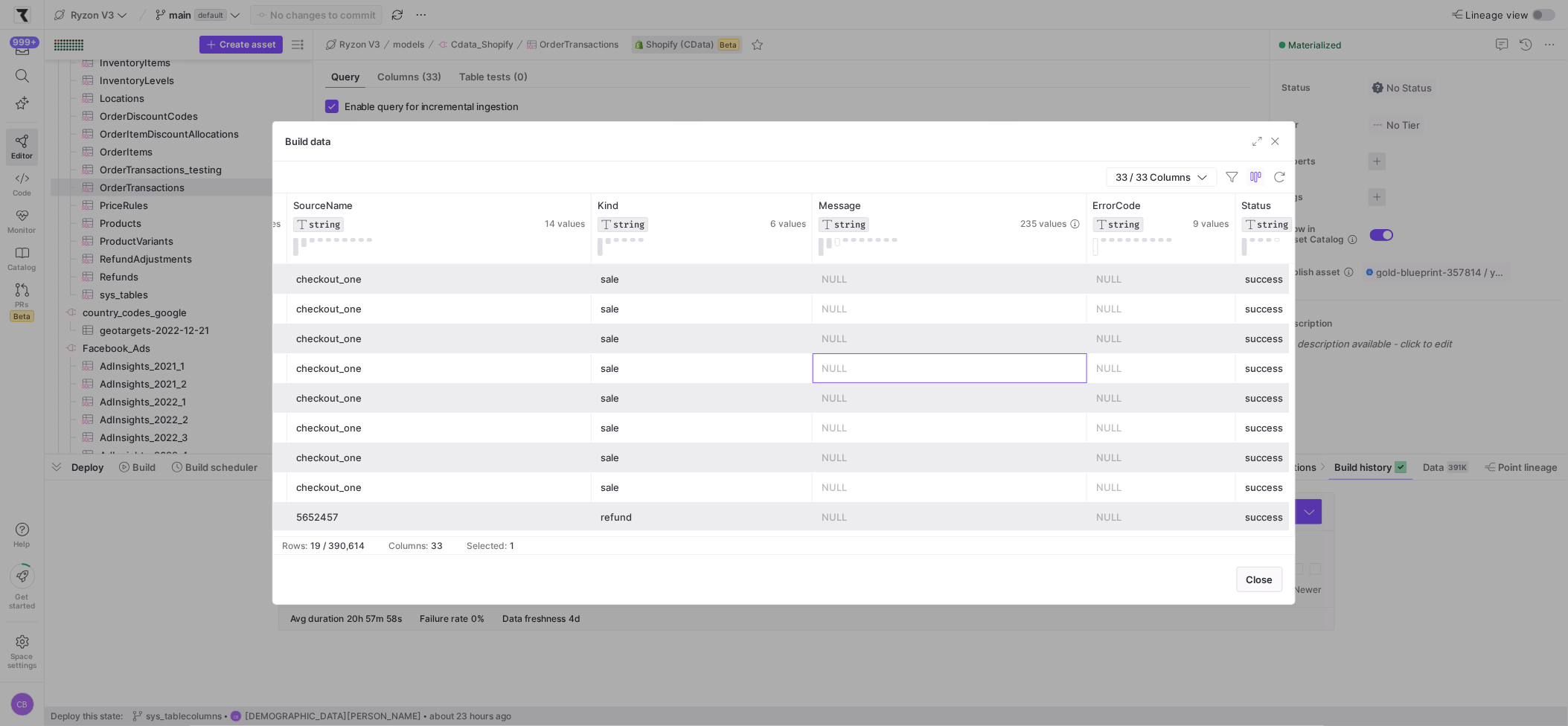
drag, startPoint x: 931, startPoint y: 371, endPoint x: 968, endPoint y: 370, distance: 37.0
click at [968, 370] on div "NULL" at bounding box center [950, 368] width 257 height 29
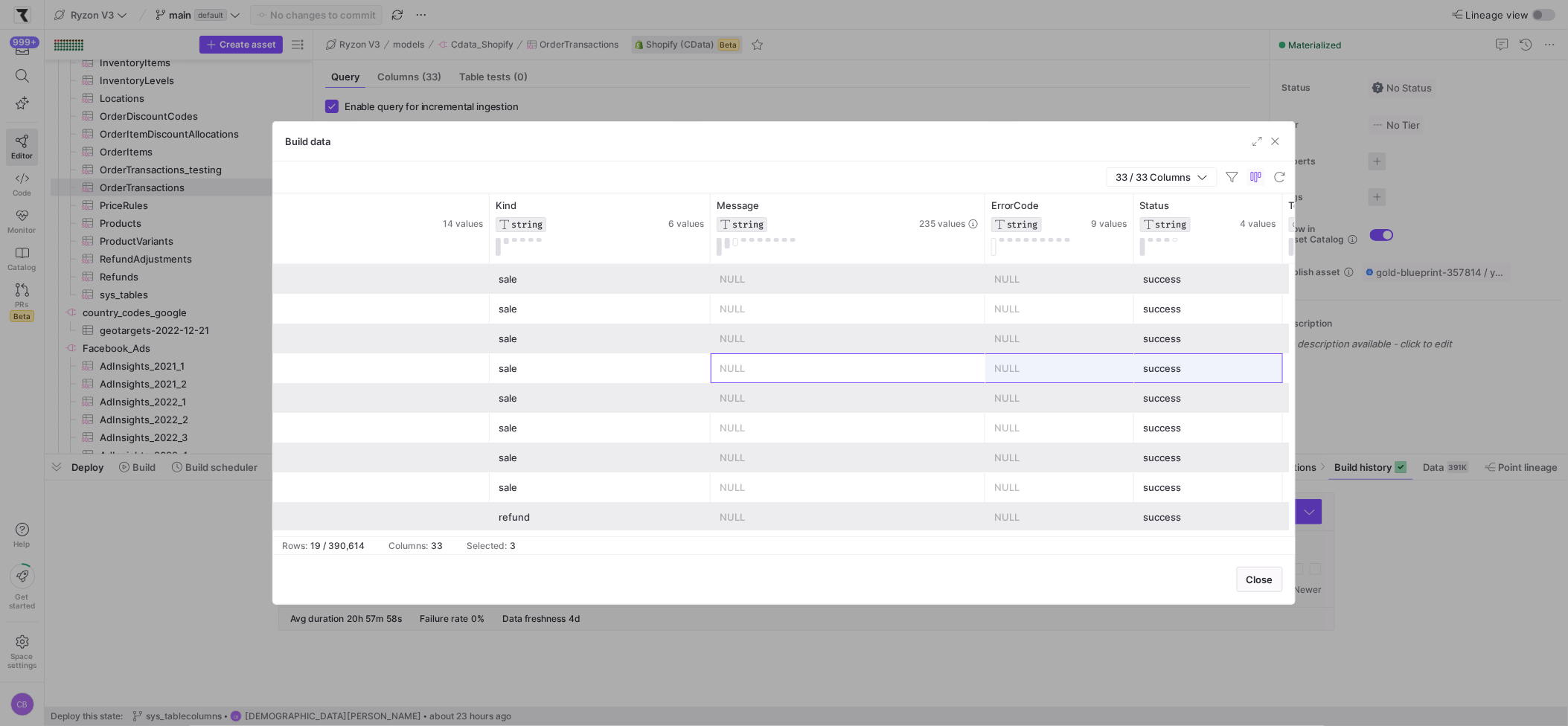
drag, startPoint x: 823, startPoint y: 378, endPoint x: 1221, endPoint y: 378, distance: 398.0
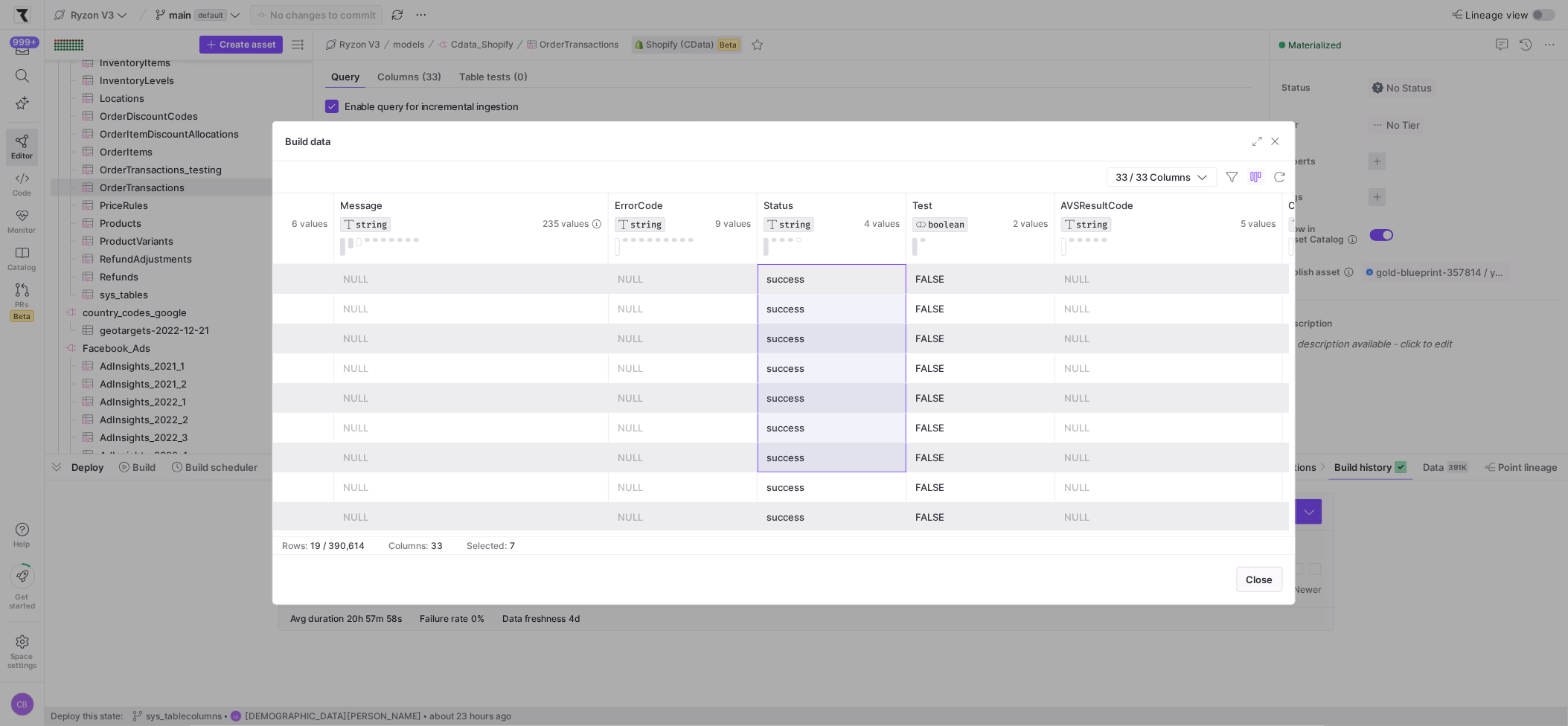
drag, startPoint x: 876, startPoint y: 331, endPoint x: 866, endPoint y: 276, distance: 55.9
click at [898, 463] on div "sale NULL NULL success FALSE NULL NULL sale NULL NULL success FALSE NULL NULL s…" at bounding box center [1564, 546] width 6754 height 566
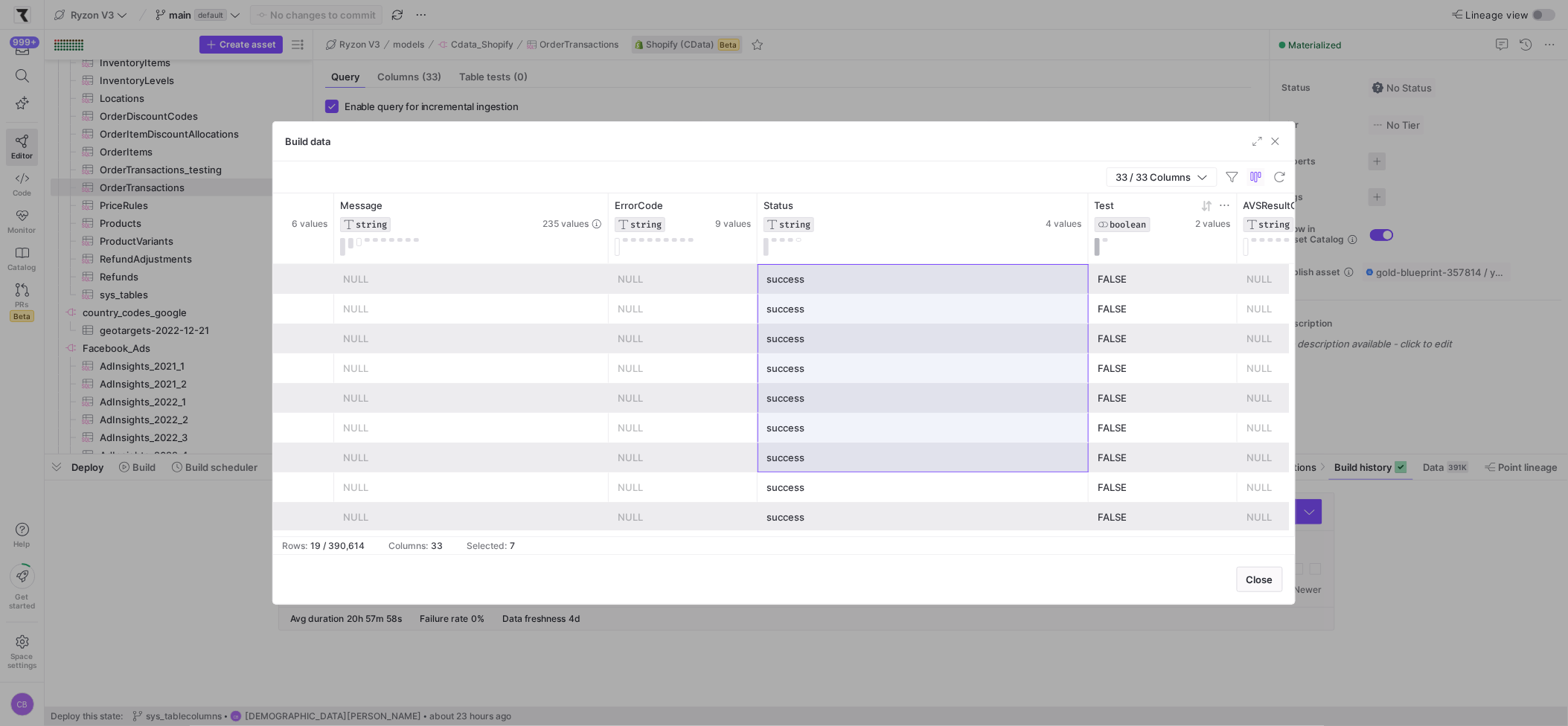
drag, startPoint x: 903, startPoint y: 230, endPoint x: 1100, endPoint y: 254, distance: 198.5
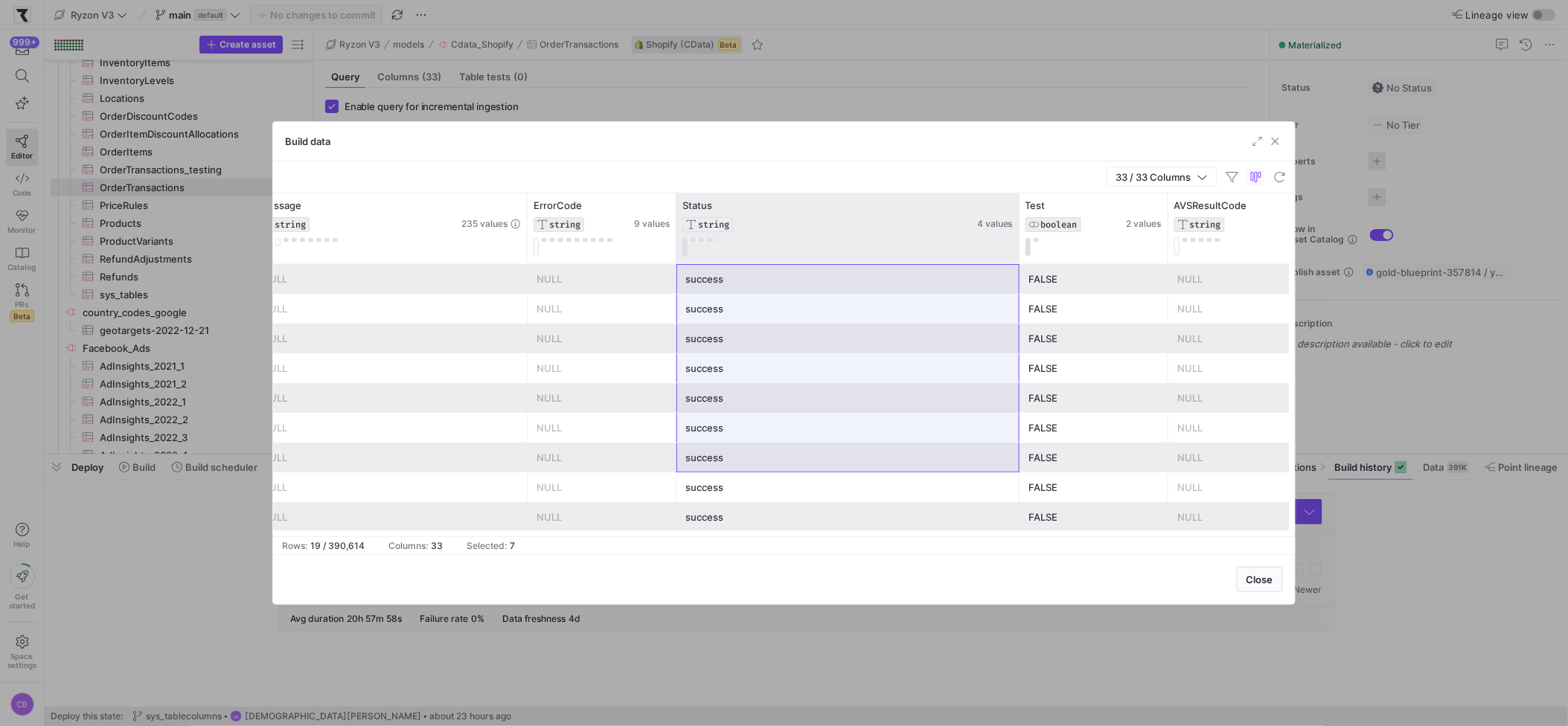
drag, startPoint x: 1006, startPoint y: 248, endPoint x: 1016, endPoint y: 249, distance: 10.0
click at [1016, 249] on div at bounding box center [1018, 228] width 6 height 70
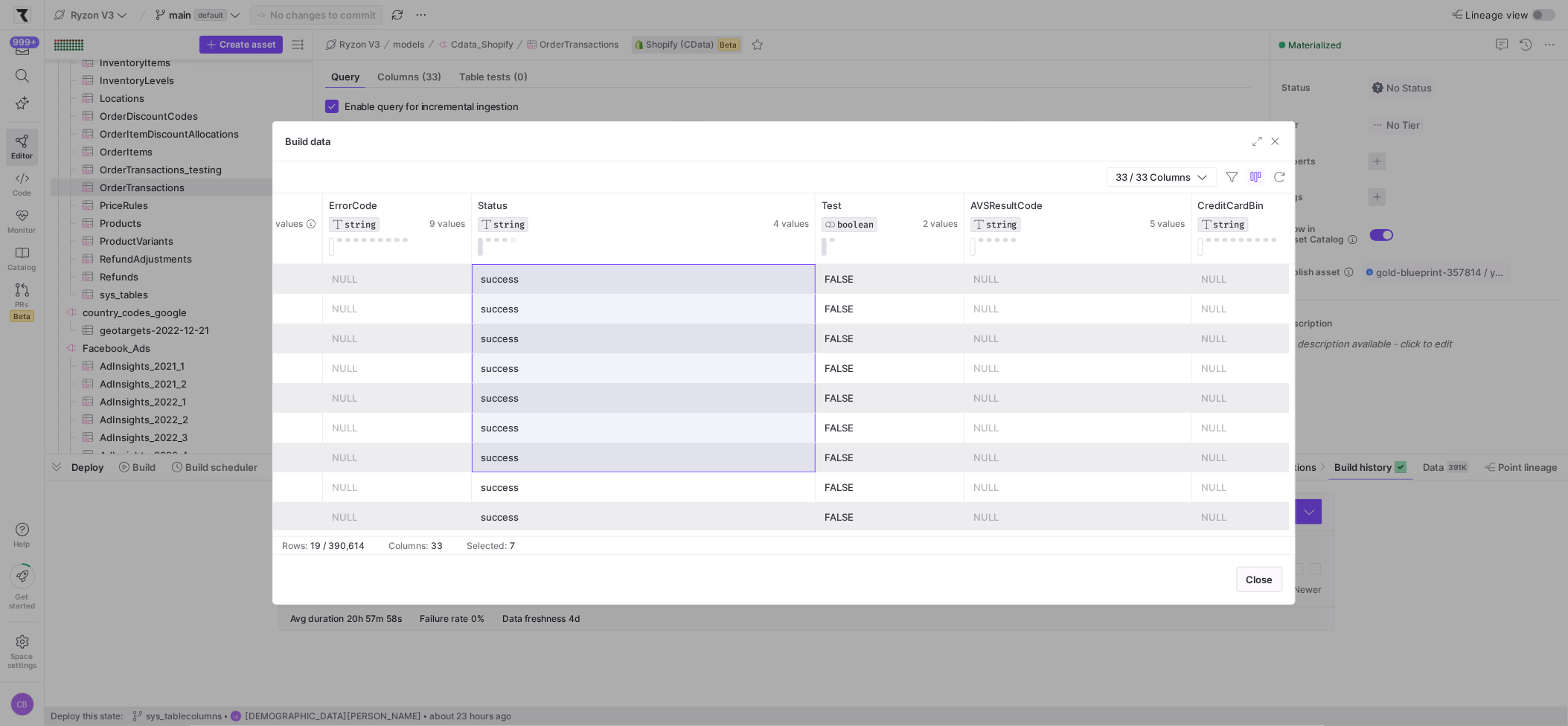
scroll to position [0, 2617]
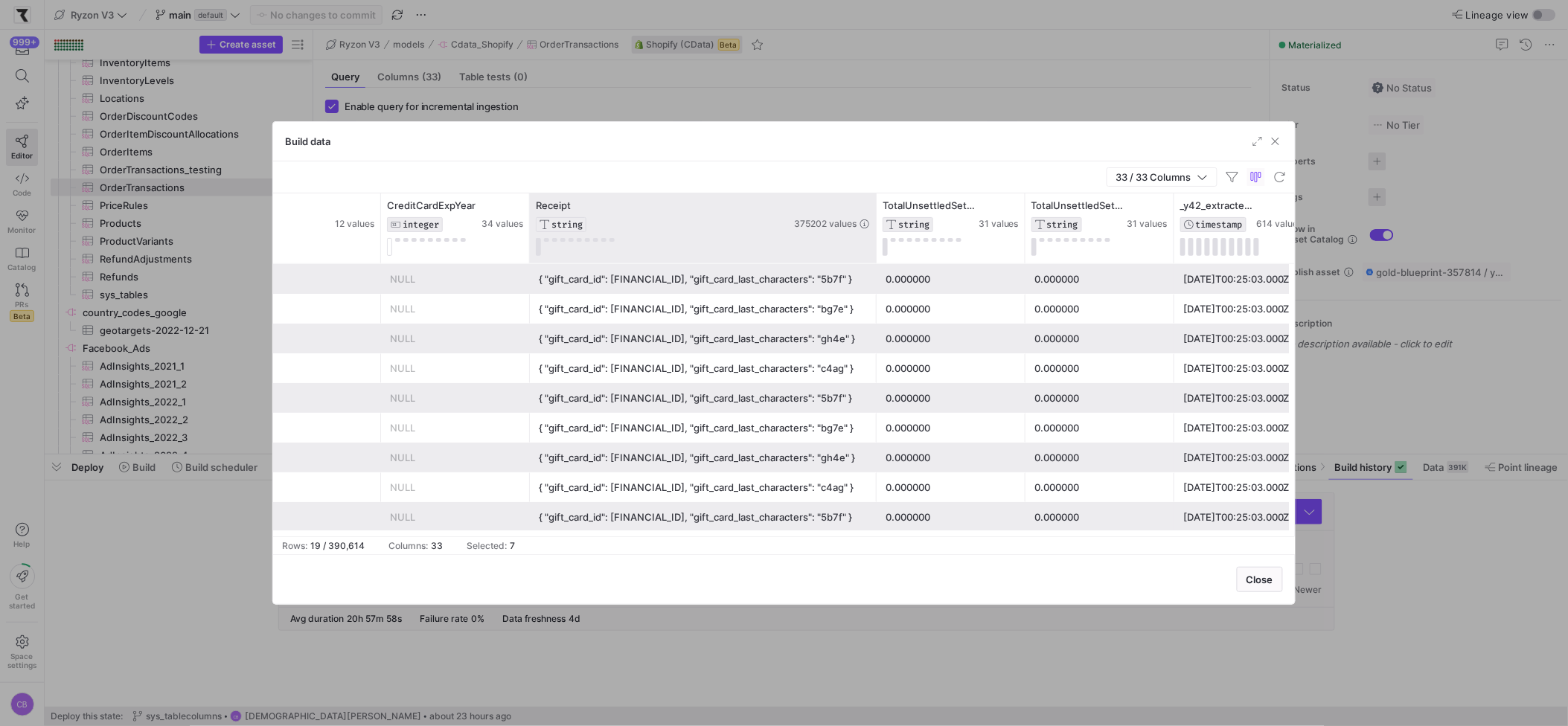
drag, startPoint x: 841, startPoint y: 209, endPoint x: 876, endPoint y: 210, distance: 35.0
click at [876, 210] on div at bounding box center [876, 228] width 6 height 70
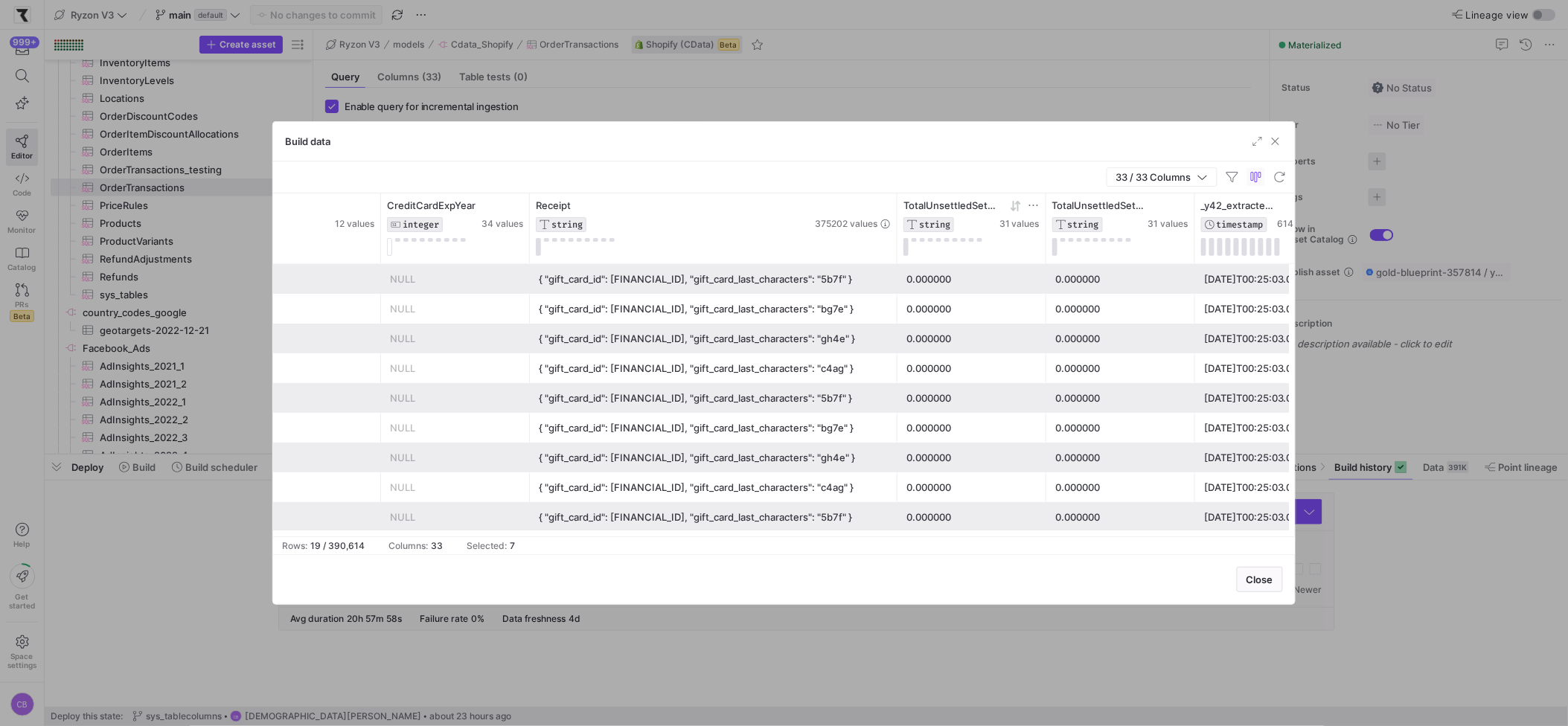
drag, startPoint x: 874, startPoint y: 212, endPoint x: 925, endPoint y: 220, distance: 51.6
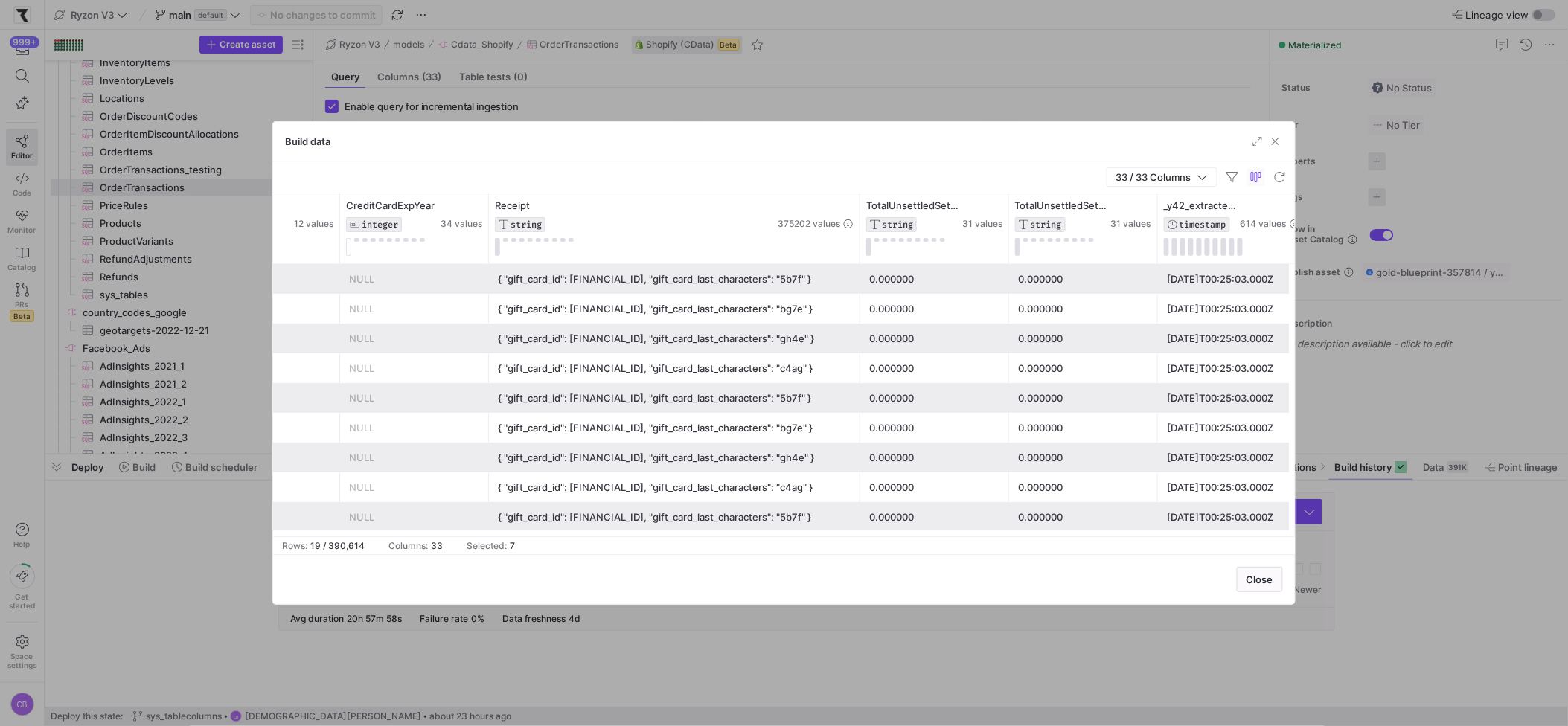
click at [910, 435] on div "0.000000" at bounding box center [935, 428] width 131 height 29
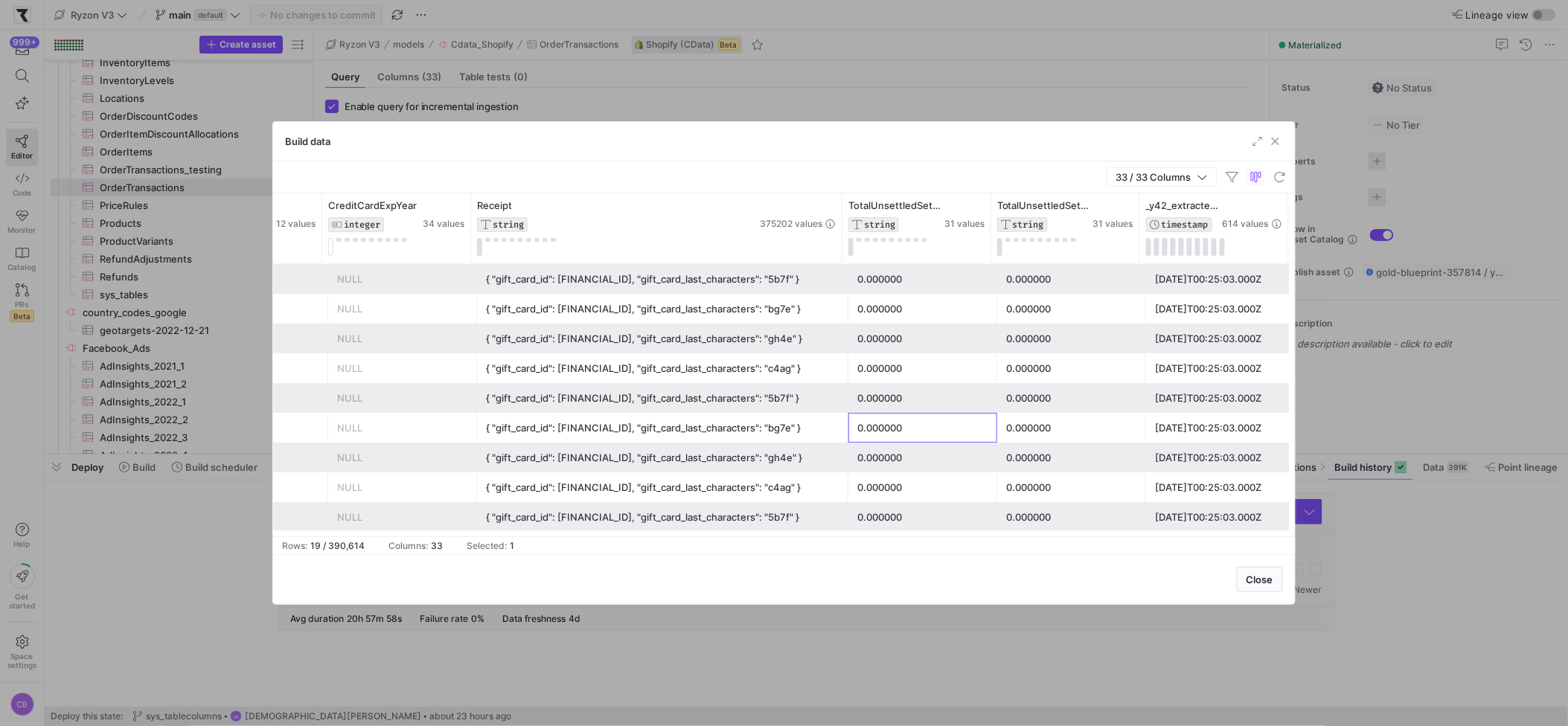
click at [913, 417] on div "0.000000" at bounding box center [923, 428] width 131 height 29
click at [1056, 418] on div "0.000000" at bounding box center [1071, 428] width 131 height 29
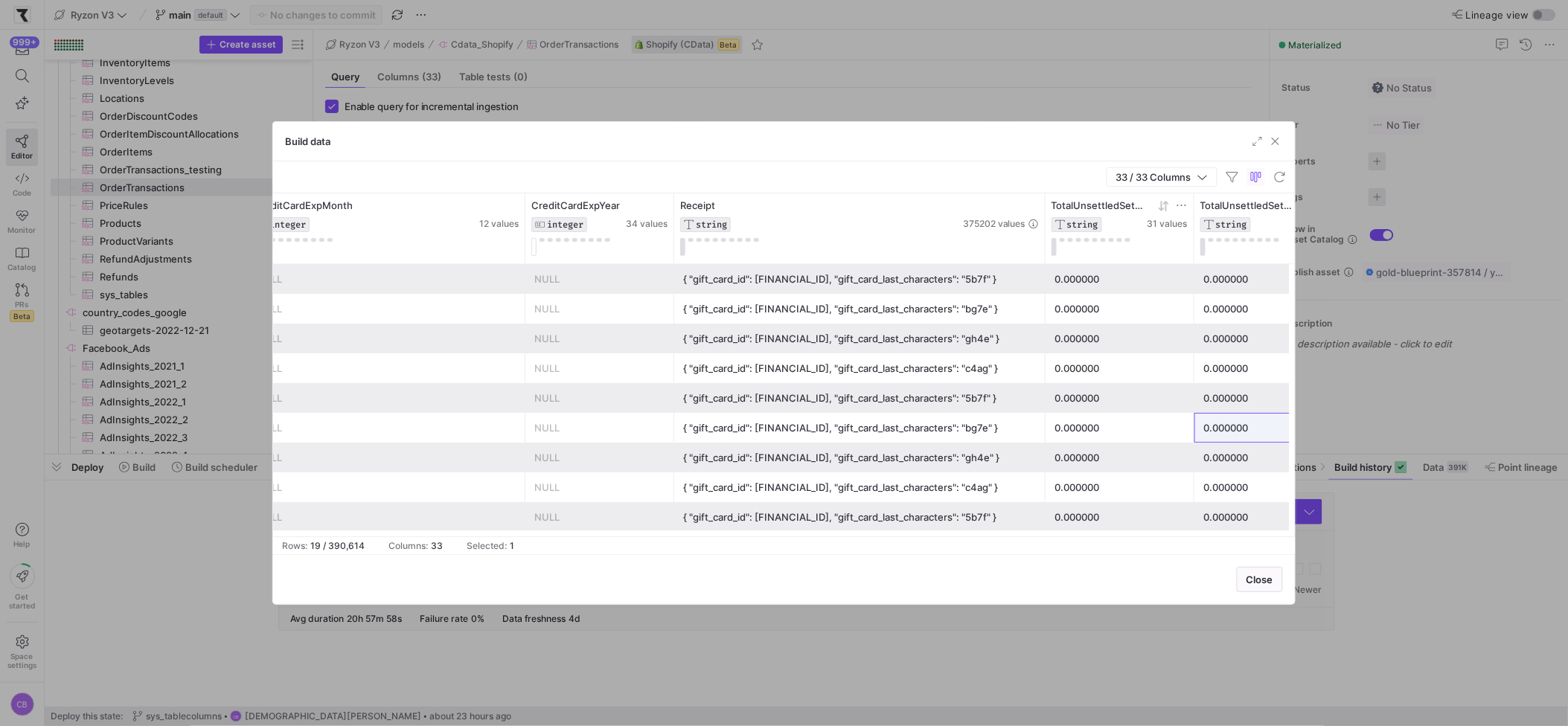
drag, startPoint x: 1042, startPoint y: 232, endPoint x: 1124, endPoint y: 250, distance: 84.0
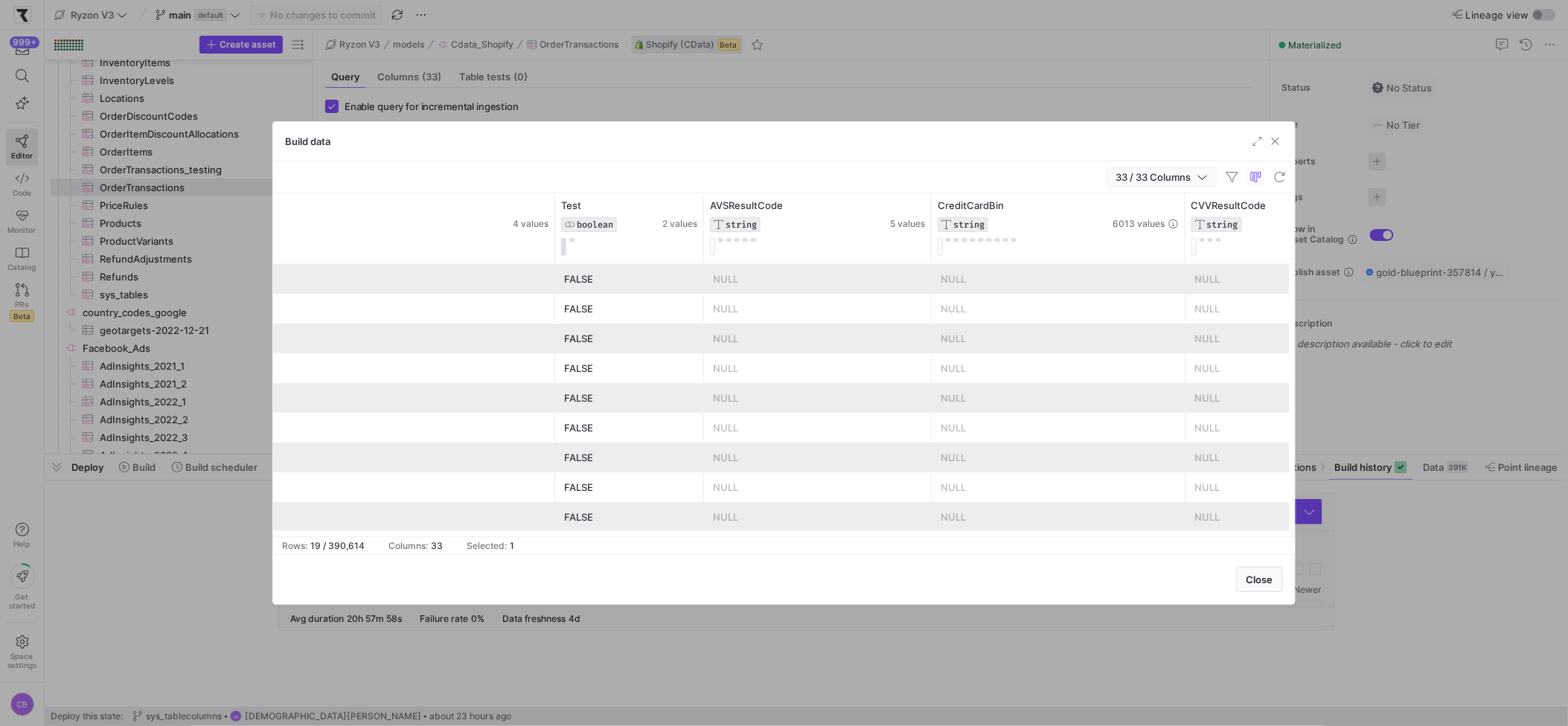
click at [1209, 179] on span "button" at bounding box center [1162, 177] width 110 height 18
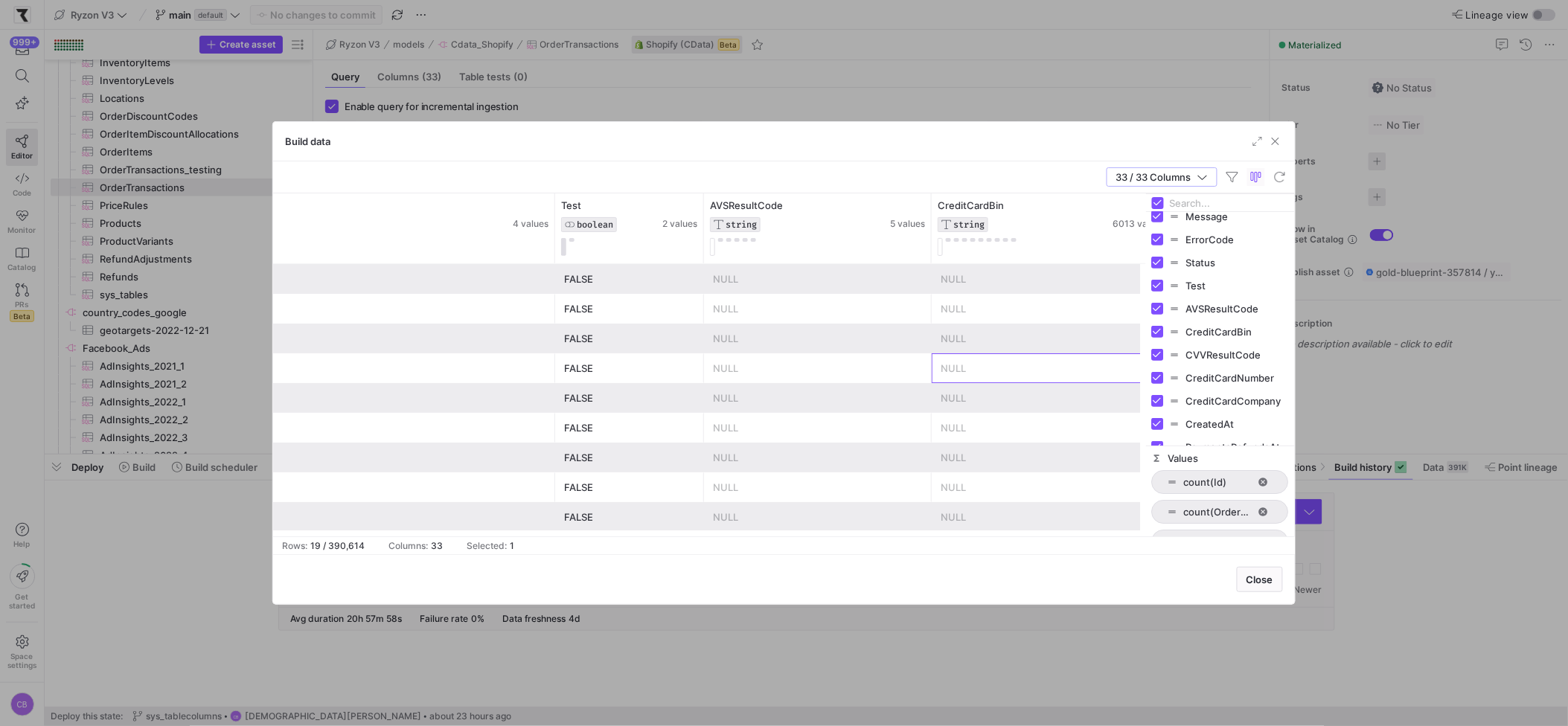
click at [1057, 367] on div "NULL" at bounding box center [1059, 368] width 236 height 29
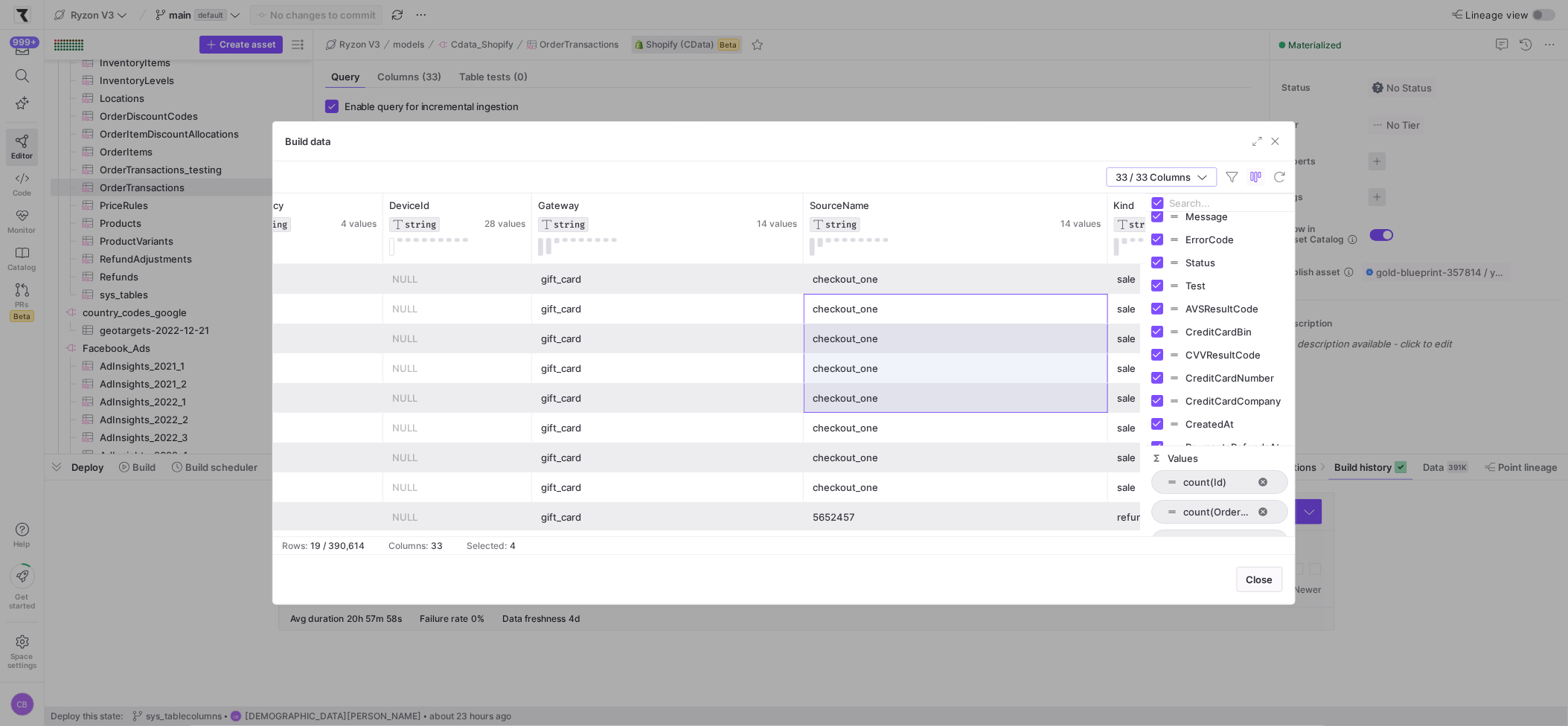
drag, startPoint x: 876, startPoint y: 299, endPoint x: 901, endPoint y: 439, distance: 142.2
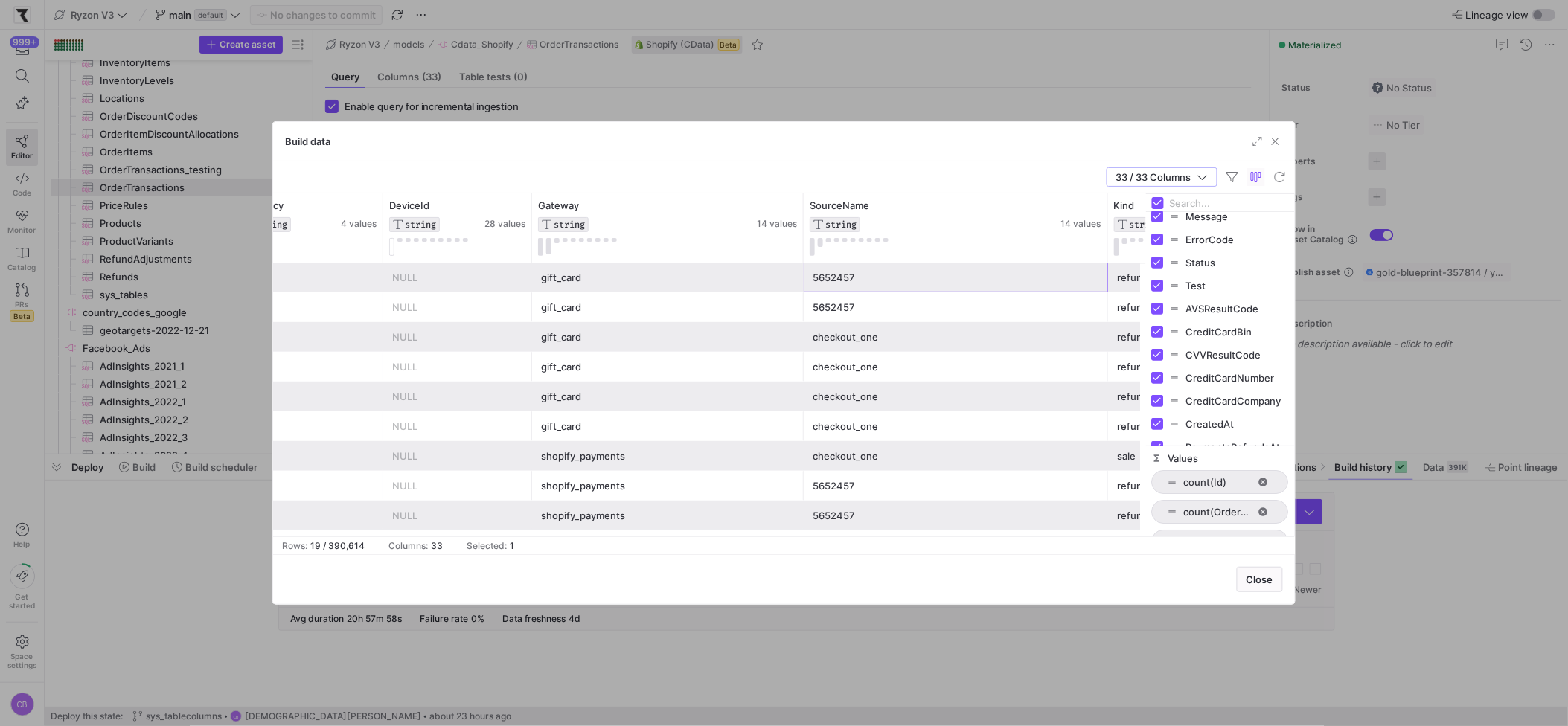
click at [853, 276] on div "5652457" at bounding box center [956, 278] width 287 height 29
click at [880, 491] on div "5652457" at bounding box center [956, 486] width 287 height 29
drag, startPoint x: 870, startPoint y: 320, endPoint x: 892, endPoint y: 429, distance: 111.2
click at [881, 388] on div "checkout_one" at bounding box center [956, 397] width 287 height 29
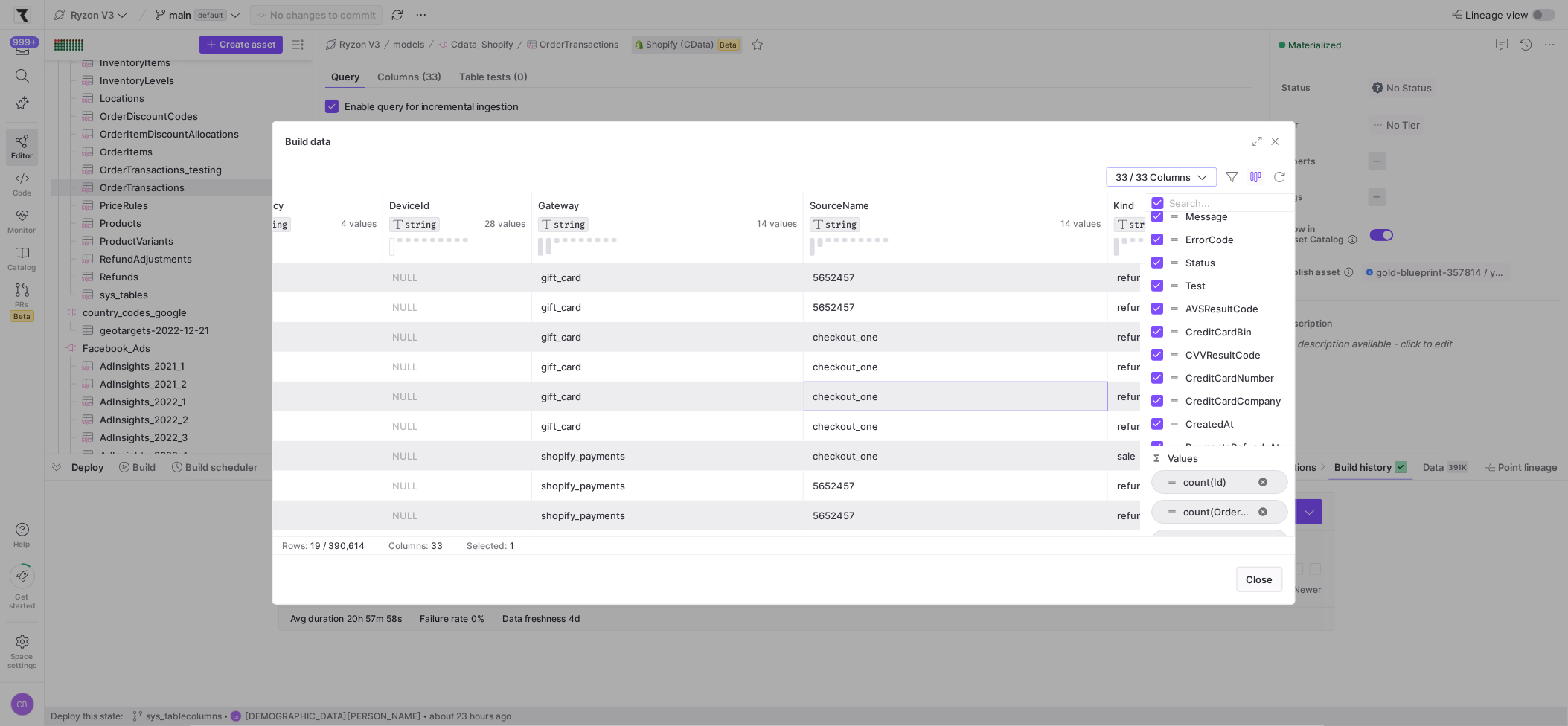
click at [879, 399] on div "checkout_one" at bounding box center [956, 397] width 287 height 29
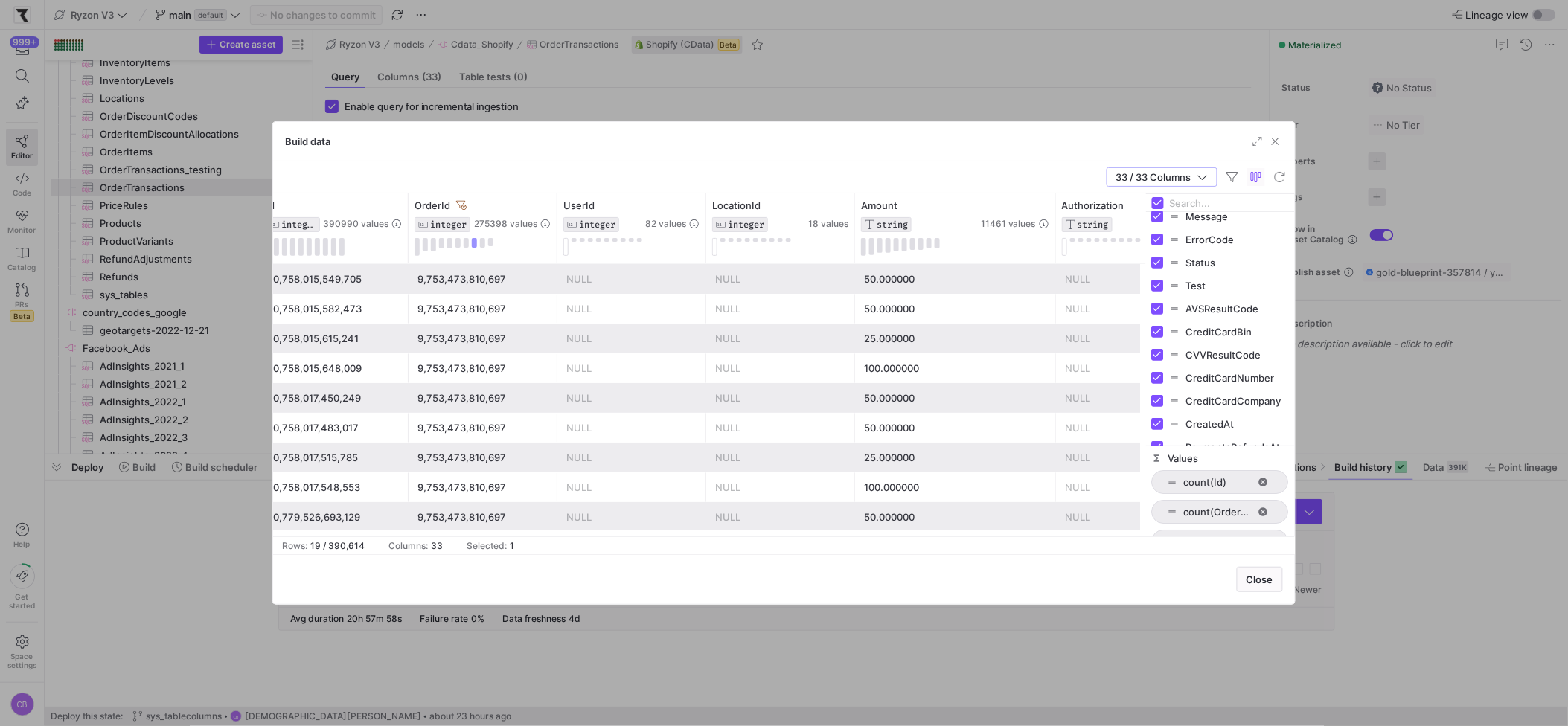
drag, startPoint x: 900, startPoint y: 329, endPoint x: 903, endPoint y: 442, distance: 113.0
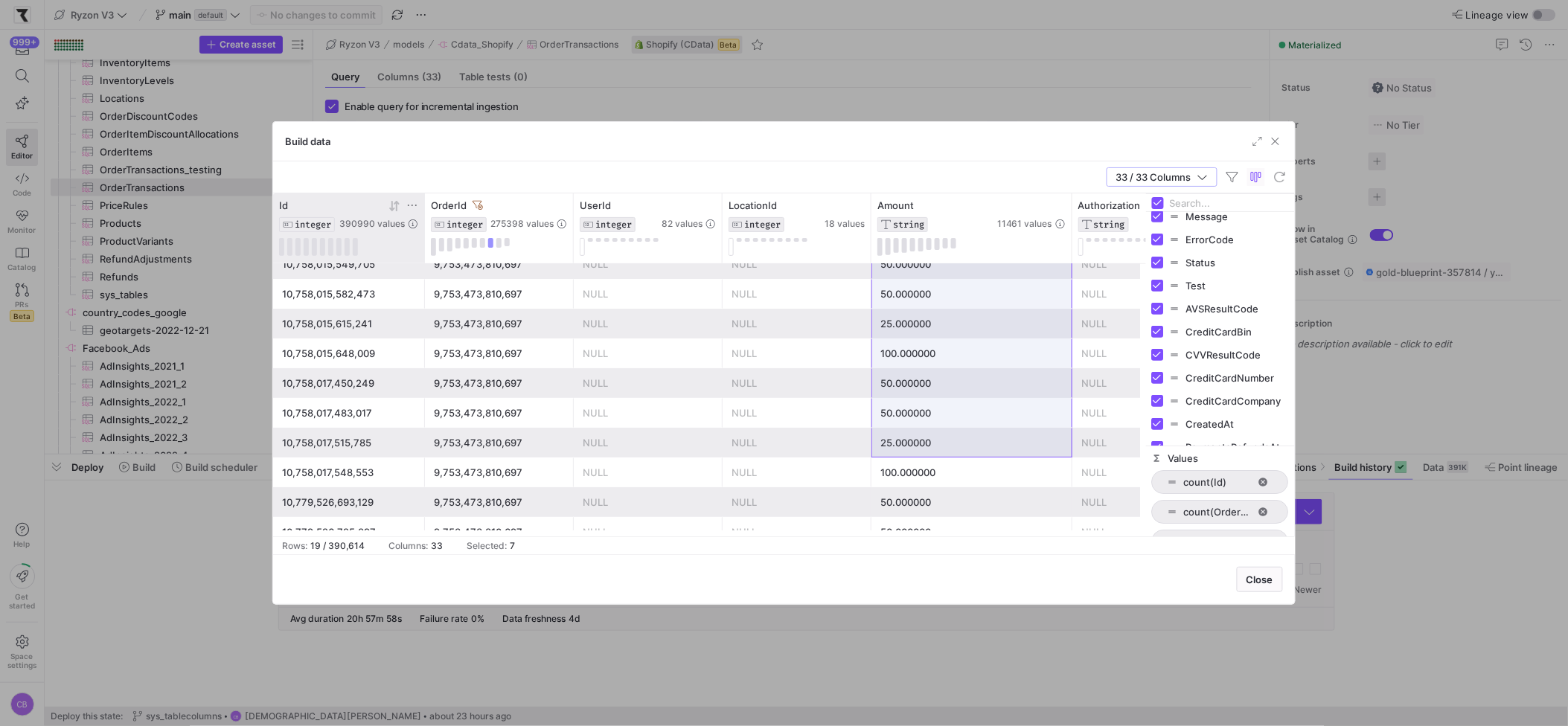
drag, startPoint x: 421, startPoint y: 243, endPoint x: 413, endPoint y: 251, distance: 11.3
click at [428, 242] on div at bounding box center [424, 228] width 6 height 70
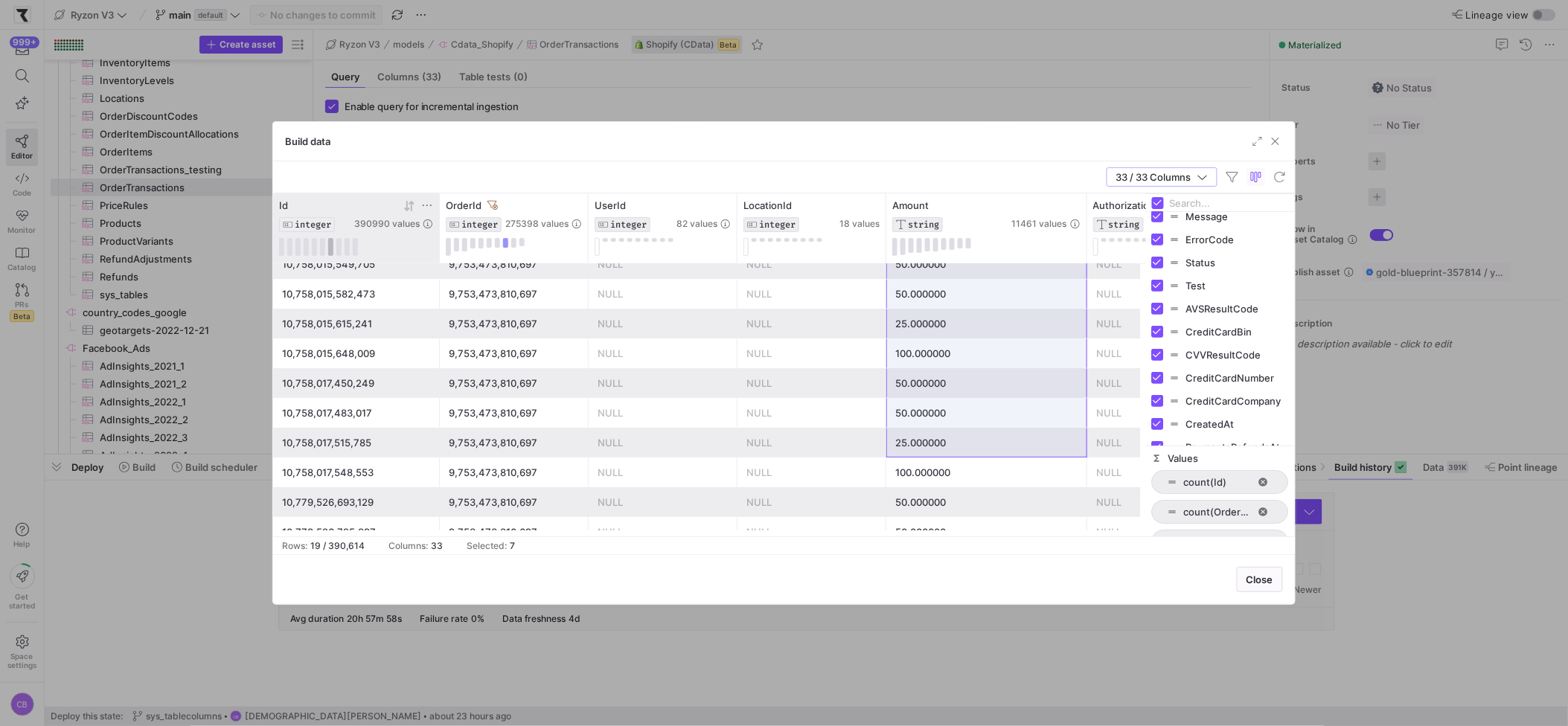
click at [332, 252] on button at bounding box center [331, 247] width 5 height 18
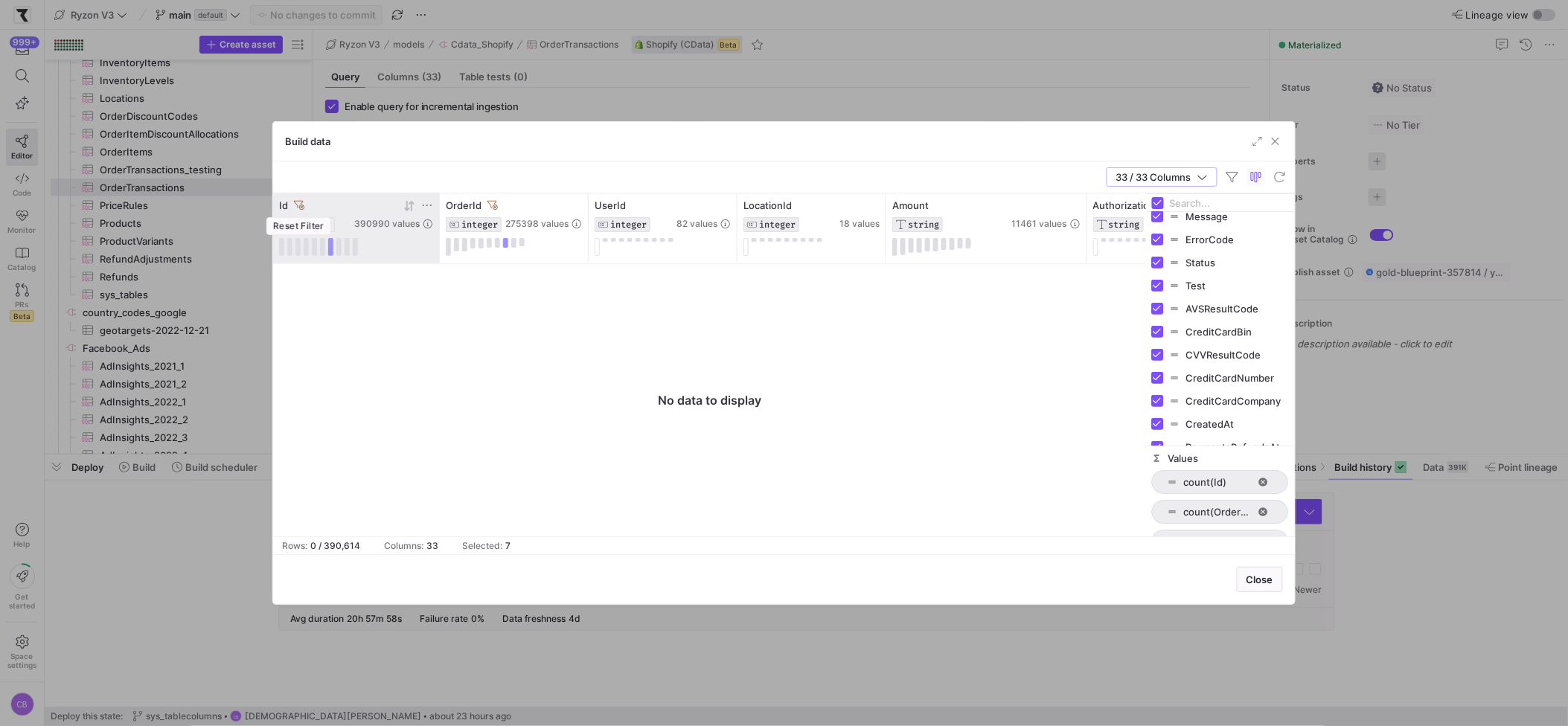
click at [301, 205] on icon at bounding box center [299, 205] width 11 height 11
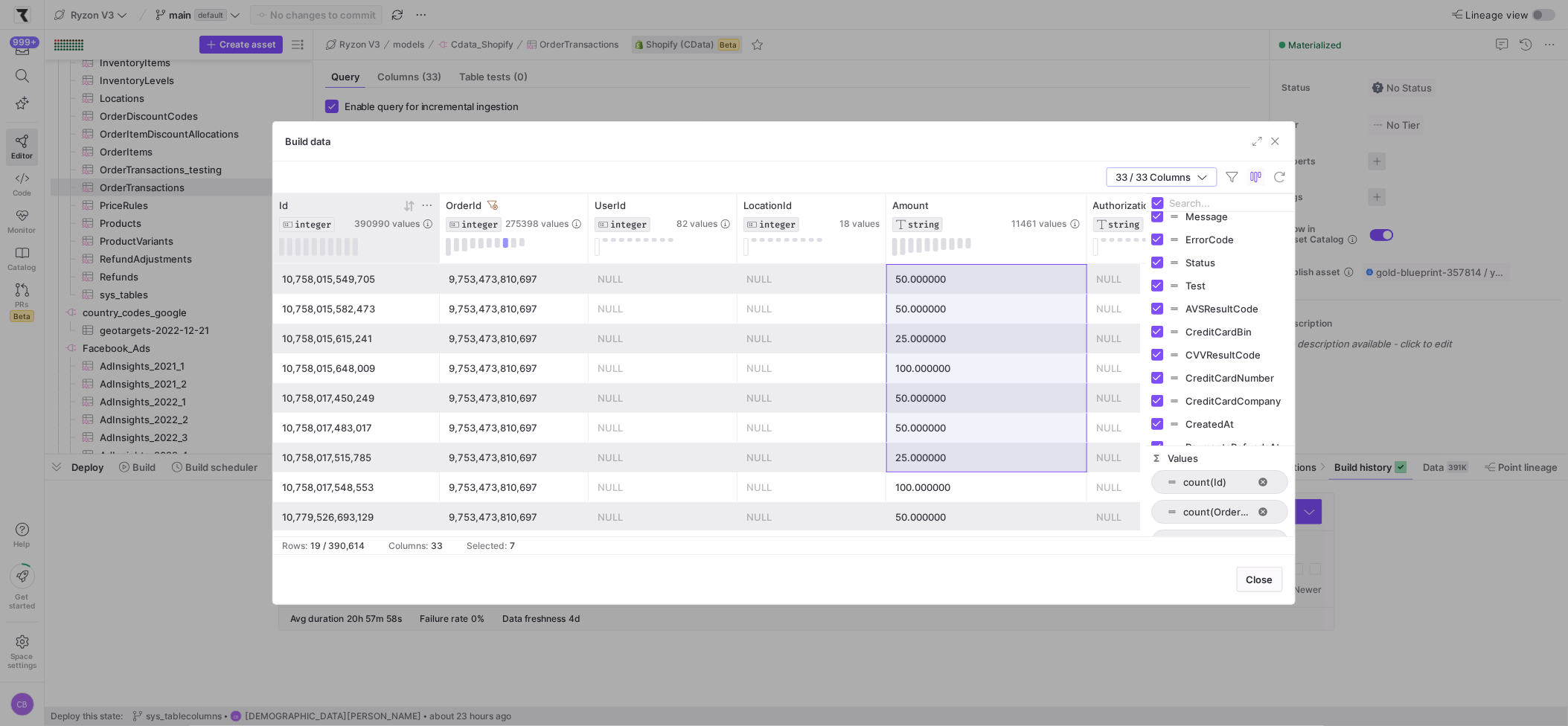
click at [367, 292] on div "10,758,015,549,705" at bounding box center [357, 279] width 149 height 29
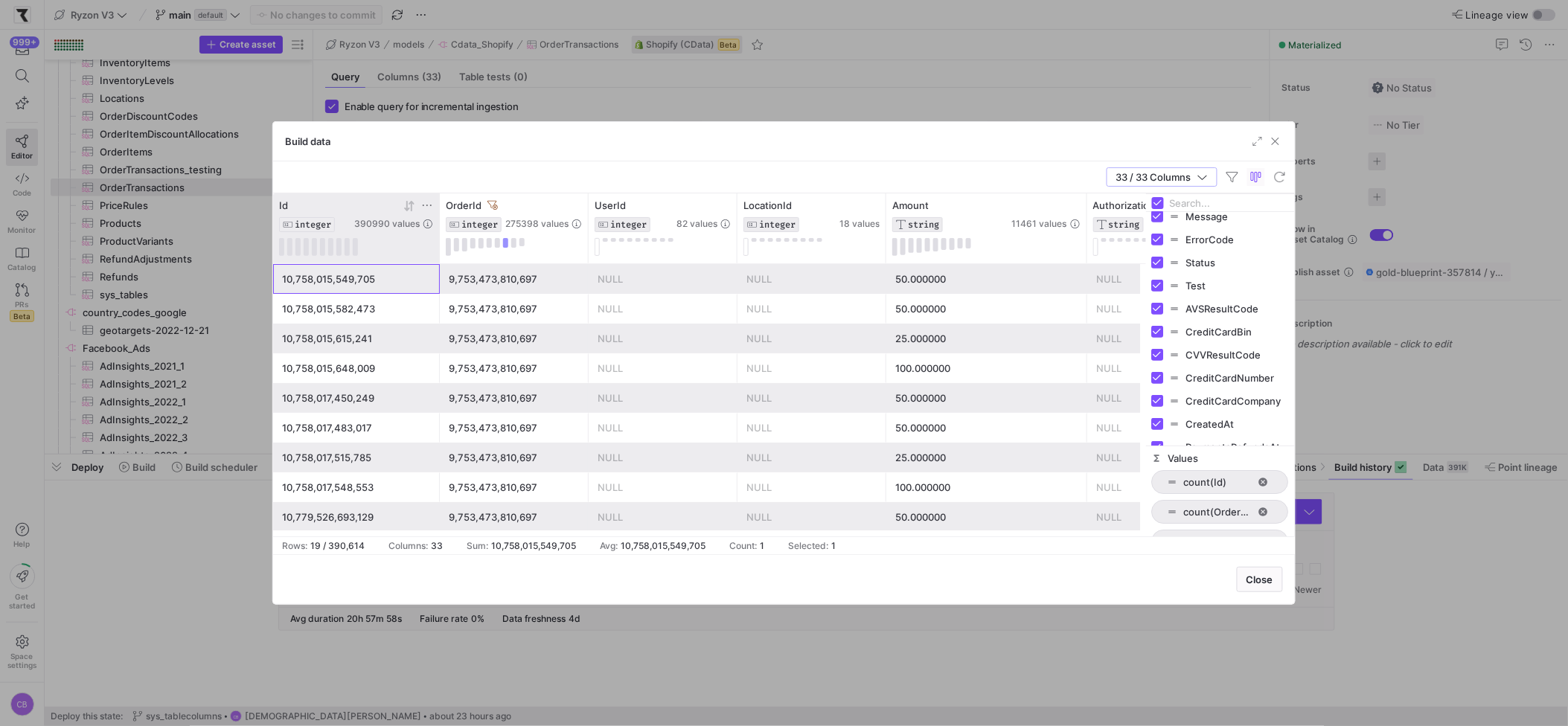
click at [376, 282] on div "10,758,015,549,705" at bounding box center [357, 279] width 149 height 29
click at [410, 334] on div "10,758,015,615,241" at bounding box center [357, 339] width 149 height 29
drag, startPoint x: 410, startPoint y: 334, endPoint x: 411, endPoint y: 344, distance: 10.0
click at [410, 341] on div "10,758,015,615,241" at bounding box center [357, 339] width 149 height 29
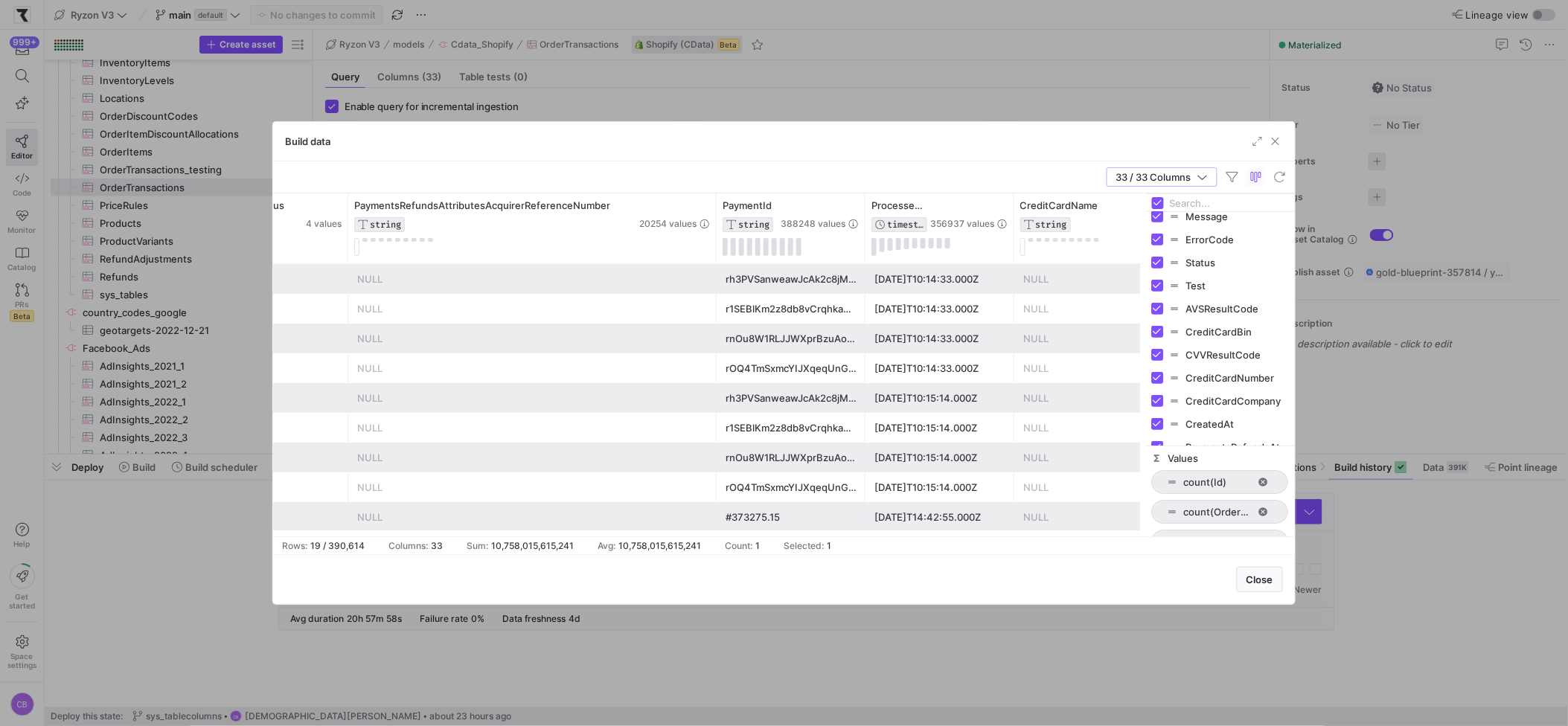
click at [769, 350] on div "rnOu8W1RLJJWXprBzuAoCc2xm" at bounding box center [792, 339] width 131 height 29
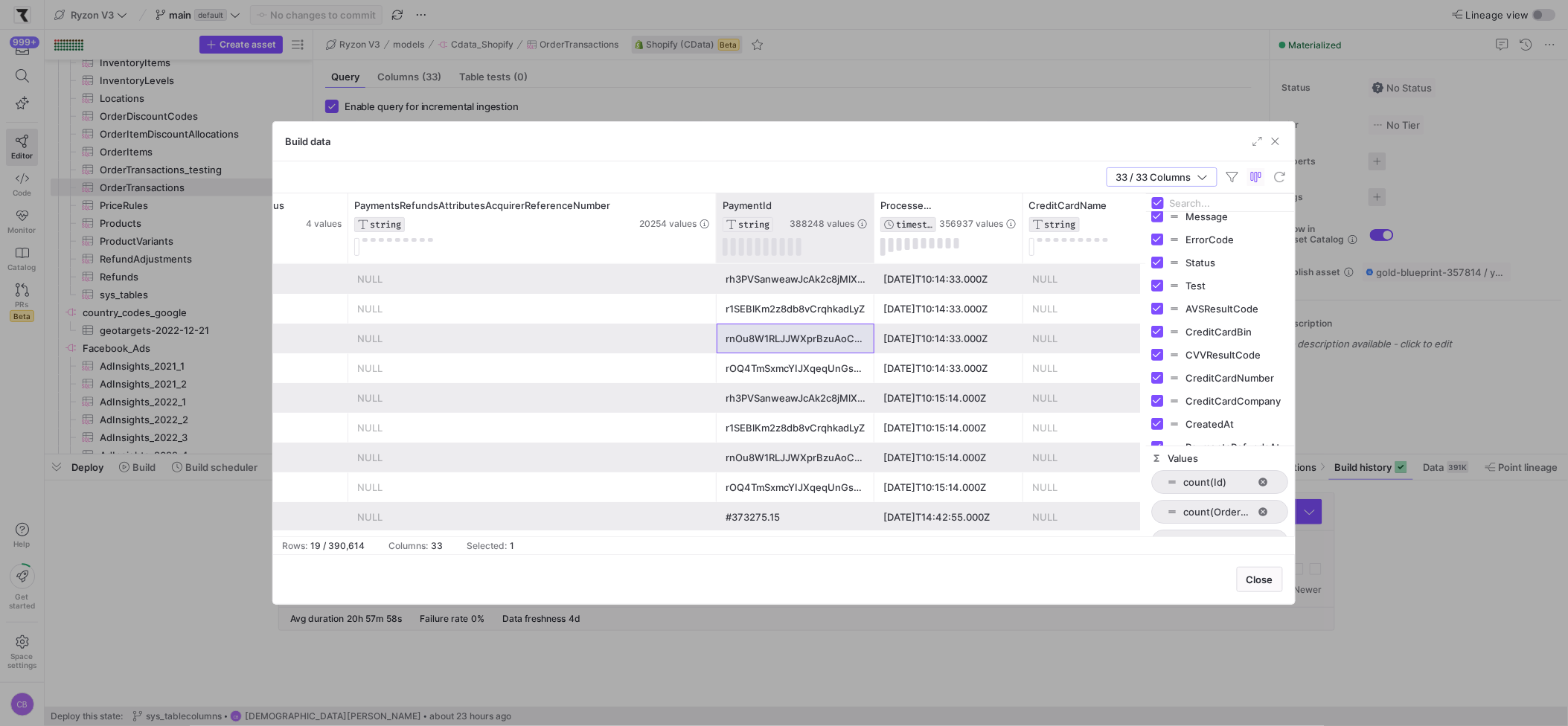
drag, startPoint x: 864, startPoint y: 209, endPoint x: 901, endPoint y: 210, distance: 37.0
click at [877, 210] on div at bounding box center [873, 228] width 6 height 70
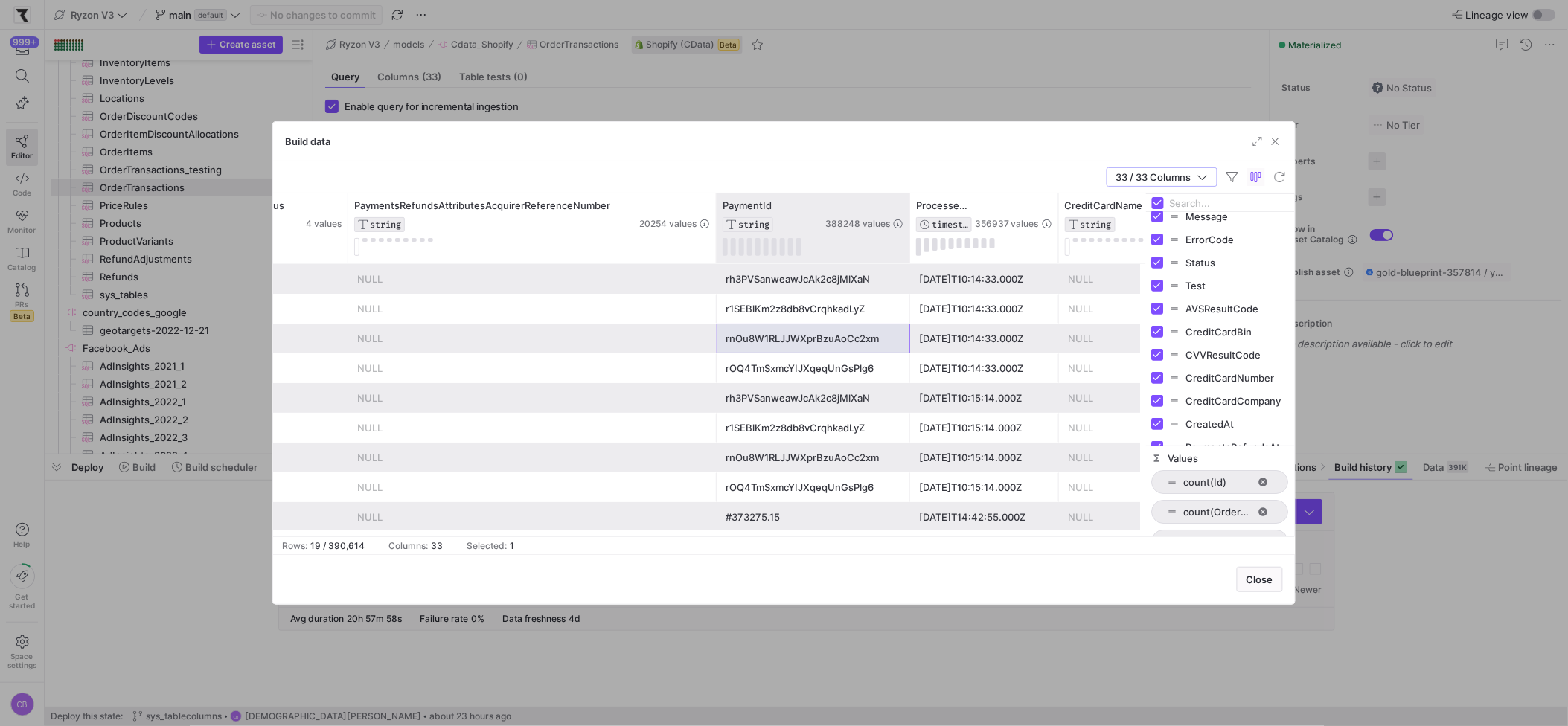
drag, startPoint x: 901, startPoint y: 210, endPoint x: 915, endPoint y: 211, distance: 14.0
click at [913, 211] on div at bounding box center [909, 228] width 6 height 70
click at [749, 250] on button at bounding box center [750, 247] width 5 height 18
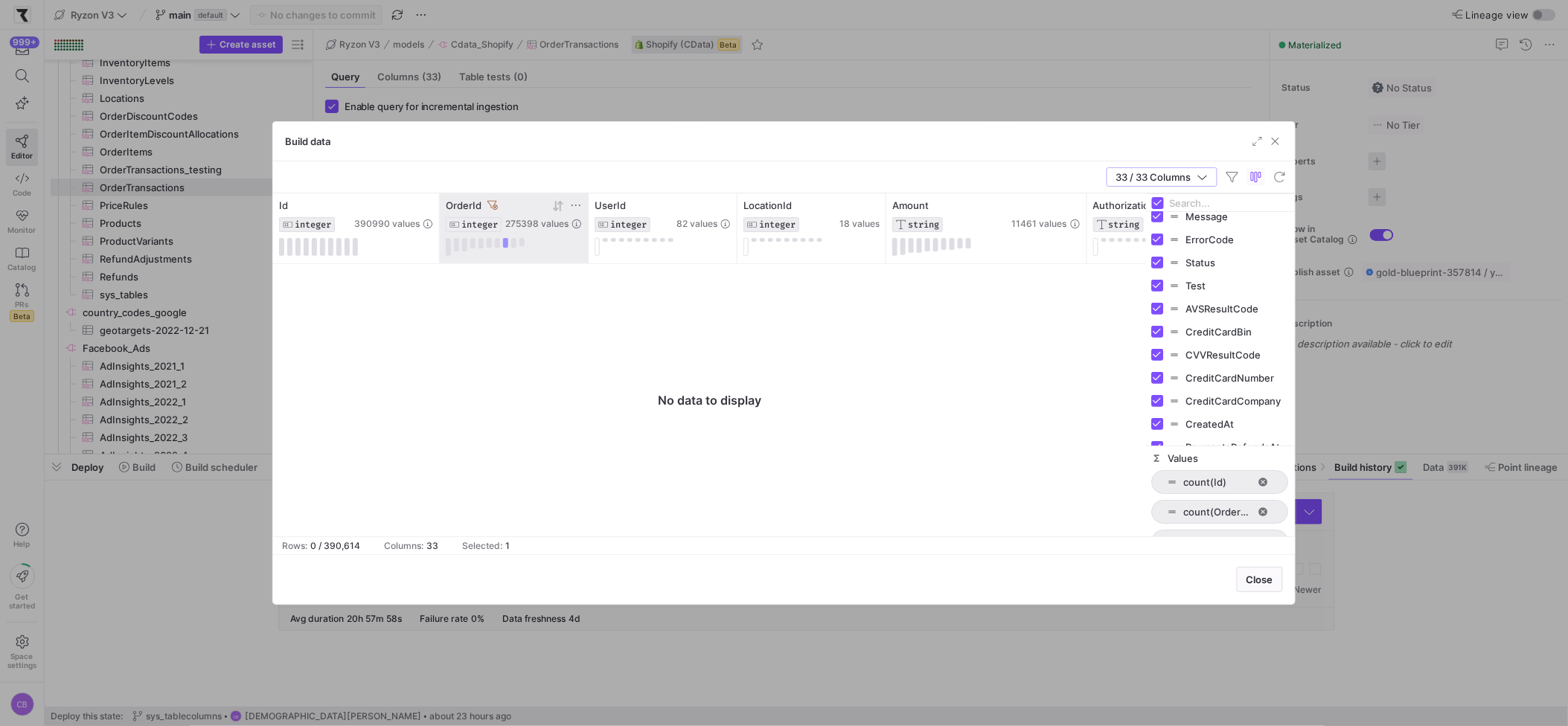
click at [490, 202] on icon at bounding box center [493, 205] width 11 height 11
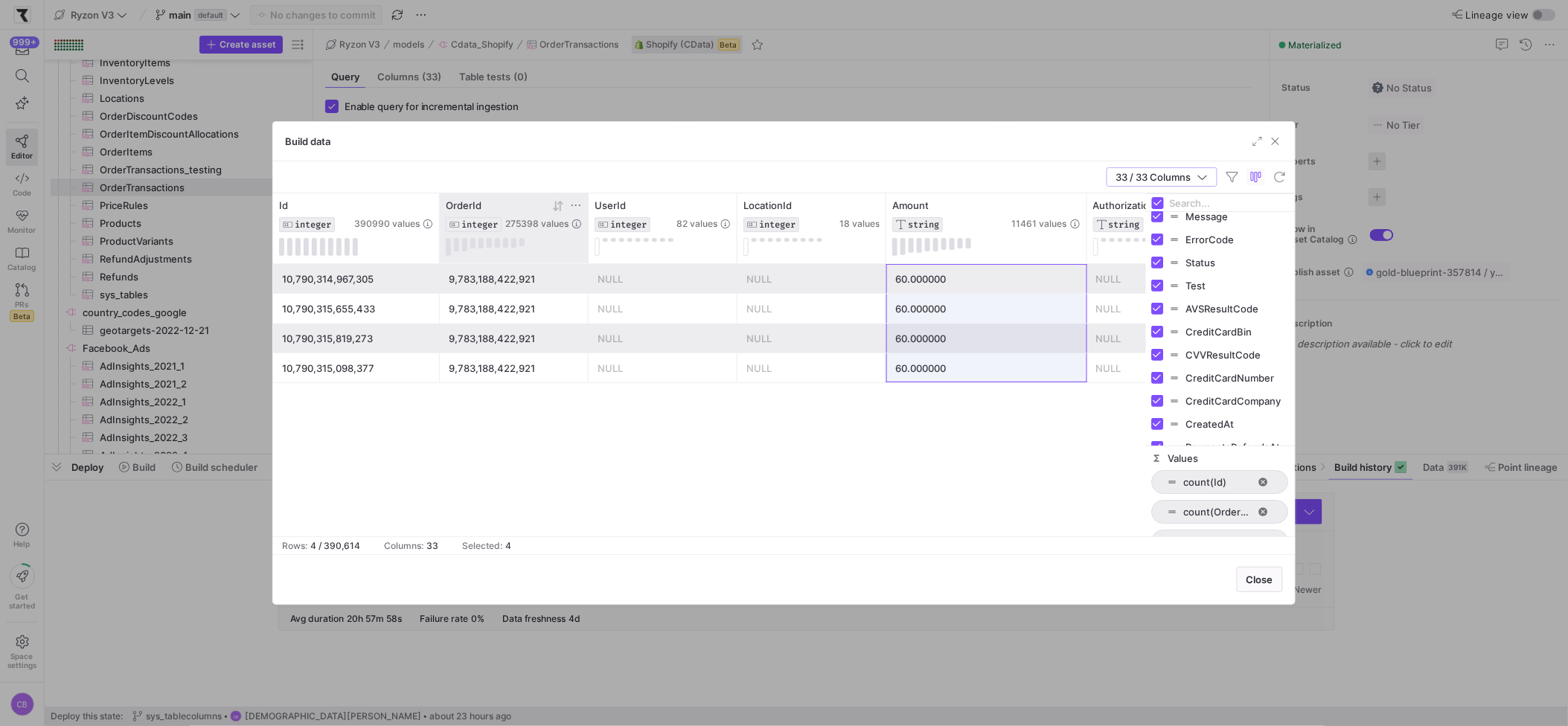
drag, startPoint x: 1051, startPoint y: 282, endPoint x: 1056, endPoint y: 367, distance: 85.1
click at [469, 280] on div "9,783,188,422,921" at bounding box center [514, 279] width 131 height 29
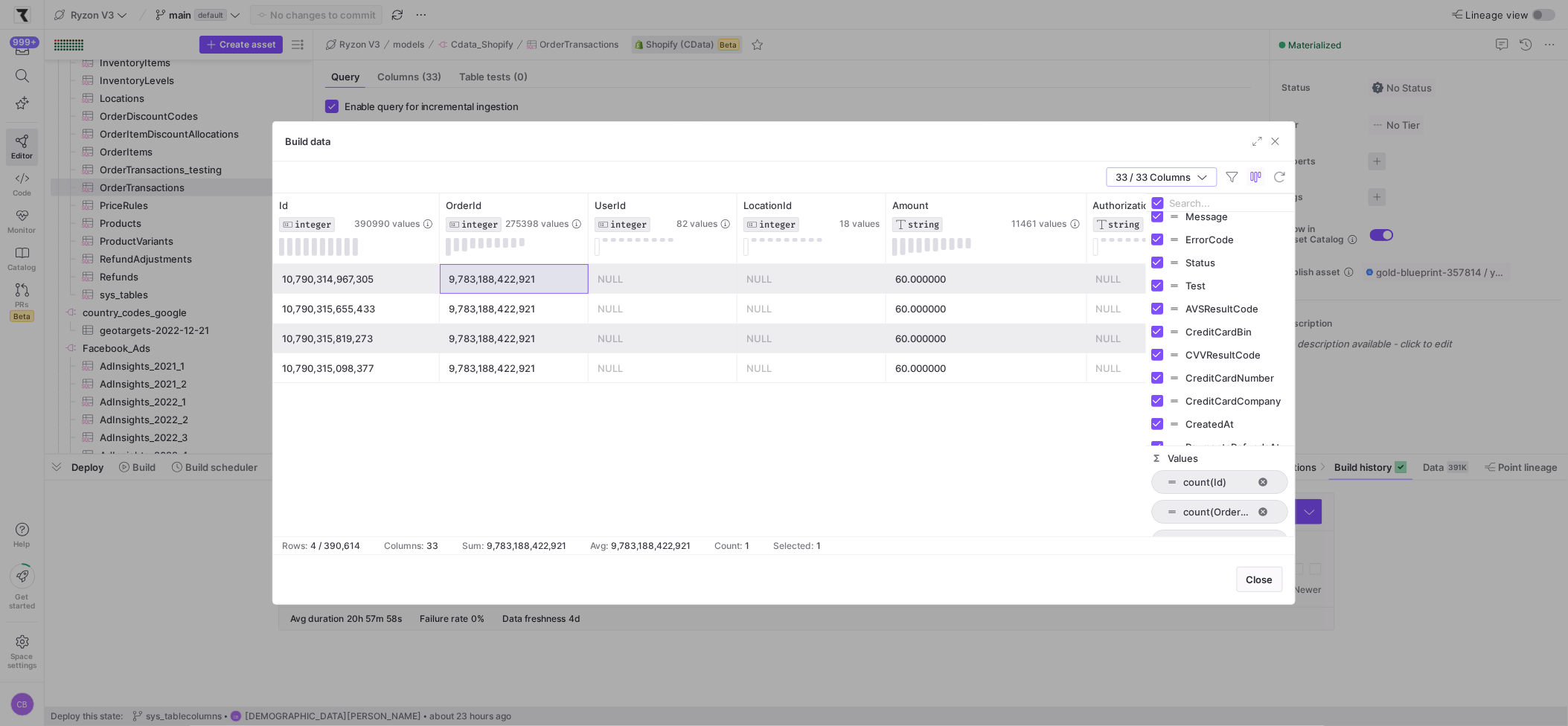
click at [842, 432] on div "NULL NULL 60.000000 NULL 9,783,188,422,921 10,790,314,967,305 NULL NULL 60.0000…" at bounding box center [709, 400] width 873 height 273
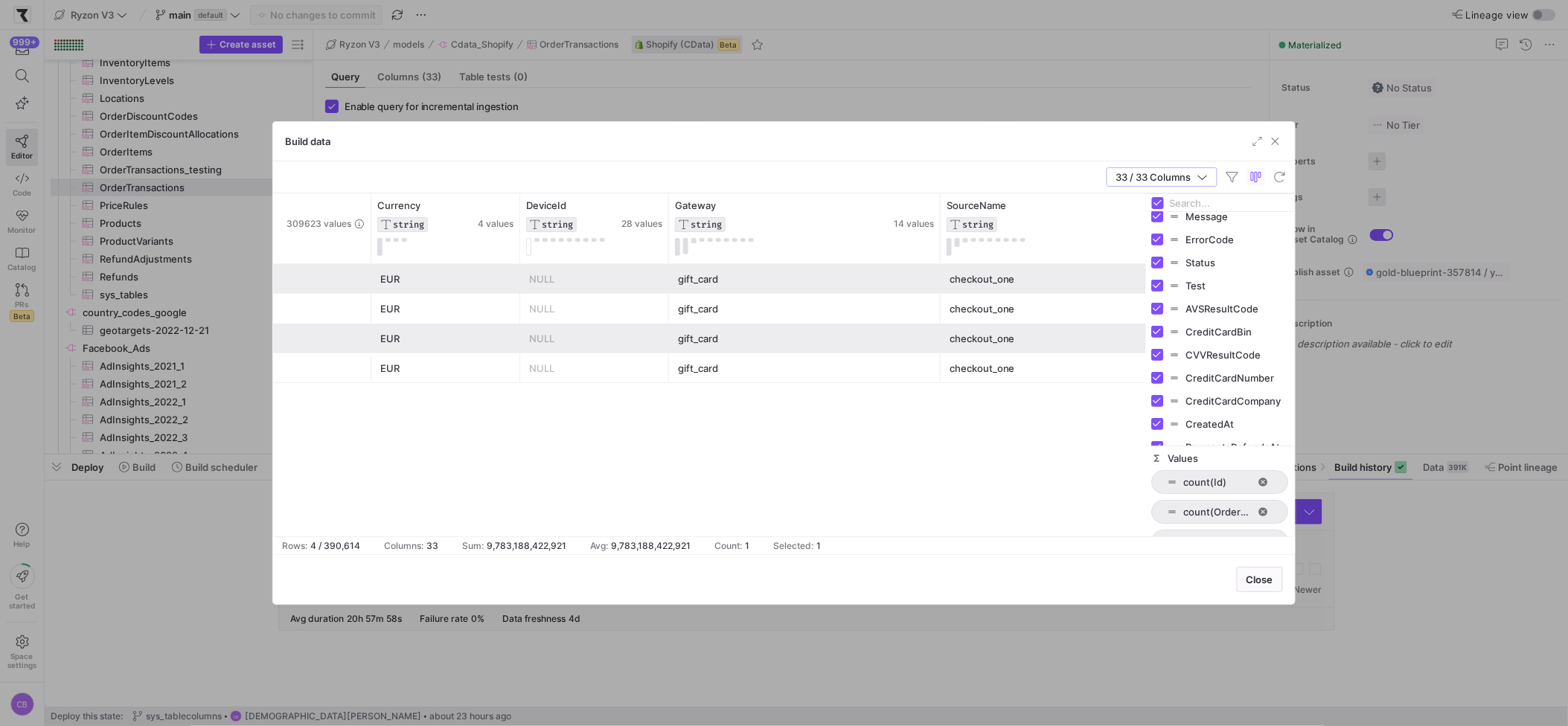
scroll to position [0, 993]
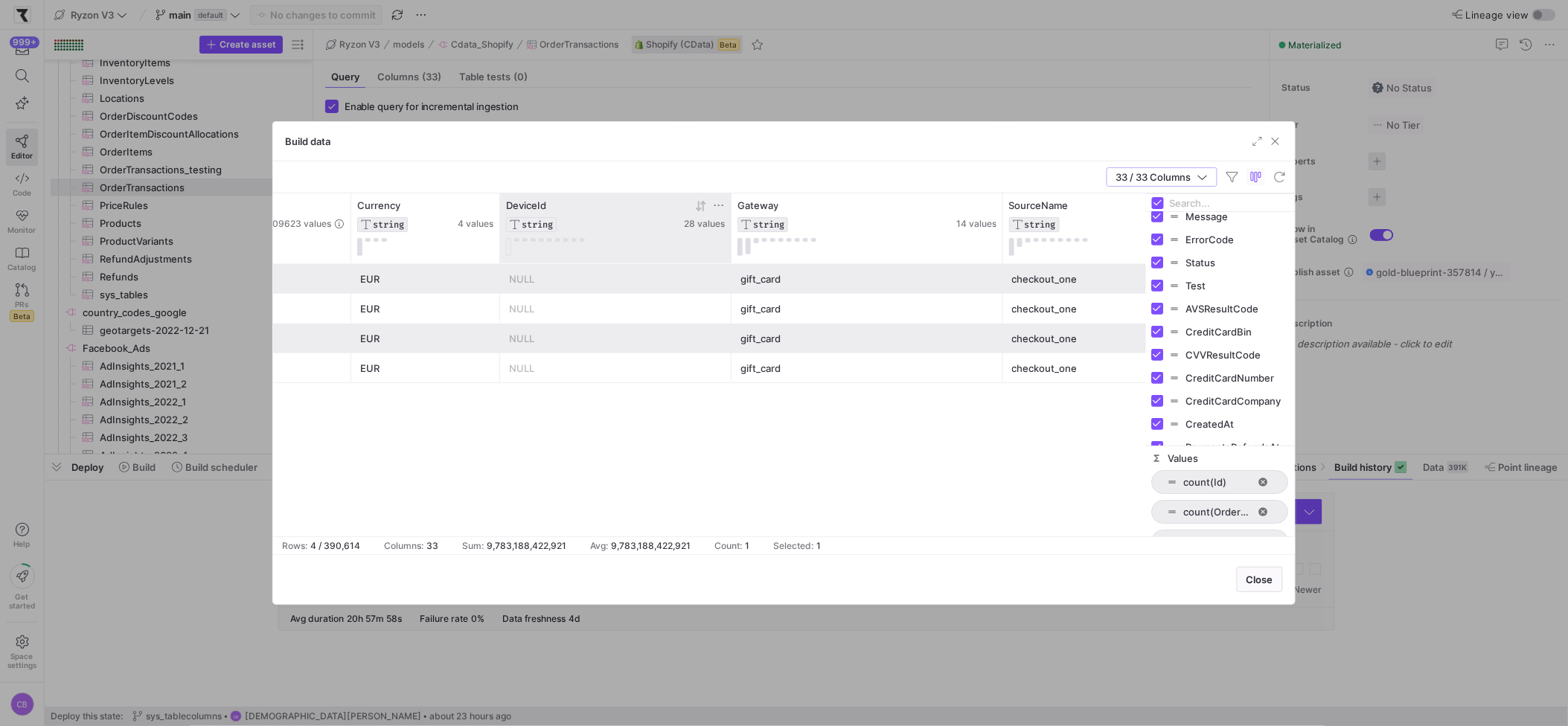
drag, startPoint x: 646, startPoint y: 238, endPoint x: 599, endPoint y: 252, distance: 49.0
click at [730, 248] on div at bounding box center [730, 228] width 6 height 70
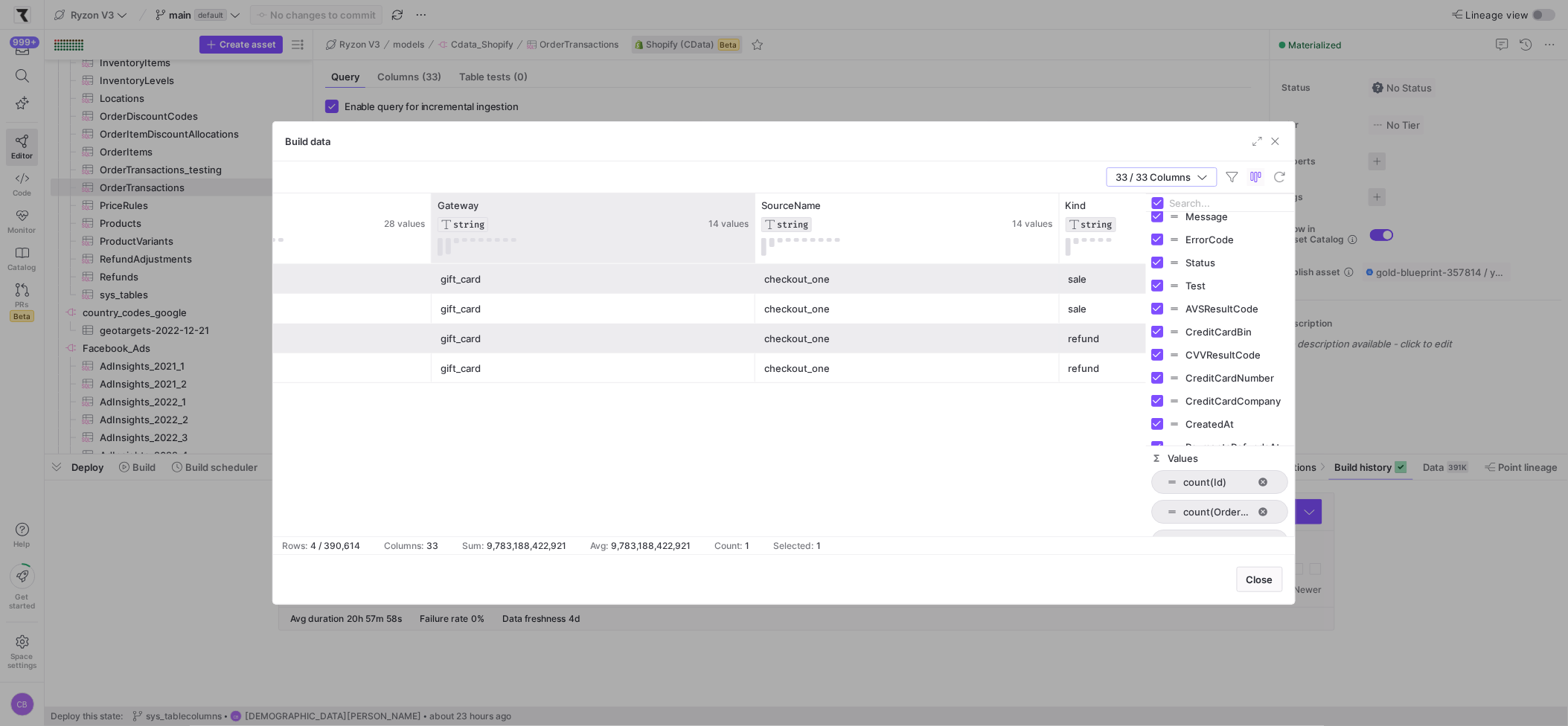
drag, startPoint x: 698, startPoint y: 241, endPoint x: 763, endPoint y: 245, distance: 65.1
click at [755, 245] on div "Gateway STRING 14 values" at bounding box center [594, 228] width 324 height 70
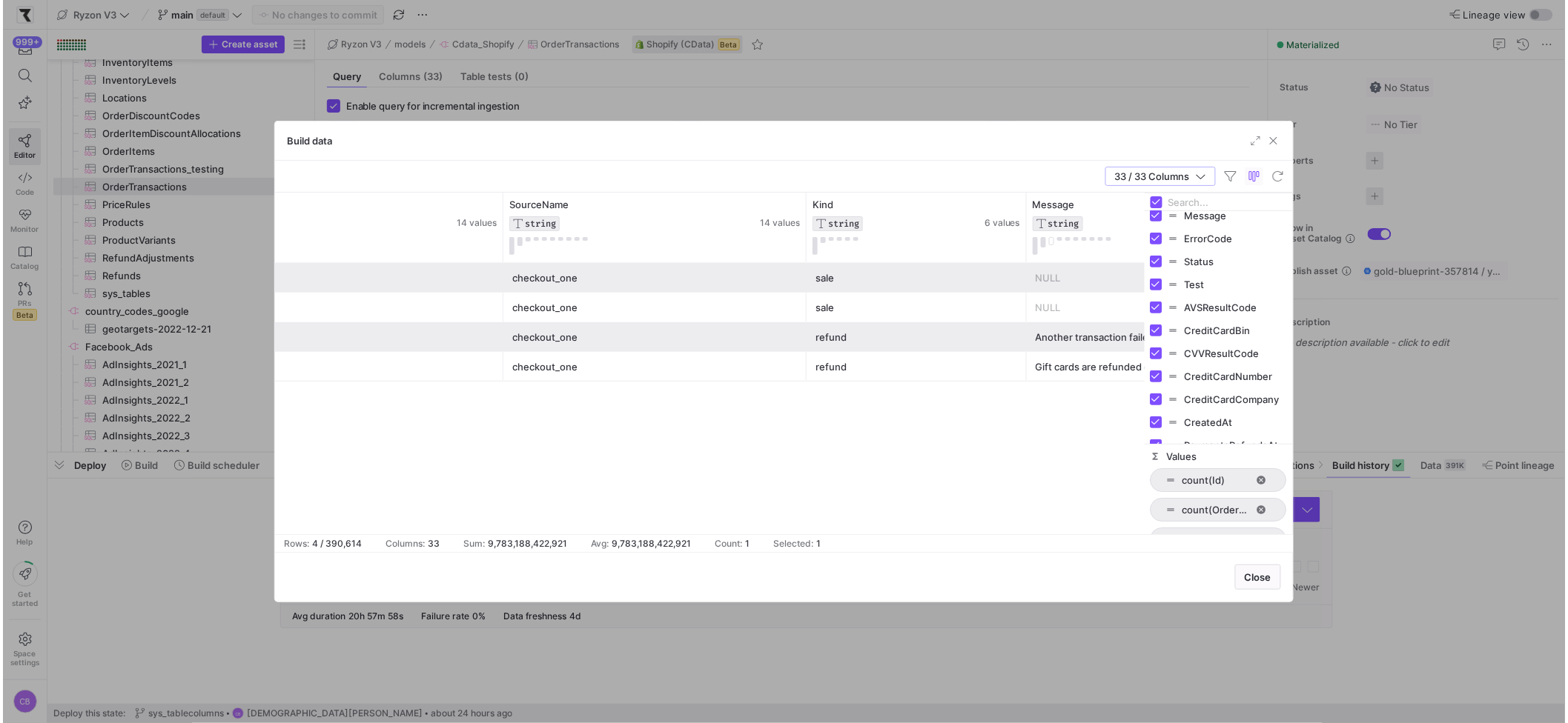
scroll to position [26, 0]
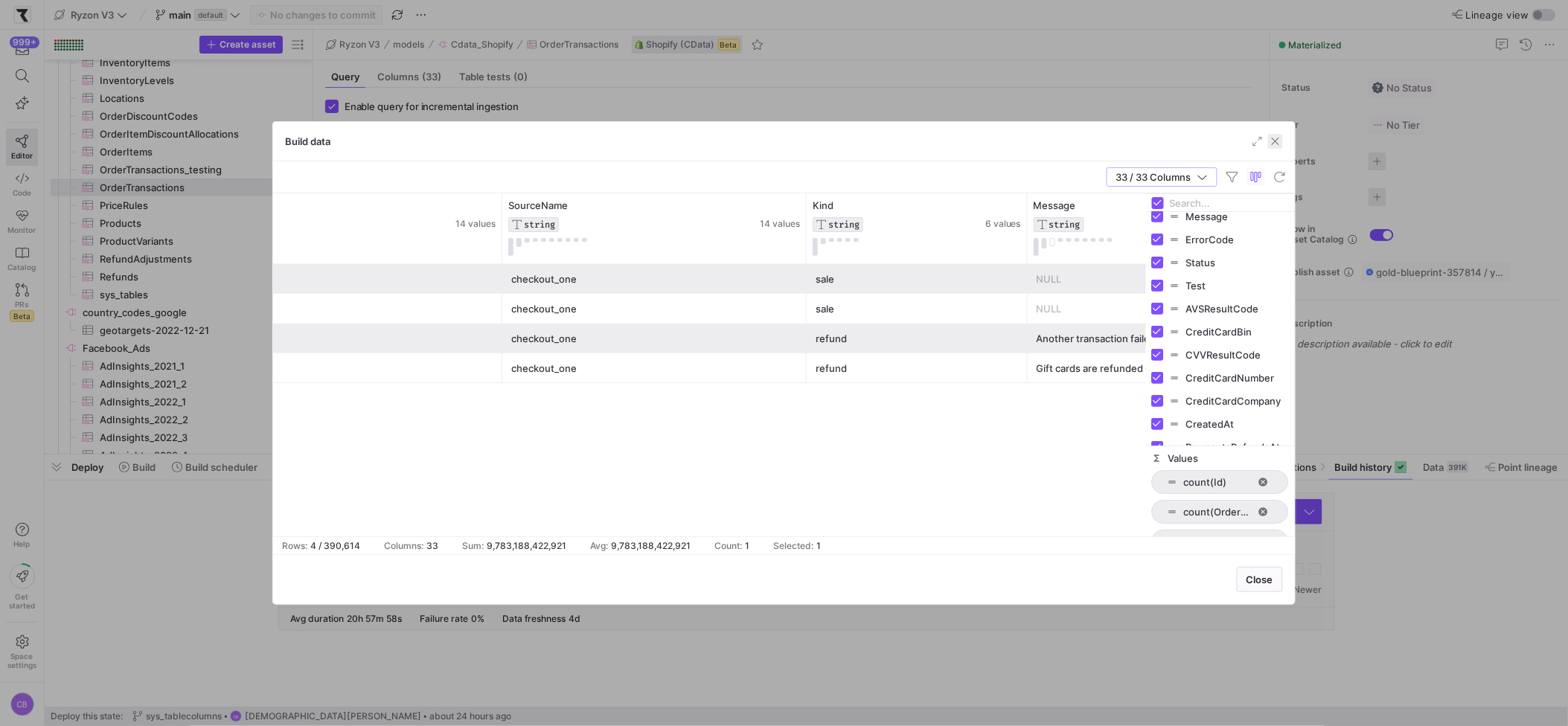
click at [1278, 139] on span "button" at bounding box center [1275, 141] width 15 height 15
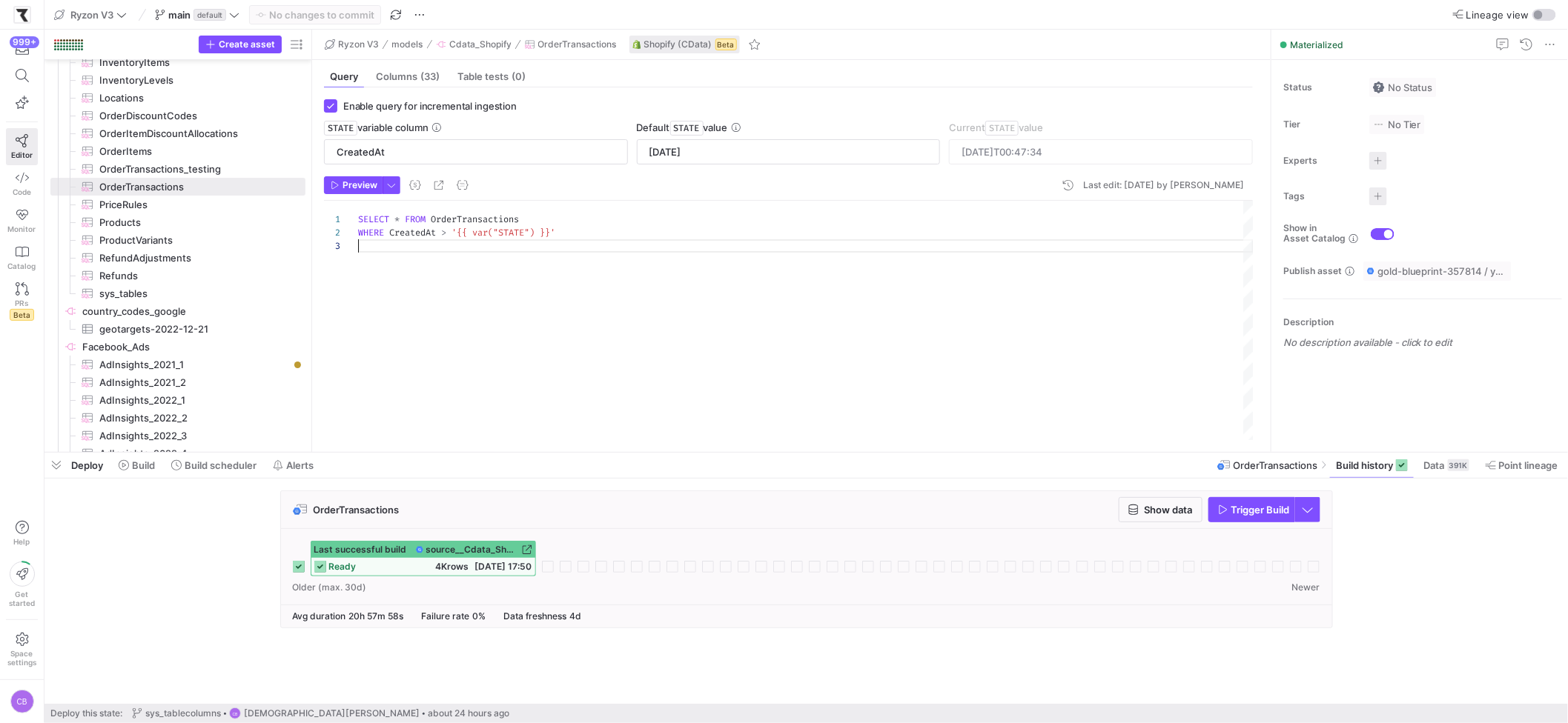
click at [525, 336] on div "SELECT * FROM OrderTransactions WHERE CreatedAt > '{{ var("STATE") }}'" at bounding box center [805, 321] width 895 height 240
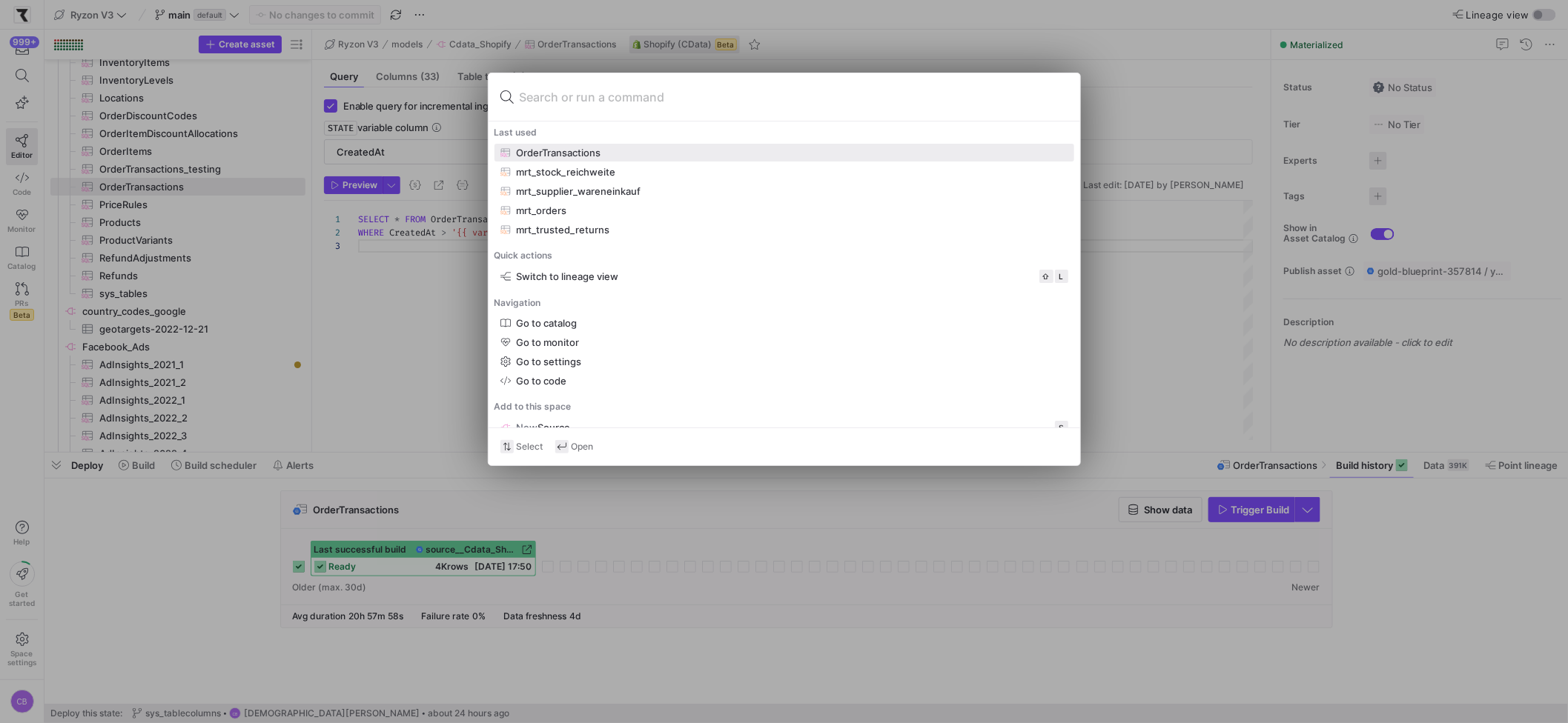
type input "m"
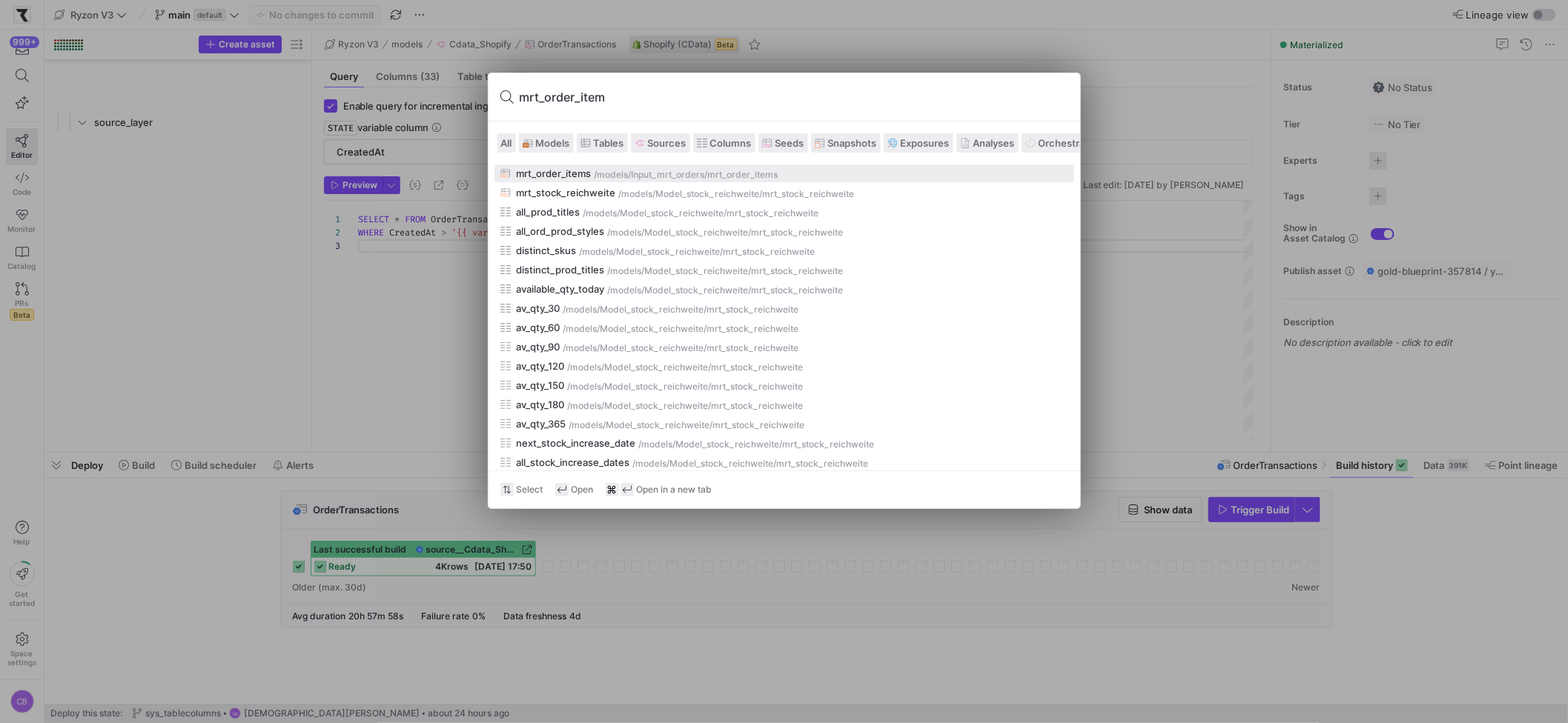
scroll to position [26, 0]
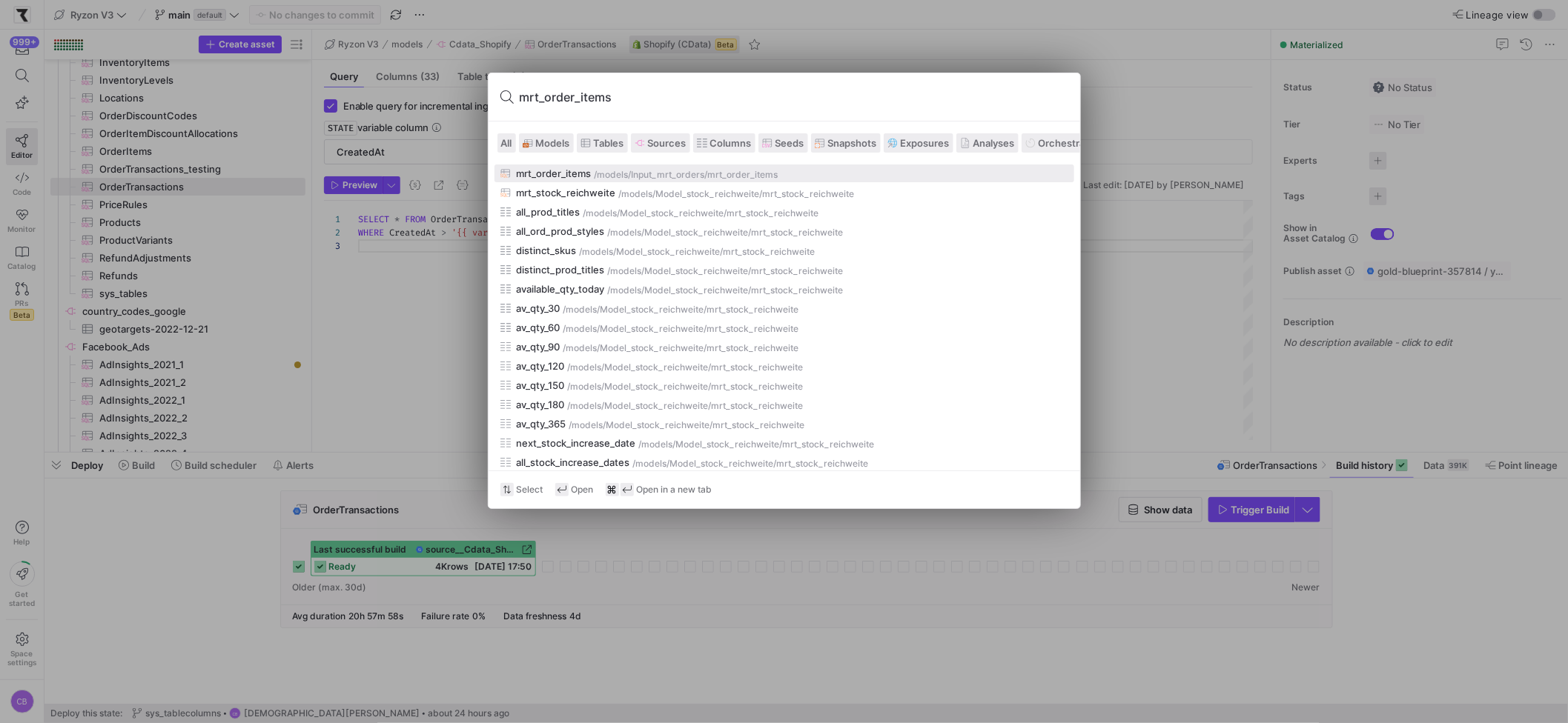
type input "mrt_order_items"
click at [542, 169] on div "mrt_order_items" at bounding box center [554, 173] width 75 height 11
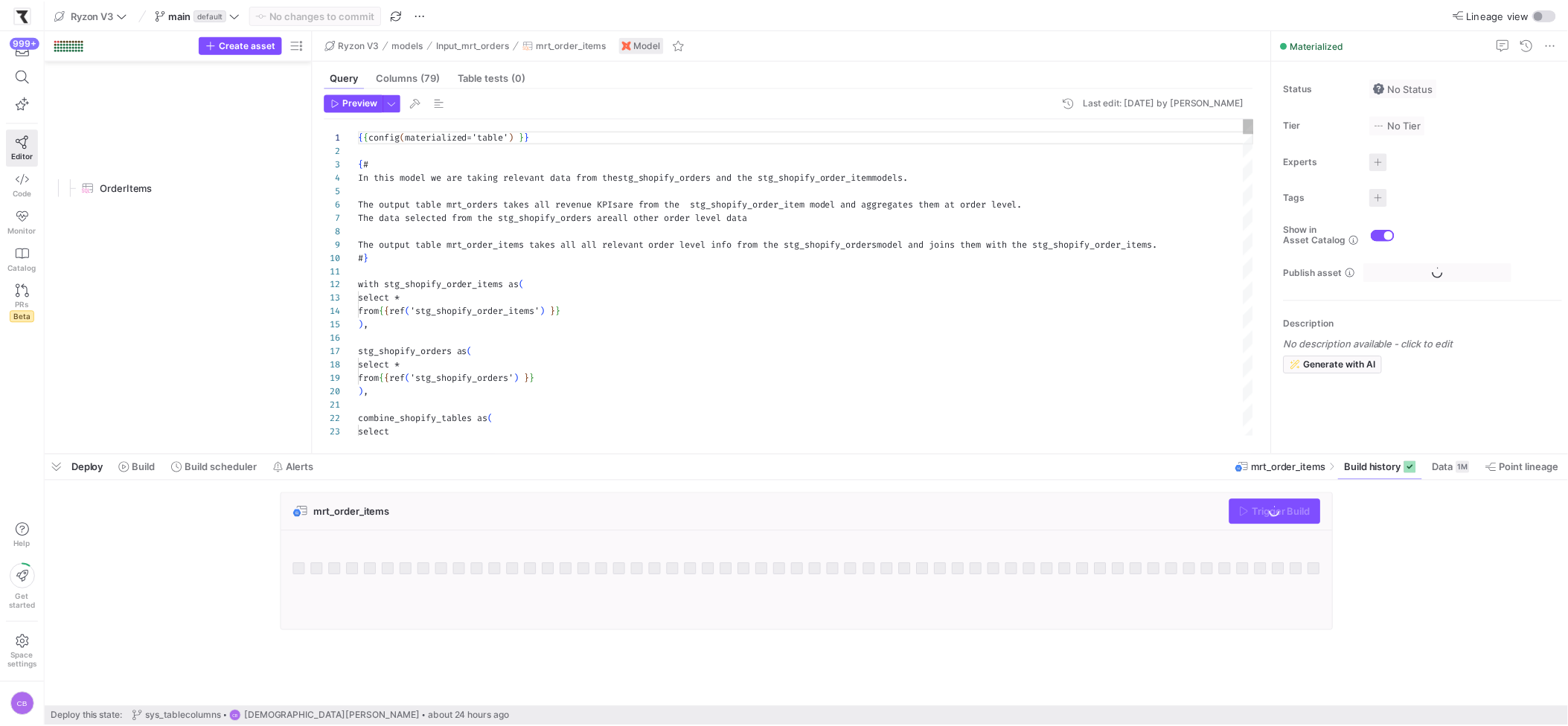
scroll to position [482, 0]
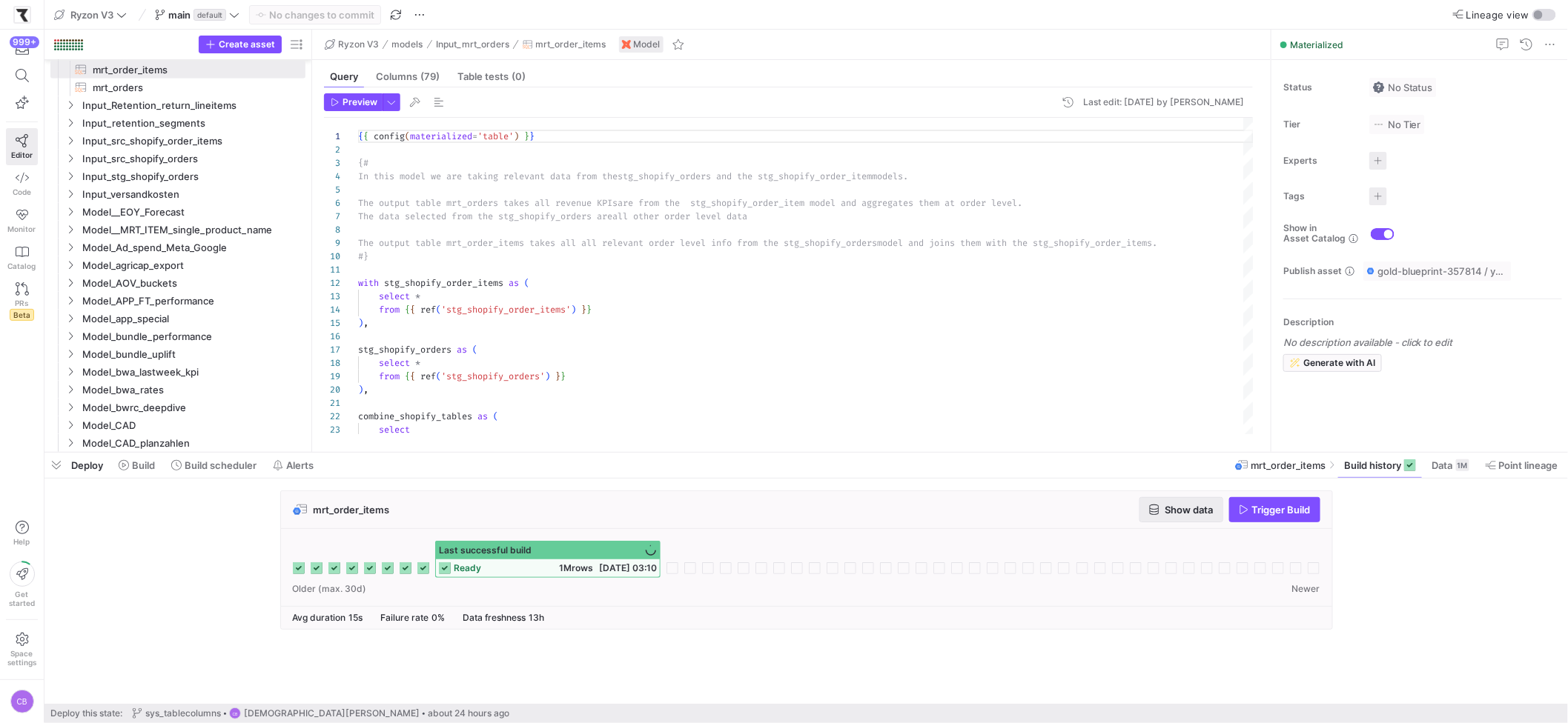
click at [1213, 514] on span "button" at bounding box center [1181, 510] width 82 height 24
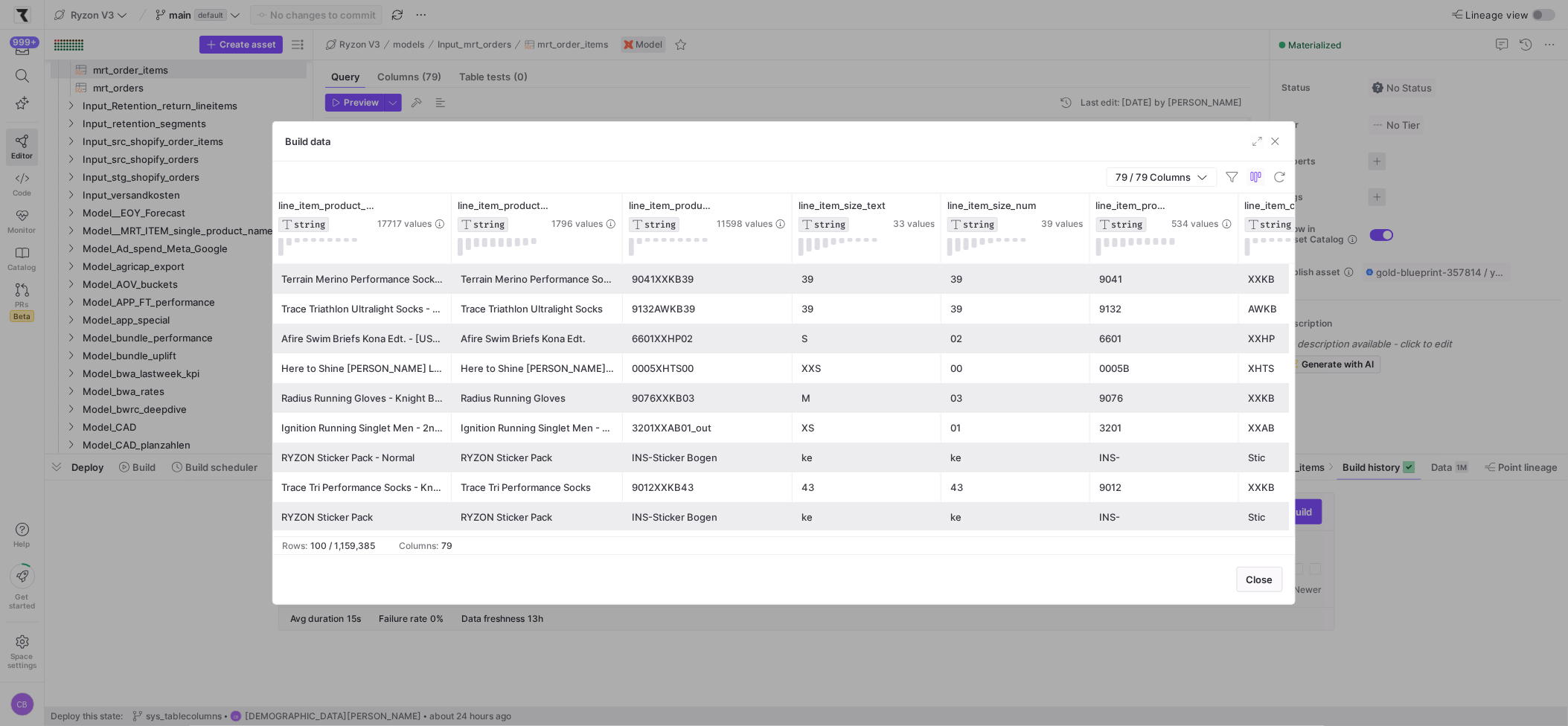
scroll to position [0, 0]
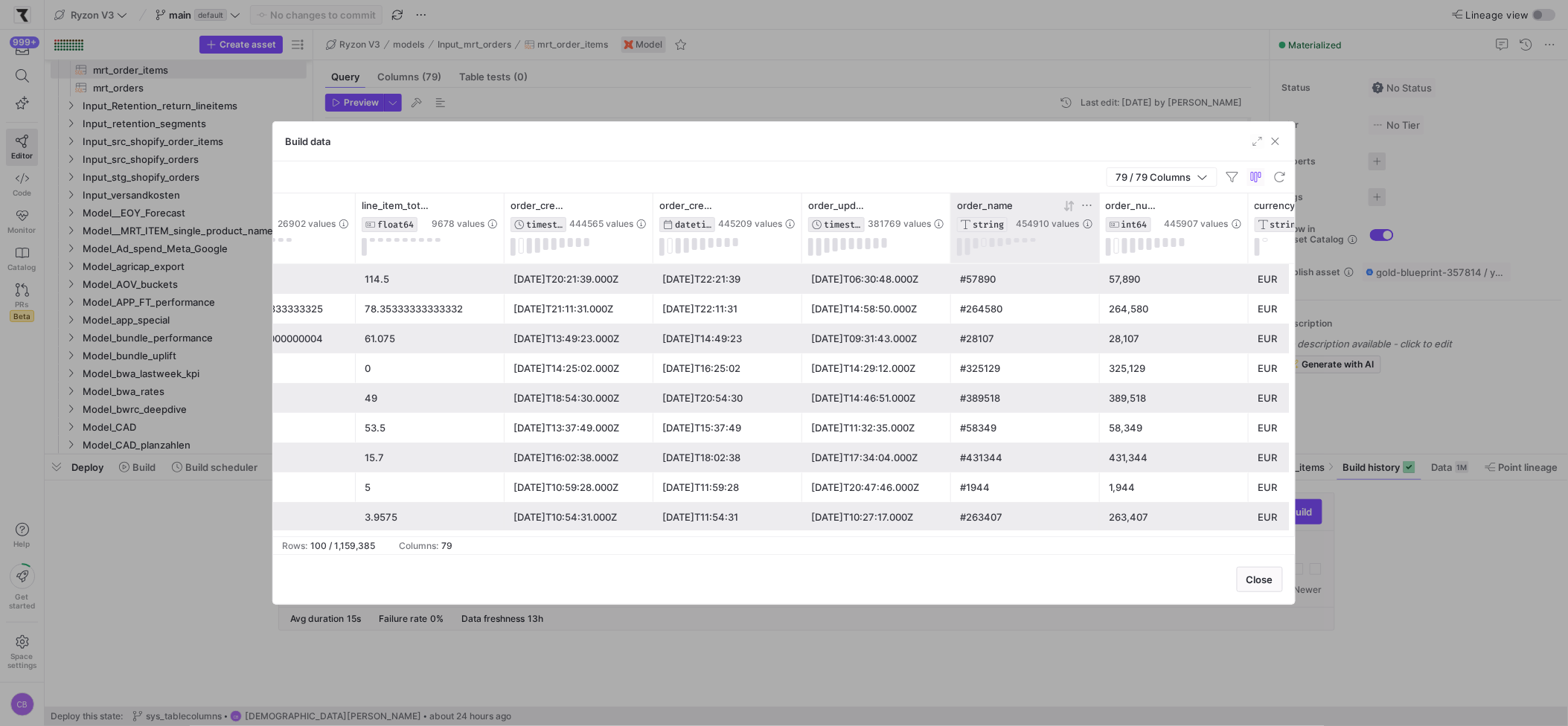
click at [1085, 203] on icon at bounding box center [1086, 205] width 12 height 12
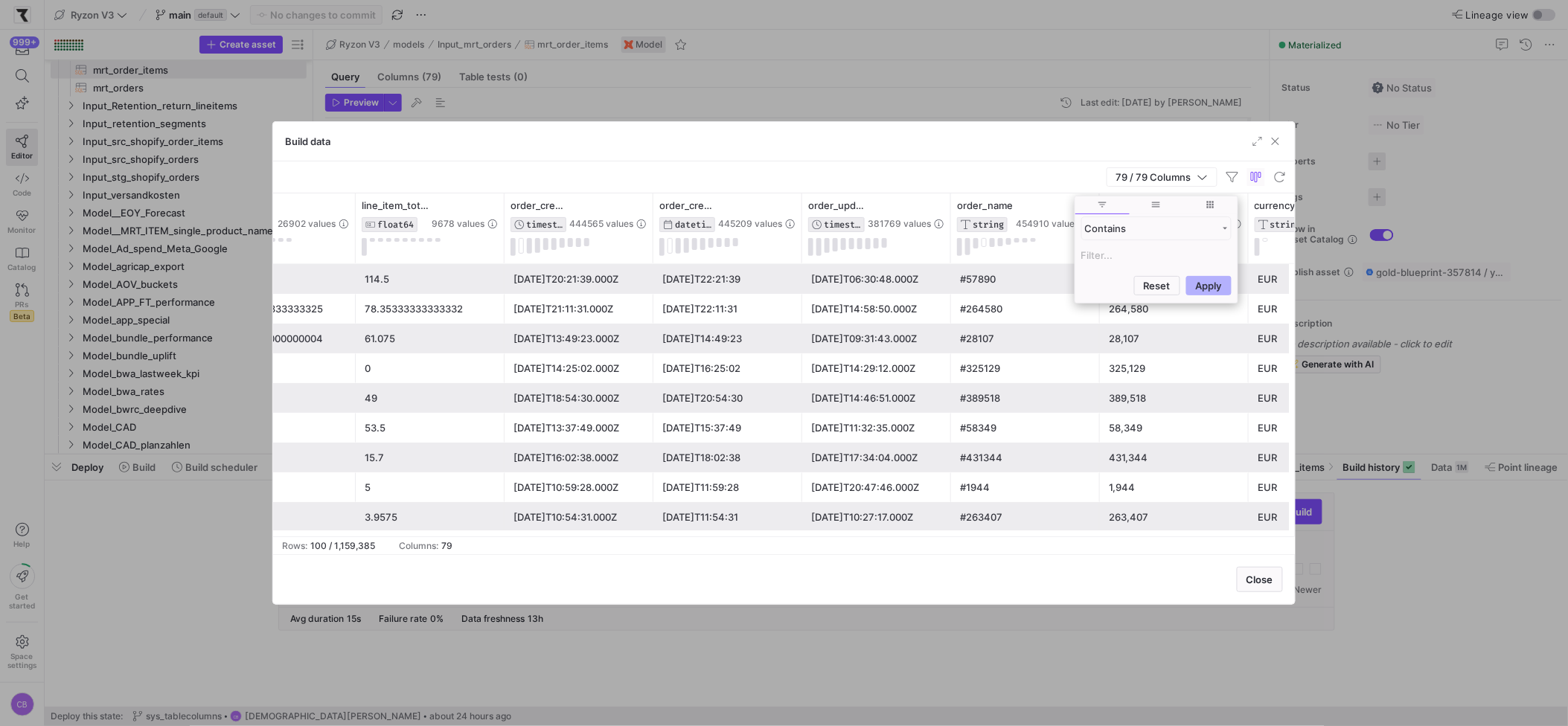
click at [1100, 260] on input "Filter Value" at bounding box center [1156, 255] width 151 height 18
type input "#454896"
click at [1221, 360] on button "Apply" at bounding box center [1209, 358] width 45 height 19
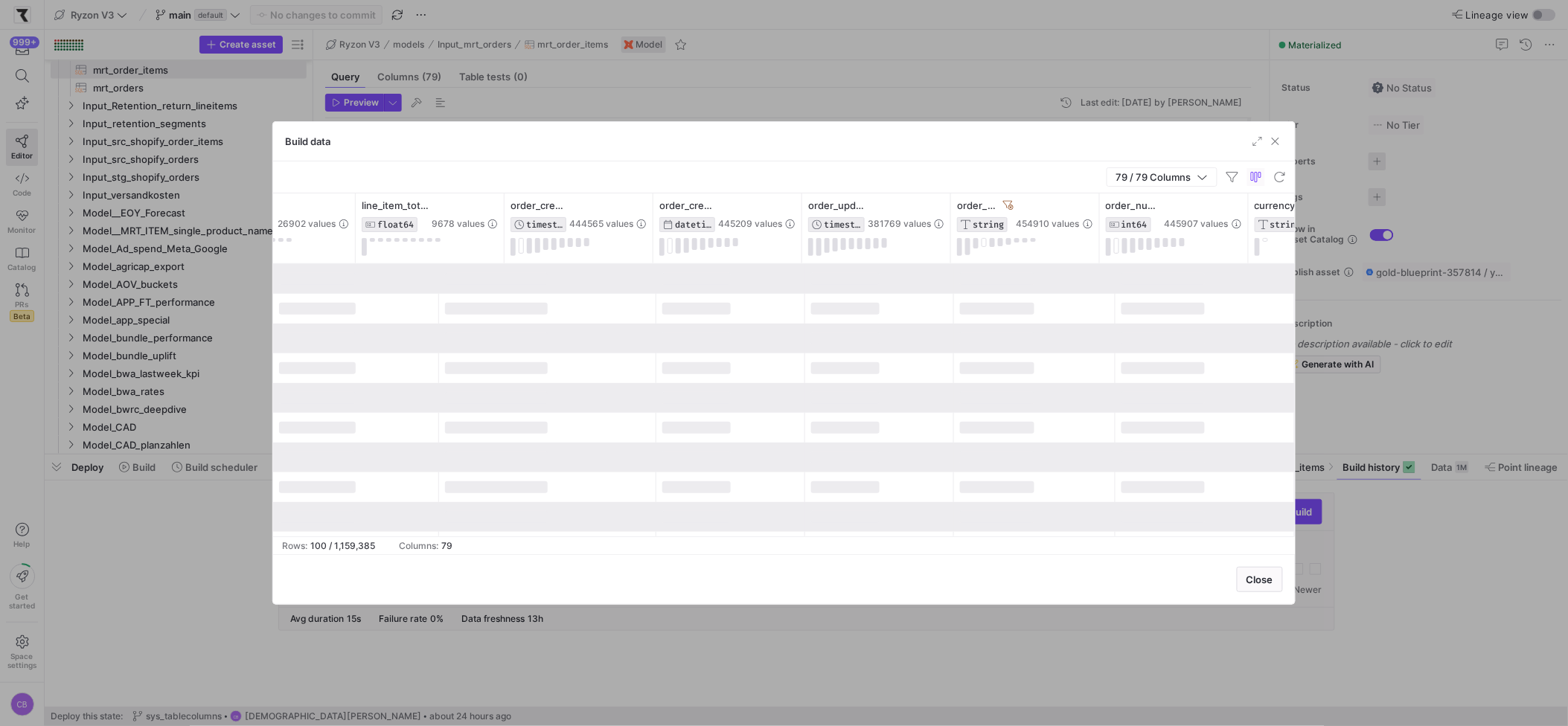
click at [1067, 162] on div "79 / 79 Columns" at bounding box center [784, 177] width 1022 height 32
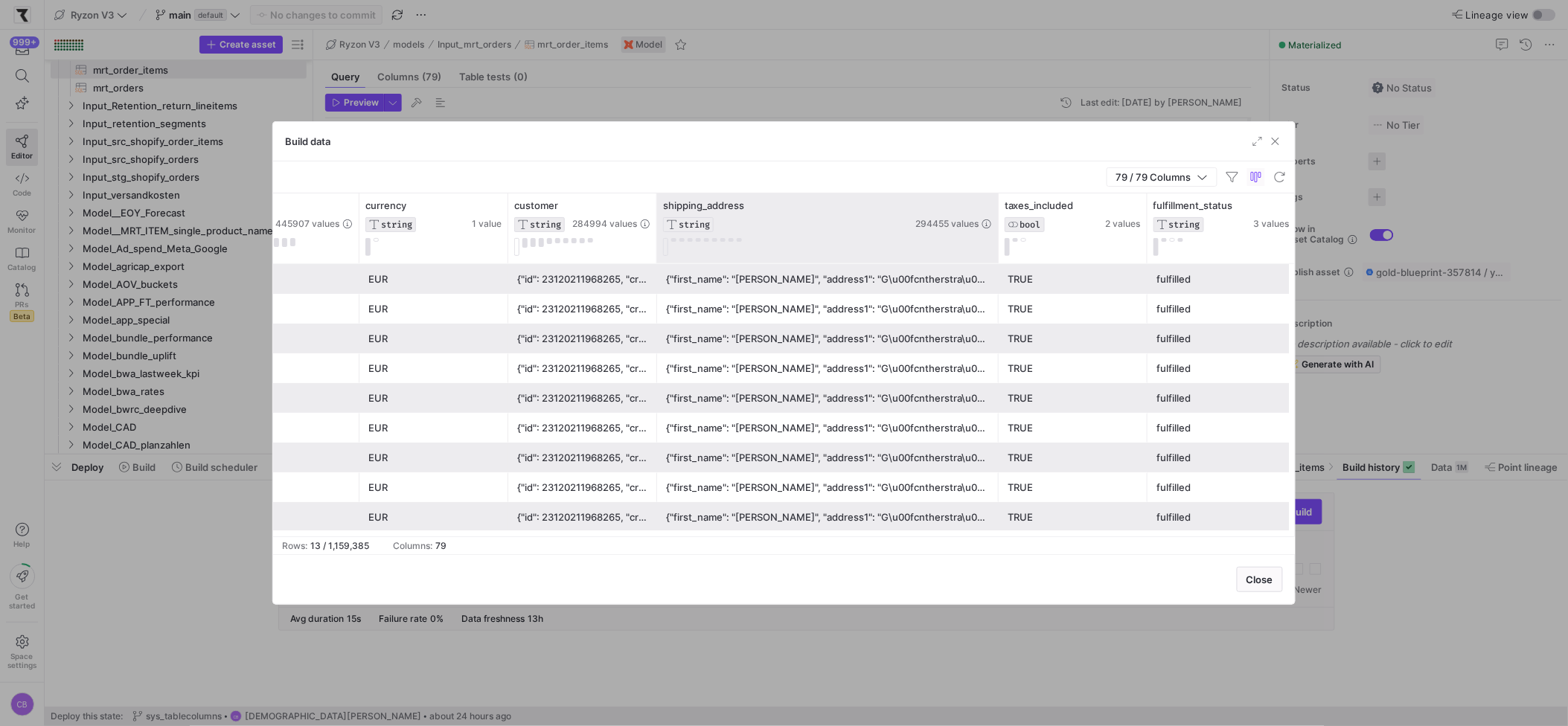
drag, startPoint x: 803, startPoint y: 217, endPoint x: 996, endPoint y: 227, distance: 193.3
click at [996, 227] on div at bounding box center [998, 228] width 6 height 70
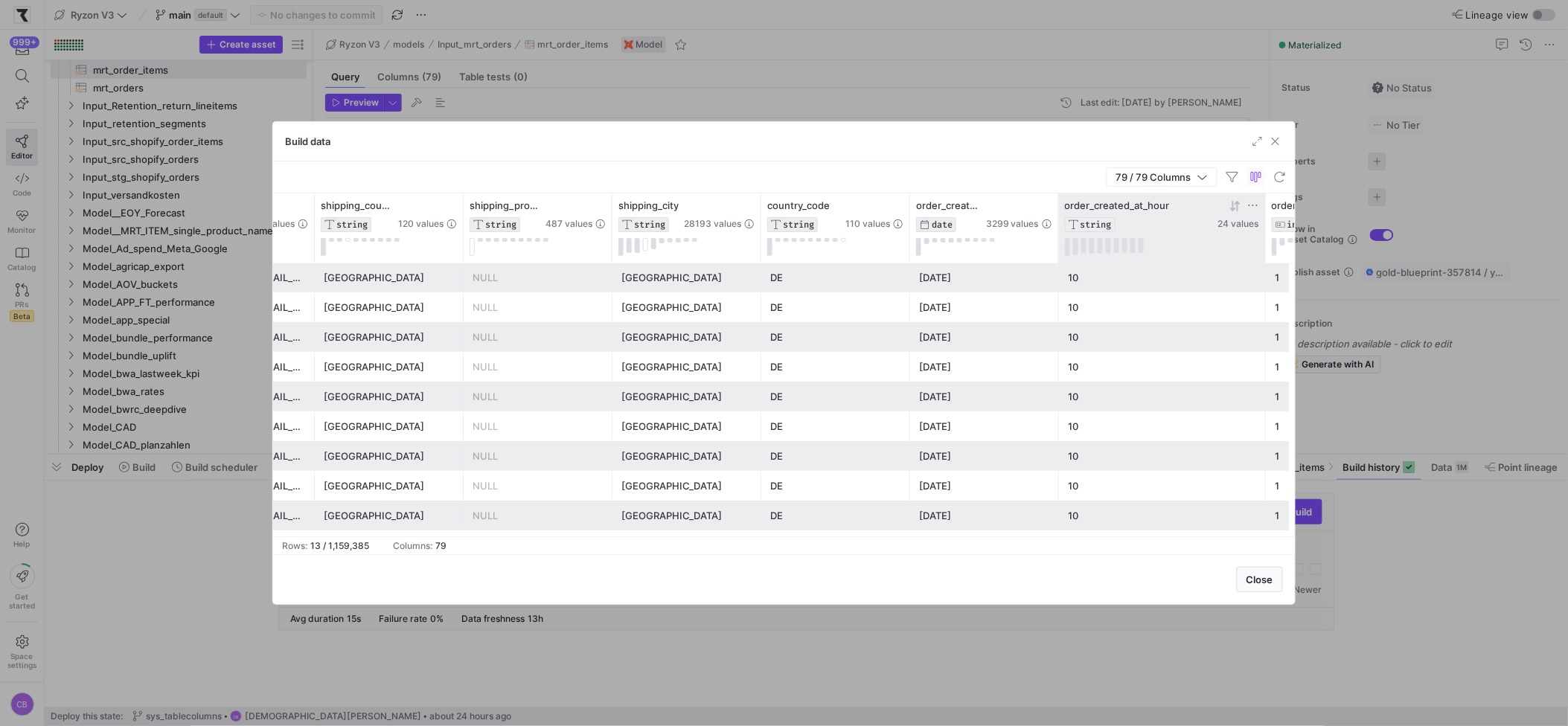
drag, startPoint x: 1204, startPoint y: 231, endPoint x: 1254, endPoint y: 250, distance: 53.5
click at [1263, 246] on div at bounding box center [1265, 228] width 6 height 70
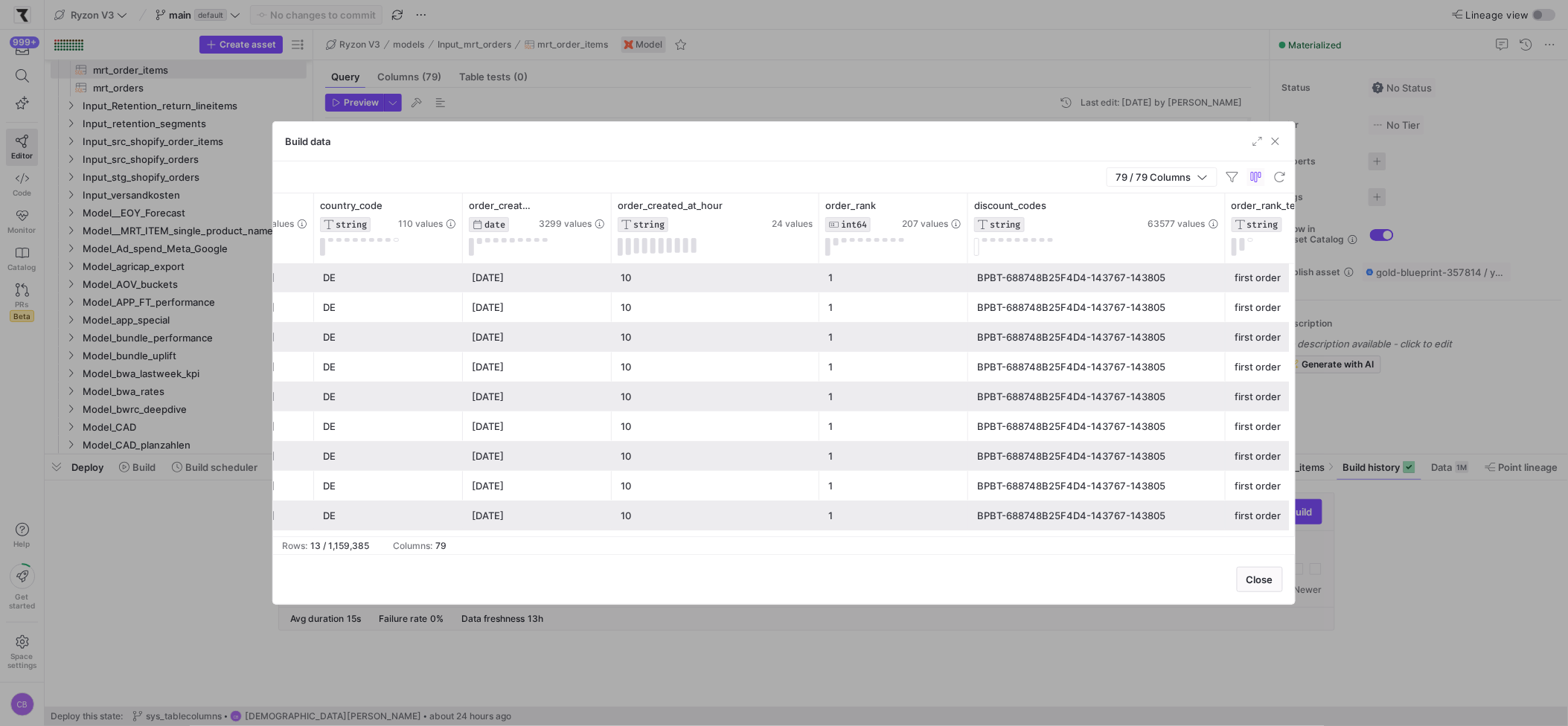
drag, startPoint x: 1116, startPoint y: 232, endPoint x: 1224, endPoint y: 228, distance: 108.1
click at [1224, 228] on div at bounding box center [1224, 228] width 6 height 70
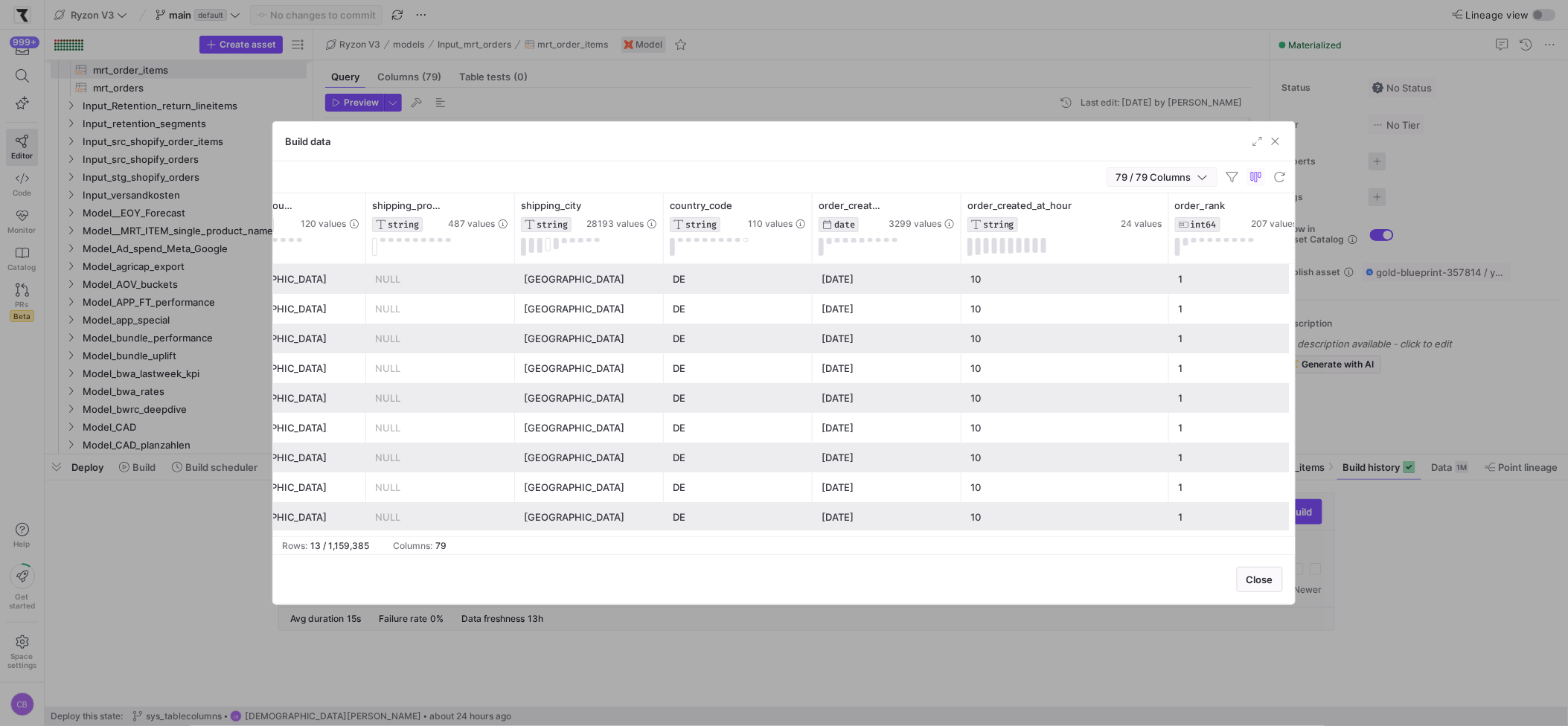
click at [1211, 175] on span "button" at bounding box center [1162, 177] width 110 height 18
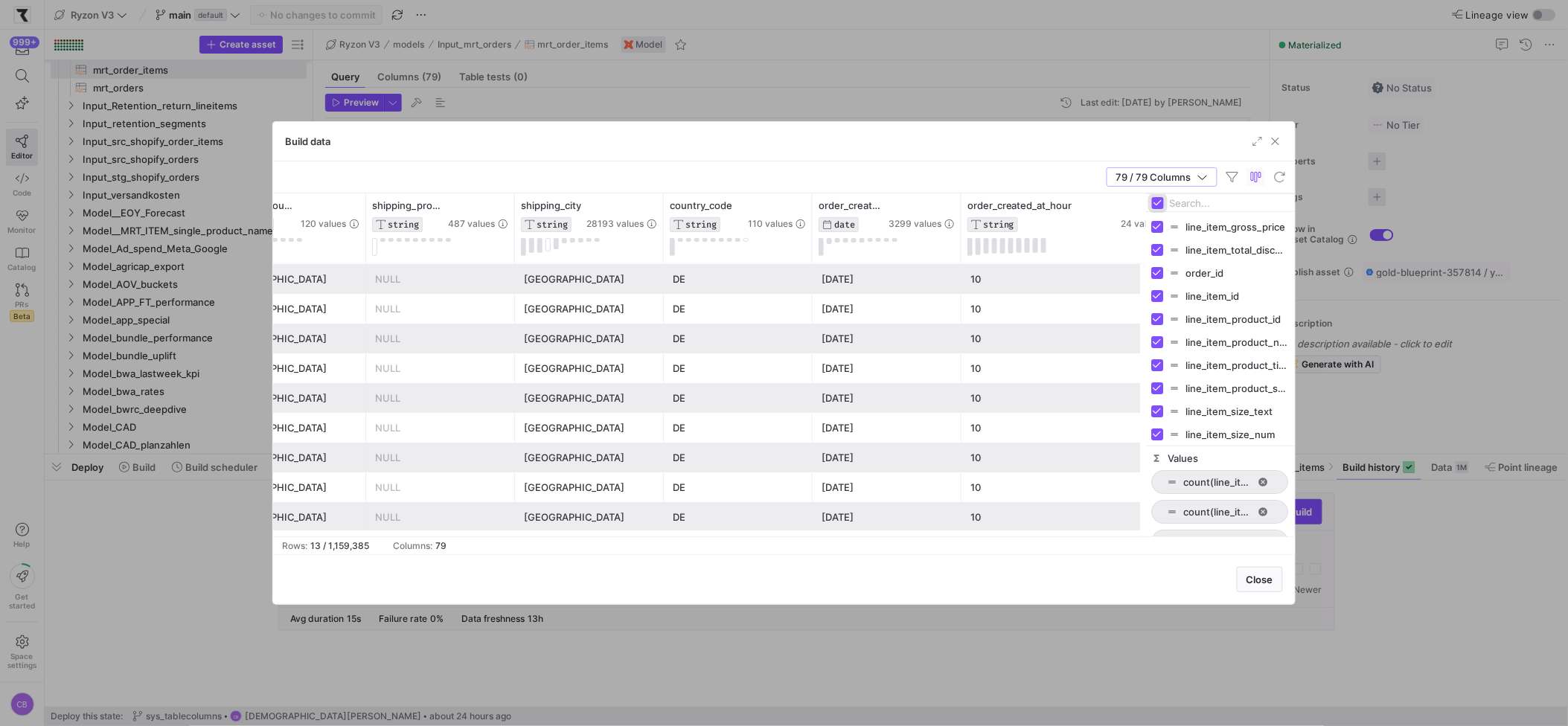
click at [1156, 200] on input "Toggle Select All Columns" at bounding box center [1157, 203] width 12 height 12
checkbox input "false"
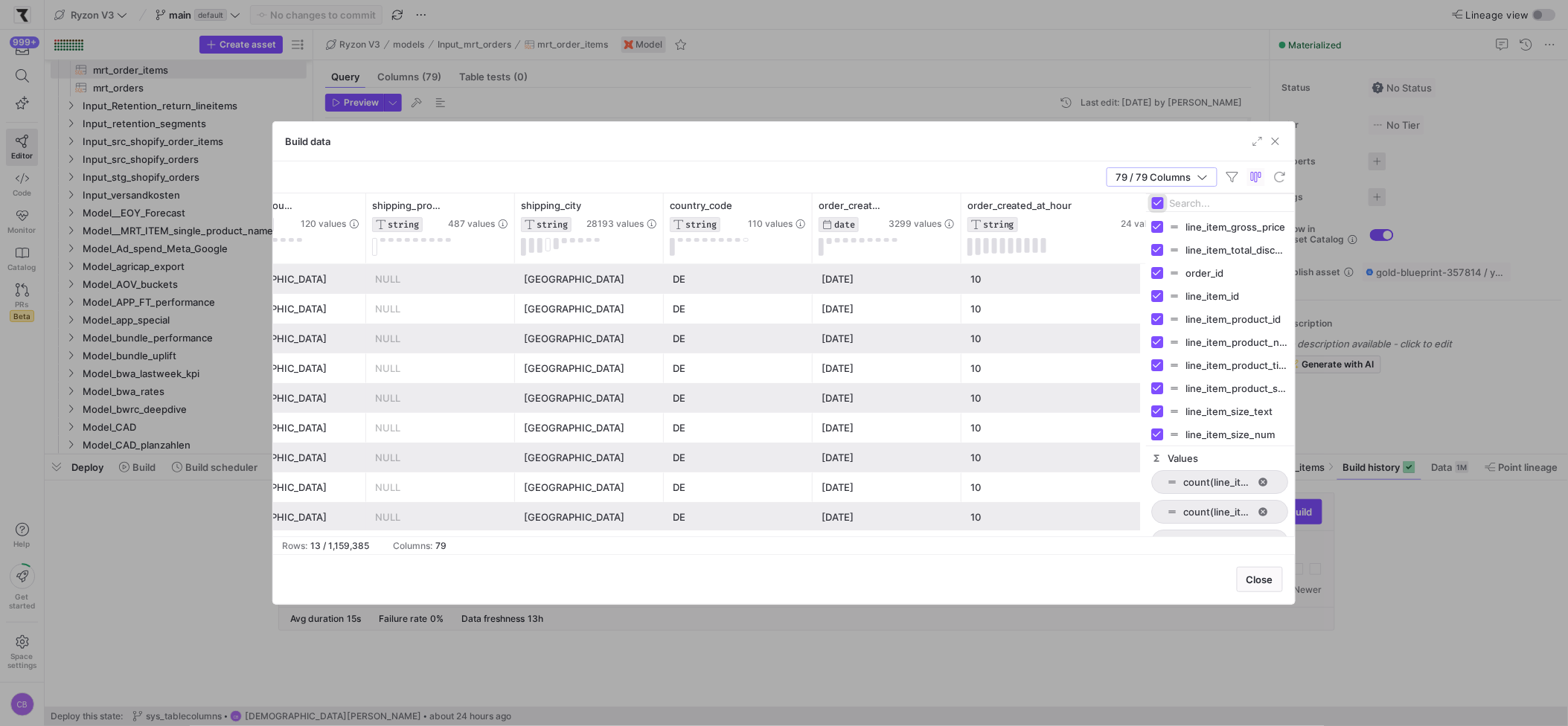
checkbox input "false"
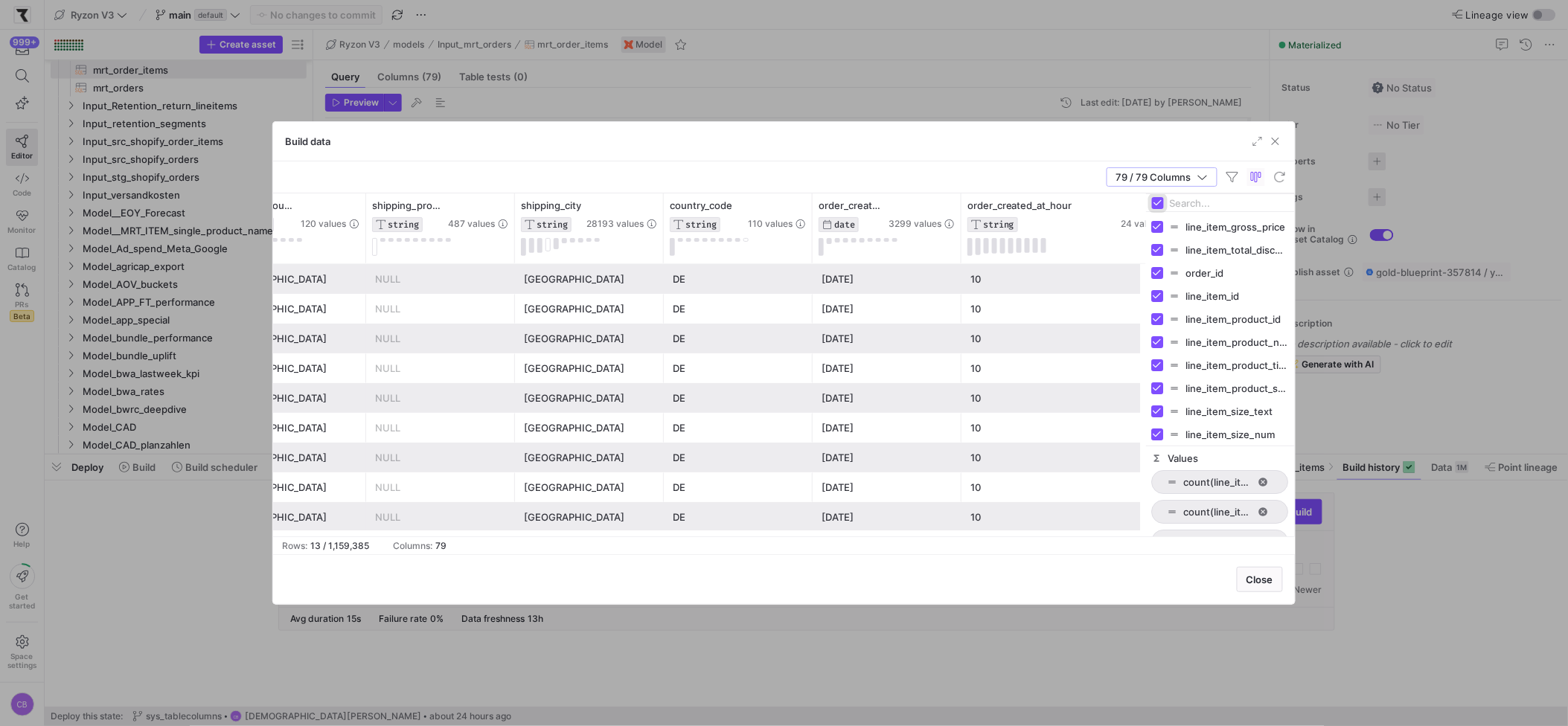
checkbox input "false"
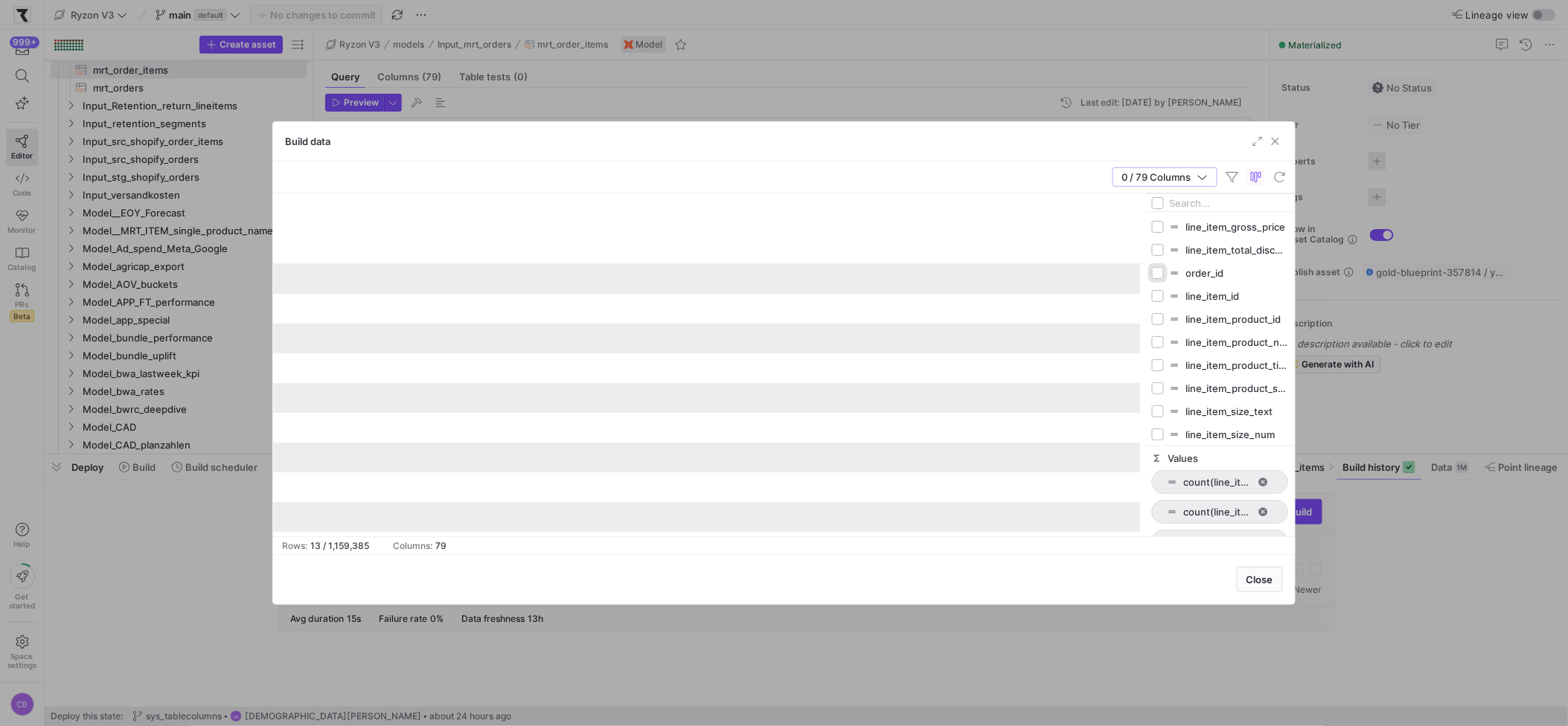
click at [1162, 273] on input "Press SPACE to toggle visibility (hidden)" at bounding box center [1157, 273] width 12 height 12
checkbox input "true"
checkbox input "false"
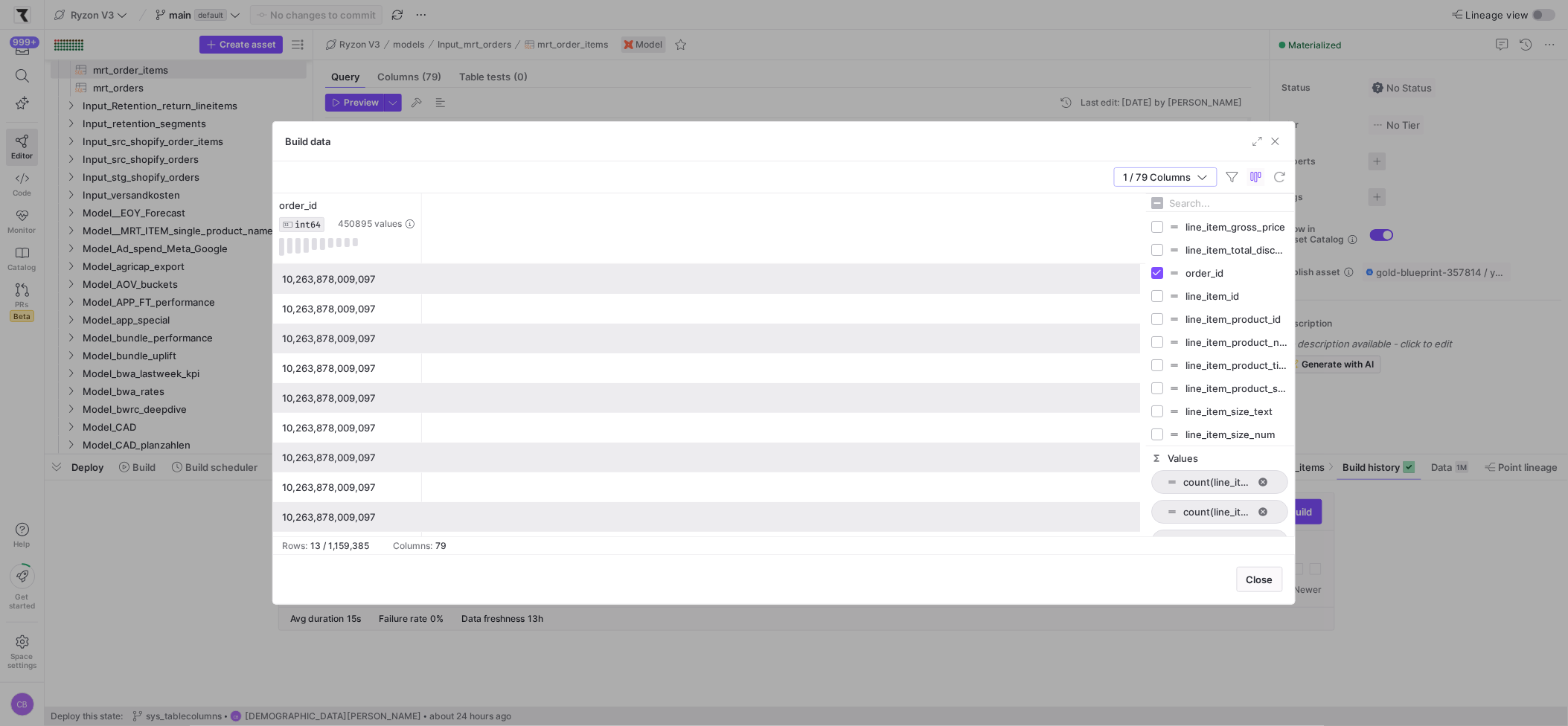
click at [1188, 206] on input "Filter Columns Input" at bounding box center [1229, 204] width 119 height 30
type input "order_"
click at [1153, 360] on input "Press SPACE to toggle visibility (hidden)" at bounding box center [1157, 365] width 12 height 12
checkbox input "true"
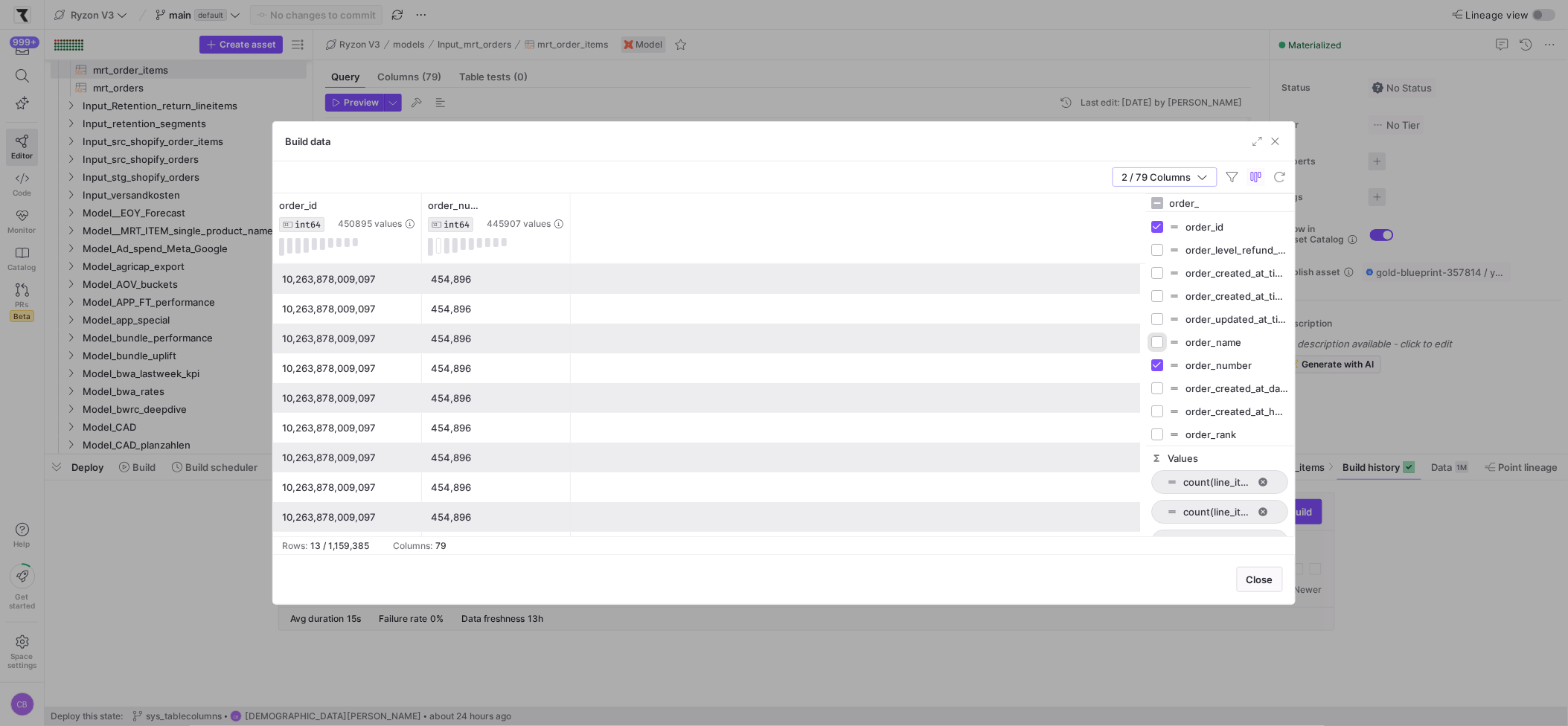
click at [1161, 341] on input "Press SPACE to toggle visibility (hidden)" at bounding box center [1157, 342] width 12 height 12
checkbox input "true"
drag, startPoint x: 1208, startPoint y: 198, endPoint x: 1165, endPoint y: 199, distance: 43.0
click at [1165, 199] on div "order_" at bounding box center [1221, 203] width 149 height 18
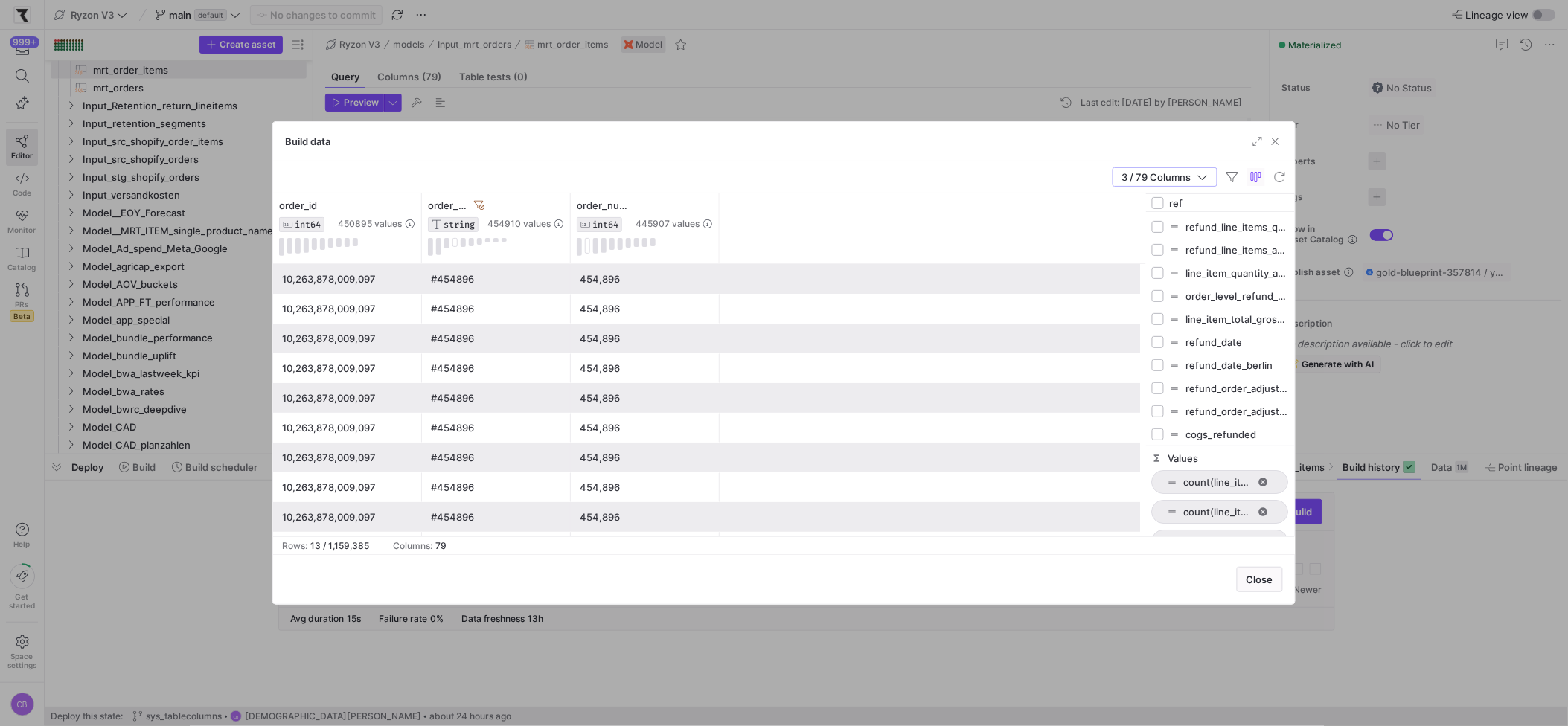
type input "ref"
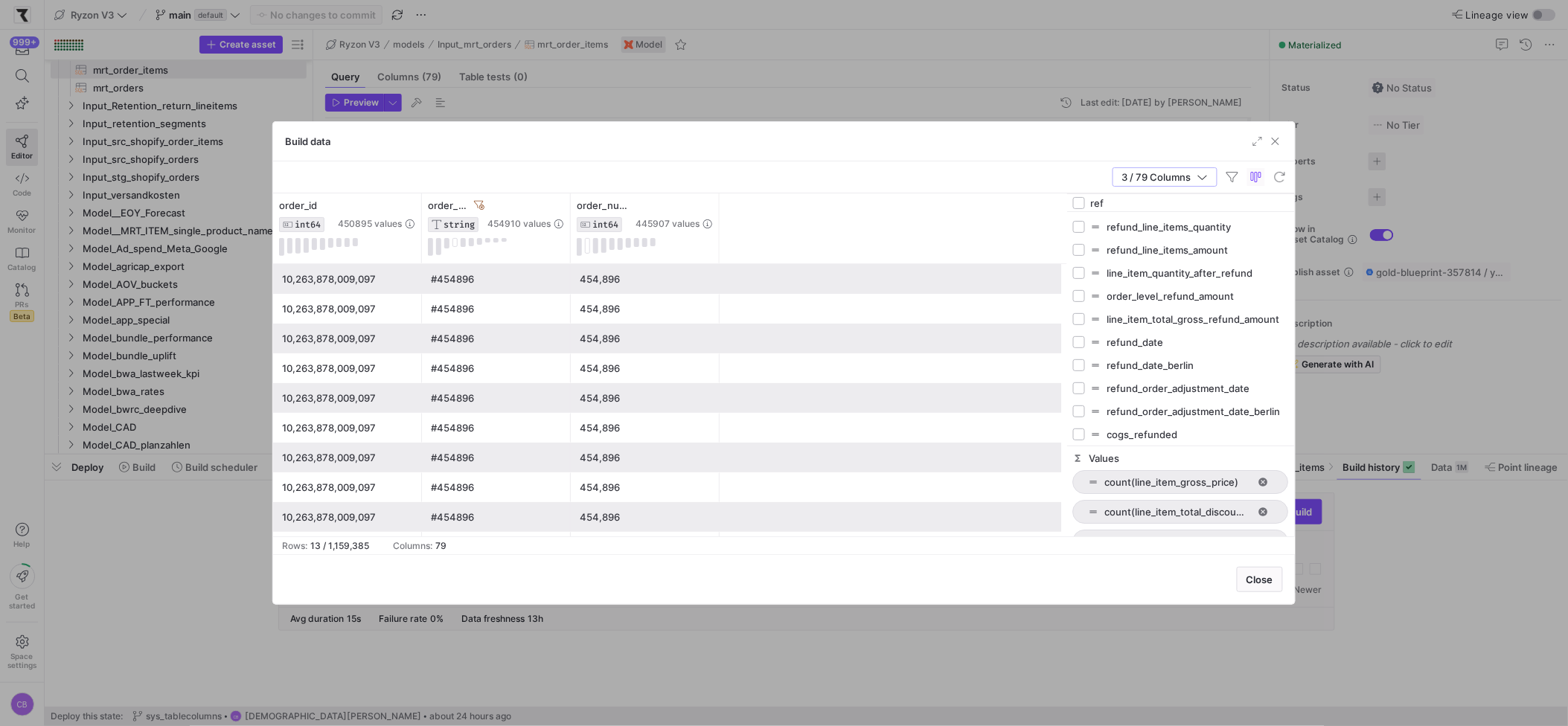
drag, startPoint x: 1146, startPoint y: 231, endPoint x: 1067, endPoint y: 220, distance: 79.8
click at [1067, 220] on div at bounding box center [1067, 366] width 4 height 344
click at [1077, 227] on input "Press SPACE to toggle visibility (hidden)" at bounding box center [1078, 227] width 12 height 12
checkbox input "true"
checkbox input "false"
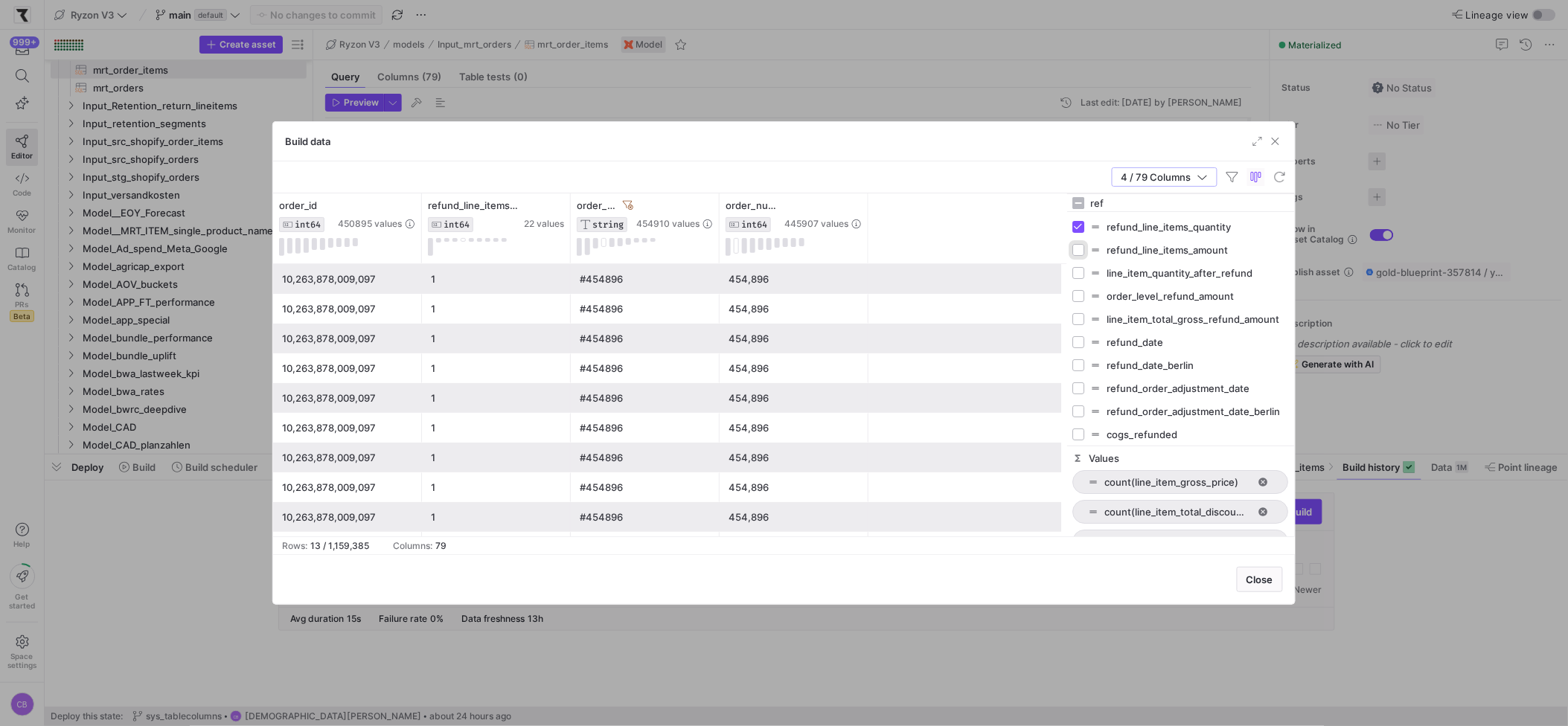
click at [1078, 253] on input "Press SPACE to toggle visibility (hidden)" at bounding box center [1078, 250] width 12 height 12
checkbox input "true"
click at [1080, 342] on input "Press SPACE to toggle visibility (hidden)" at bounding box center [1078, 342] width 12 height 12
checkbox input "true"
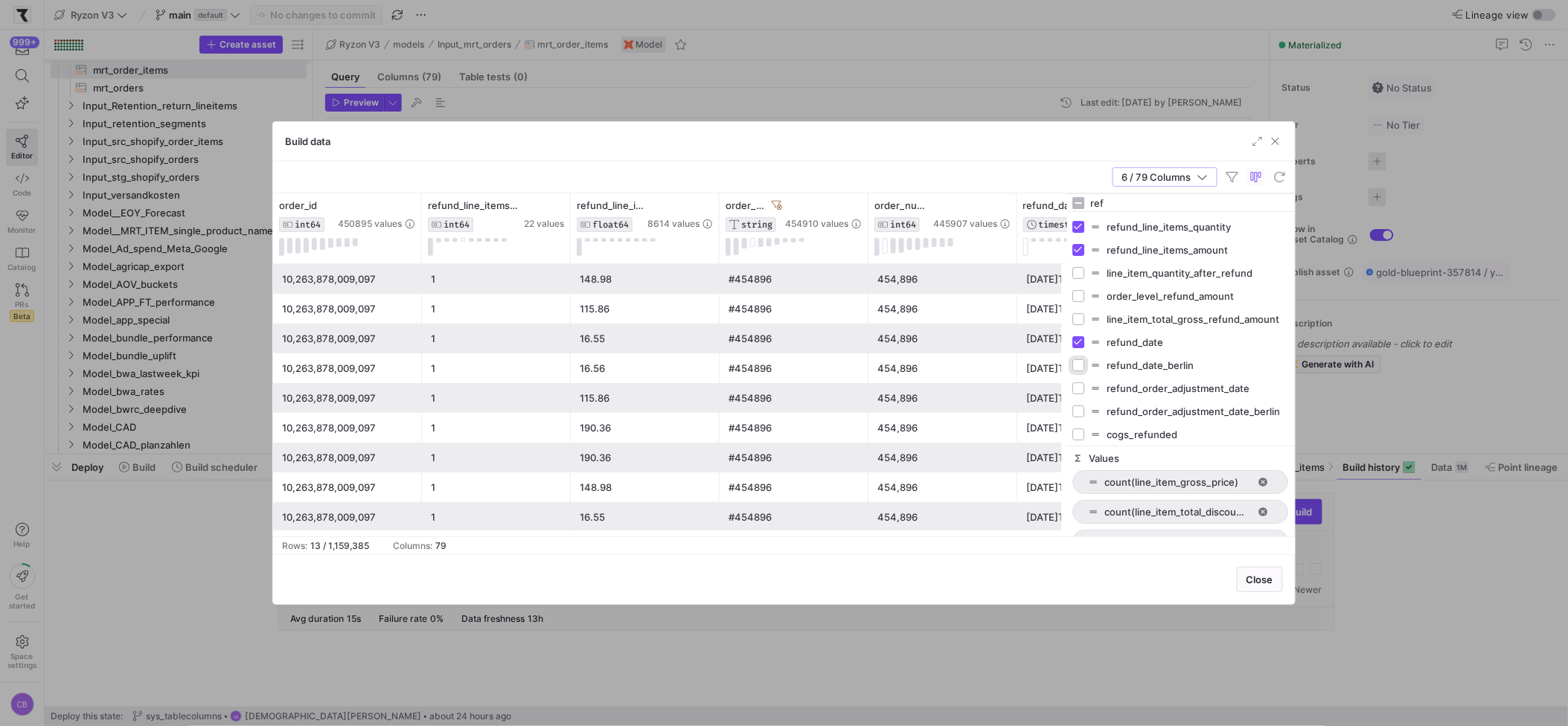
click at [1085, 370] on input "Press SPACE to toggle visibility (hidden)" at bounding box center [1078, 365] width 12 height 12
checkbox input "true"
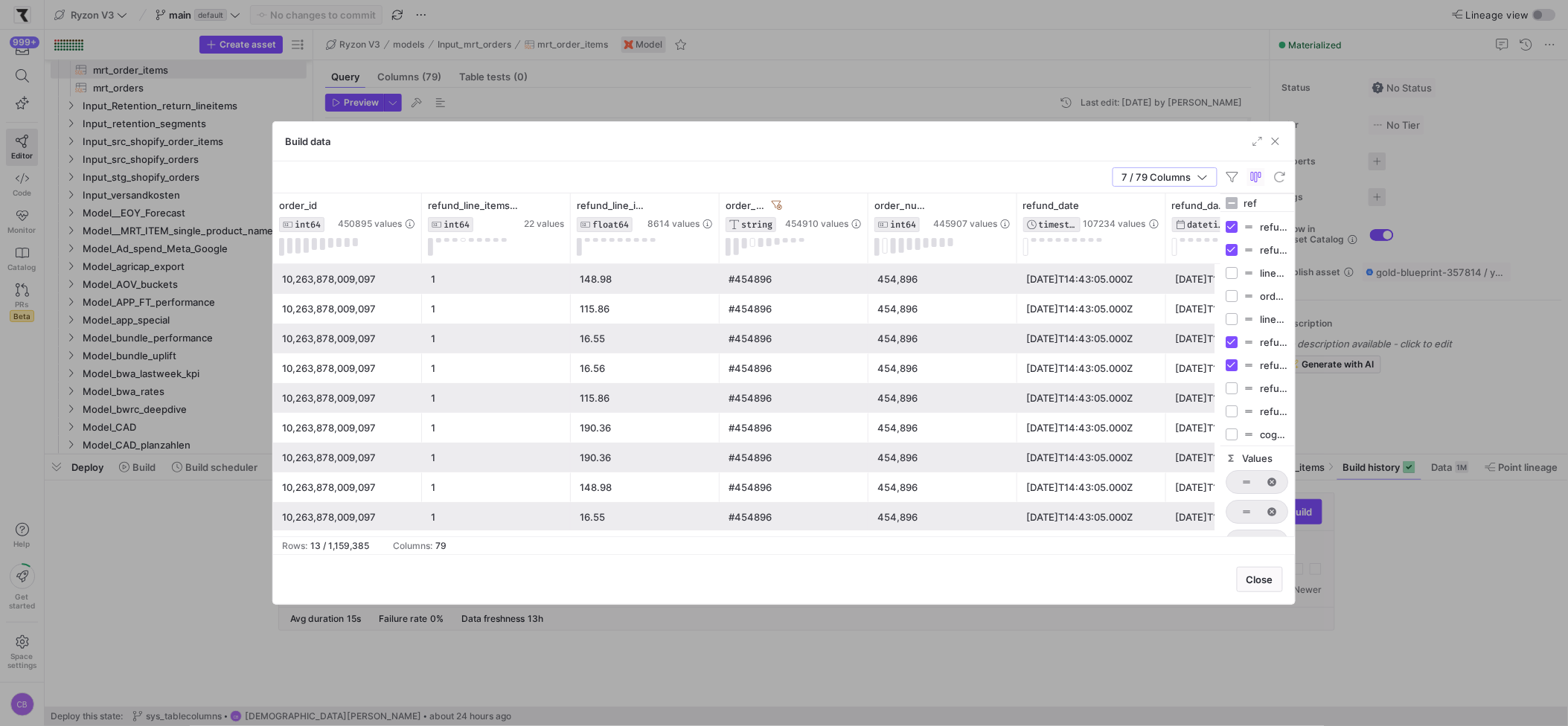
drag, startPoint x: 1067, startPoint y: 357, endPoint x: 1240, endPoint y: 330, distance: 175.1
click at [1240, 330] on div "ref refund_line_items_quantity refund_line_items_amount line_item_quantity_afte…" at bounding box center [1258, 366] width 74 height 344
click at [352, 304] on div "10,263,878,009,097" at bounding box center [348, 309] width 131 height 29
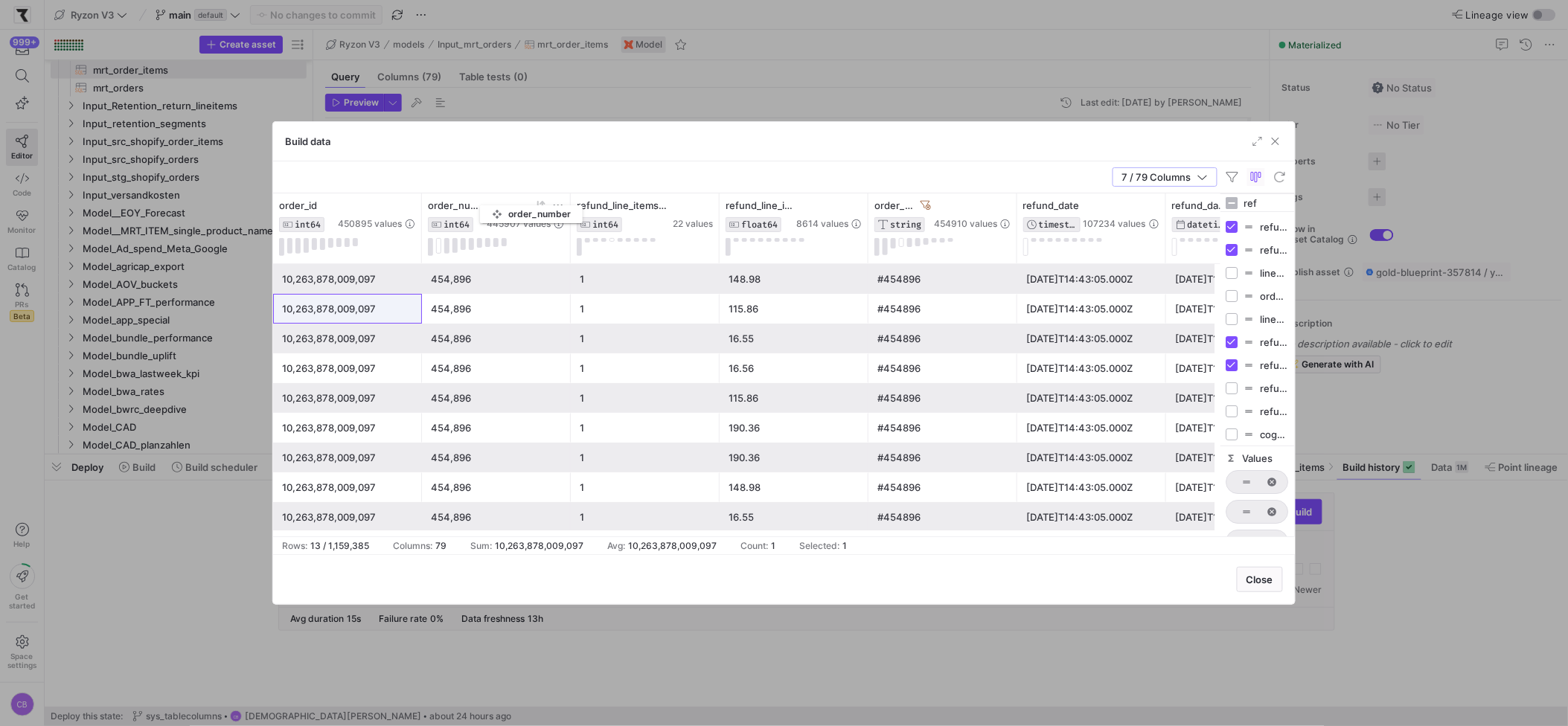
drag, startPoint x: 919, startPoint y: 209, endPoint x: 488, endPoint y: 203, distance: 431.0
click at [488, 203] on div "order_number INT64 445907 values" at bounding box center [496, 215] width 136 height 33
click at [767, 282] on div "148.98" at bounding box center [794, 279] width 131 height 29
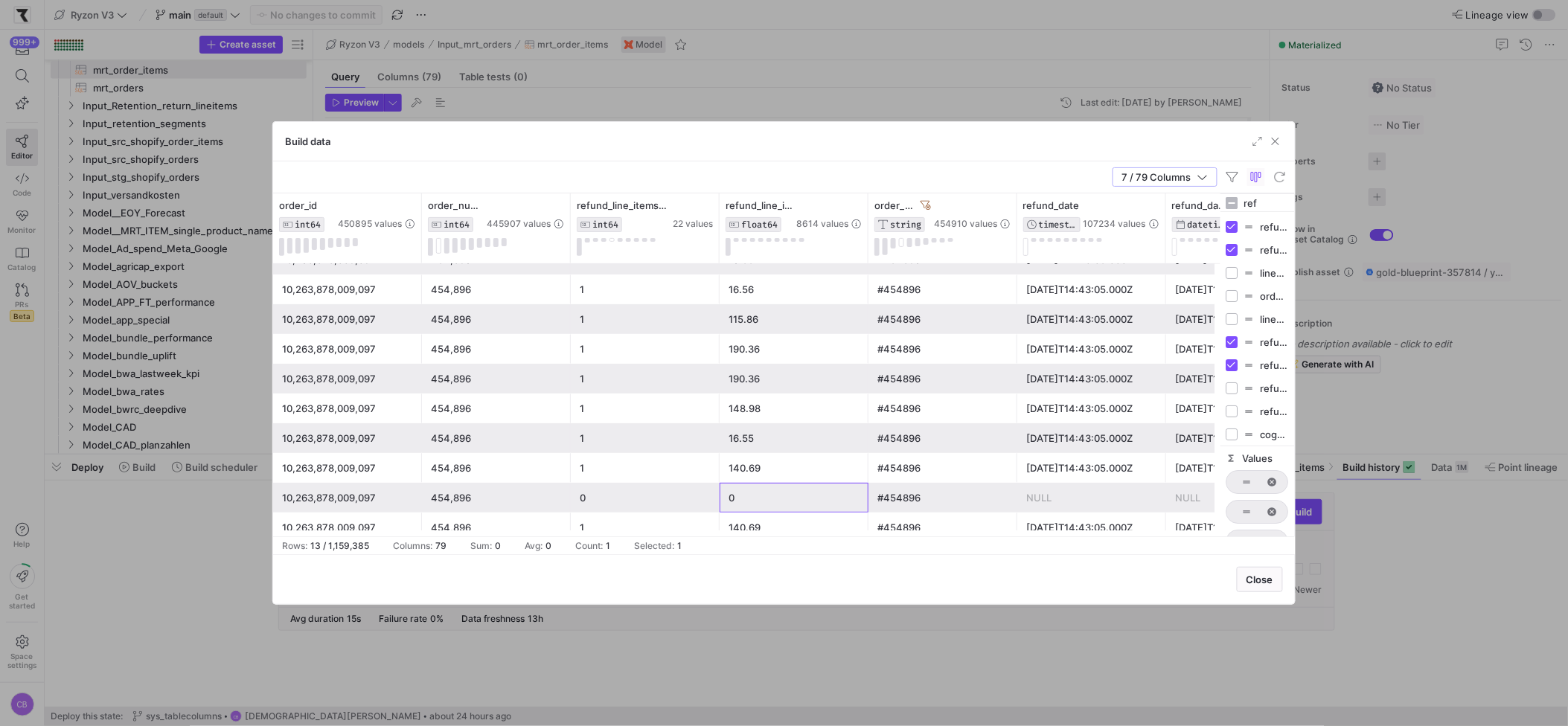
click at [796, 505] on div "0" at bounding box center [794, 498] width 131 height 29
drag, startPoint x: 1272, startPoint y: 200, endPoint x: 1223, endPoint y: 196, distance: 49.2
click at [1223, 196] on div "ref" at bounding box center [1258, 203] width 74 height 18
type input "sku"
click at [1231, 227] on input "Press SPACE to toggle visibility (hidden)" at bounding box center [1232, 227] width 12 height 12
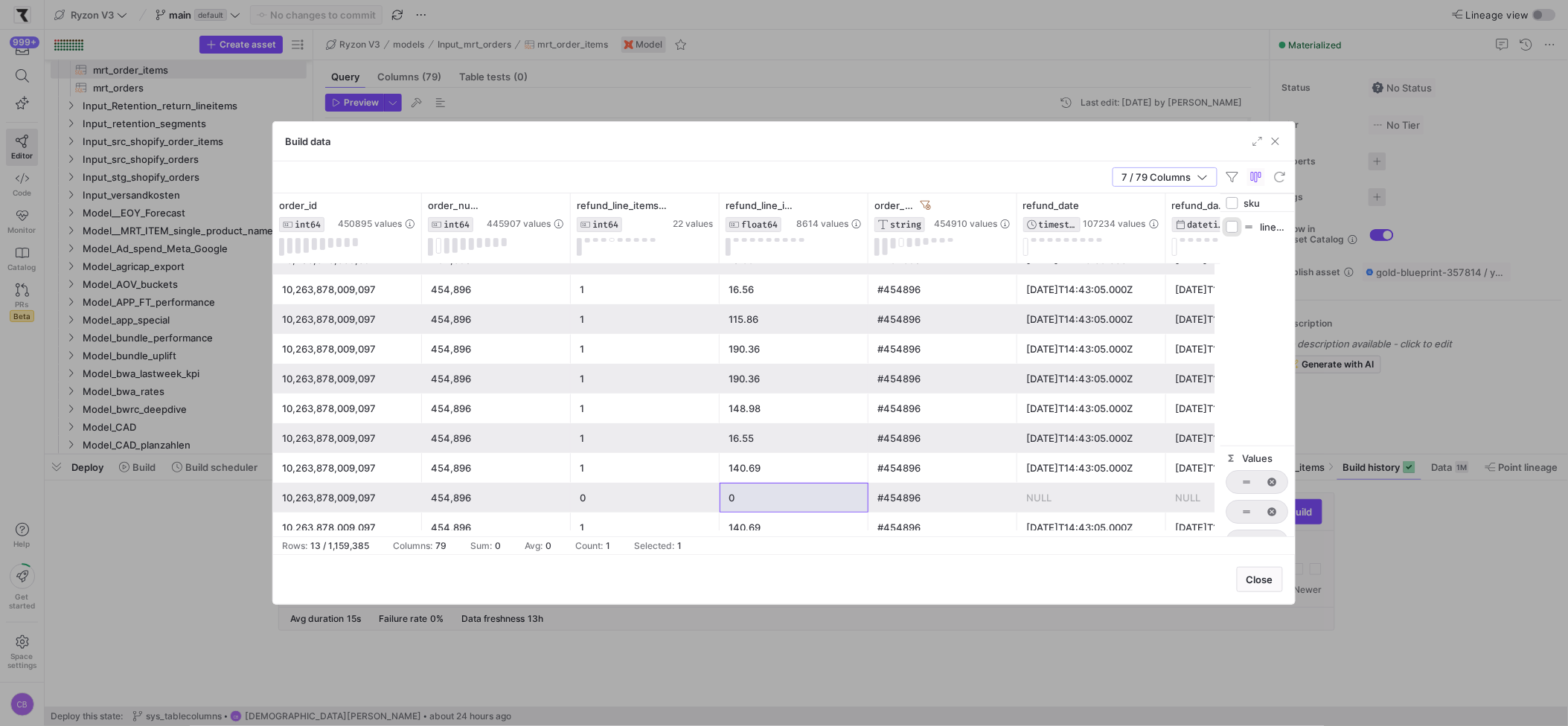
checkbox input "true"
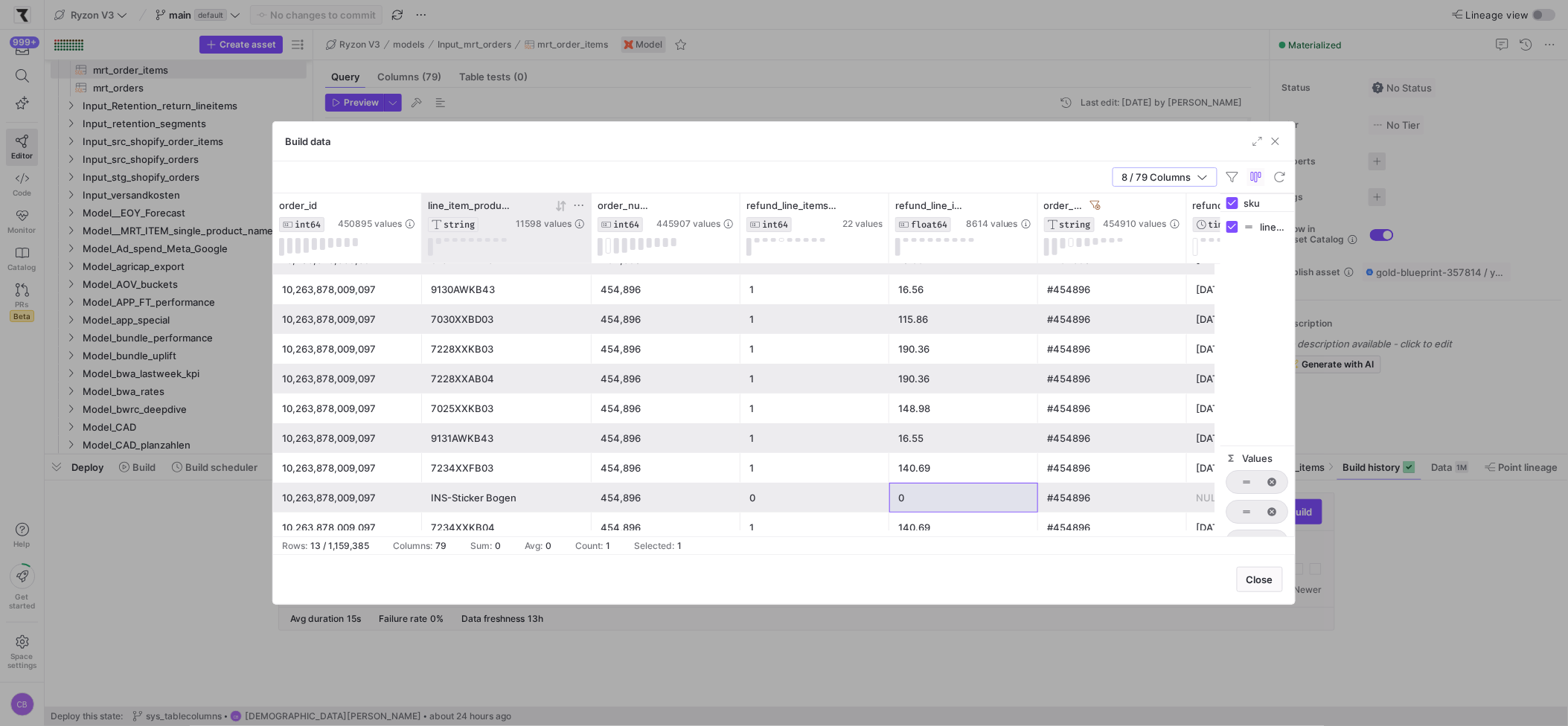
click at [578, 205] on icon at bounding box center [578, 205] width 12 height 12
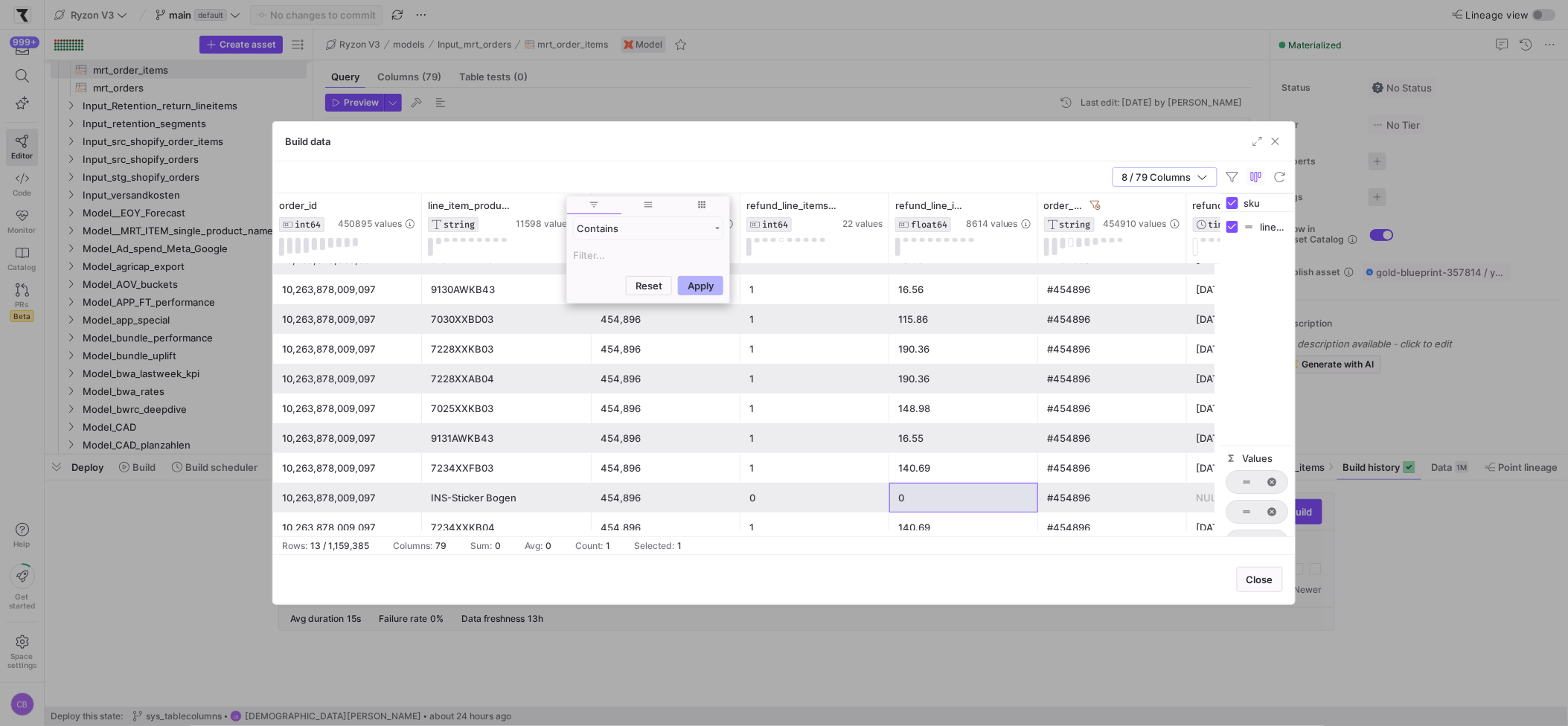
click at [618, 250] on input "Filter Value" at bounding box center [648, 255] width 151 height 18
type input "7234XXKB04"
click at [707, 362] on button "Apply" at bounding box center [700, 358] width 45 height 19
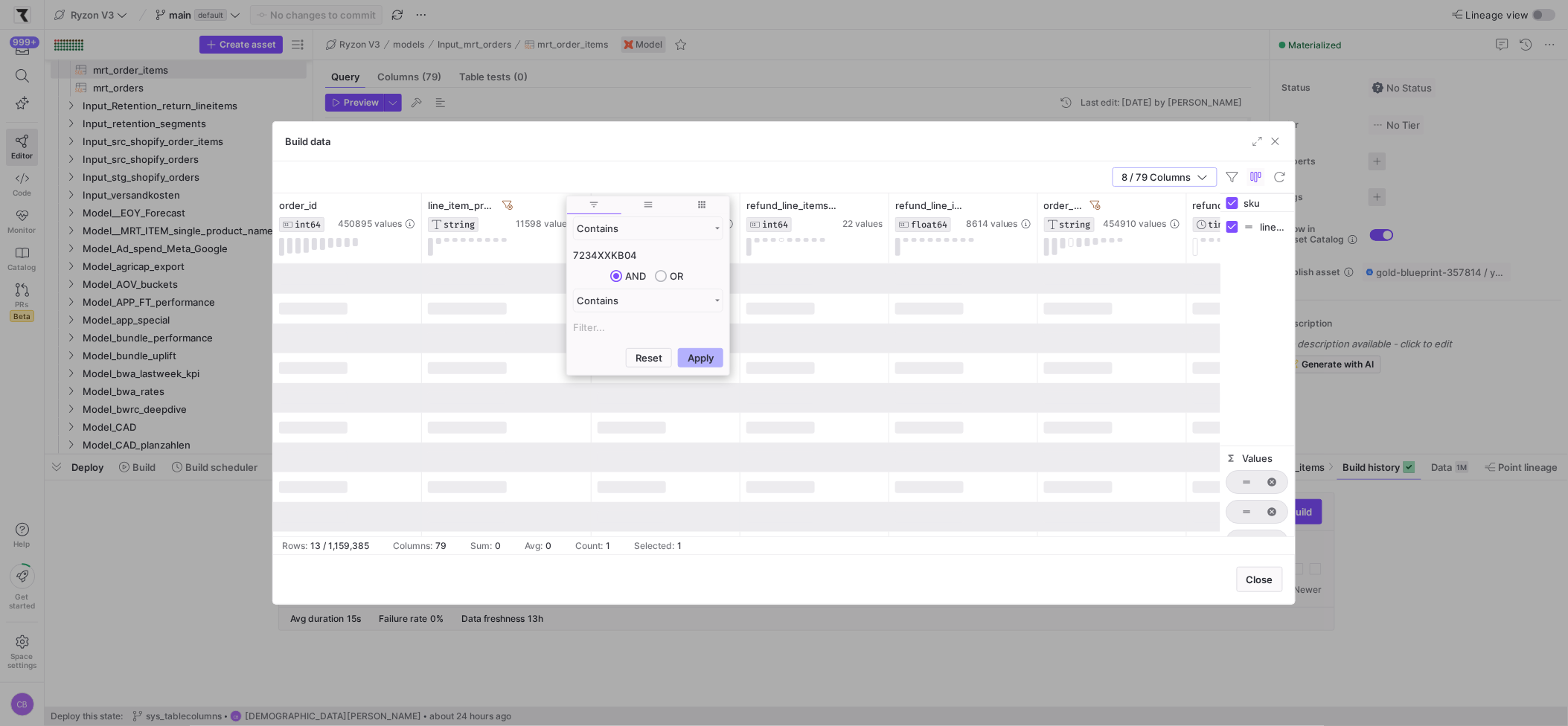
click at [611, 165] on div "8 / 79 Columns" at bounding box center [784, 177] width 1022 height 32
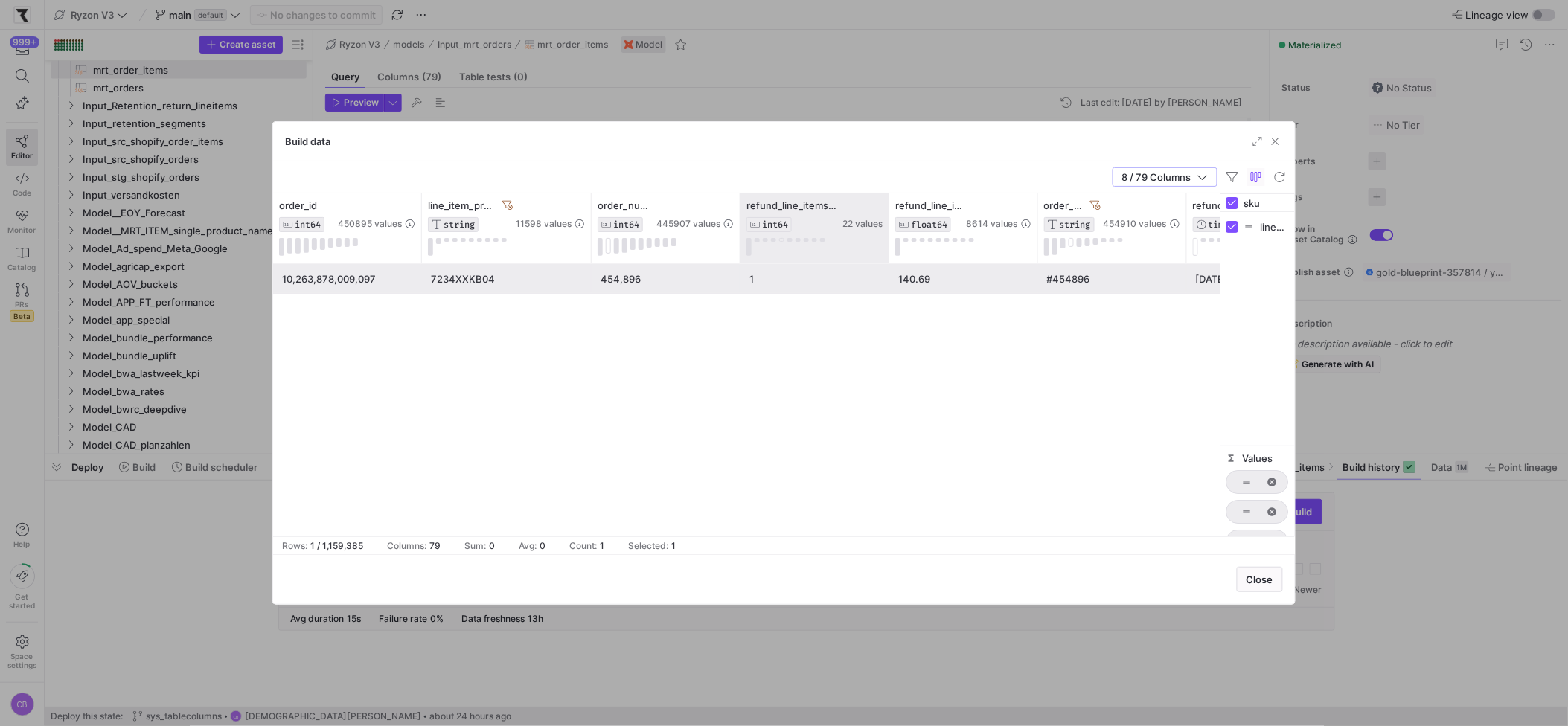
click at [740, 228] on div "refund_line_items_quantity INT64 22 values" at bounding box center [815, 228] width 149 height 70
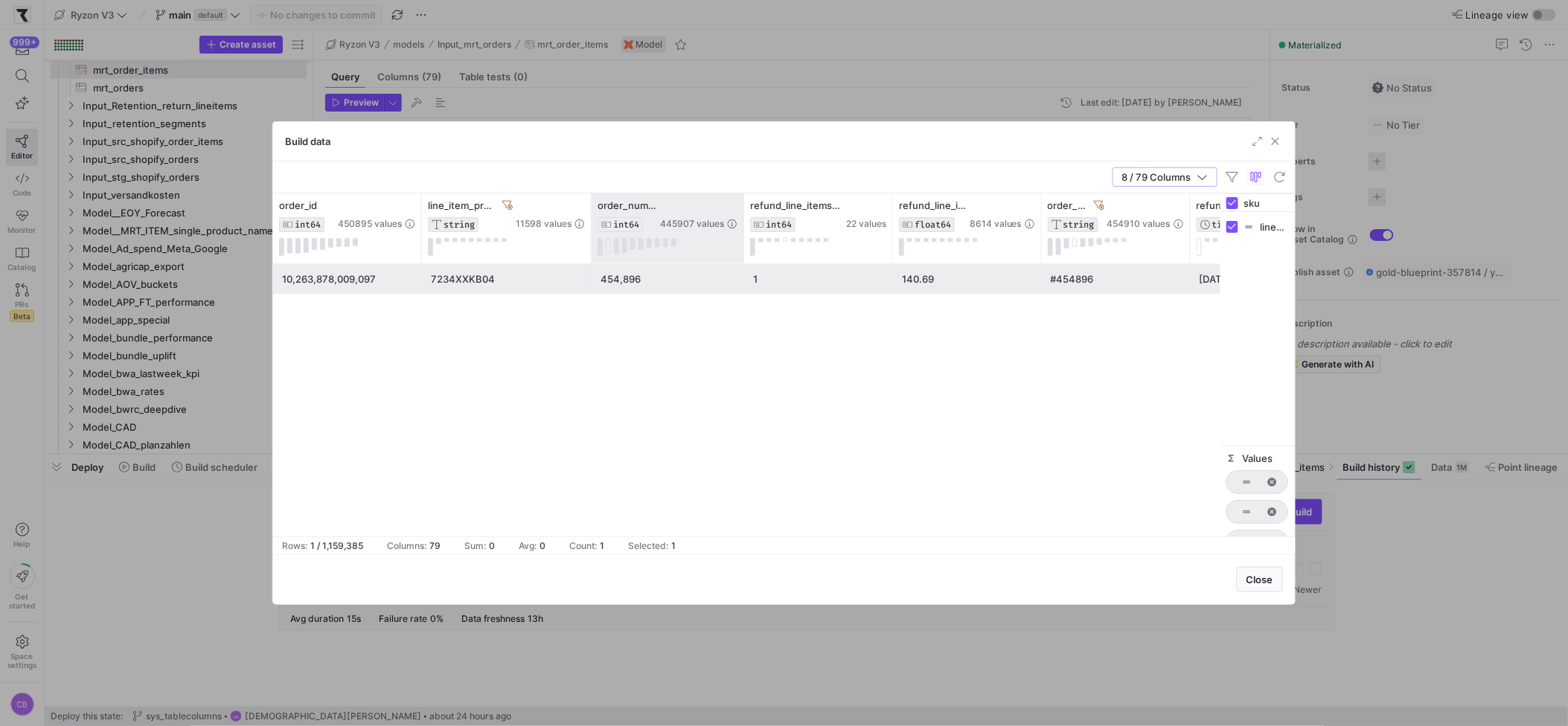
drag, startPoint x: 739, startPoint y: 228, endPoint x: 782, endPoint y: 234, distance: 43.4
click at [746, 232] on div at bounding box center [743, 228] width 6 height 70
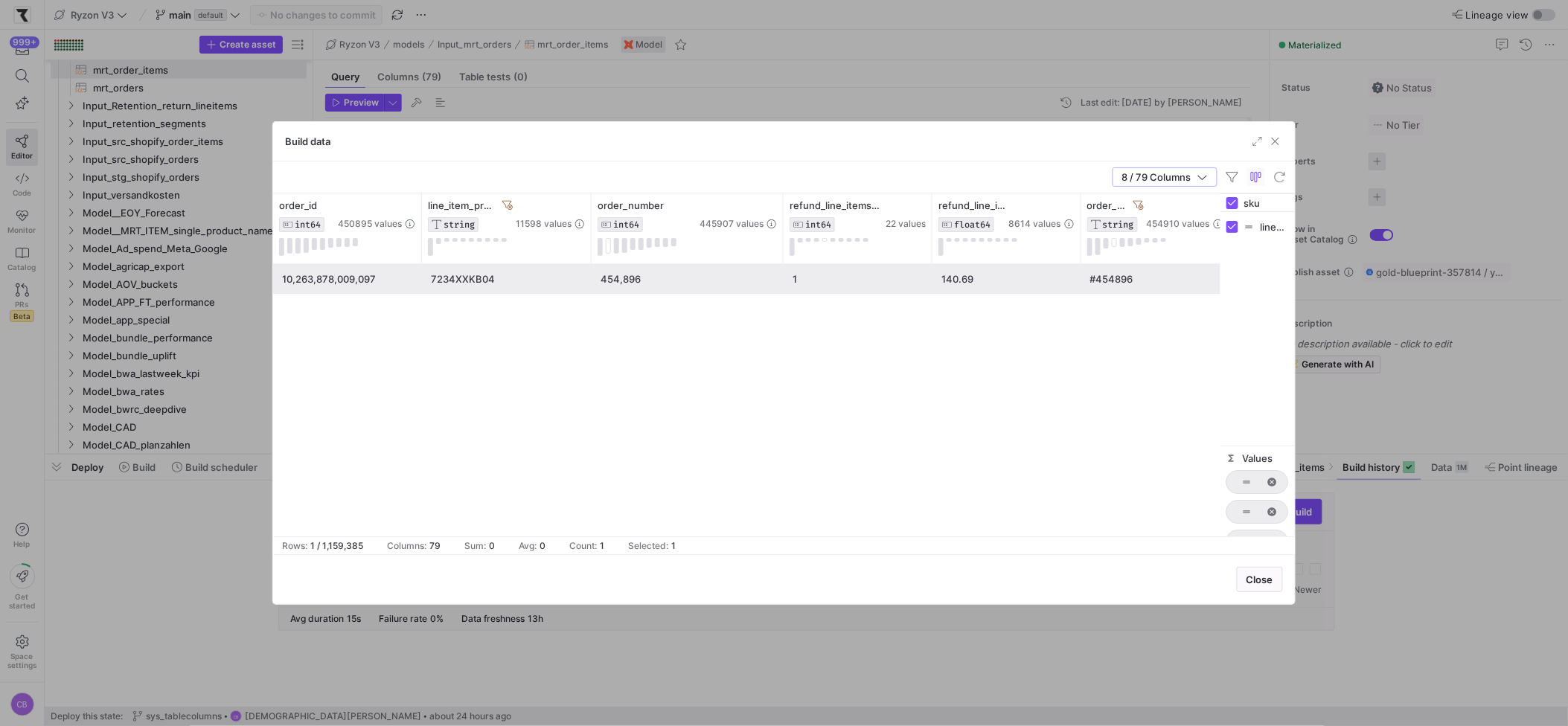
scroll to position [0, 137]
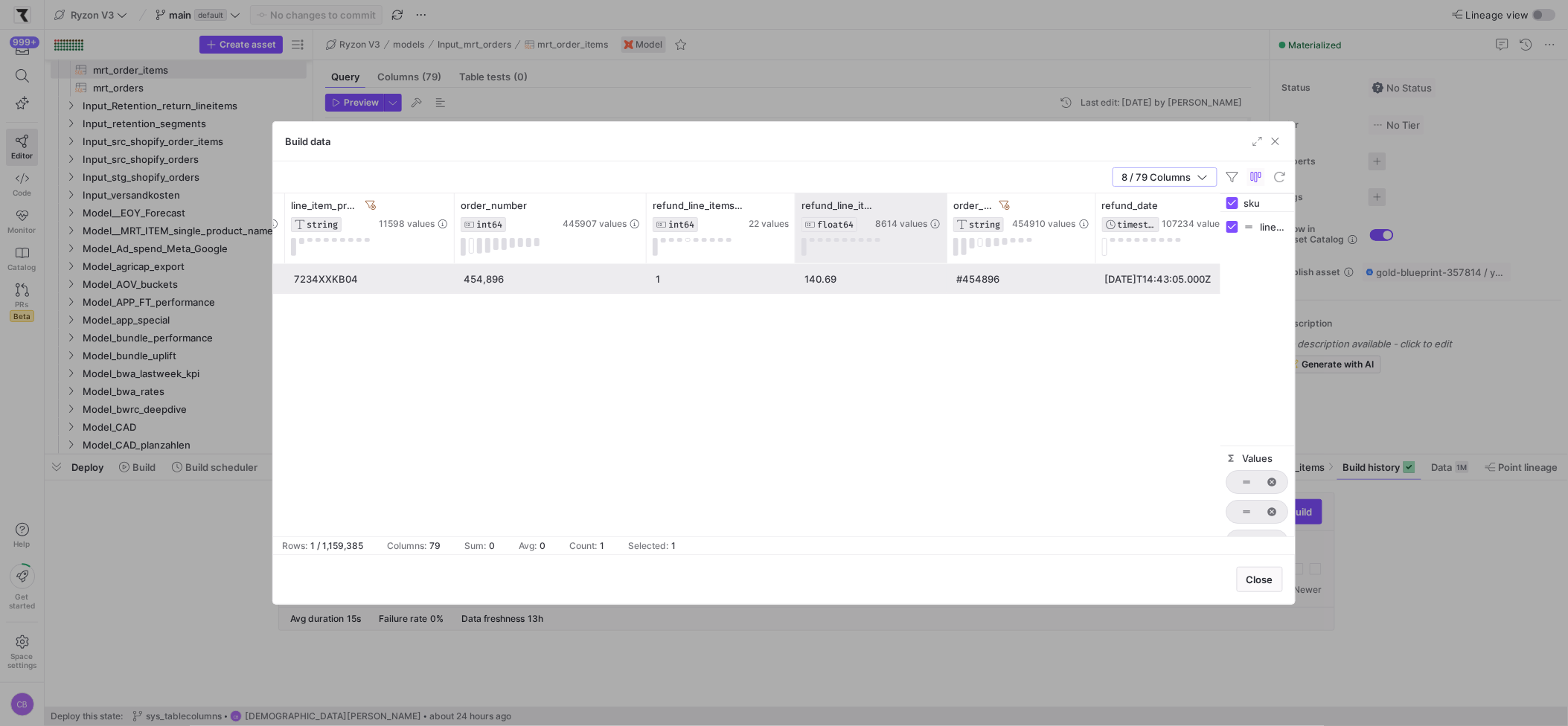
drag, startPoint x: 943, startPoint y: 226, endPoint x: 996, endPoint y: 236, distance: 53.9
click at [950, 235] on div at bounding box center [946, 228] width 6 height 70
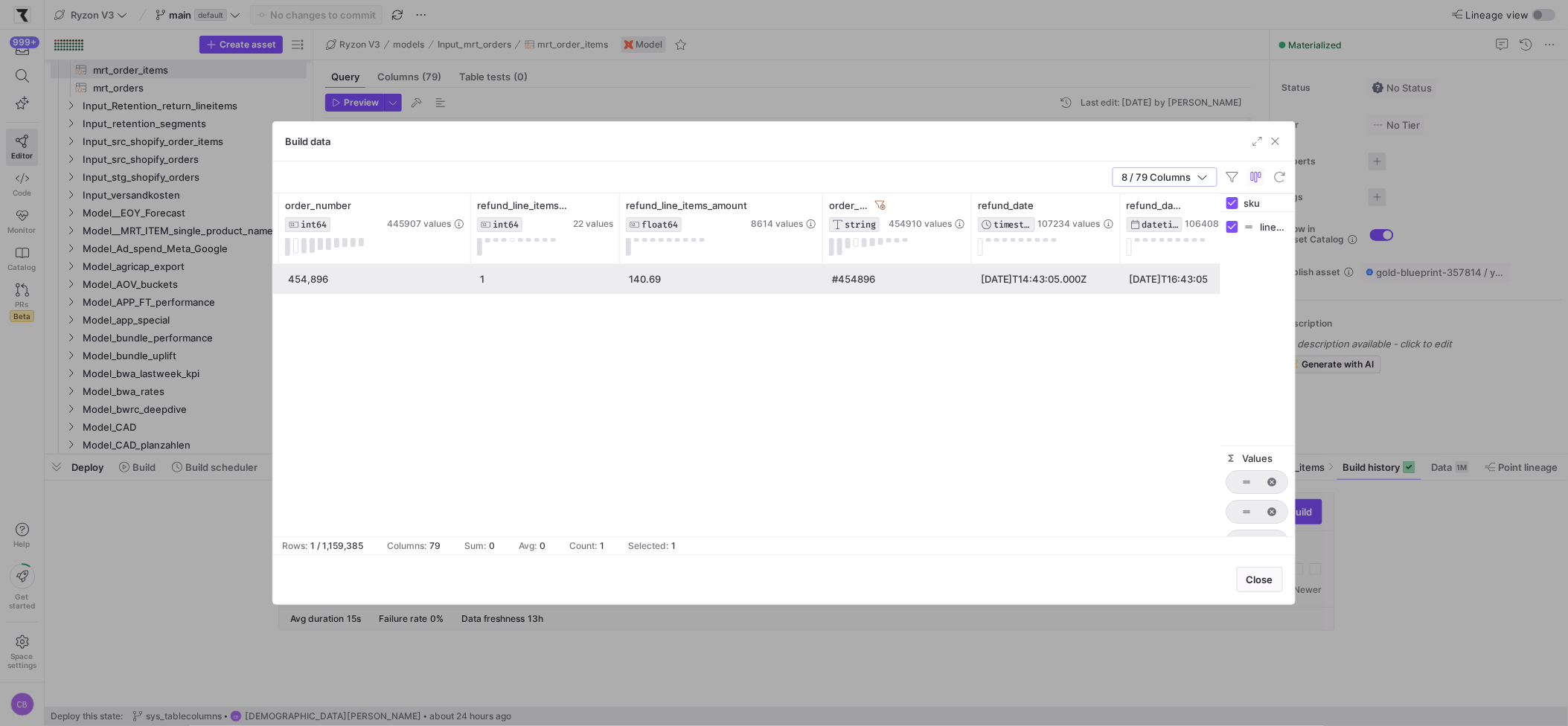
scroll to position [0, 361]
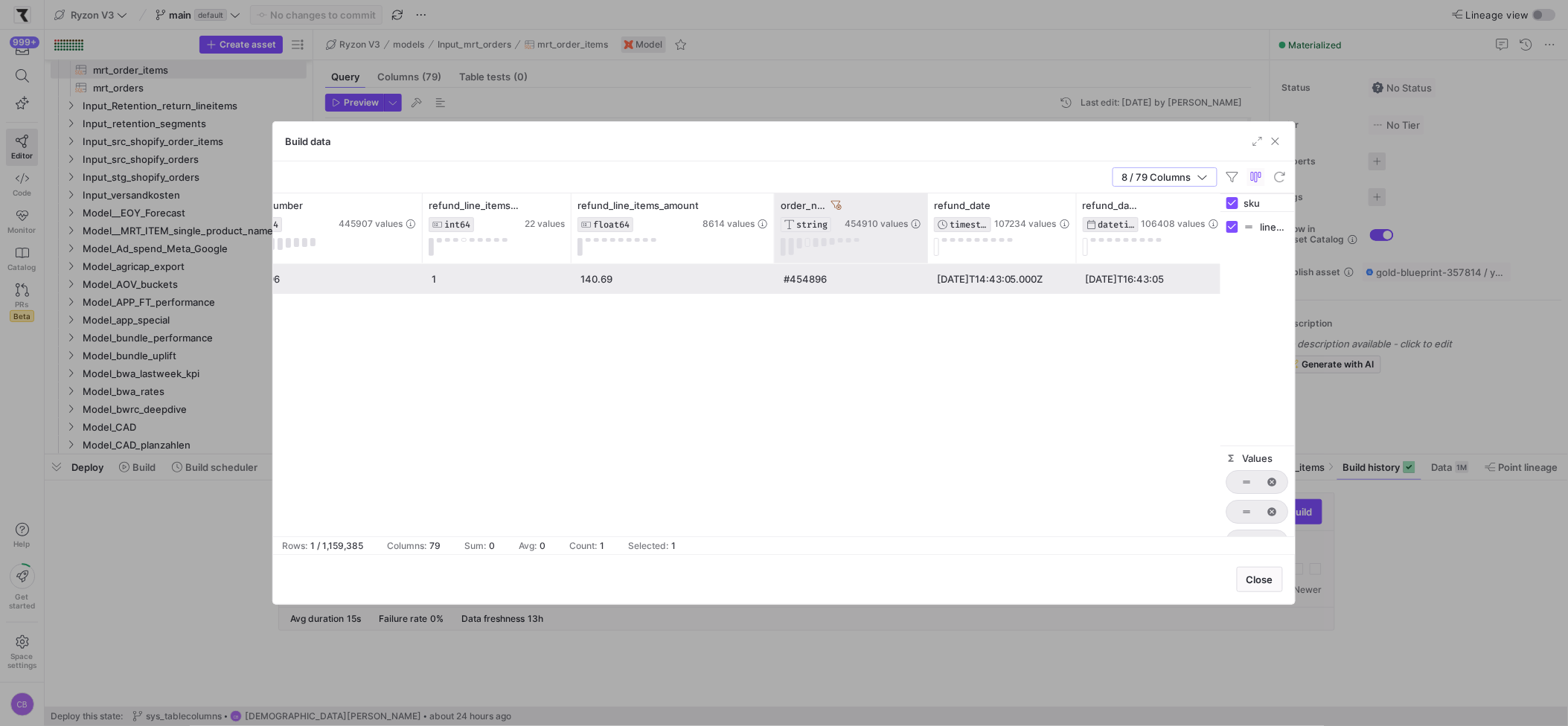
drag, startPoint x: 919, startPoint y: 223, endPoint x: 990, endPoint y: 228, distance: 71.2
click at [931, 228] on div at bounding box center [927, 228] width 6 height 70
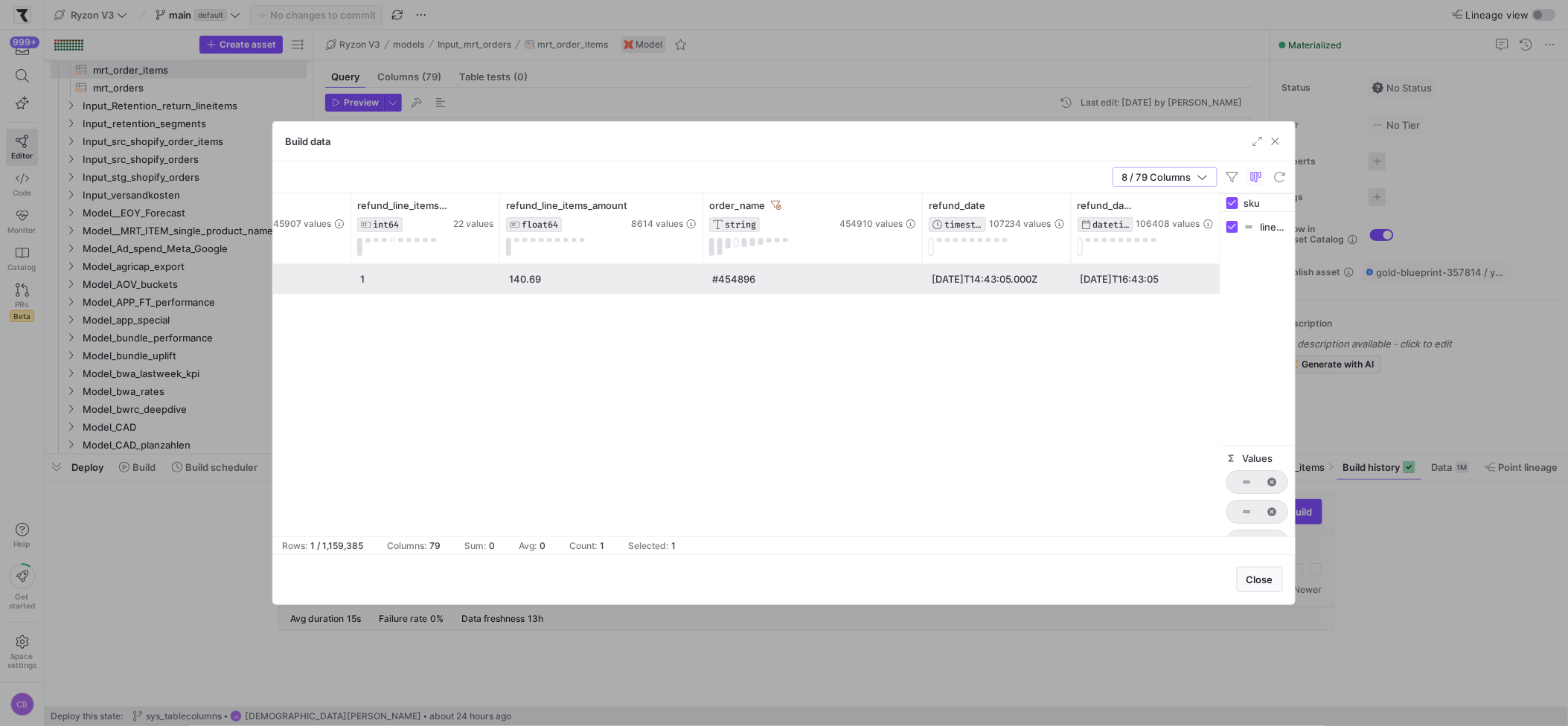
scroll to position [0, 0]
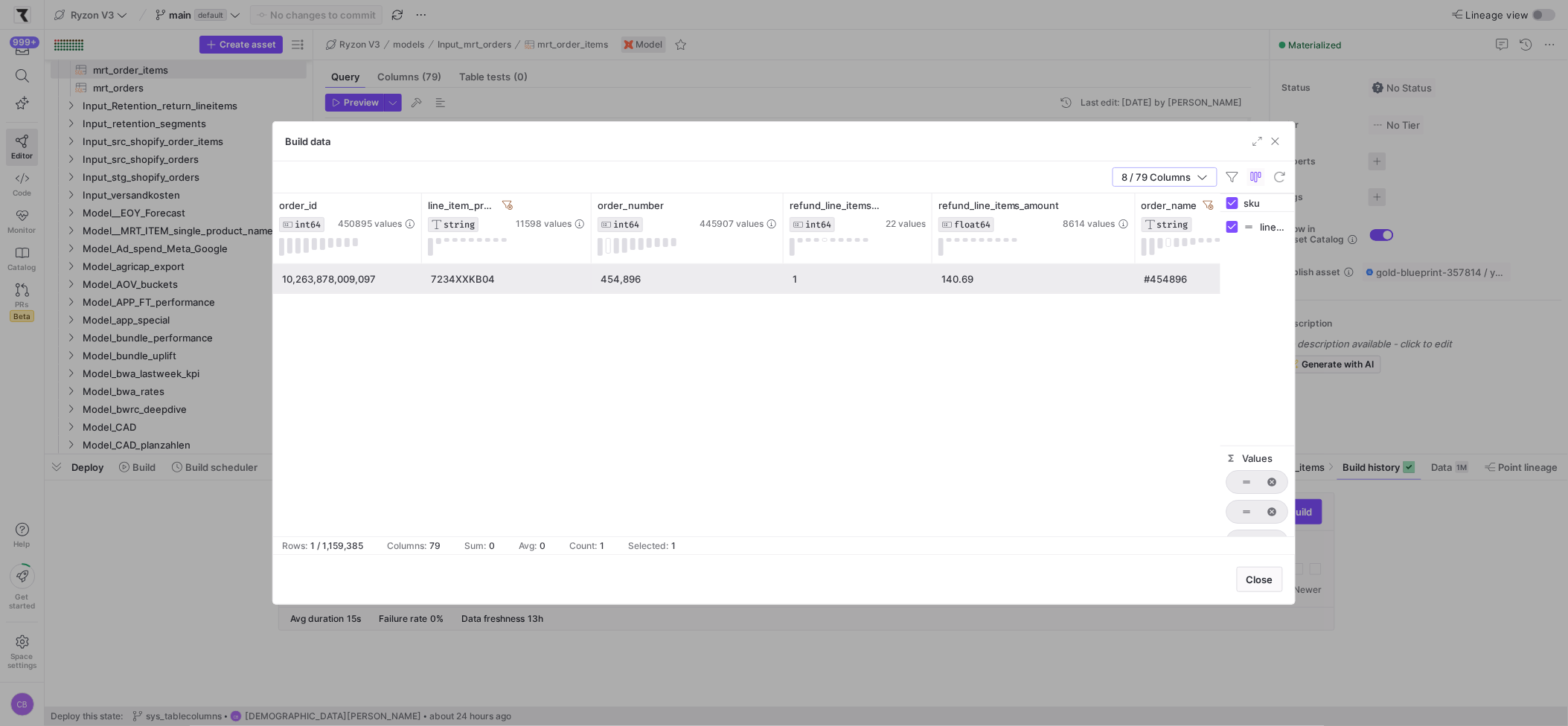
click at [368, 286] on div "10,263,878,009,097" at bounding box center [348, 279] width 131 height 29
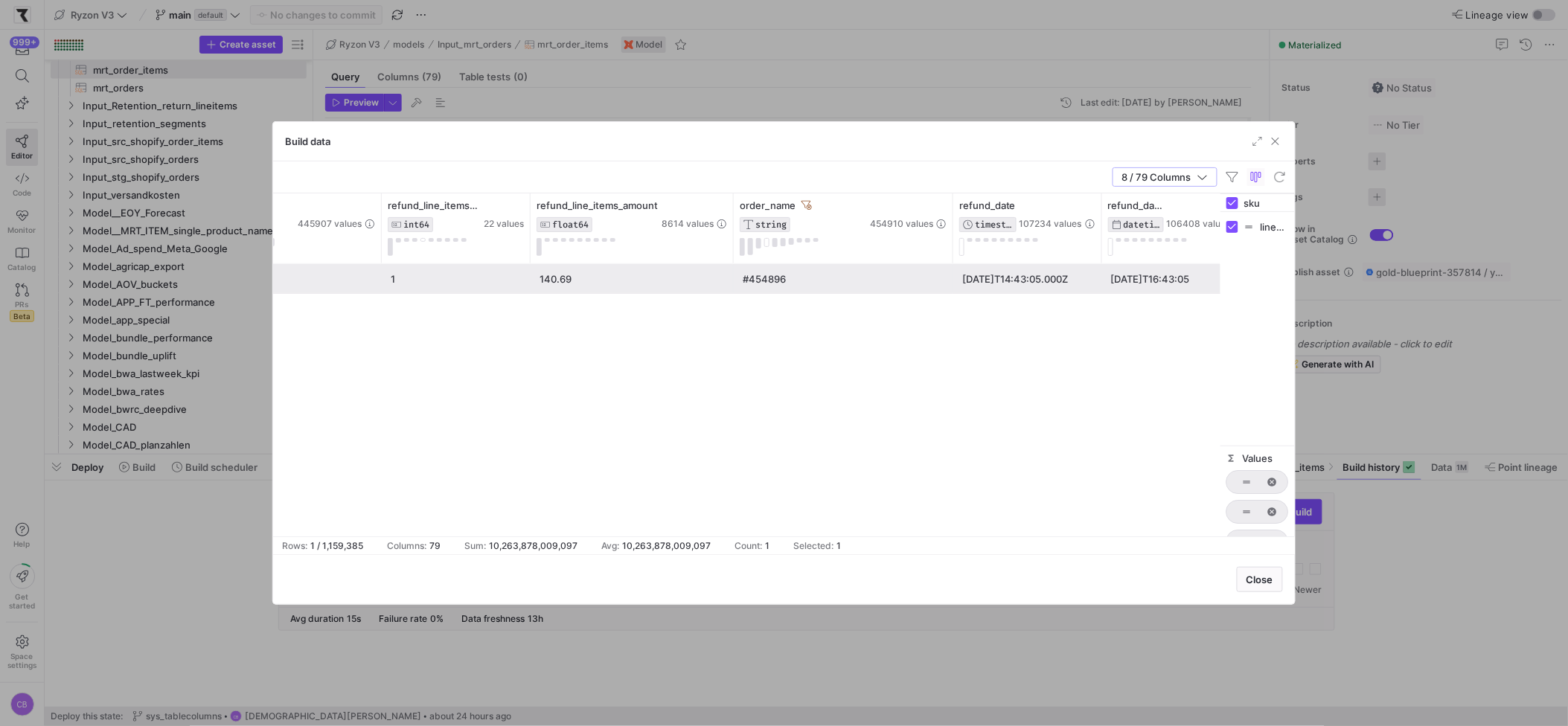
scroll to position [0, 432]
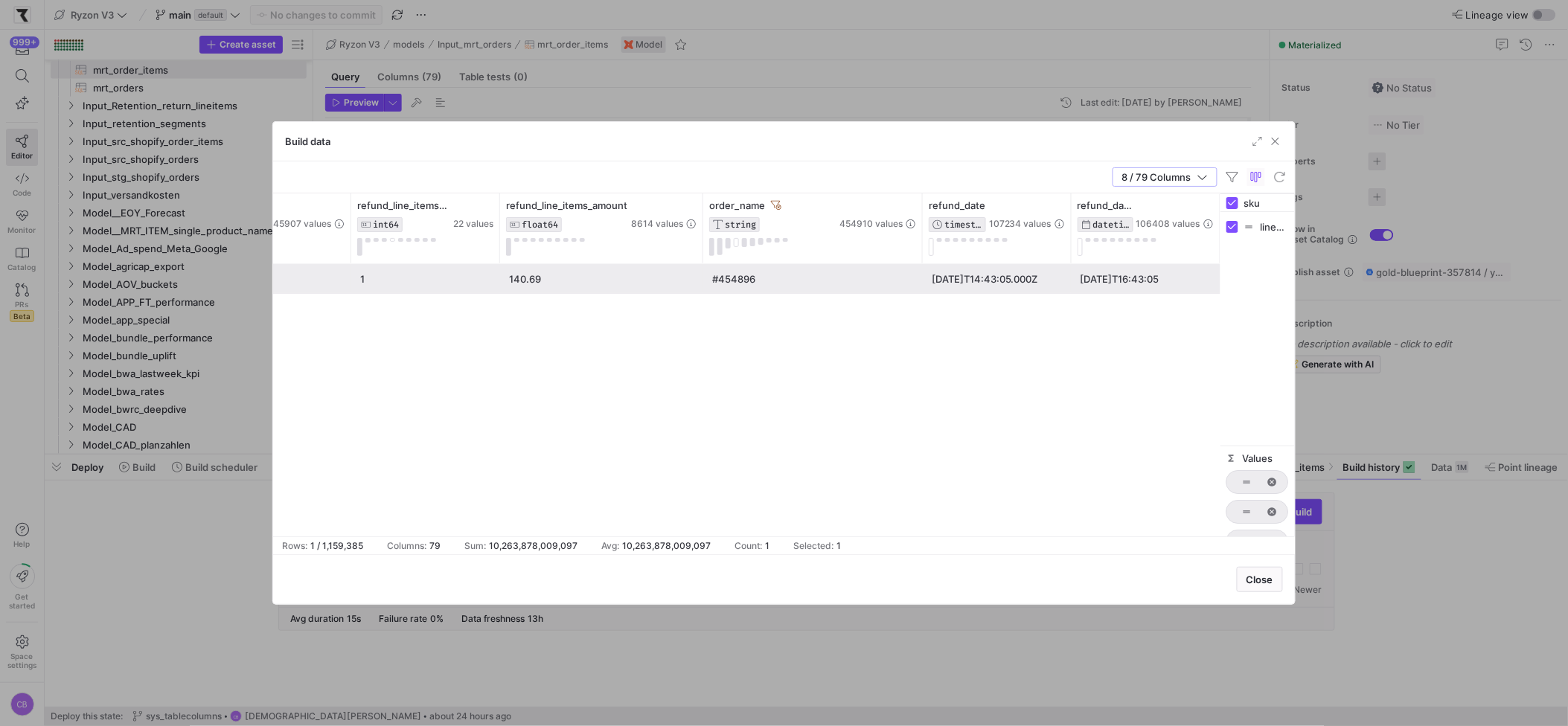
drag, startPoint x: 1269, startPoint y: 203, endPoint x: 1230, endPoint y: 201, distance: 39.1
click at [1230, 201] on div "sku" at bounding box center [1258, 203] width 74 height 18
type input "order"
checkbox input "false"
type input "order_created"
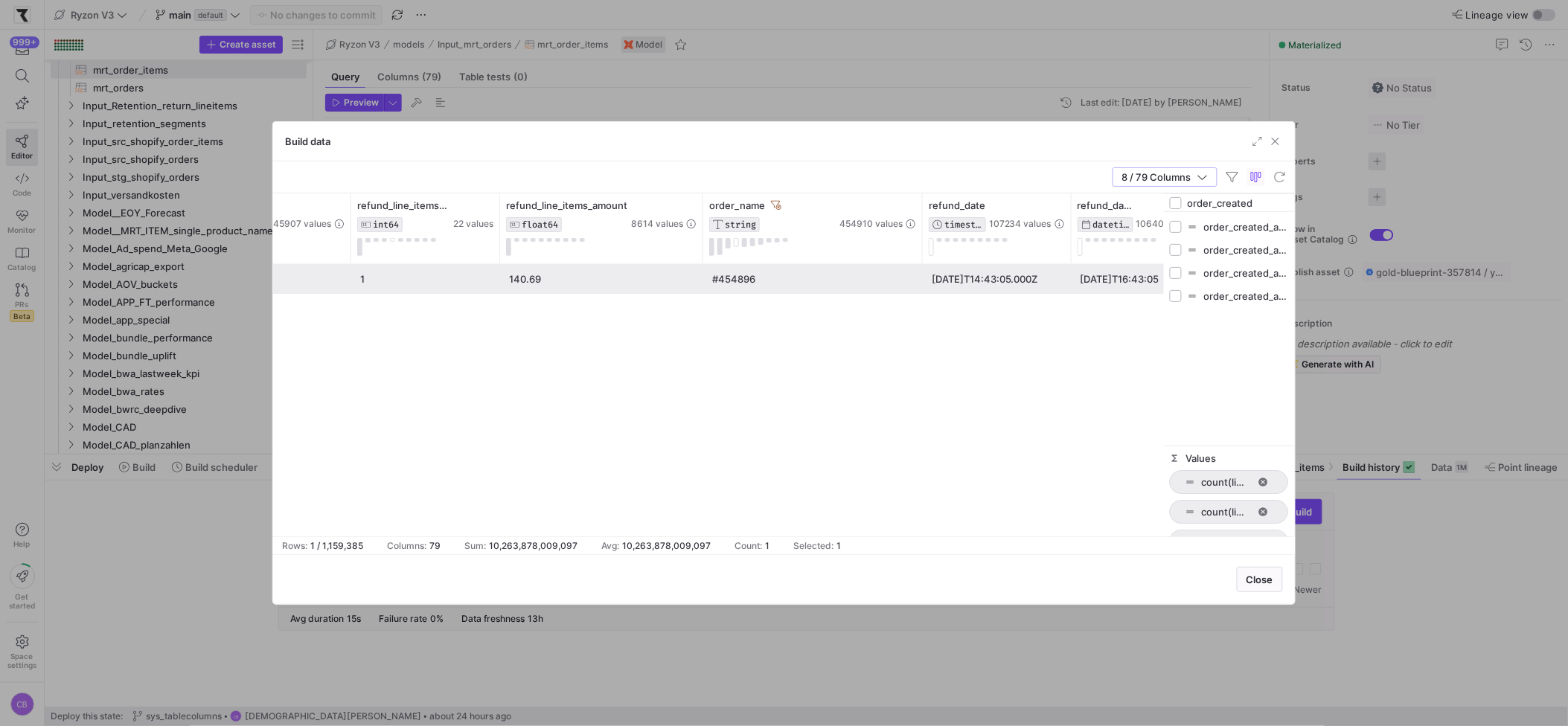
drag, startPoint x: 1221, startPoint y: 251, endPoint x: 1164, endPoint y: 245, distance: 57.3
click at [1164, 245] on div at bounding box center [1163, 366] width 4 height 344
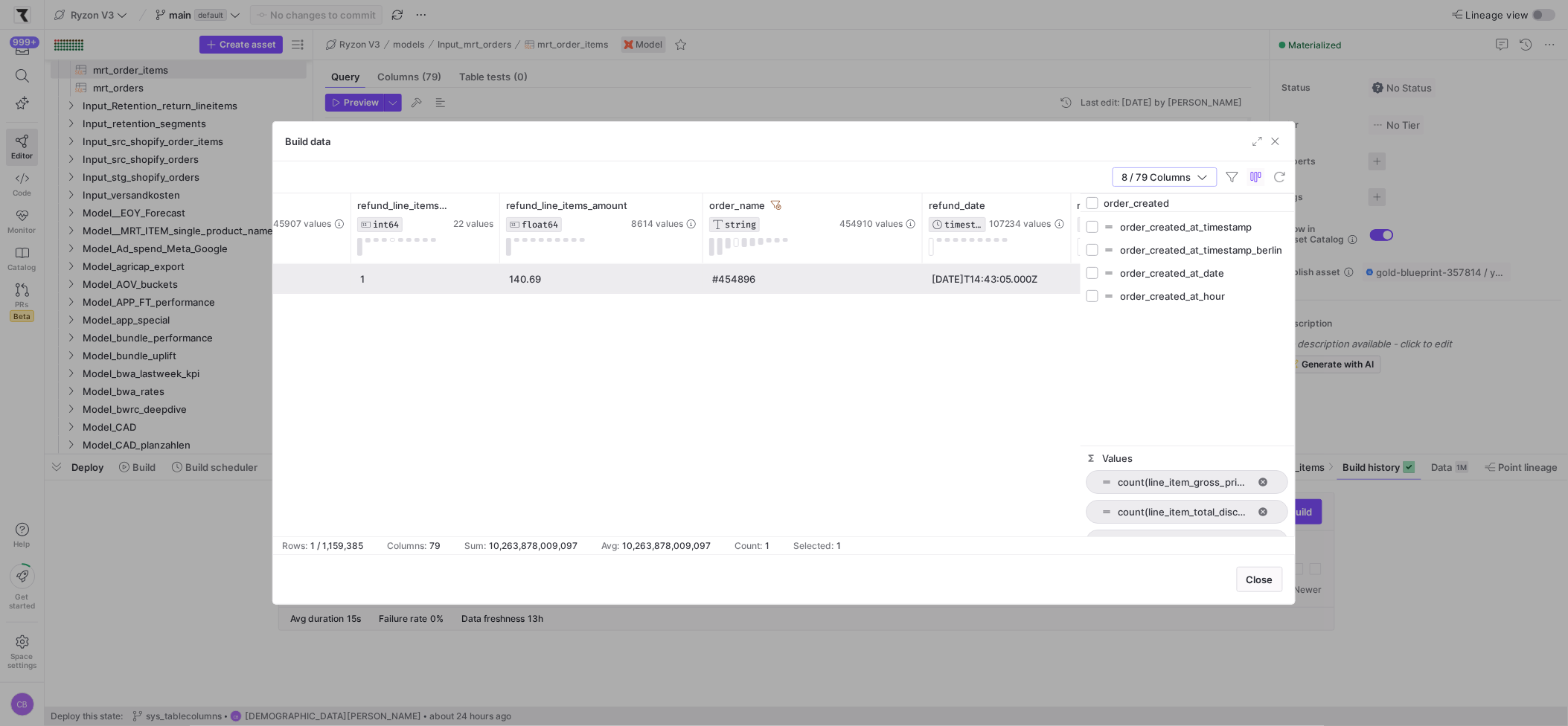
drag, startPoint x: 1163, startPoint y: 244, endPoint x: 1080, endPoint y: 241, distance: 83.1
click at [1080, 241] on div at bounding box center [1080, 366] width 4 height 344
click at [1093, 270] on input "Press SPACE to toggle visibility (hidden)" at bounding box center [1092, 273] width 12 height 12
checkbox input "true"
checkbox input "false"
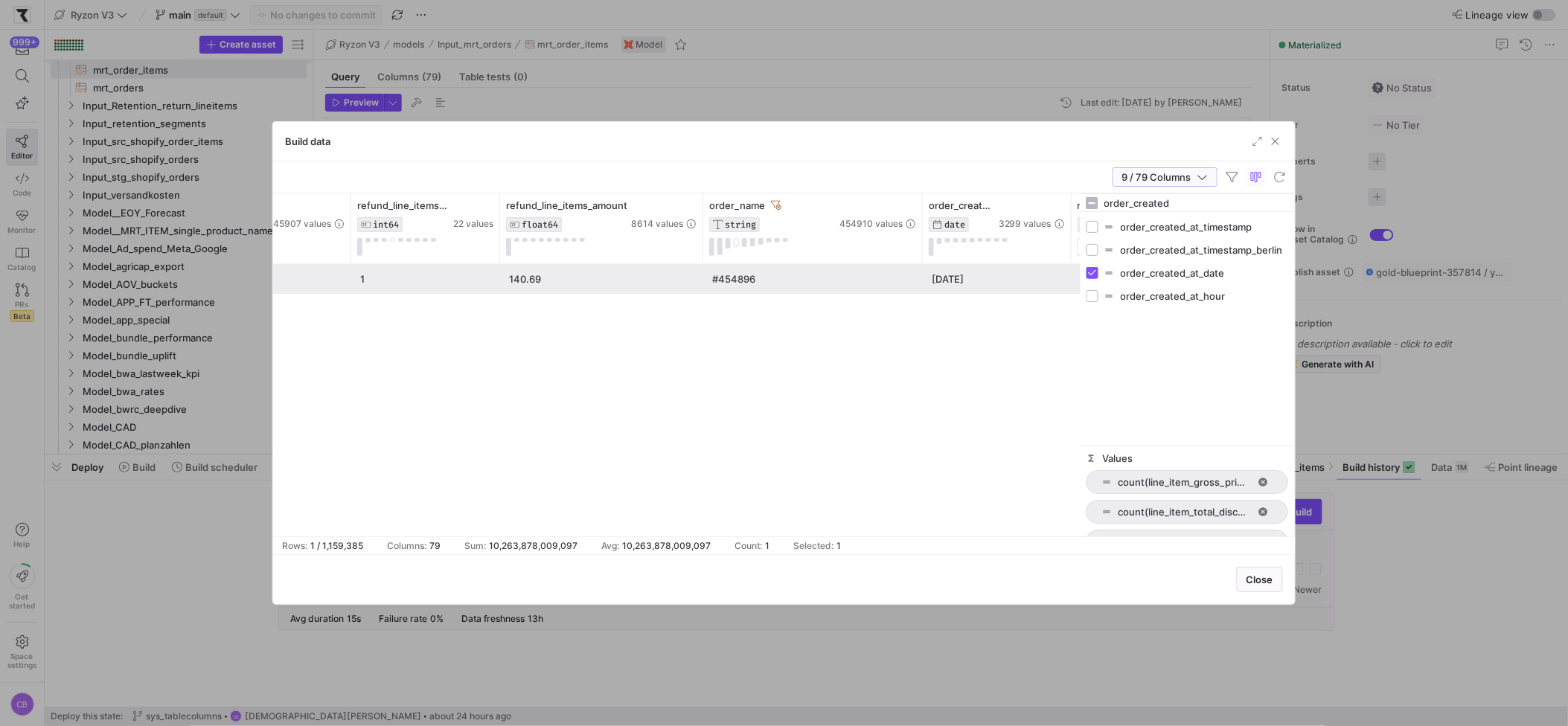
click at [1203, 179] on icon "button" at bounding box center [1203, 177] width 11 height 11
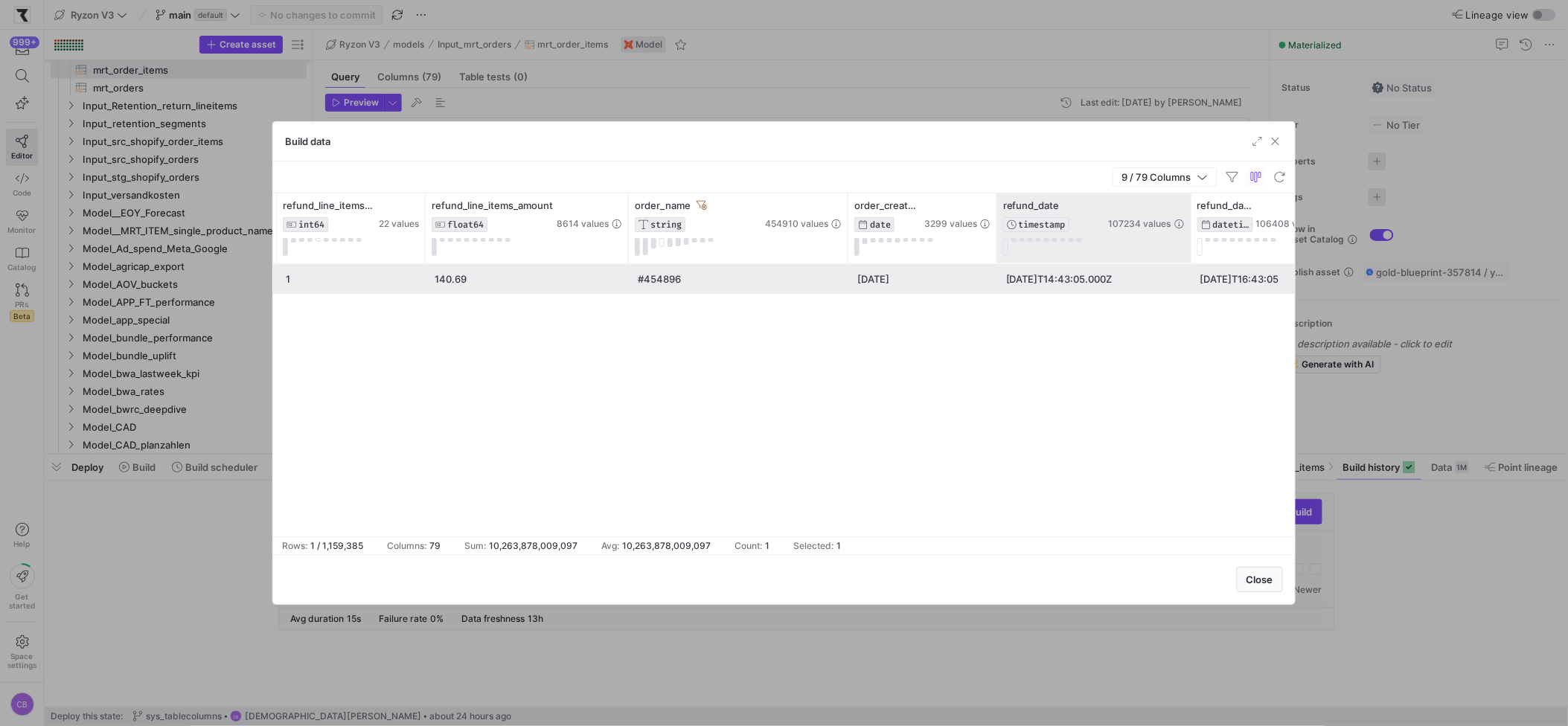
drag, startPoint x: 1143, startPoint y: 237, endPoint x: 1188, endPoint y: 242, distance: 45.3
click at [1188, 242] on div at bounding box center [1191, 228] width 6 height 70
drag, startPoint x: 1144, startPoint y: 236, endPoint x: 1176, endPoint y: 232, distance: 32.2
click at [1176, 232] on div "refund_date TIMESTAMP 107234 values" at bounding box center [1101, 228] width 227 height 70
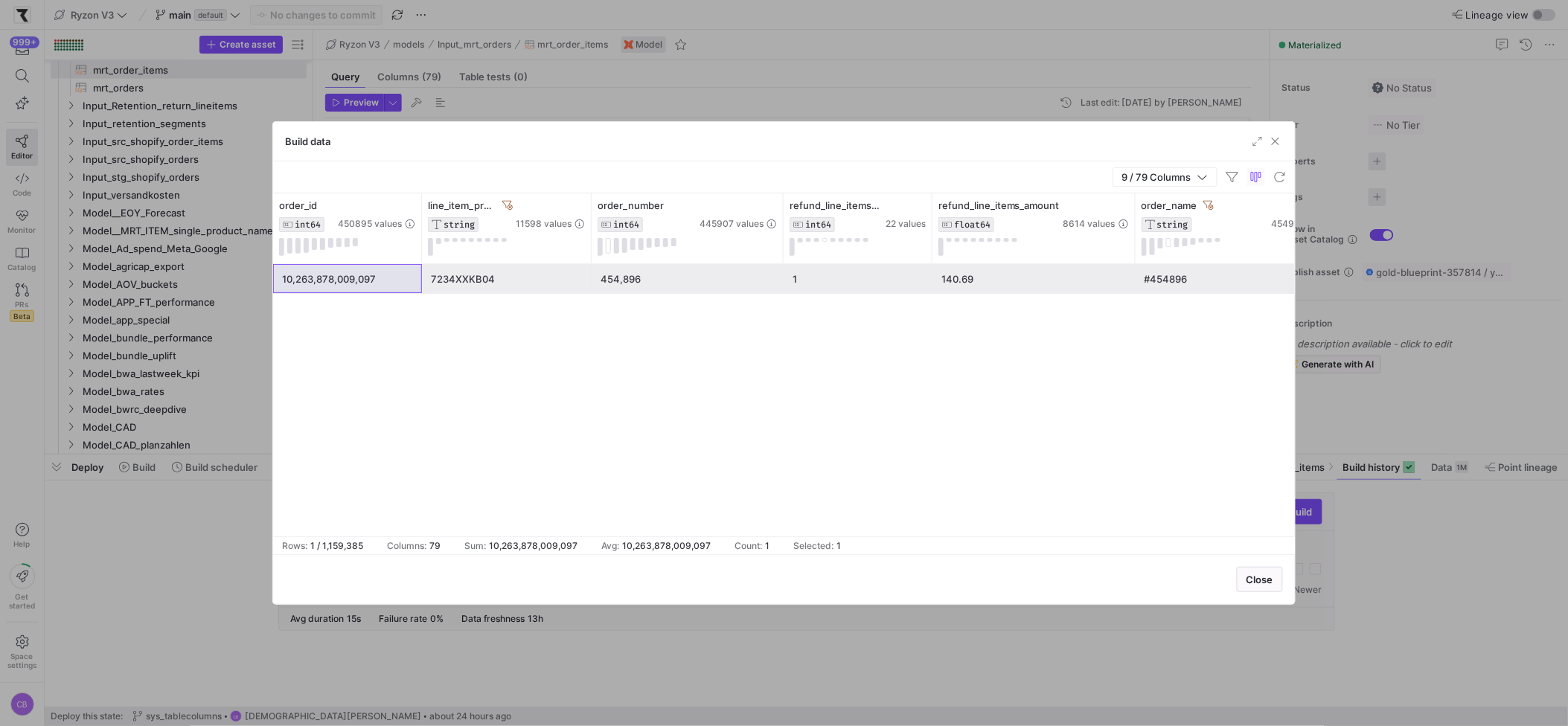
click at [348, 276] on div "10,263,878,009,097" at bounding box center [348, 279] width 131 height 29
drag, startPoint x: 535, startPoint y: 274, endPoint x: 385, endPoint y: 283, distance: 150.3
click at [385, 283] on div "454,896 1 140.69 #454896 10,263,878,009,097 2025-07-28 7234XXKB04" at bounding box center [1076, 279] width 1606 height 30
click at [385, 283] on div "10,263,878,009,097" at bounding box center [348, 279] width 131 height 29
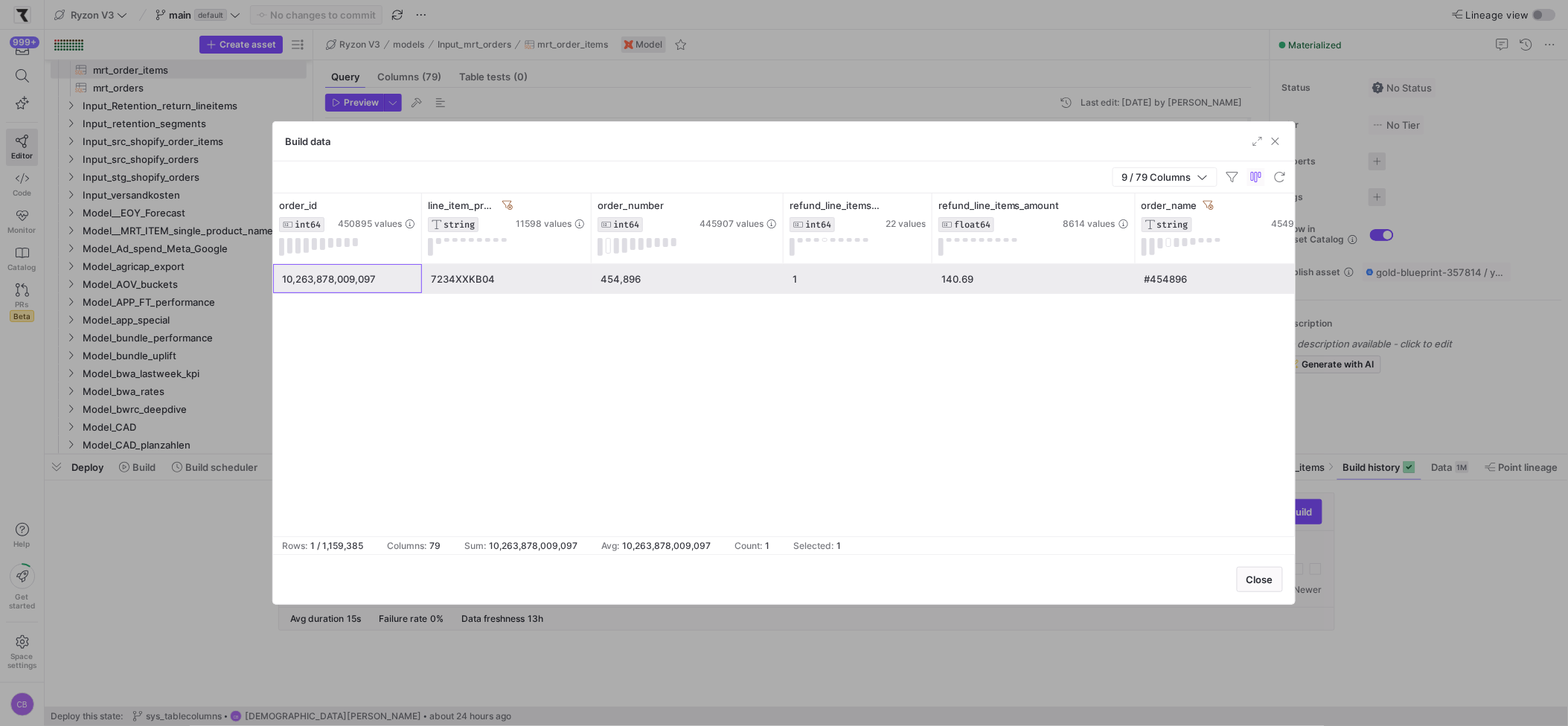
click at [385, 283] on div "10,263,878,009,097" at bounding box center [348, 279] width 131 height 29
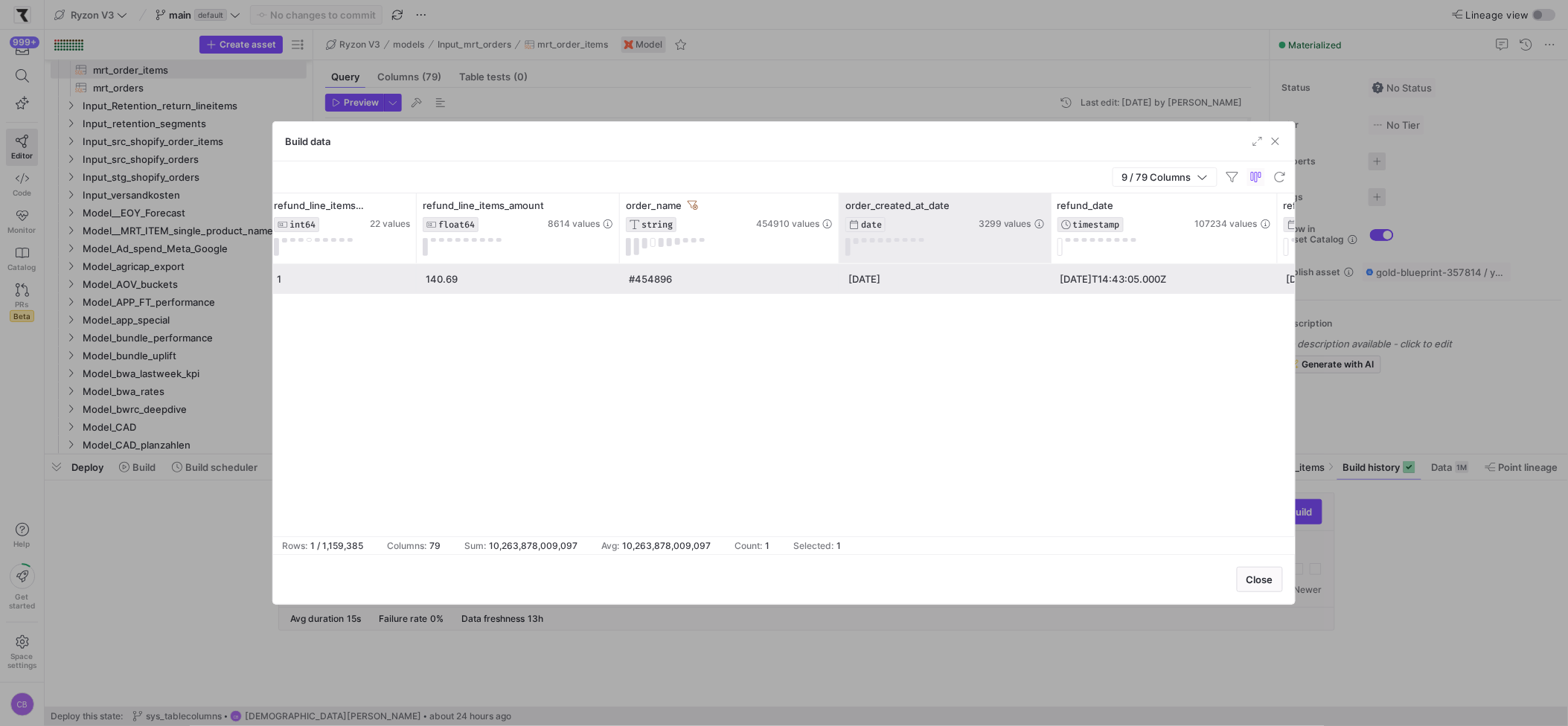
drag, startPoint x: 985, startPoint y: 233, endPoint x: 1048, endPoint y: 236, distance: 63.1
click at [1048, 236] on div at bounding box center [1051, 228] width 6 height 70
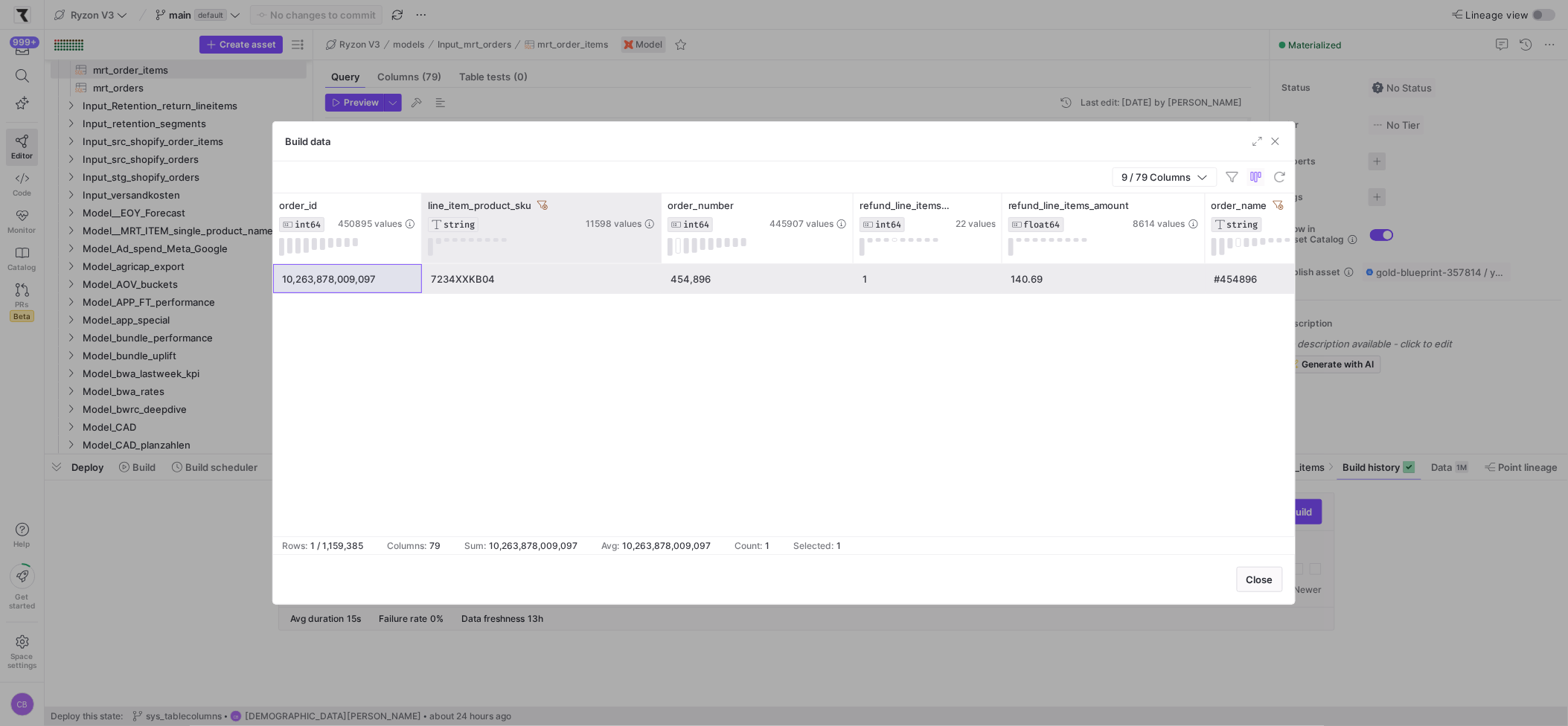
drag, startPoint x: 588, startPoint y: 227, endPoint x: 658, endPoint y: 220, distance: 70.3
click at [658, 220] on div at bounding box center [660, 228] width 6 height 70
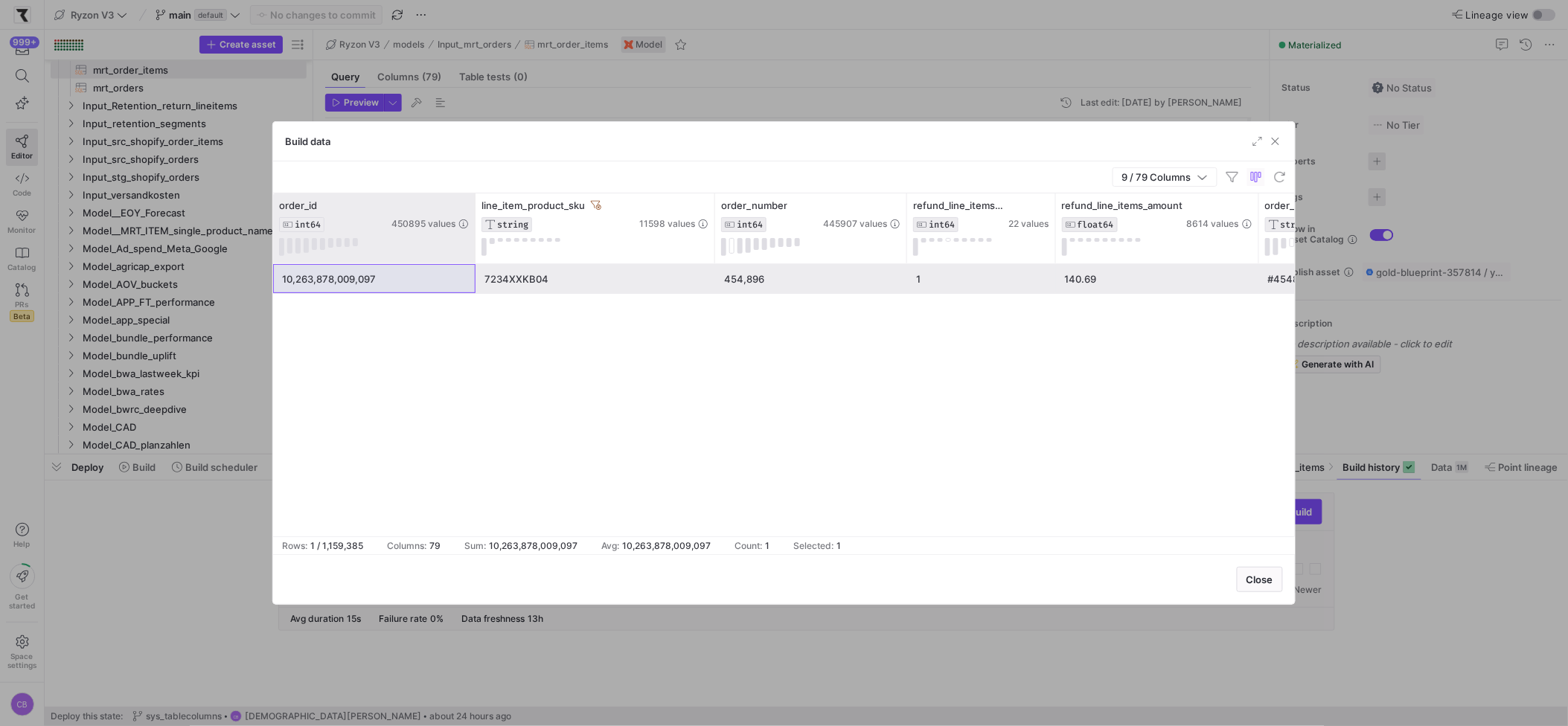
drag, startPoint x: 418, startPoint y: 210, endPoint x: 472, endPoint y: 205, distance: 54.2
click at [472, 205] on div at bounding box center [475, 228] width 6 height 70
click at [392, 284] on div "10,263,878,009,097" at bounding box center [375, 279] width 184 height 29
click at [1279, 147] on span "button" at bounding box center [1275, 141] width 15 height 15
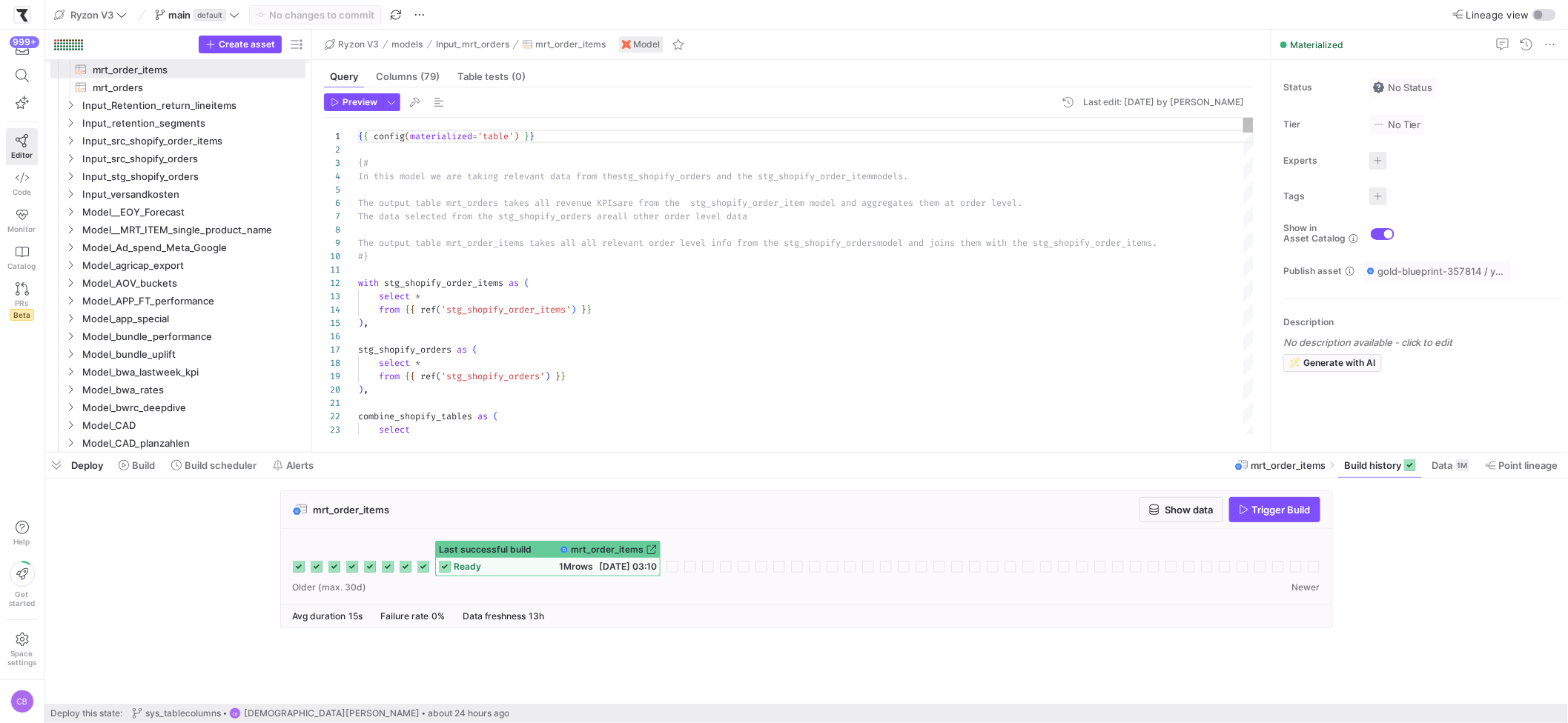
type textarea "with stg_shopify_order_items as ( select * from {{ ref('stg_shopify_order_items…"
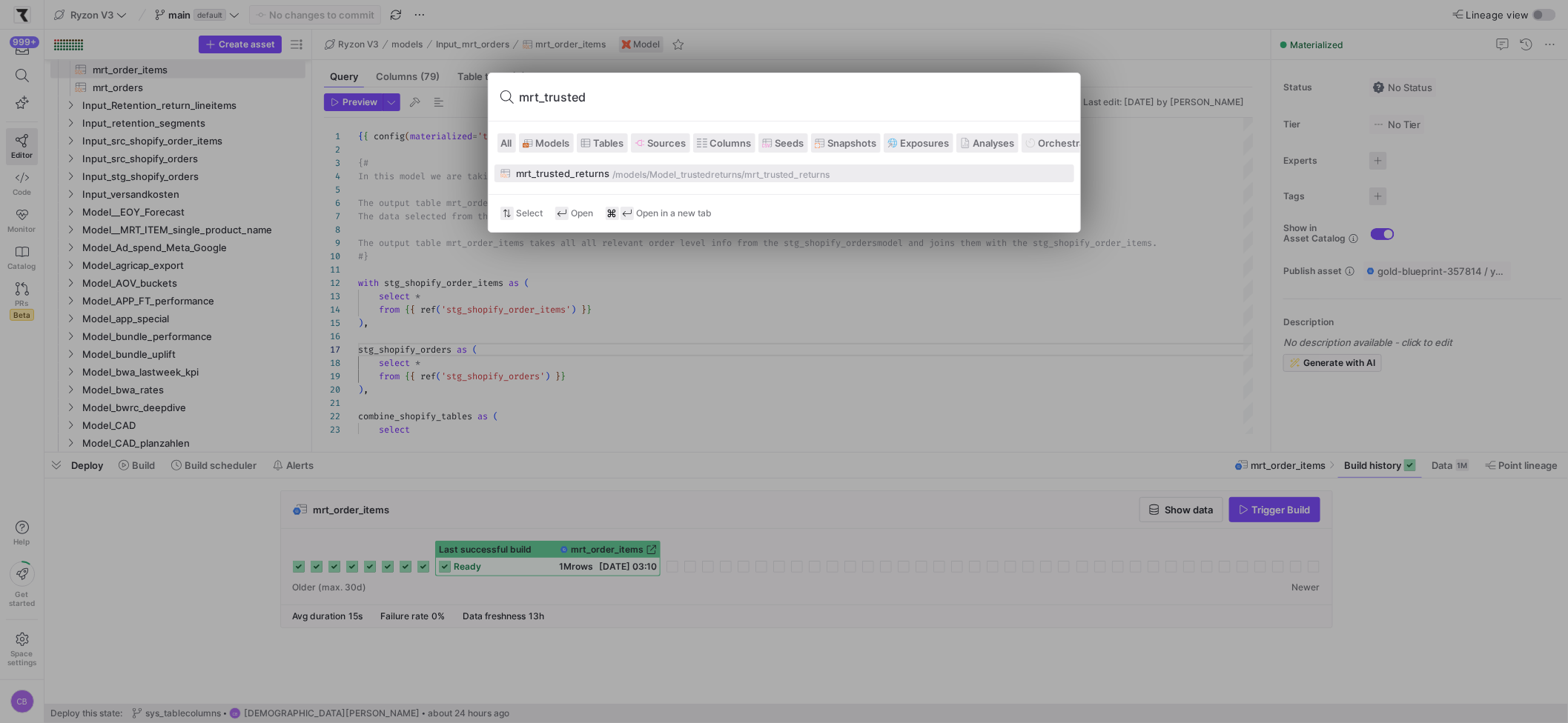
type input "mrt_trusted"
click at [541, 172] on div "mrt_trusted_returns" at bounding box center [564, 173] width 93 height 11
type textarea "{{ config(materialized='table') }} -- mrt_order_items table with mrt_order_item…"
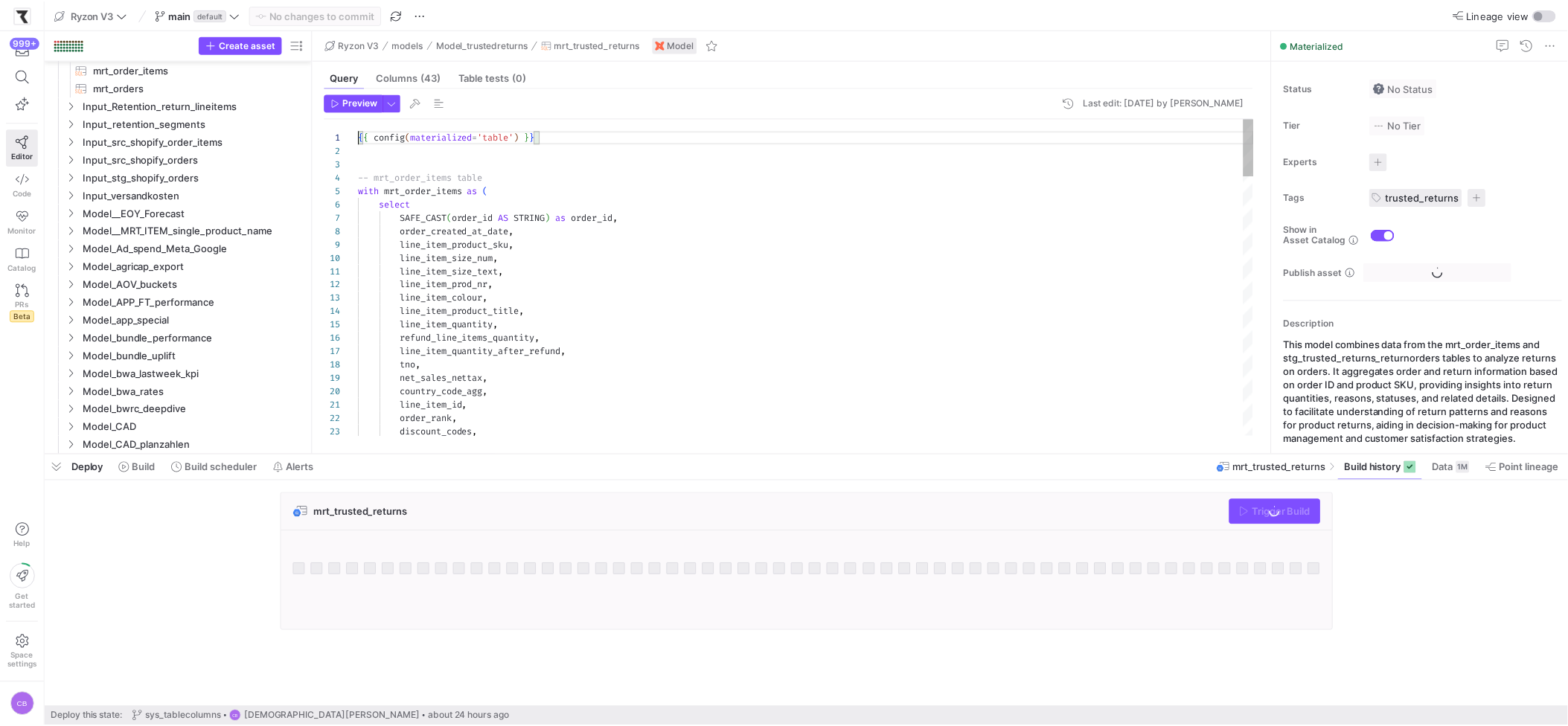
scroll to position [1070, 0]
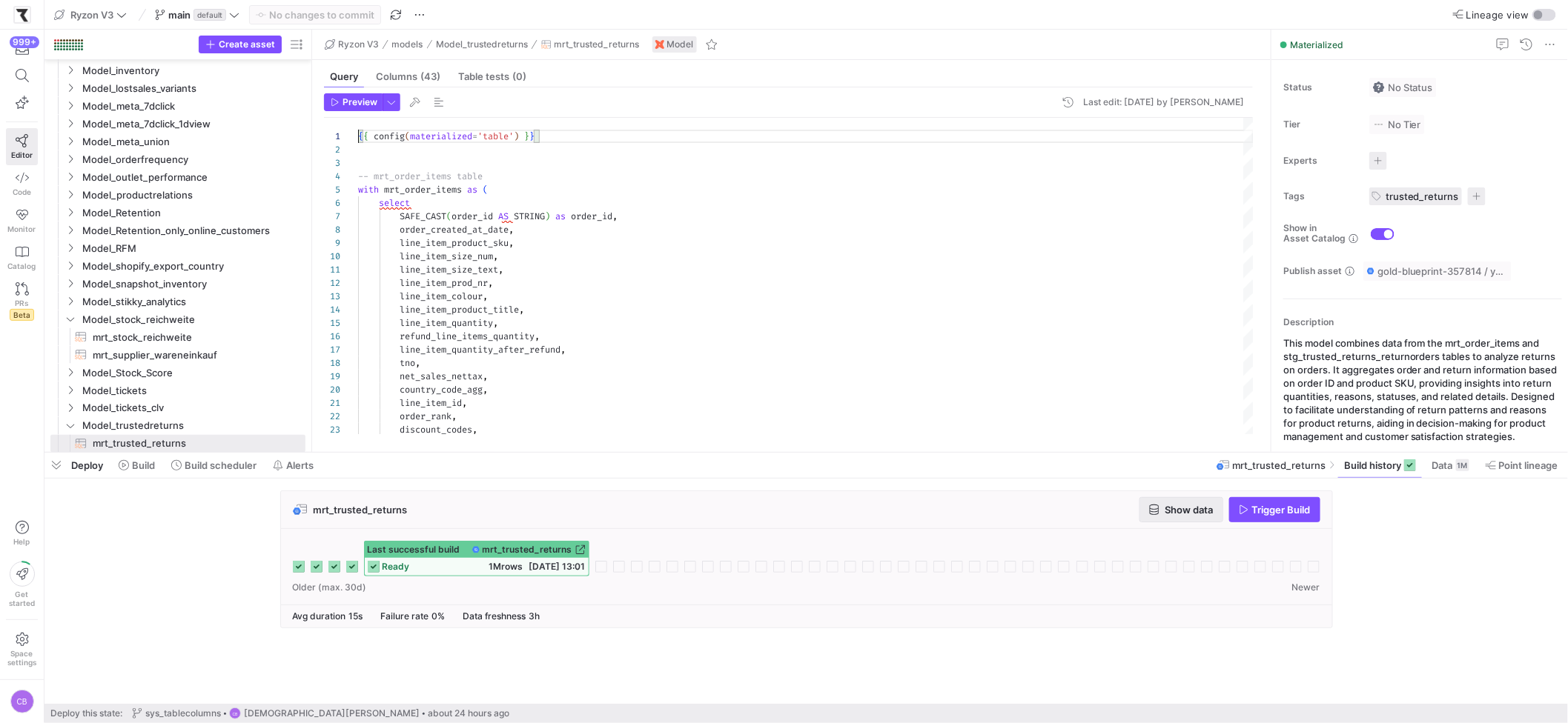
click at [1154, 505] on icon "button" at bounding box center [1154, 510] width 11 height 11
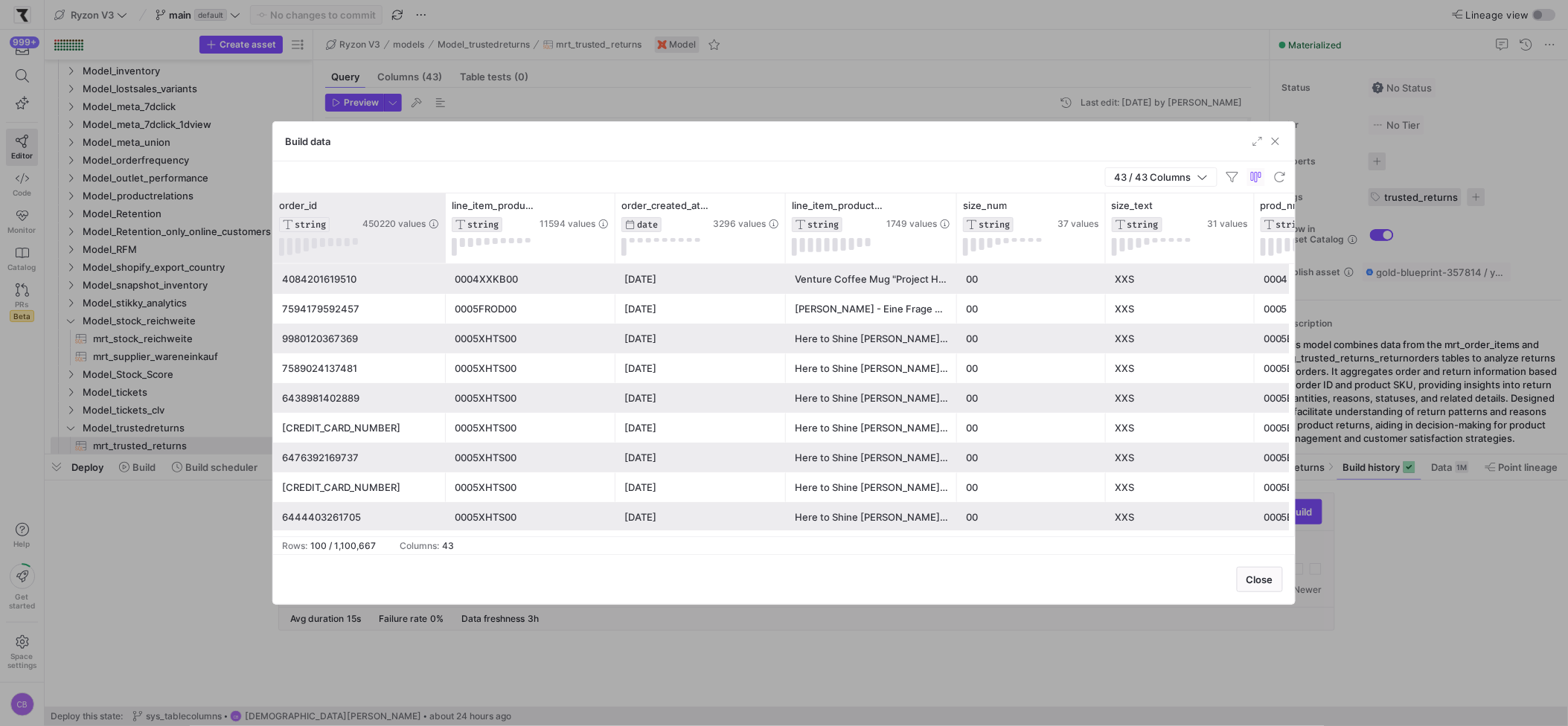
drag, startPoint x: 420, startPoint y: 220, endPoint x: 444, endPoint y: 218, distance: 24.1
click at [444, 218] on div at bounding box center [444, 228] width 6 height 70
click at [433, 203] on icon at bounding box center [433, 205] width 12 height 12
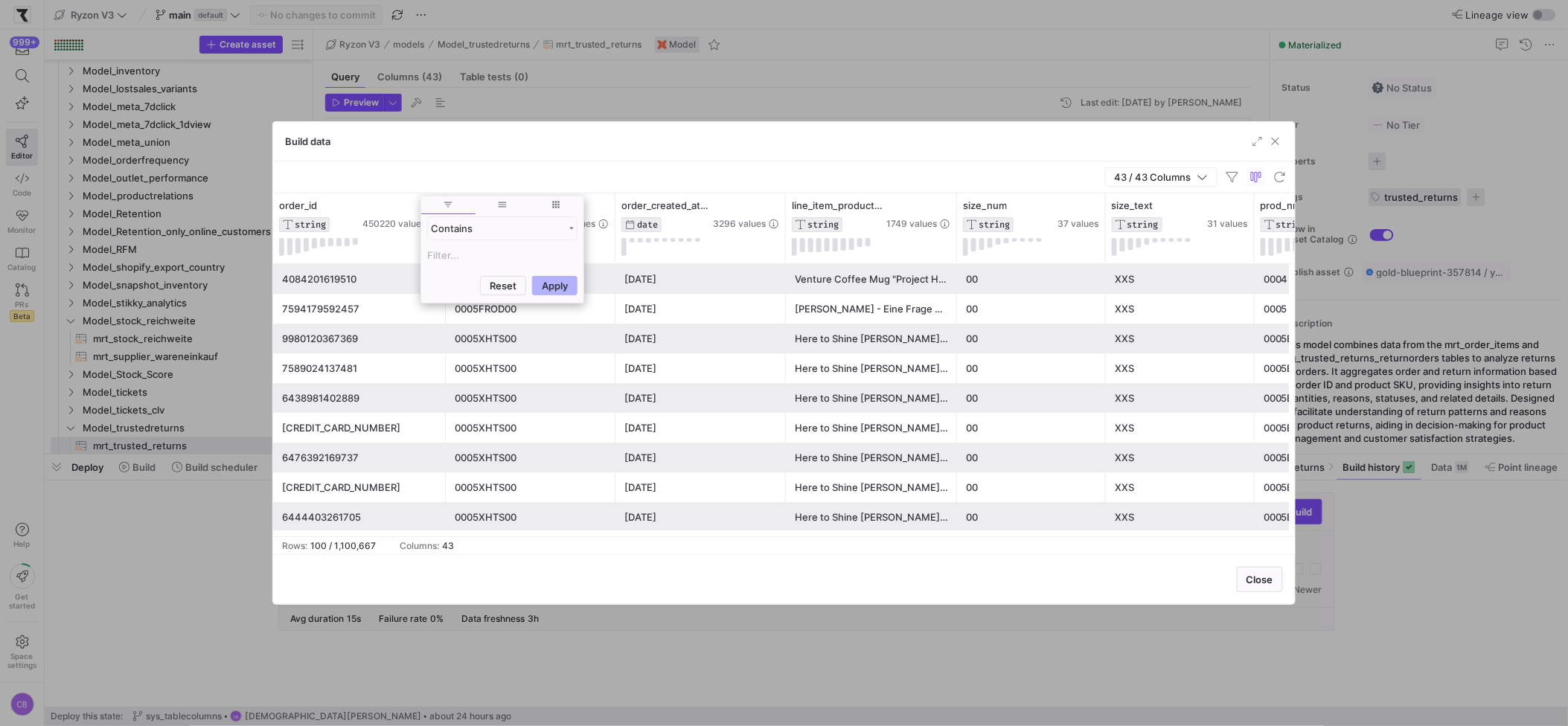
click at [446, 258] on input "Filter Value" at bounding box center [503, 255] width 151 height 18
type input "10263878009097"
click at [552, 355] on button "Apply" at bounding box center [554, 358] width 45 height 19
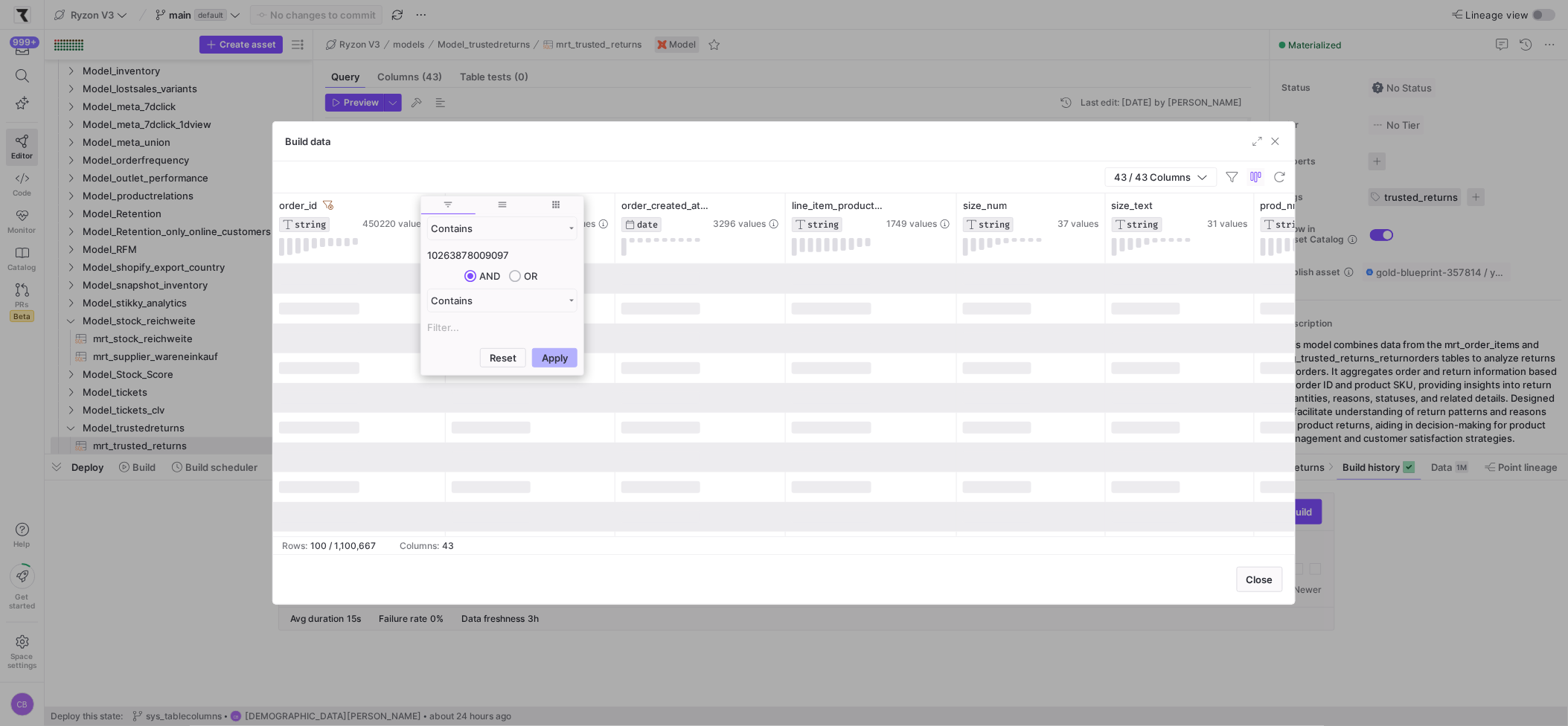
click at [549, 176] on div "43 / 43 Columns" at bounding box center [784, 177] width 1022 height 32
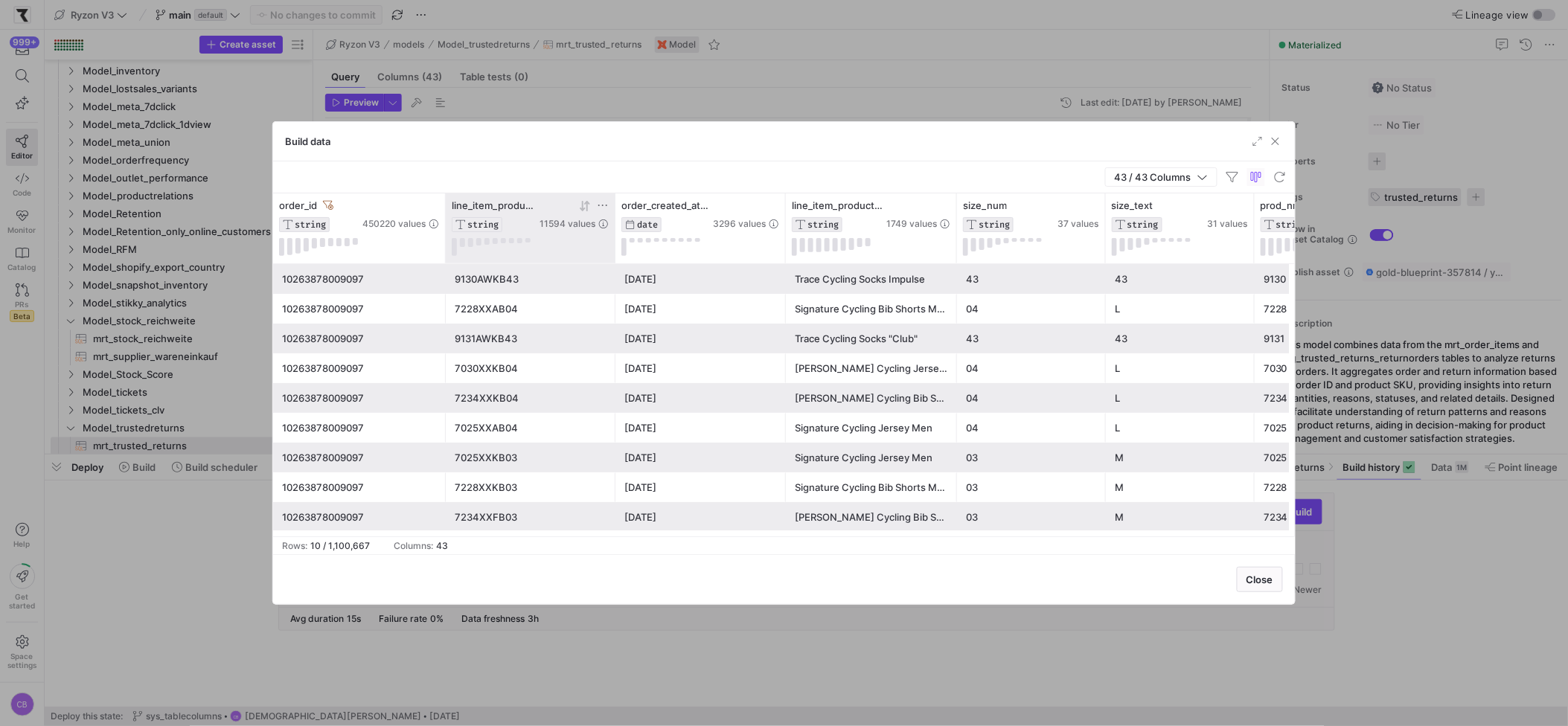
click at [606, 205] on icon at bounding box center [603, 205] width 9 height 2
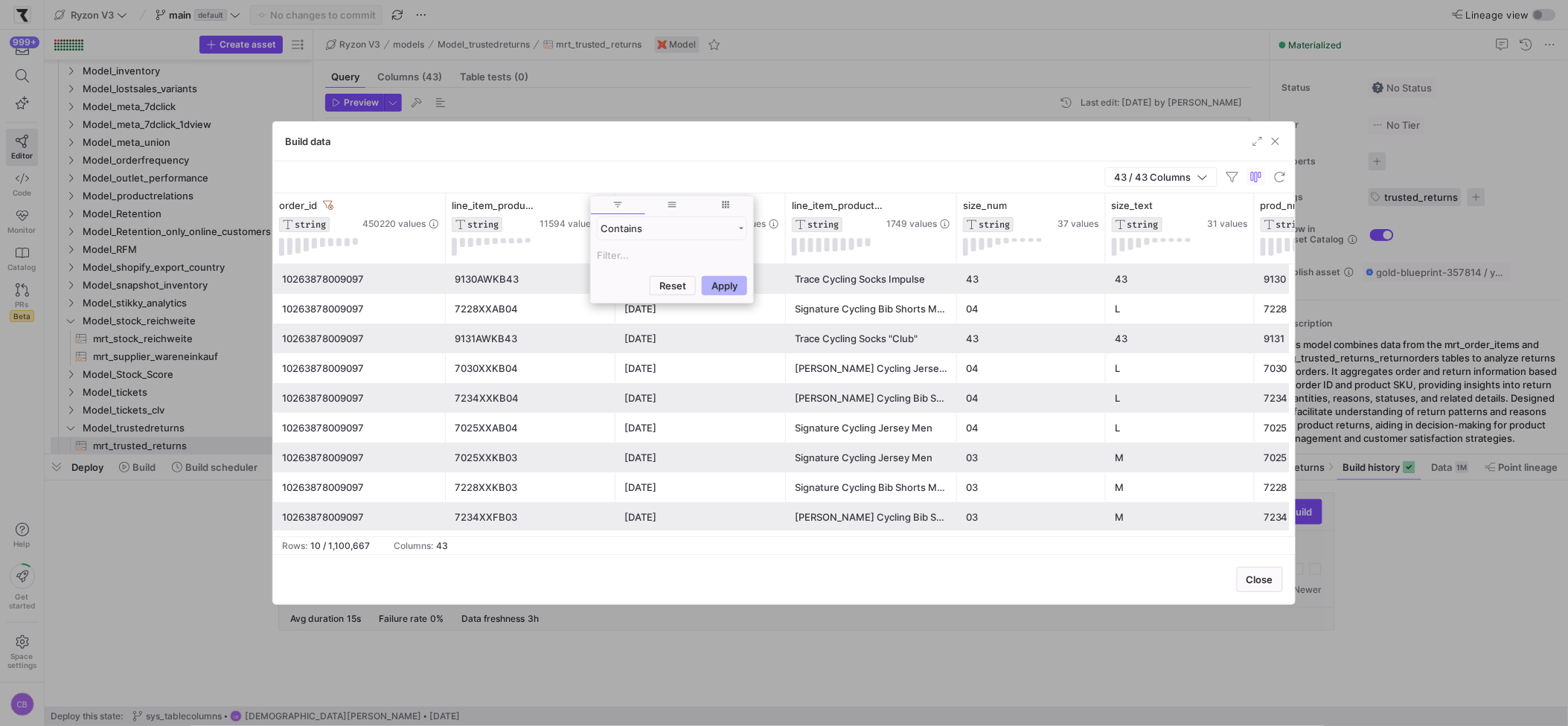
click at [606, 254] on input "Filter Value" at bounding box center [672, 255] width 151 height 18
type input "7234XXKB04"
click at [722, 359] on button "Apply" at bounding box center [724, 358] width 45 height 19
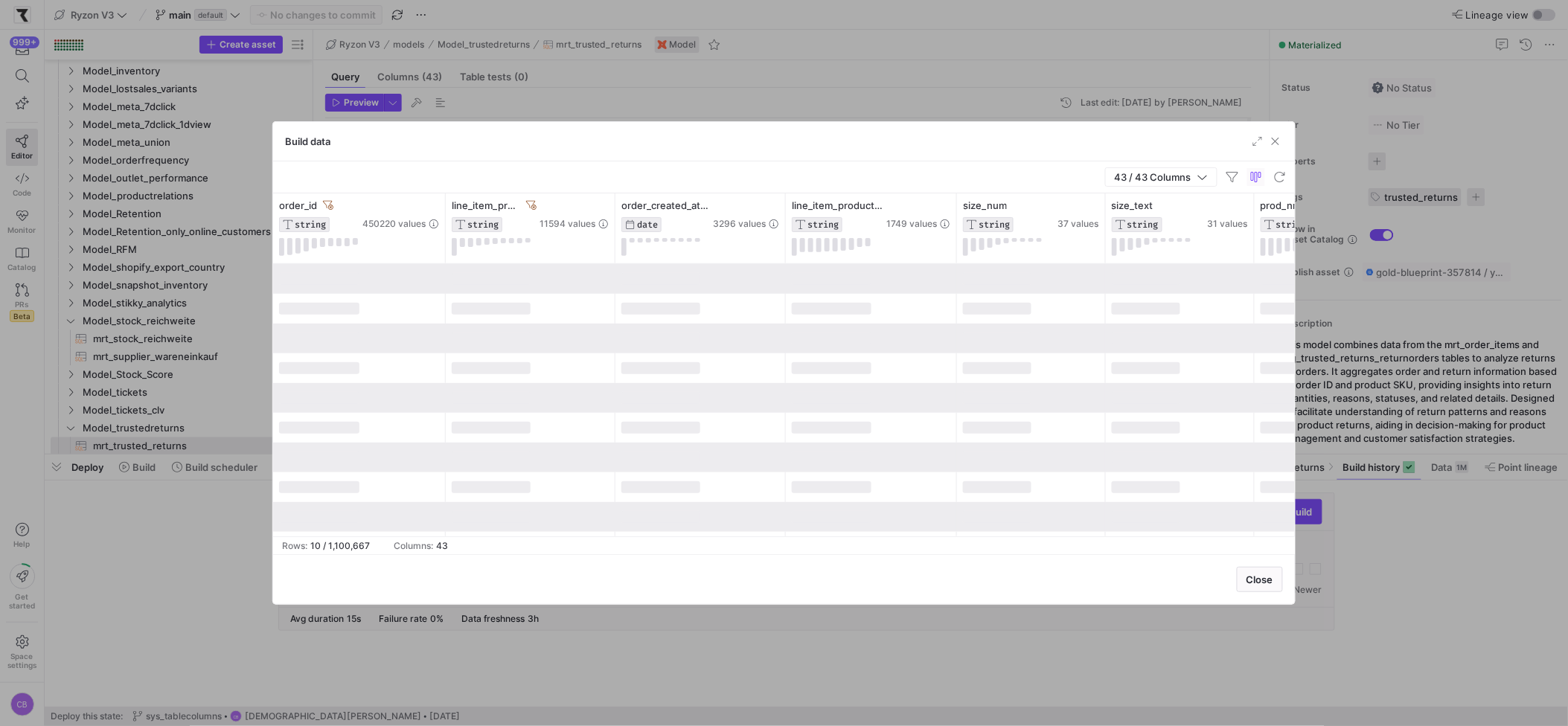
click at [703, 160] on div "Build data" at bounding box center [784, 142] width 1022 height 40
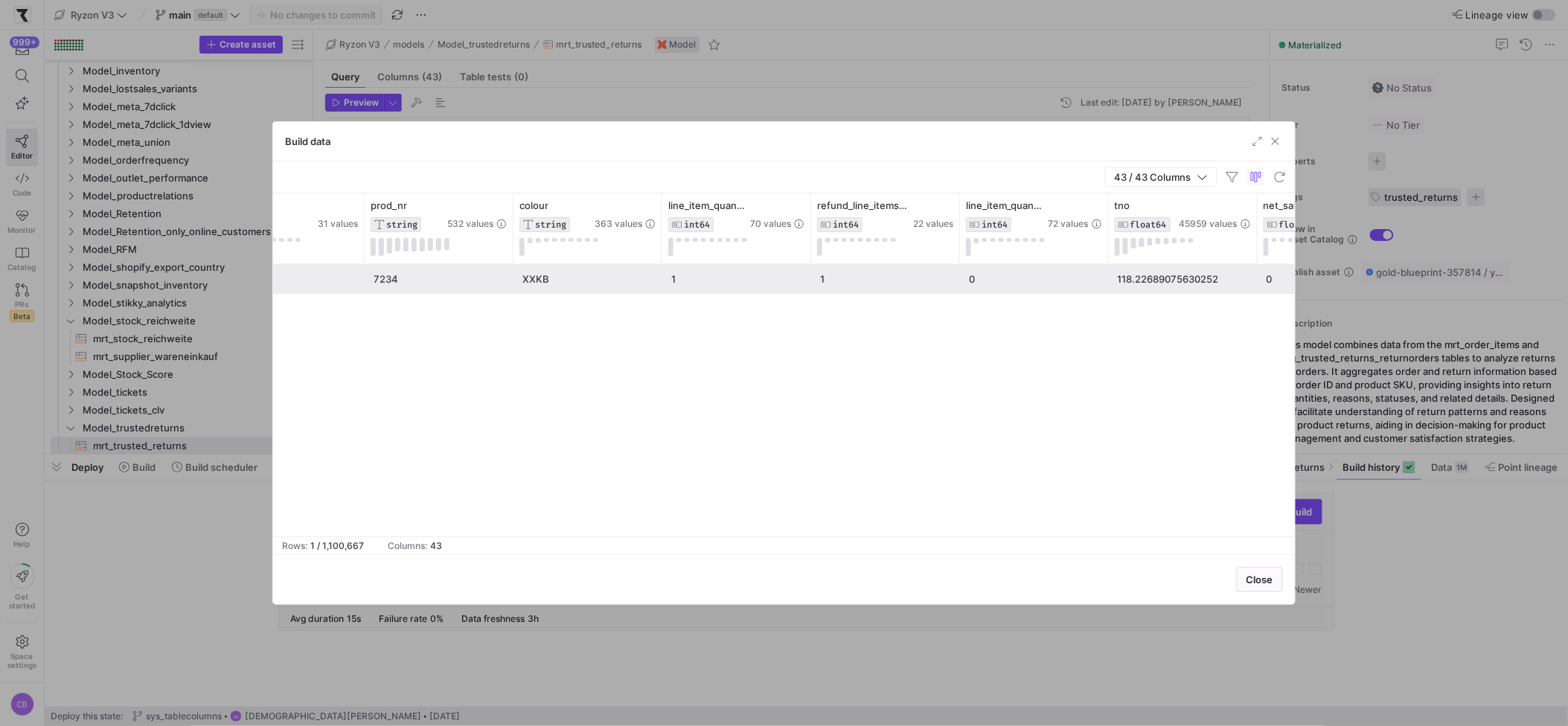
scroll to position [0, 975]
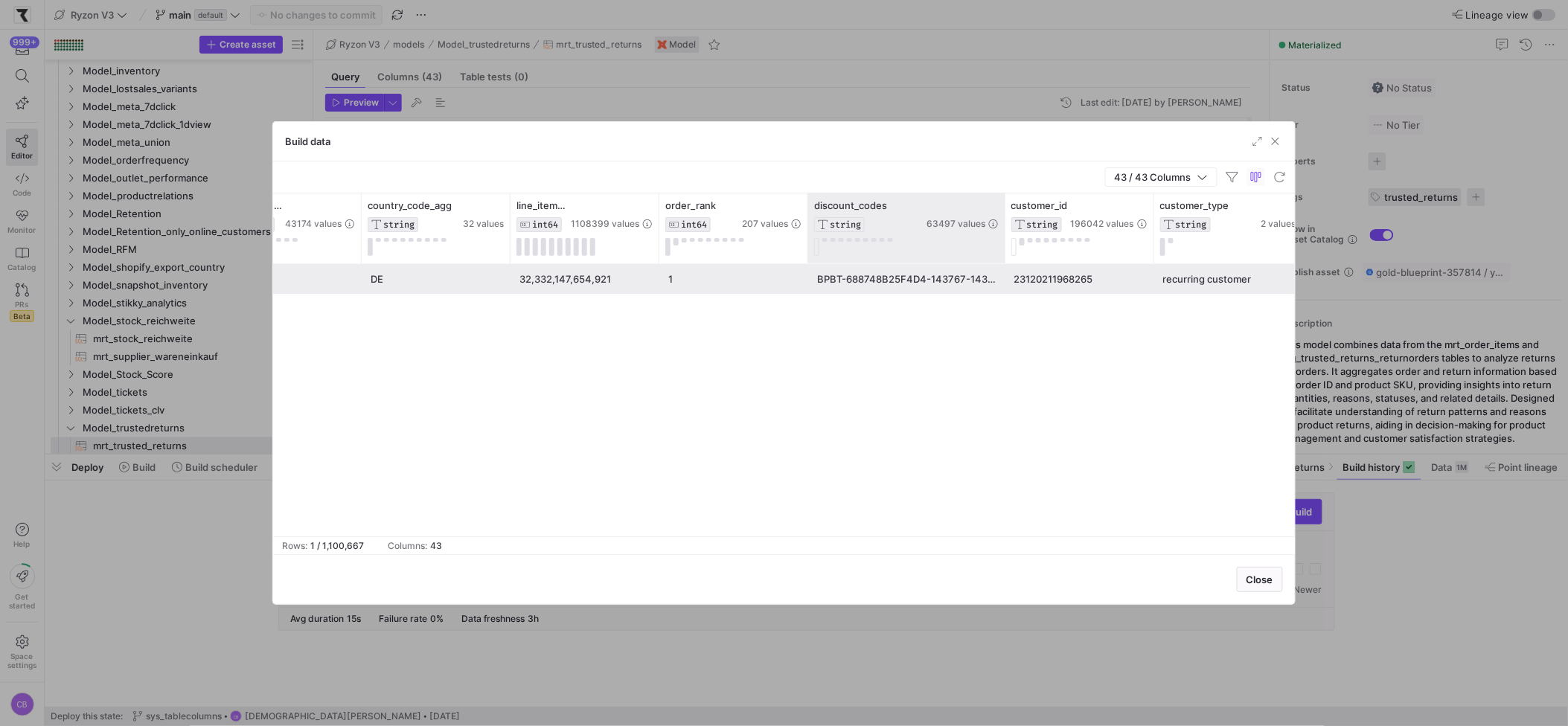
drag, startPoint x: 954, startPoint y: 245, endPoint x: 1039, endPoint y: 249, distance: 85.1
click at [1008, 248] on div at bounding box center [1004, 228] width 6 height 70
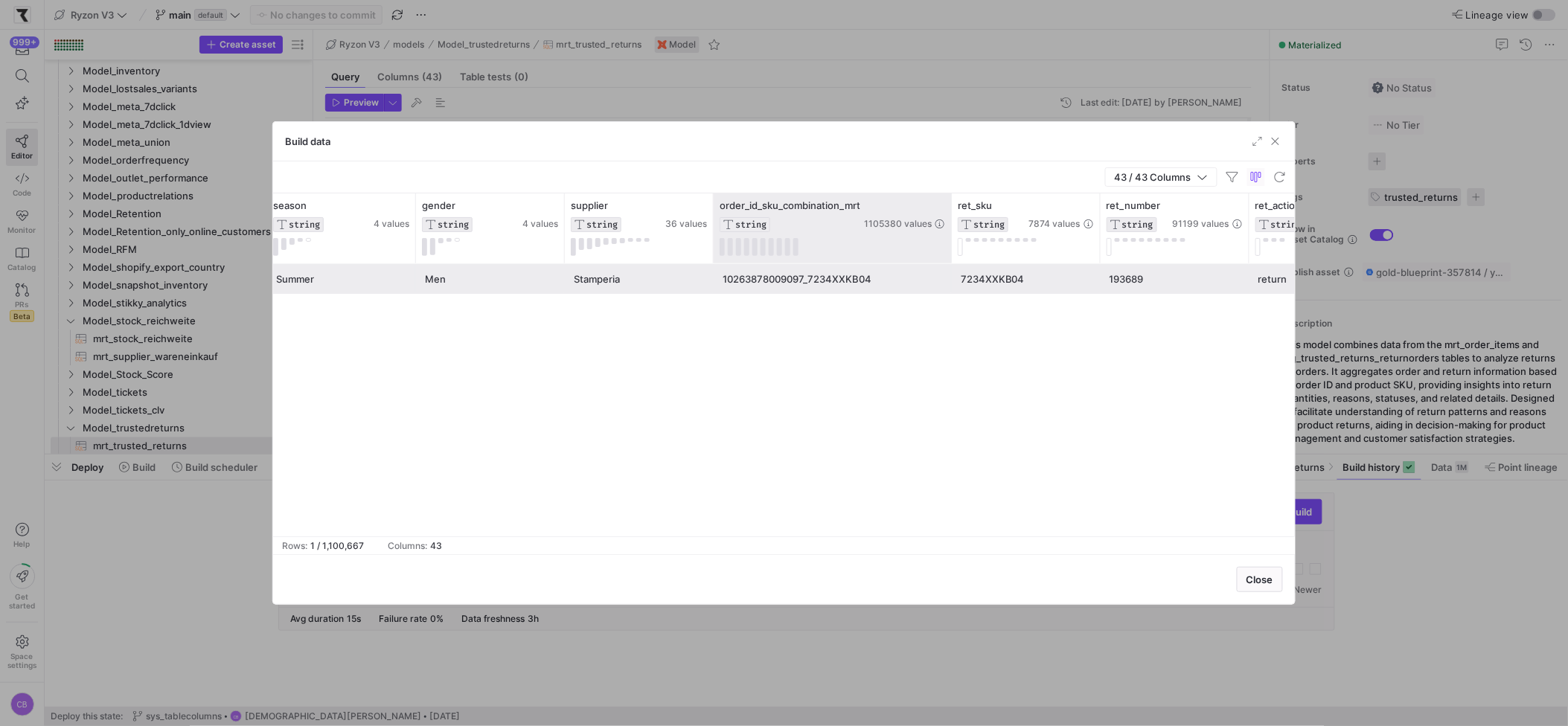
drag, startPoint x: 860, startPoint y: 239, endPoint x: 949, endPoint y: 249, distance: 89.6
click at [949, 249] on div at bounding box center [951, 228] width 6 height 70
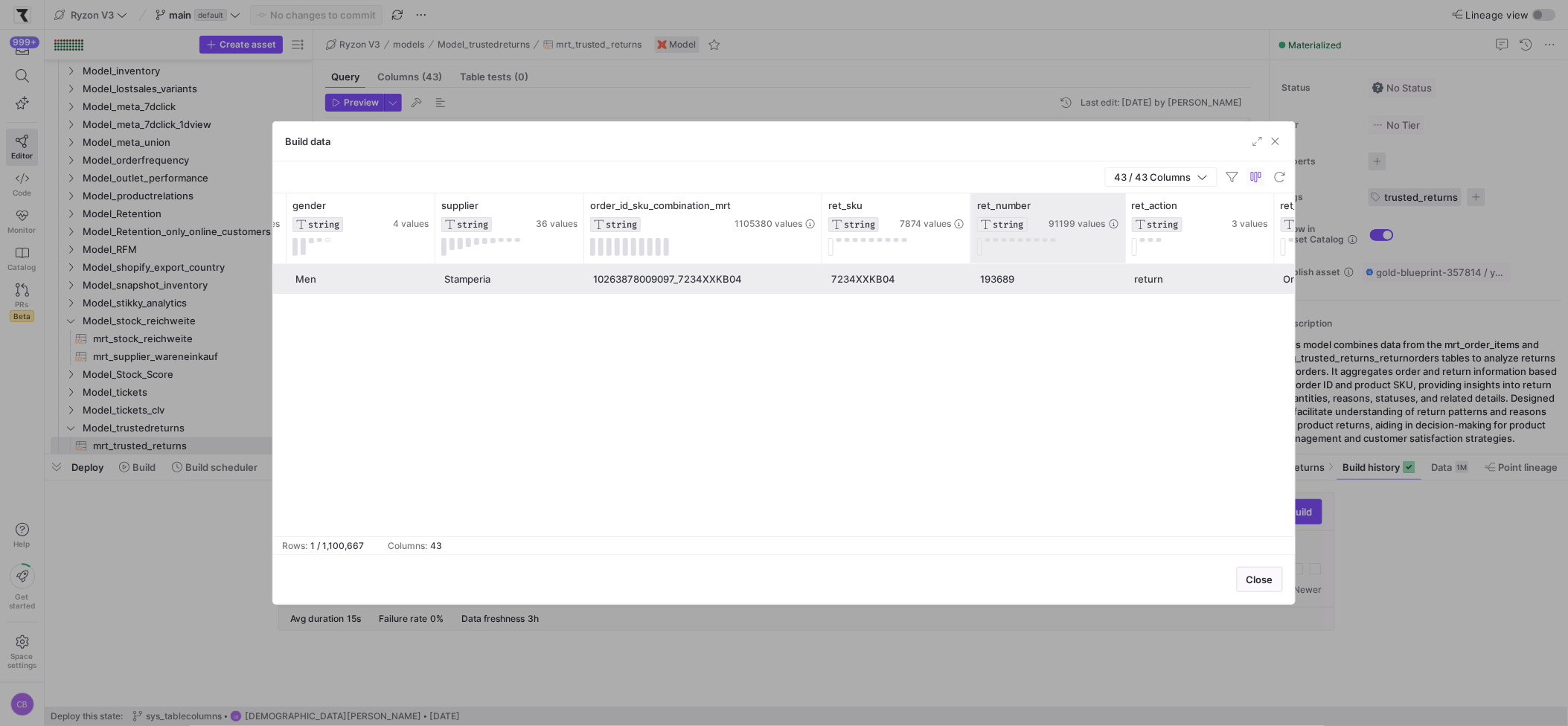
drag, startPoint x: 1117, startPoint y: 245, endPoint x: 1193, endPoint y: 244, distance: 76.0
click at [1128, 241] on div at bounding box center [1125, 228] width 6 height 70
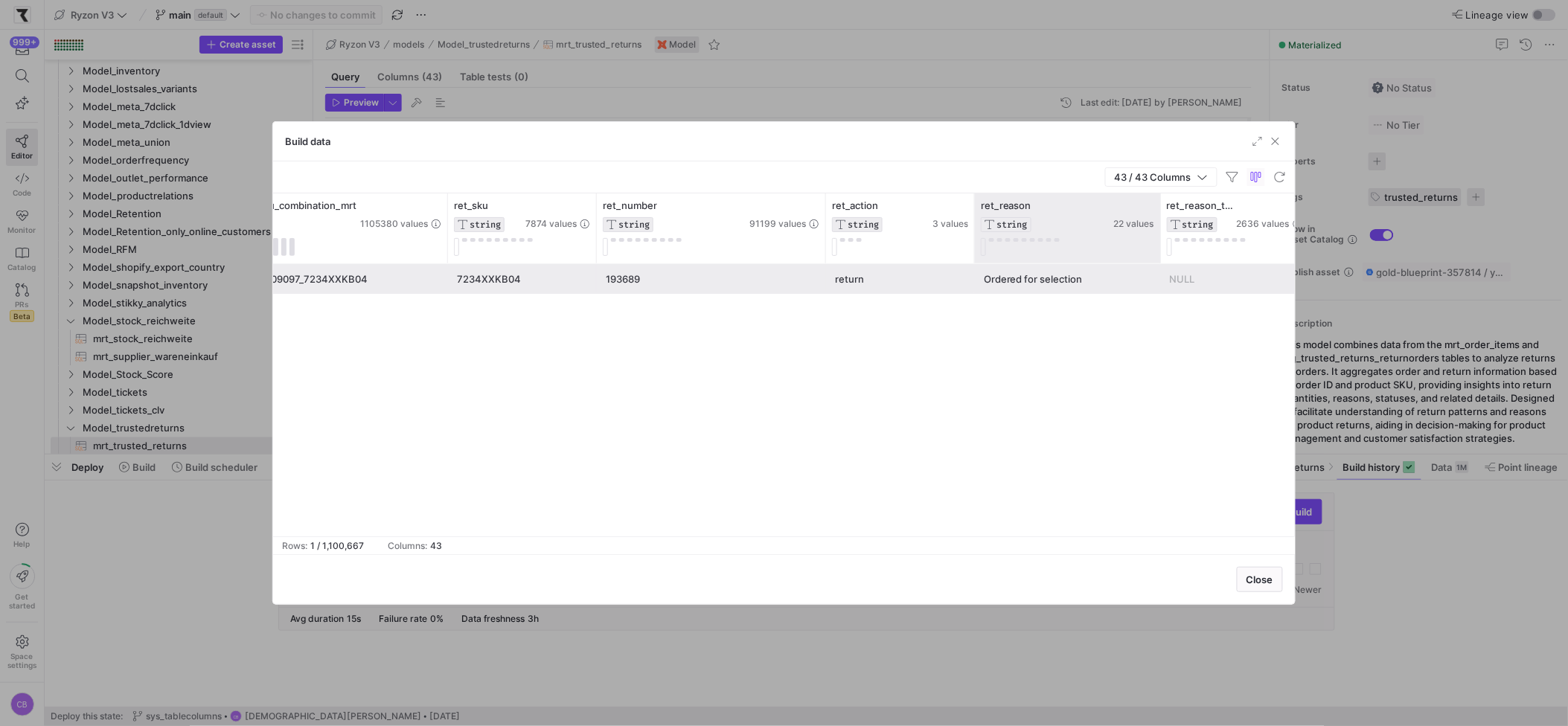
drag, startPoint x: 1147, startPoint y: 245, endPoint x: 1158, endPoint y: 245, distance: 11.0
click at [1158, 245] on div at bounding box center [1160, 228] width 6 height 70
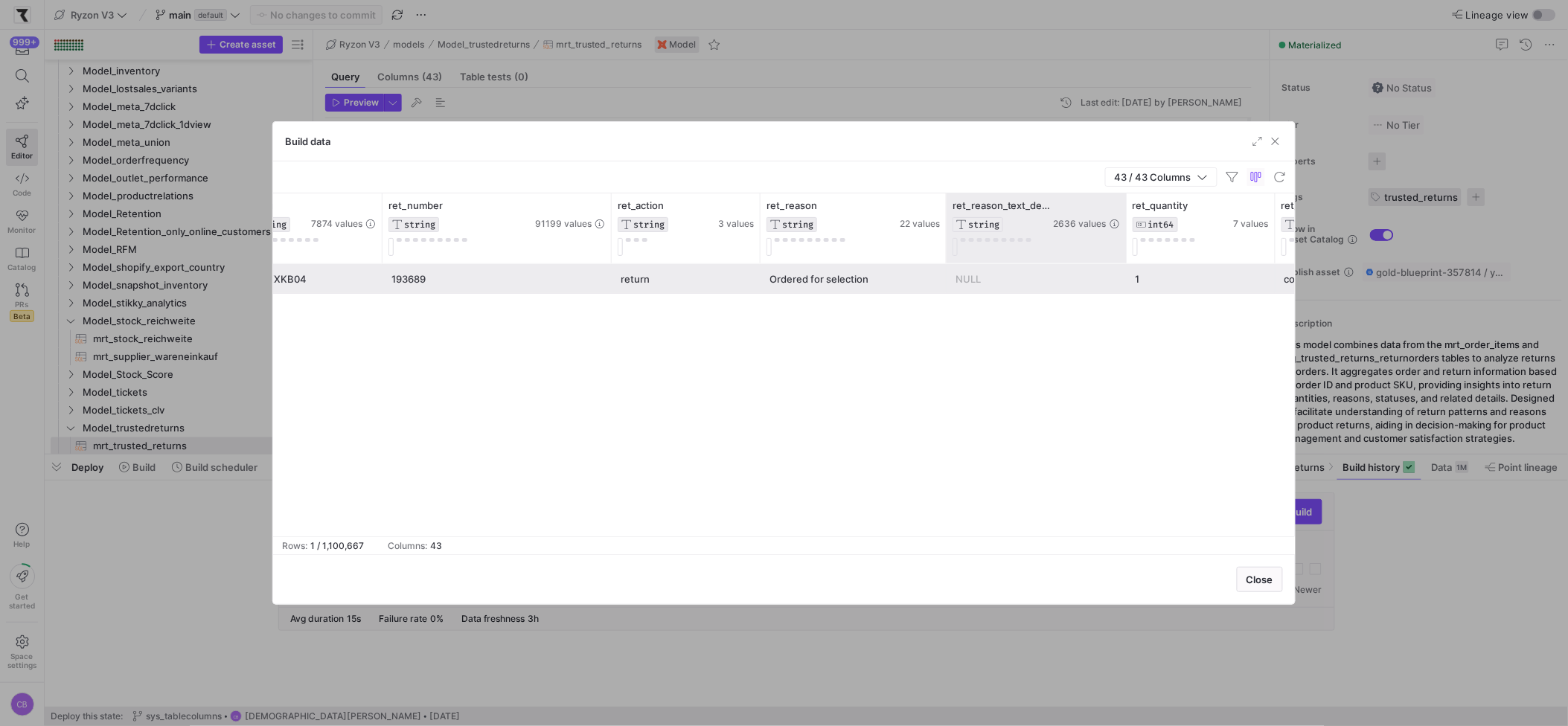
drag, startPoint x: 1094, startPoint y: 231, endPoint x: 1125, endPoint y: 236, distance: 31.4
click at [1125, 236] on div at bounding box center [1125, 228] width 6 height 70
drag, startPoint x: 1124, startPoint y: 237, endPoint x: 1179, endPoint y: 241, distance: 55.1
click at [1190, 236] on div at bounding box center [1191, 228] width 6 height 70
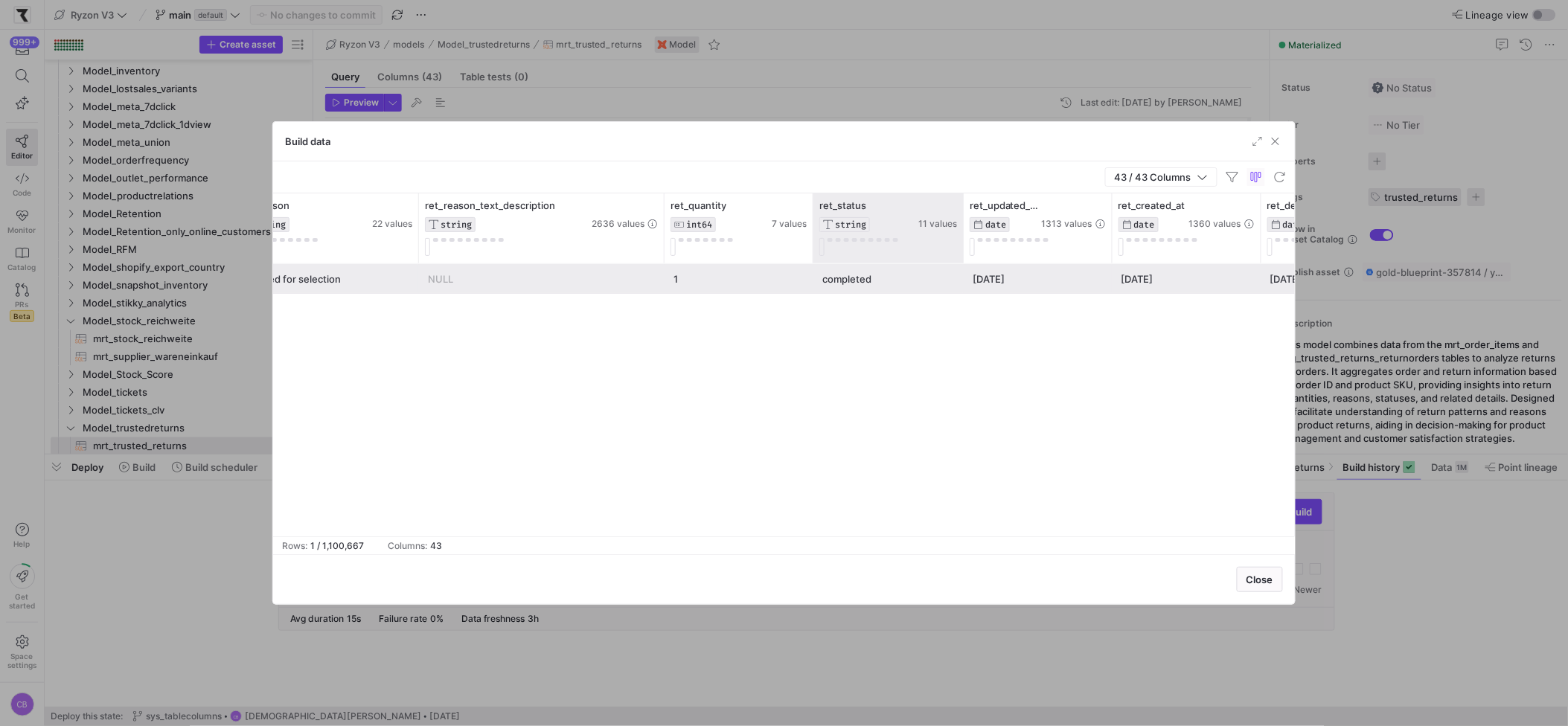
drag, startPoint x: 959, startPoint y: 241, endPoint x: 1009, endPoint y: 241, distance: 50.0
click at [966, 241] on div at bounding box center [962, 228] width 6 height 70
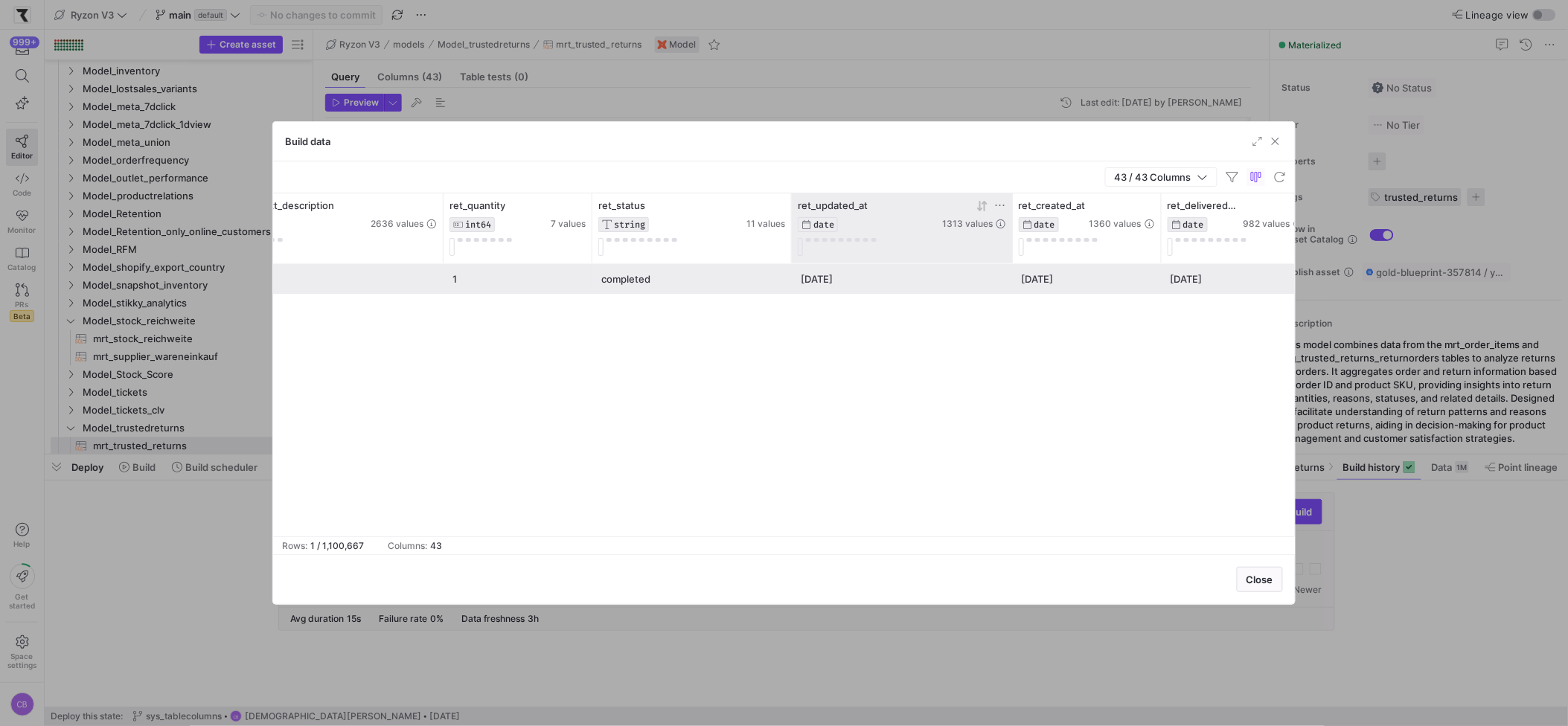
drag, startPoint x: 938, startPoint y: 245, endPoint x: 996, endPoint y: 244, distance: 58.0
click at [1011, 237] on div at bounding box center [1012, 228] width 6 height 70
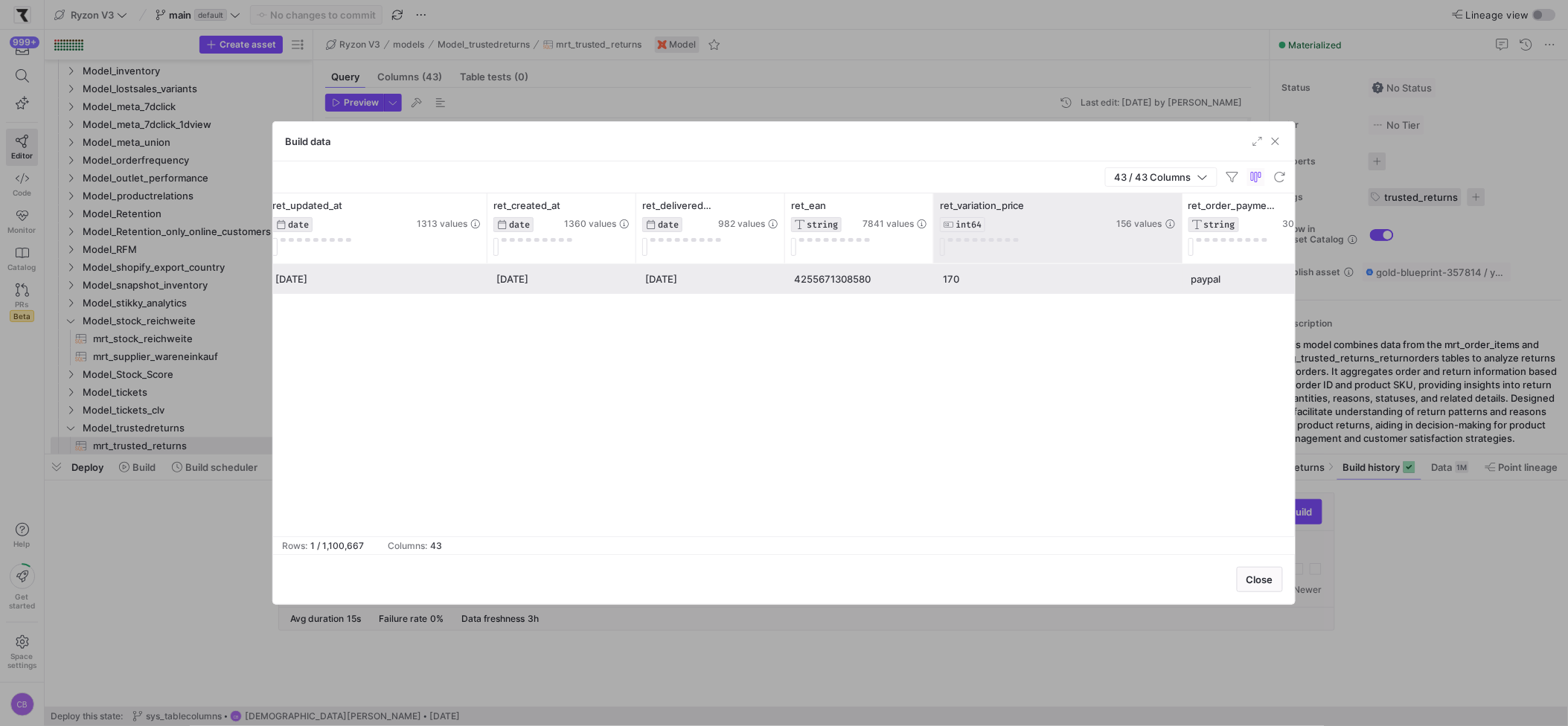
drag, startPoint x: 1078, startPoint y: 223, endPoint x: 1178, endPoint y: 212, distance: 100.6
click at [1178, 212] on div "ret_variation_price INT64 156 values" at bounding box center [1058, 228] width 249 height 70
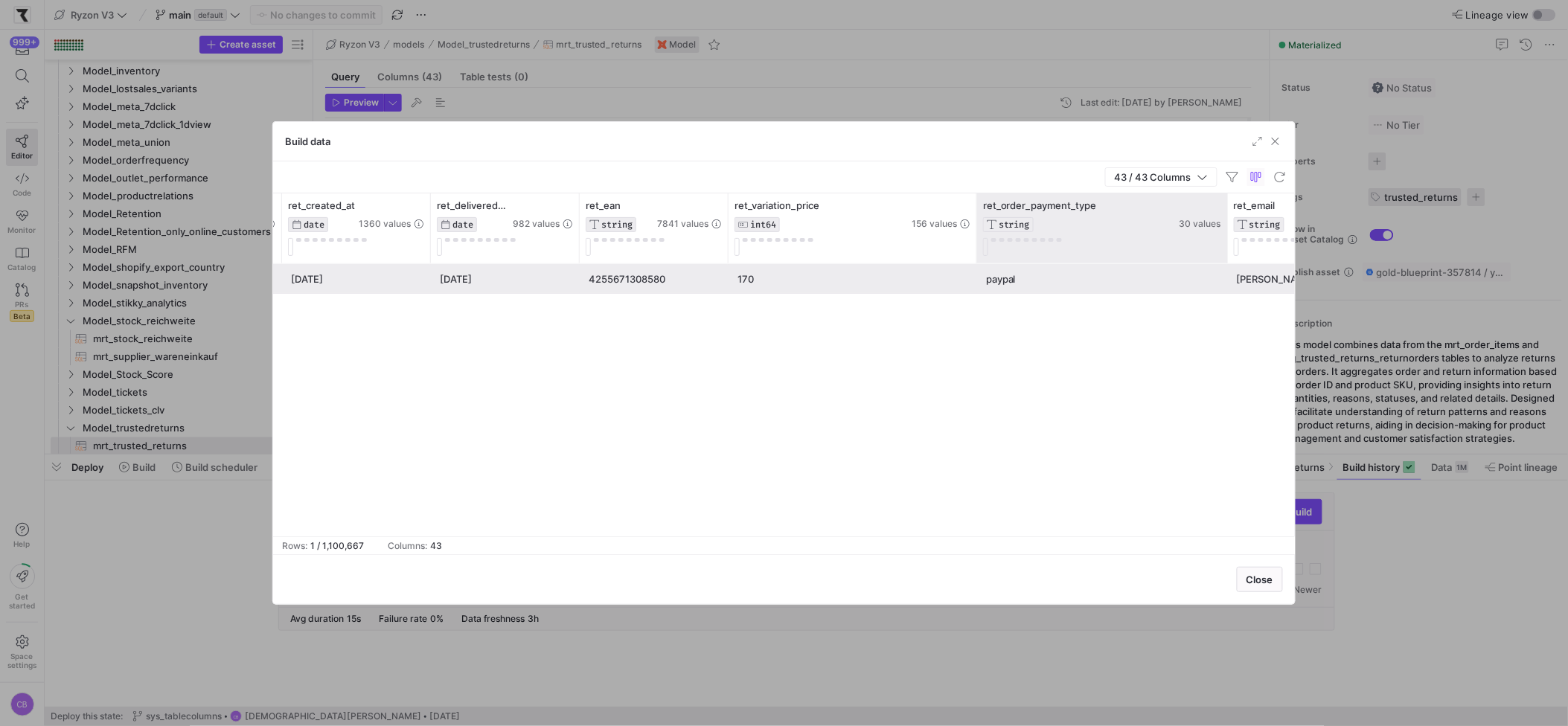
drag, startPoint x: 1122, startPoint y: 205, endPoint x: 1224, endPoint y: 209, distance: 102.1
click at [1224, 209] on div at bounding box center [1227, 228] width 6 height 70
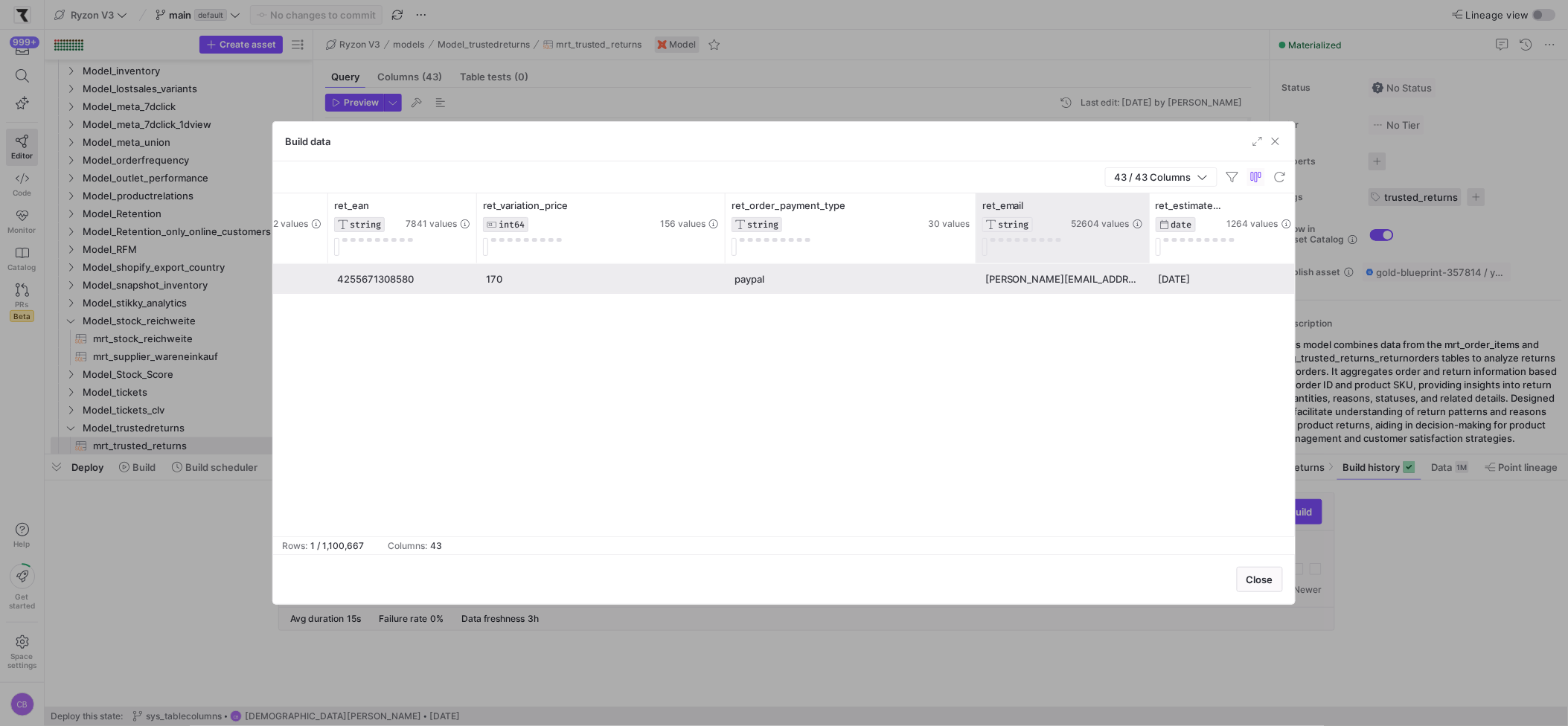
drag, startPoint x: 1123, startPoint y: 224, endPoint x: 1145, endPoint y: 228, distance: 22.4
click at [1148, 228] on div at bounding box center [1149, 228] width 6 height 70
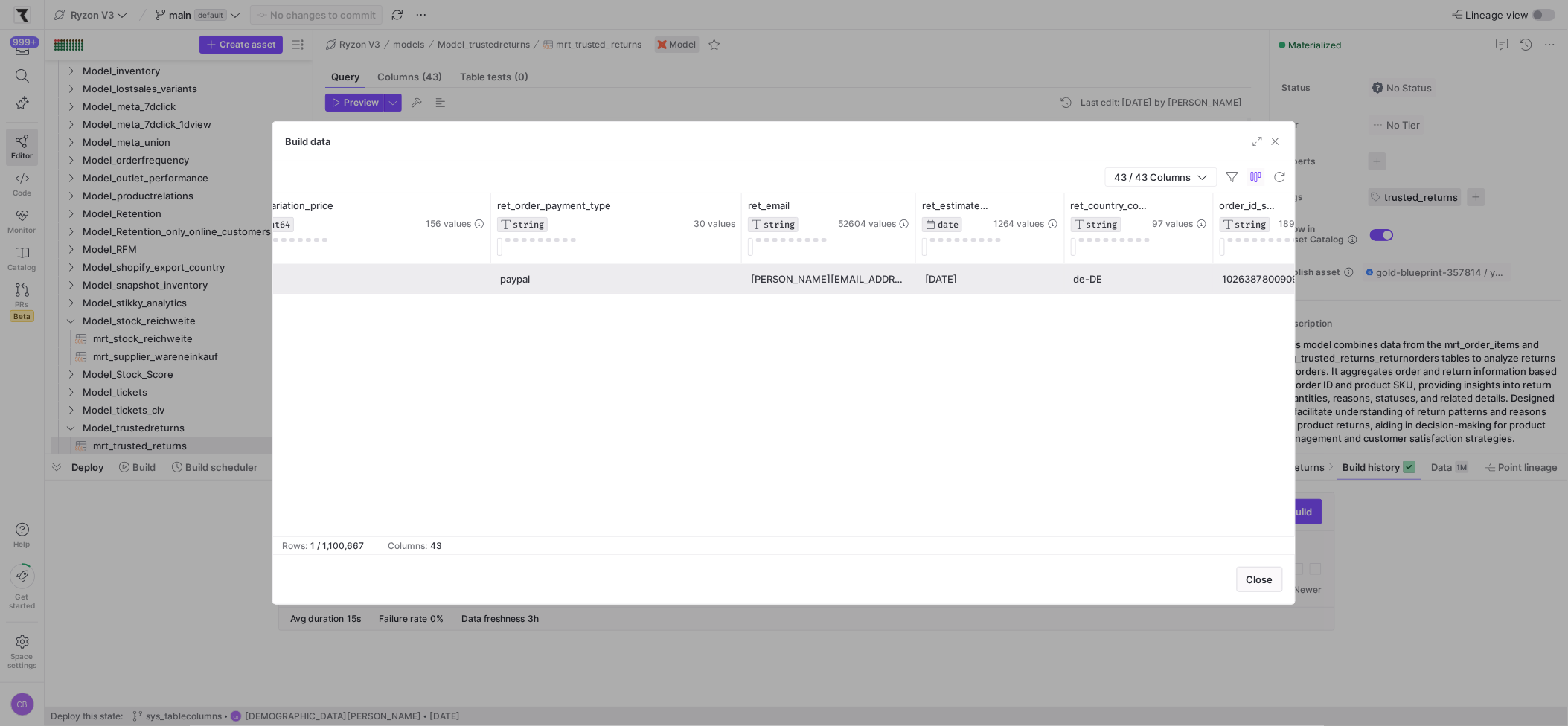
scroll to position [0, 6204]
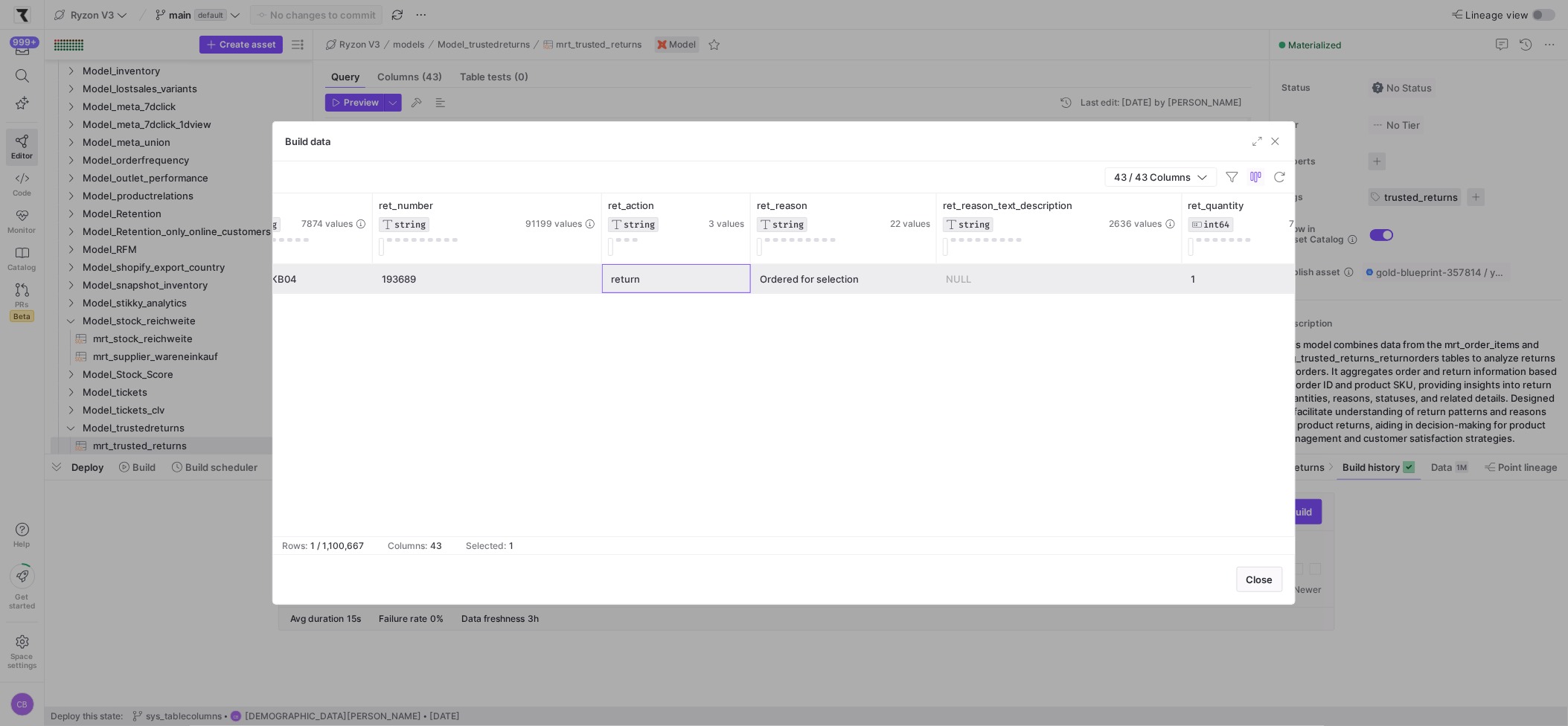
click at [623, 278] on div "return" at bounding box center [676, 279] width 131 height 29
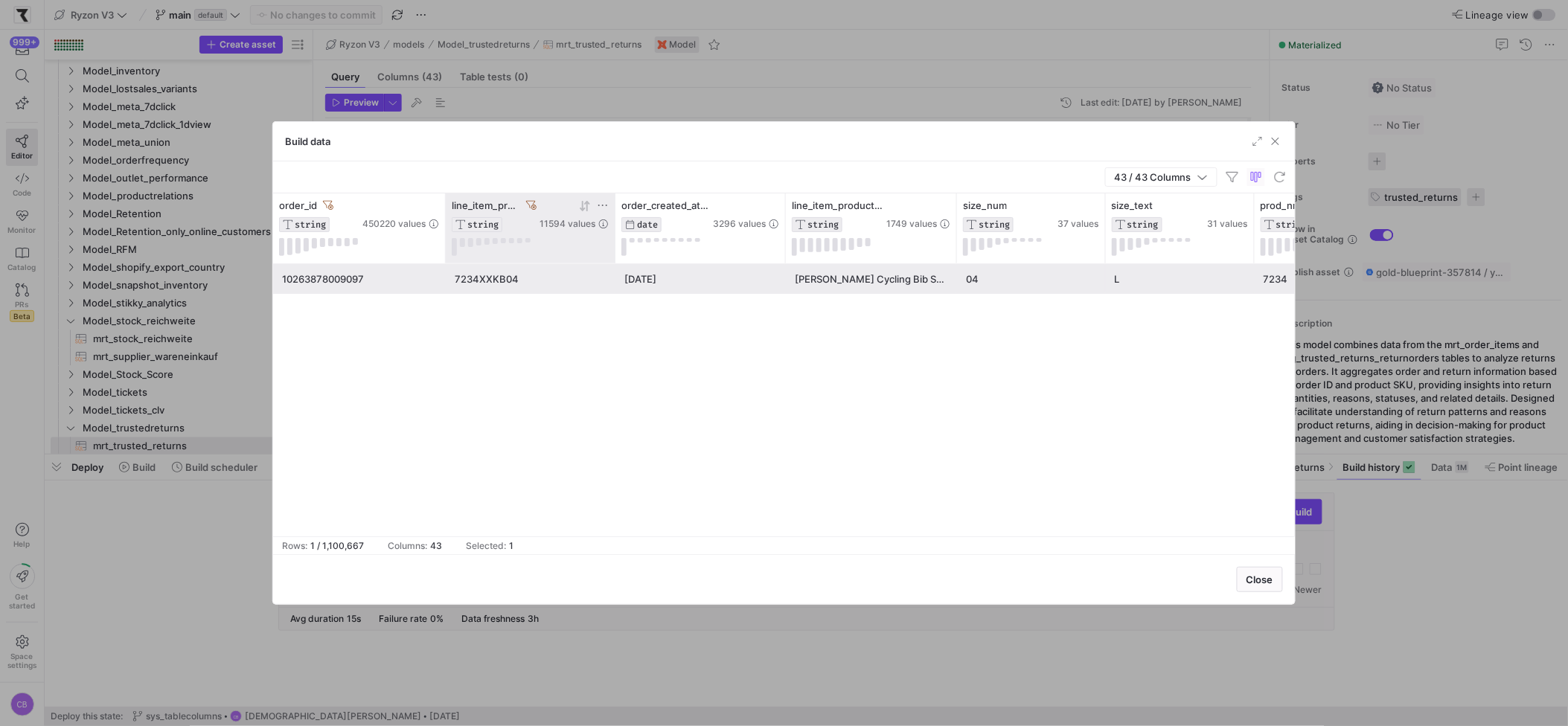
click at [535, 200] on icon at bounding box center [531, 205] width 11 height 11
